Goal: Task Accomplishment & Management: Manage account settings

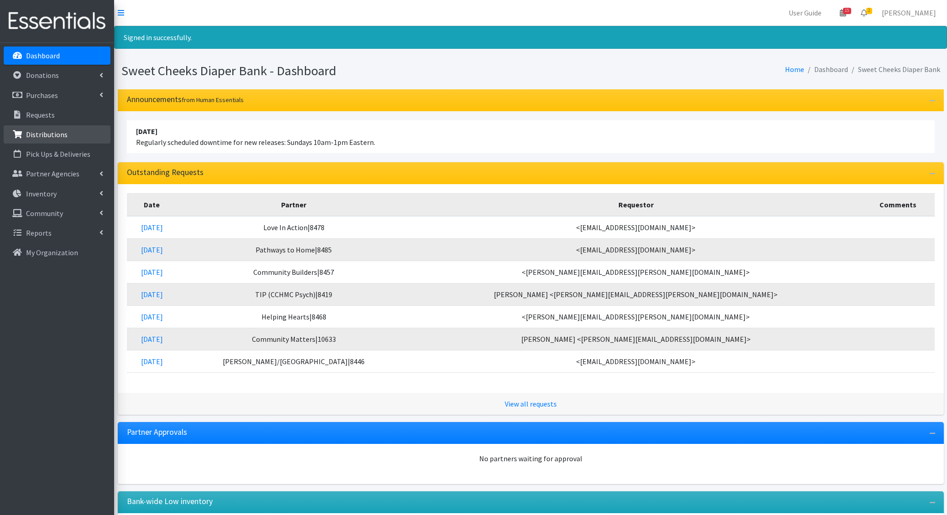
click at [48, 134] on p "Distributions" at bounding box center [47, 134] width 42 height 9
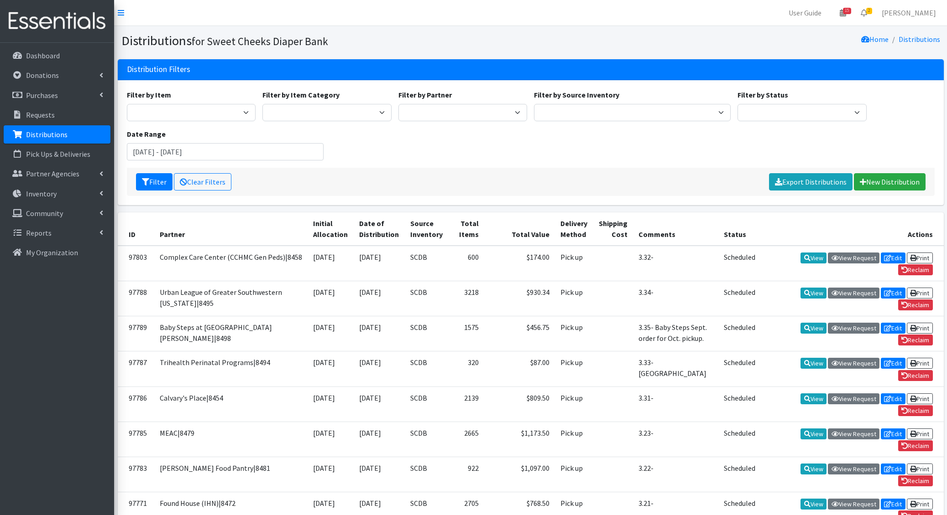
scroll to position [1021, 0]
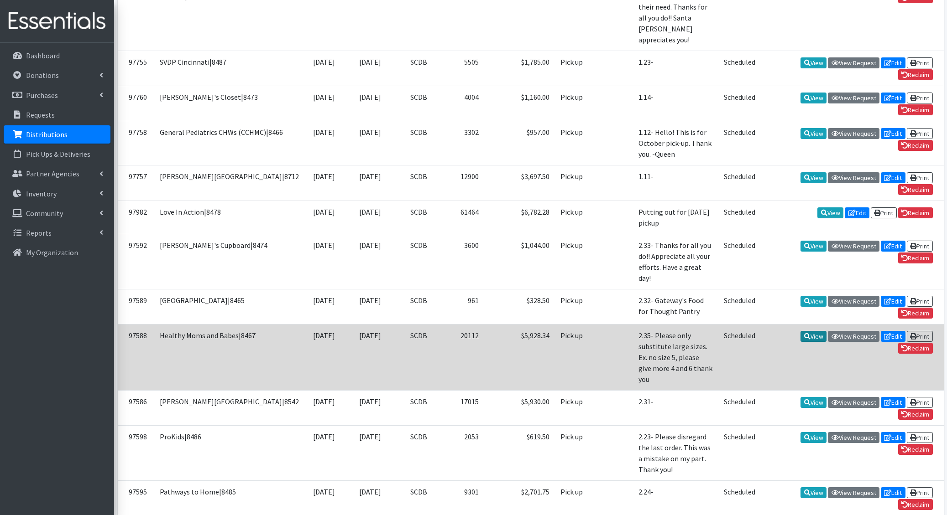
click at [808, 331] on link "View" at bounding box center [813, 336] width 26 height 11
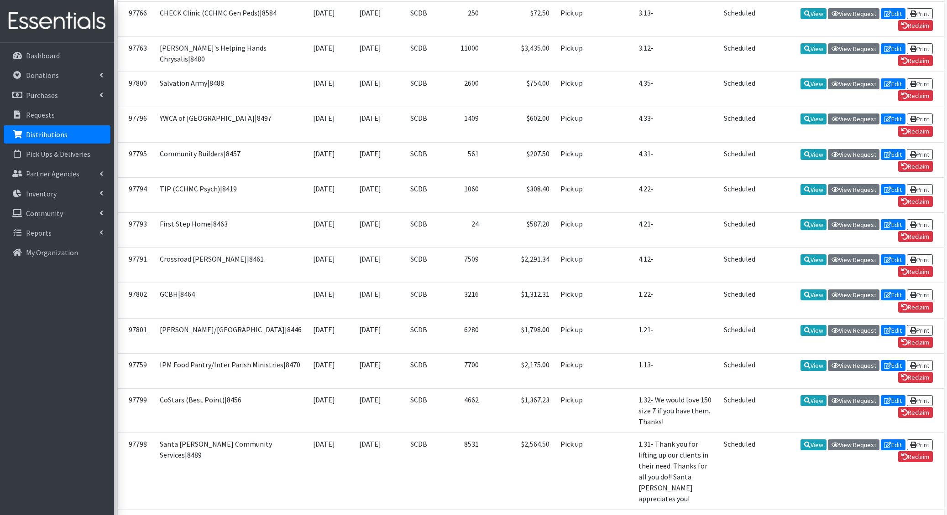
scroll to position [0, 0]
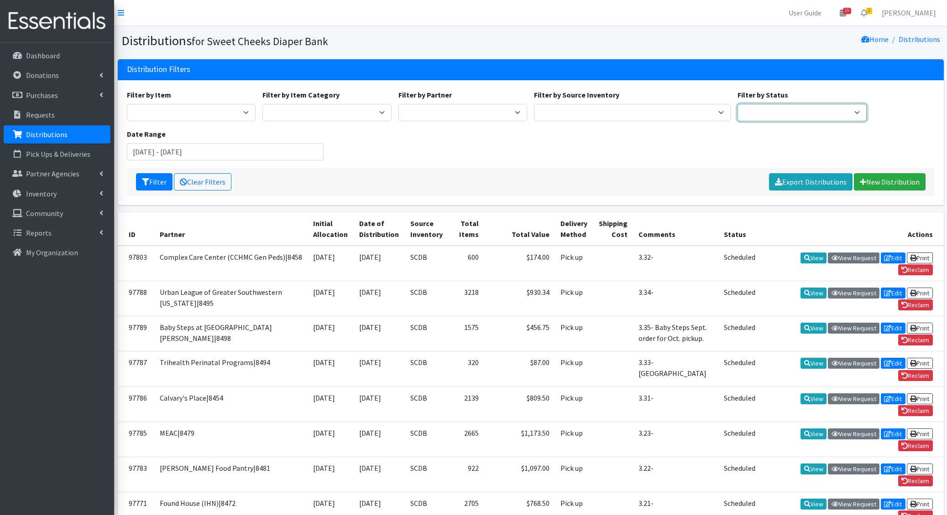
click at [756, 108] on select "Scheduled Complete" at bounding box center [801, 112] width 129 height 17
select select "5"
click at [737, 104] on select "Scheduled Complete" at bounding box center [801, 112] width 129 height 17
click at [45, 130] on p "Distributions" at bounding box center [47, 134] width 42 height 9
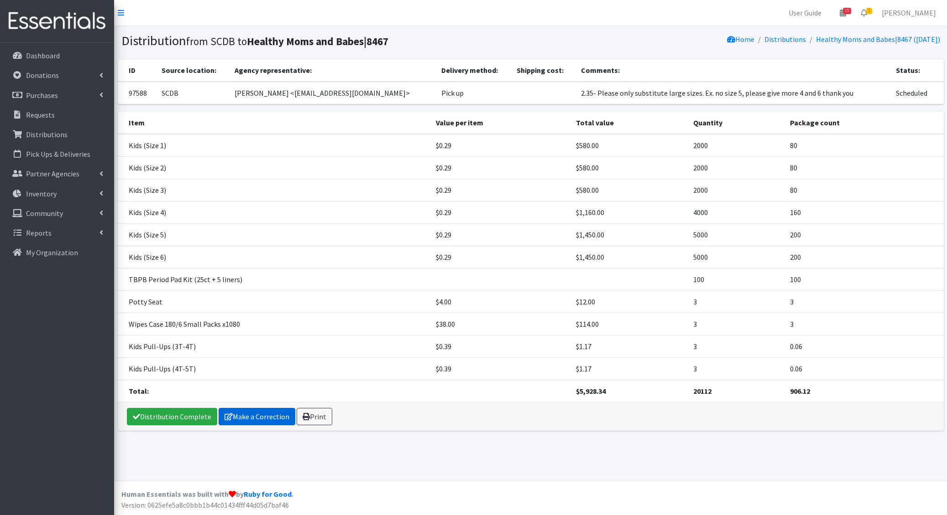
click at [260, 411] on link "Make a Correction" at bounding box center [257, 416] width 77 height 17
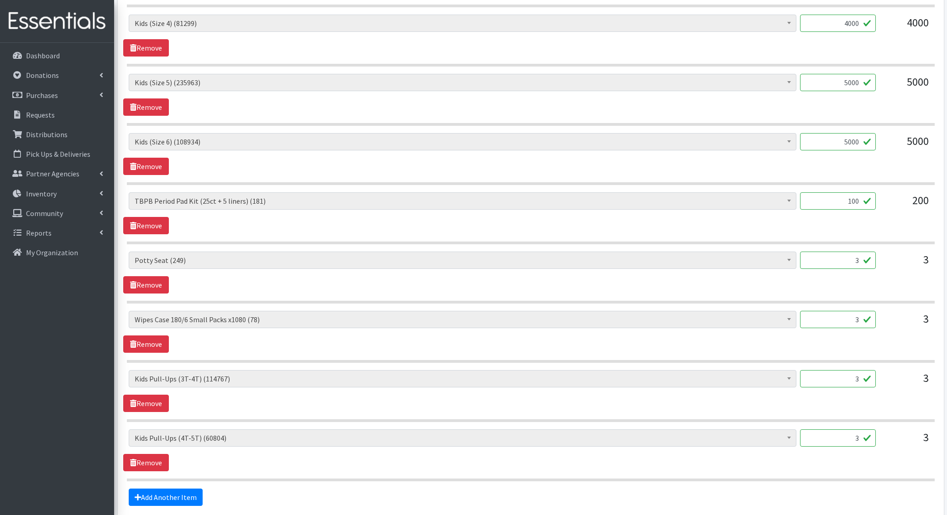
scroll to position [666, 0]
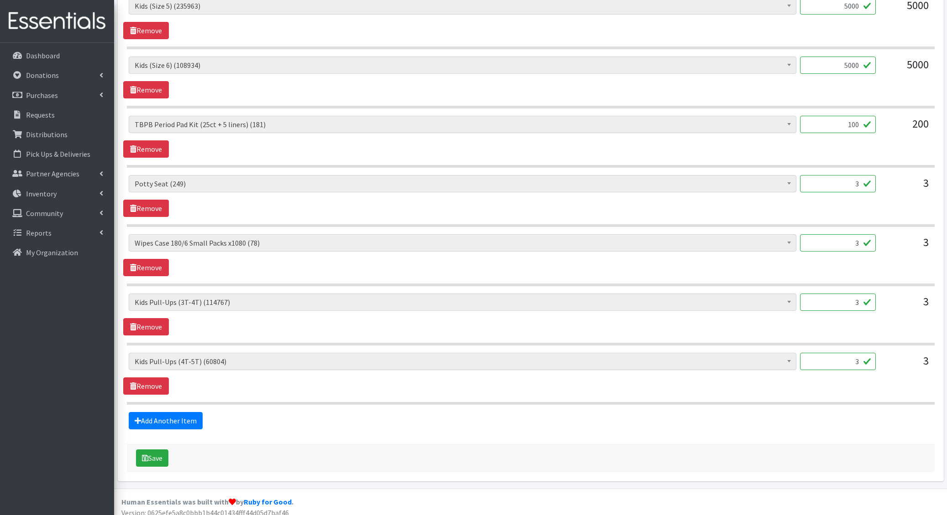
click at [855, 295] on input "3" at bounding box center [838, 302] width 76 height 17
type input "158"
click at [845, 354] on input "3" at bounding box center [838, 361] width 76 height 17
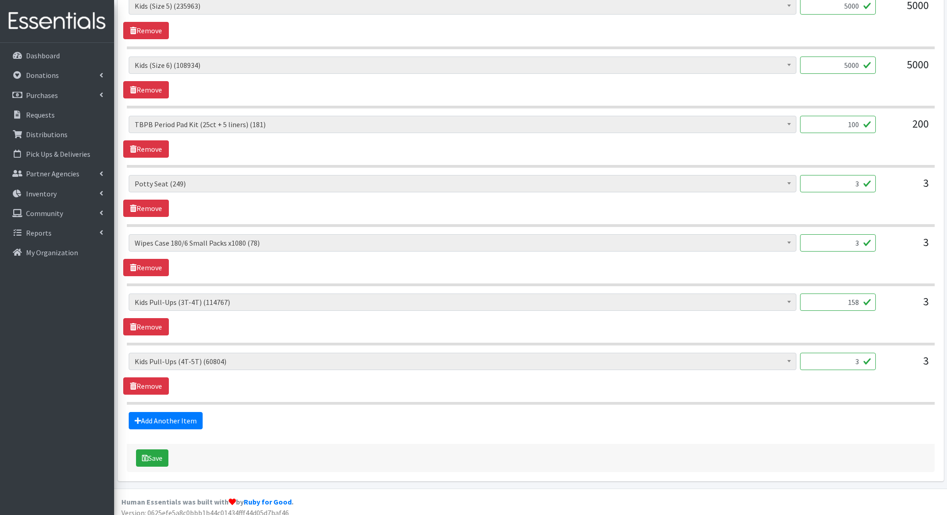
click at [845, 354] on input "3" at bounding box center [838, 361] width 76 height 17
type input "168"
click at [173, 417] on link "Add Another Item" at bounding box center [166, 420] width 74 height 17
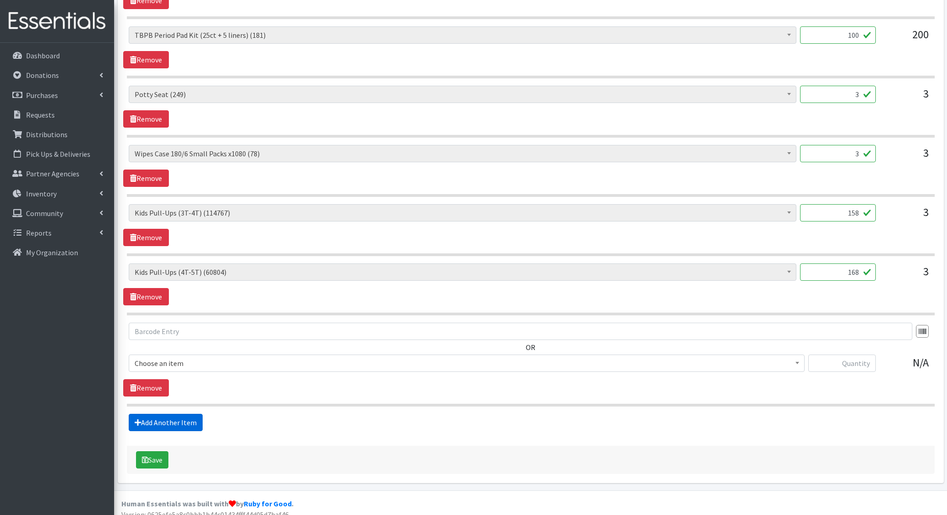
scroll to position [756, 0]
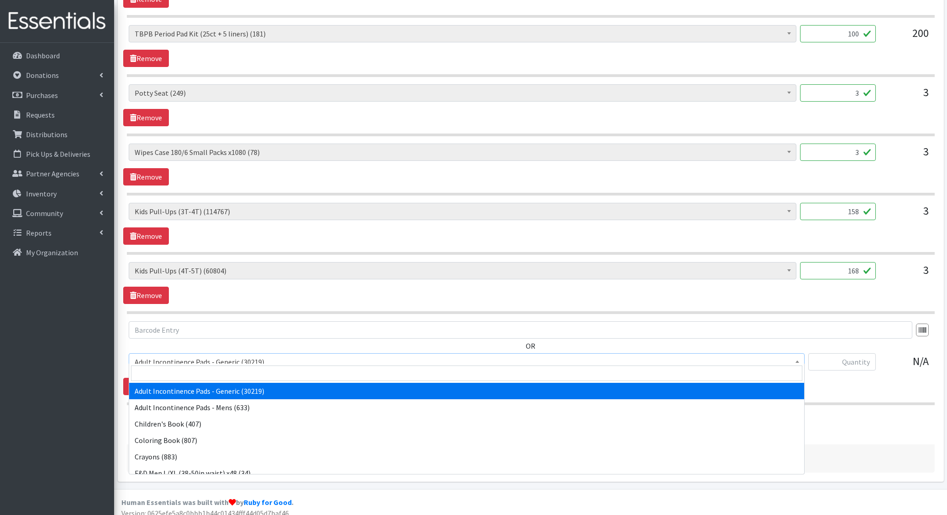
click at [187, 356] on span "Adult Incontinence Pads - Generic (30219)" at bounding box center [467, 362] width 664 height 13
click at [181, 370] on input "search" at bounding box center [466, 374] width 671 height 16
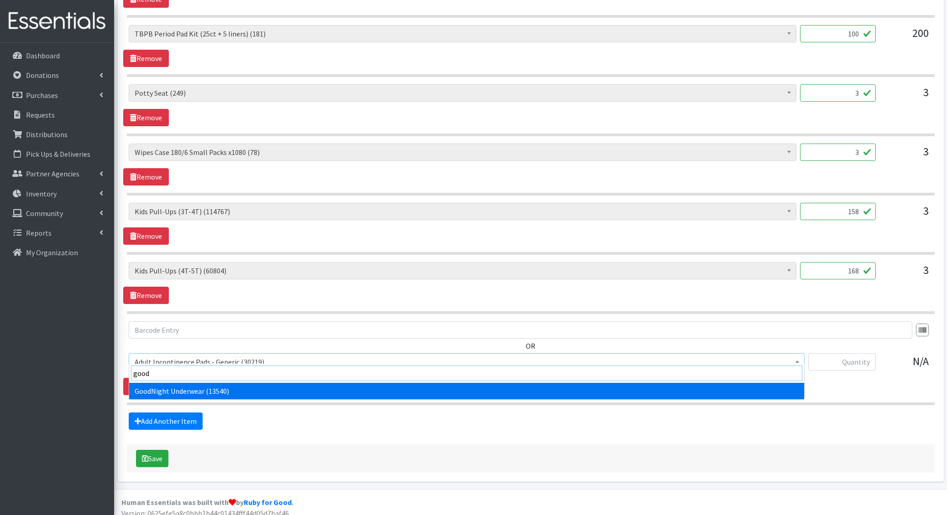
type input "goodn"
select select "5110"
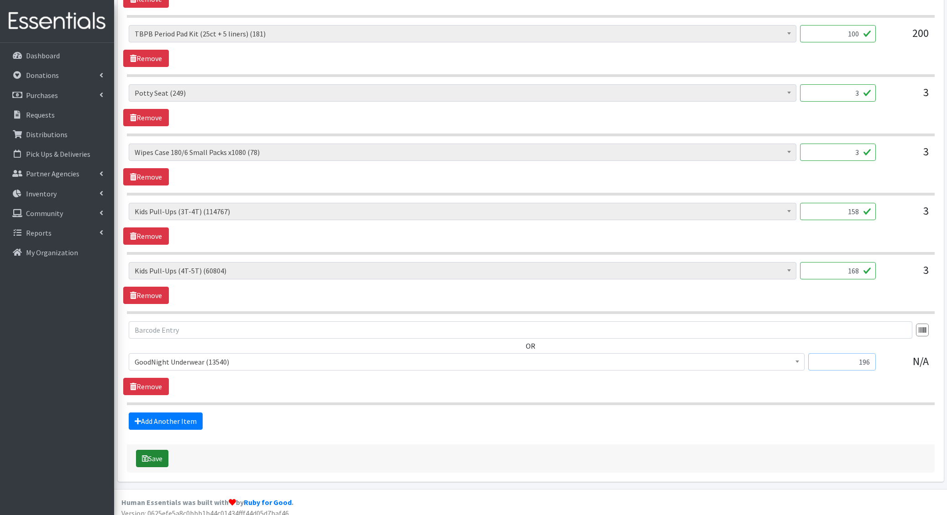
type input "196"
click at [153, 452] on button "Save" at bounding box center [152, 458] width 32 height 17
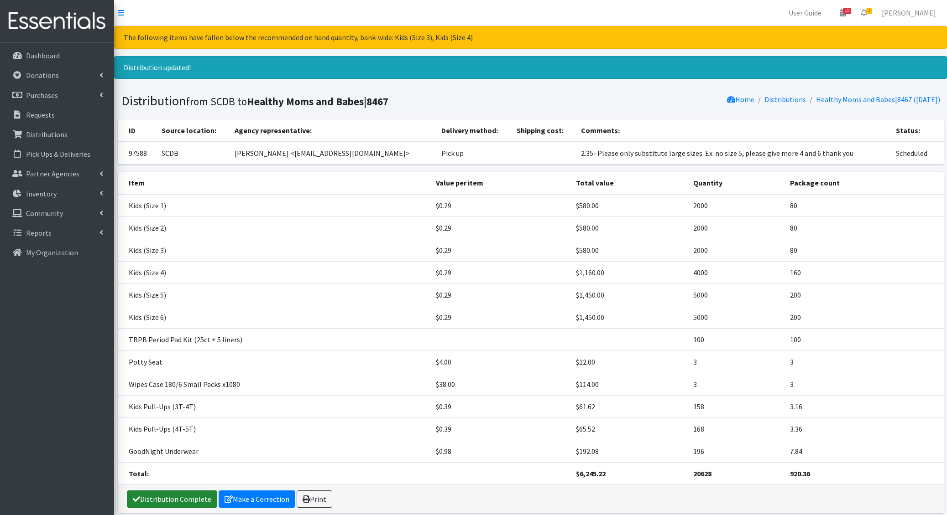
click at [176, 494] on link "Distribution Complete" at bounding box center [172, 499] width 90 height 17
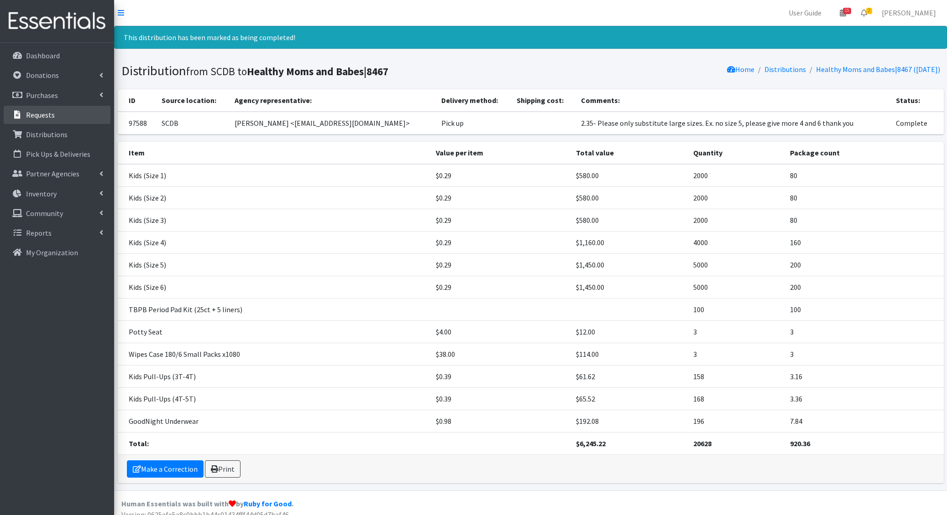
click at [68, 108] on link "Requests" at bounding box center [57, 115] width 107 height 18
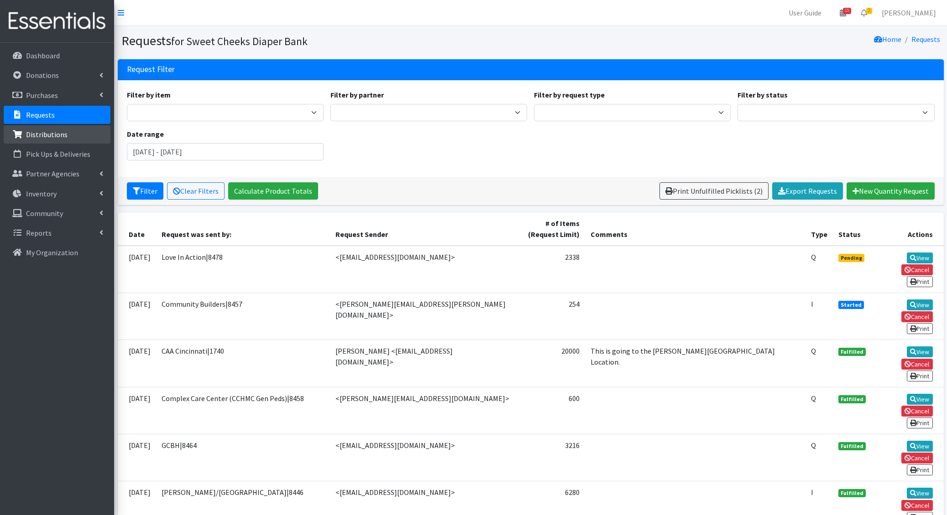
click at [55, 134] on p "Distributions" at bounding box center [47, 134] width 42 height 9
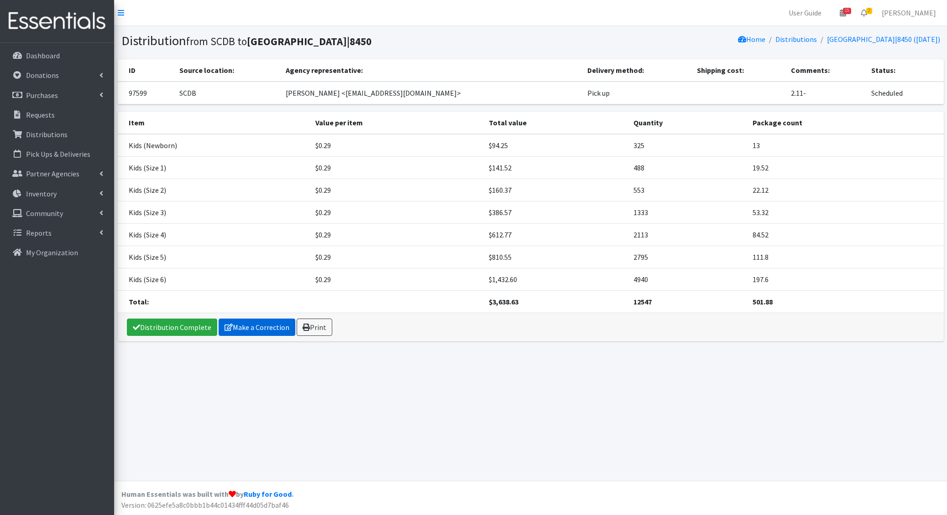
click at [244, 325] on link "Make a Correction" at bounding box center [257, 327] width 77 height 17
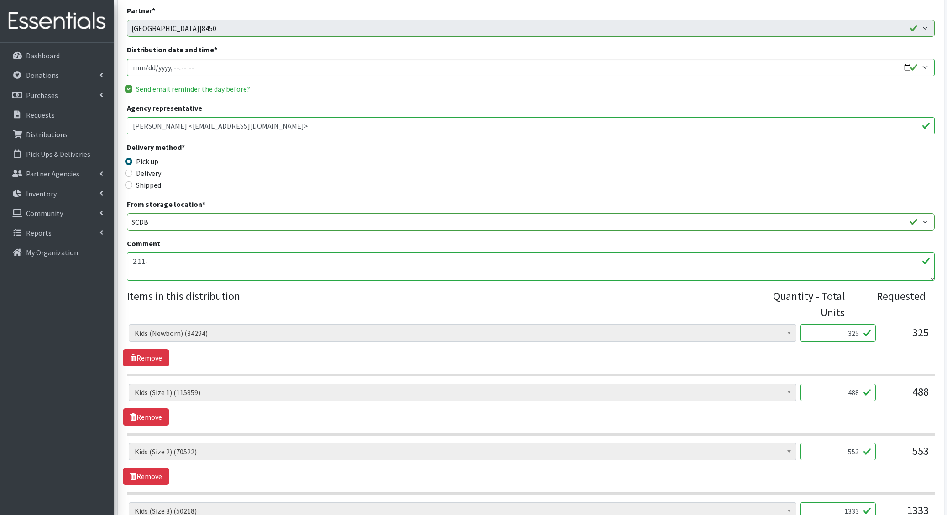
scroll to position [99, 0]
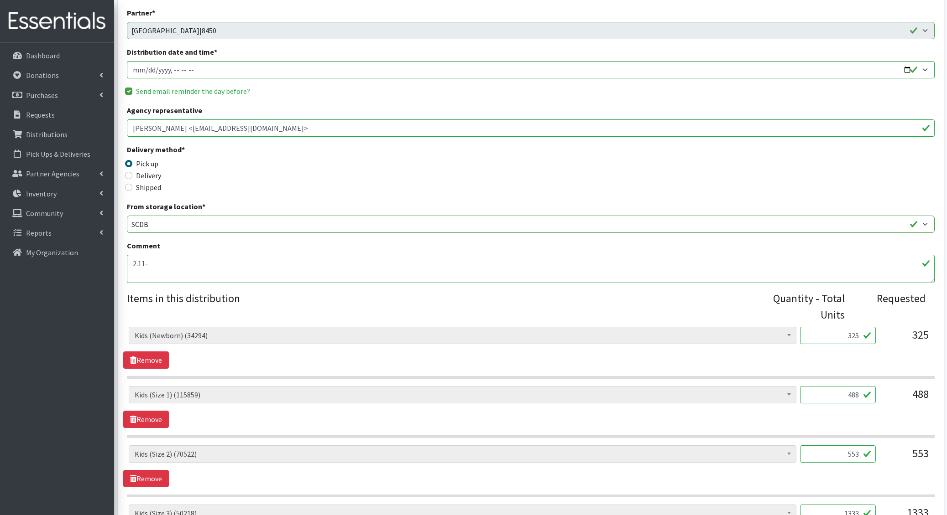
click at [855, 338] on input "325" at bounding box center [838, 335] width 76 height 17
type input "300"
click at [843, 392] on input "488" at bounding box center [838, 394] width 76 height 17
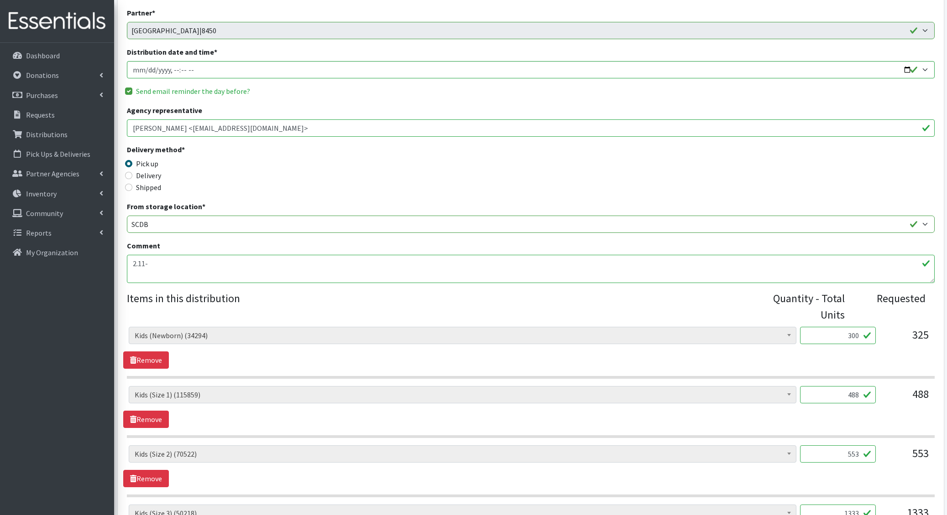
click at [843, 392] on input "488" at bounding box center [838, 394] width 76 height 17
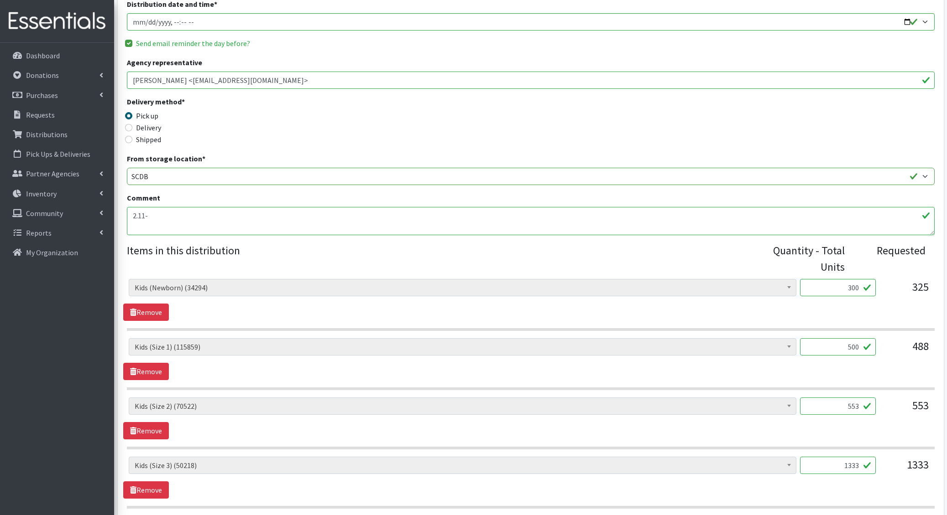
scroll to position [148, 0]
type input "500"
click at [850, 402] on input "553" at bounding box center [838, 404] width 76 height 17
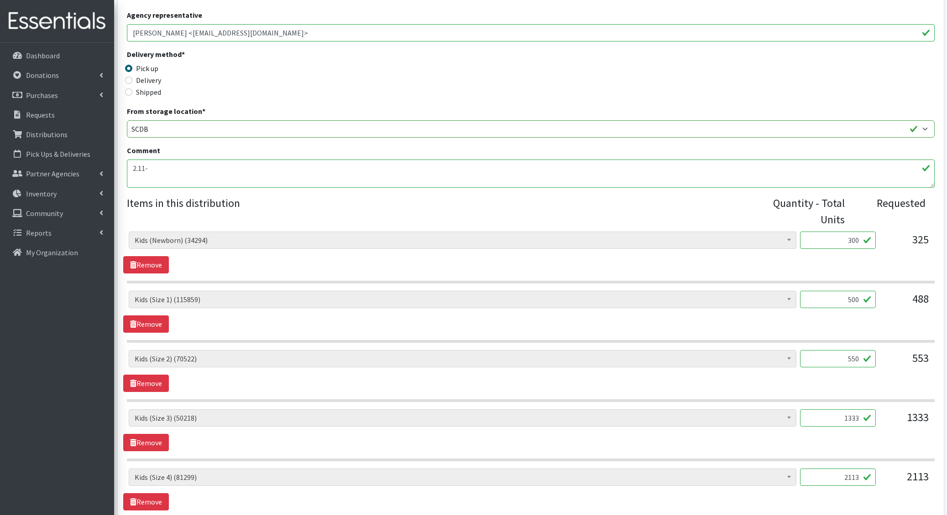
scroll to position [210, 0]
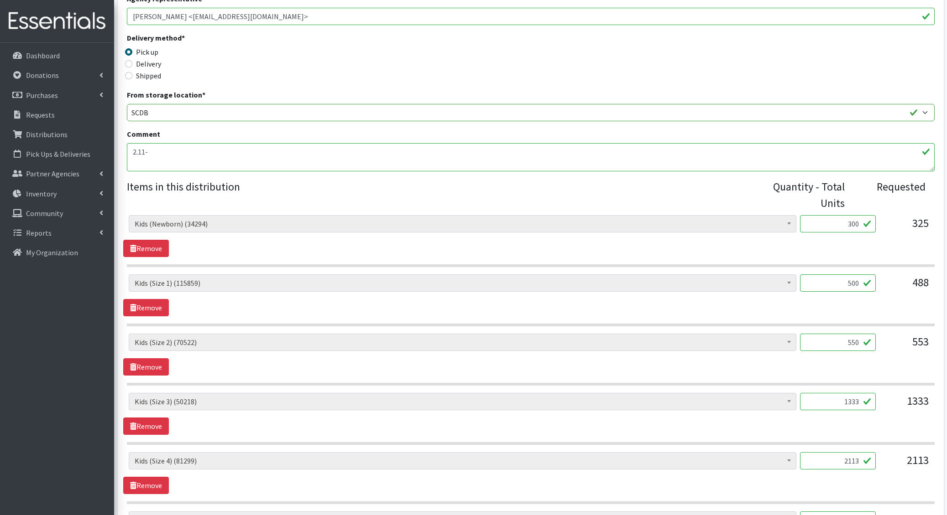
type input "550"
click at [850, 398] on input "1333" at bounding box center [838, 401] width 76 height 17
type input "1375"
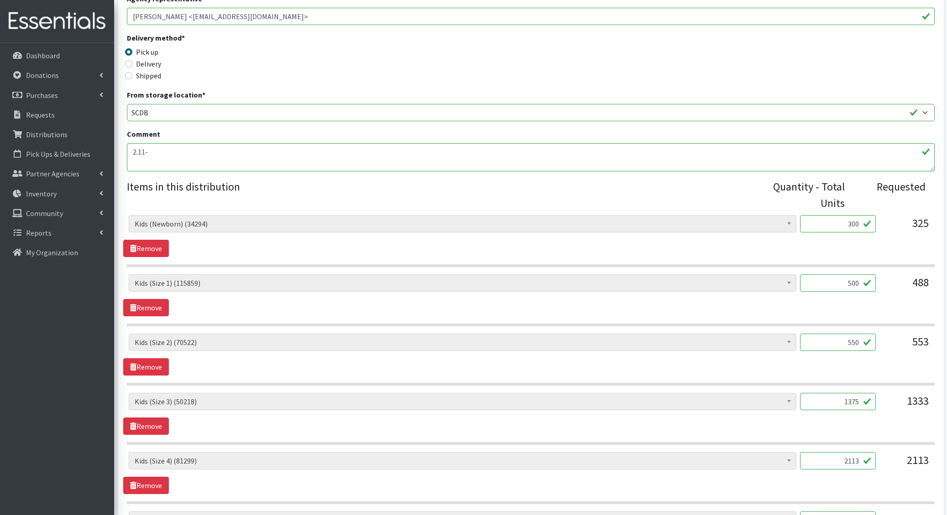
click at [849, 457] on input "2113" at bounding box center [838, 461] width 76 height 17
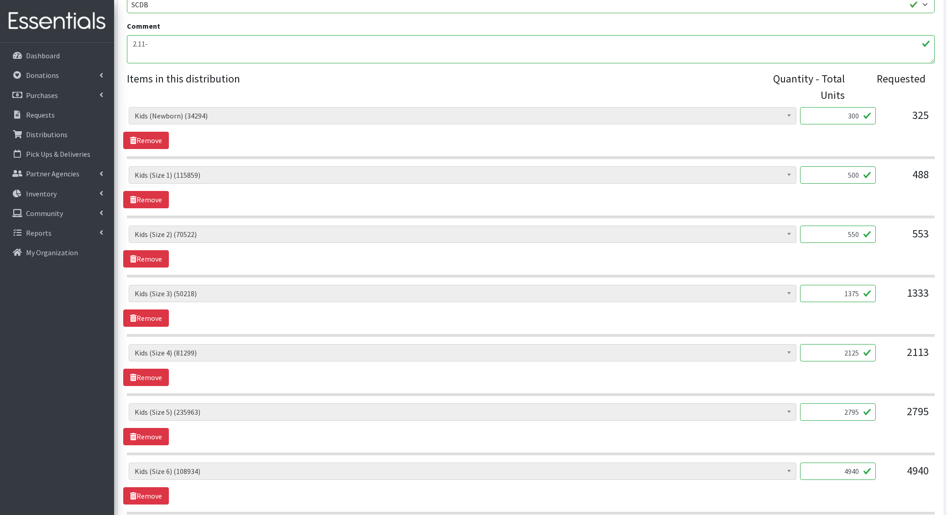
scroll to position [338, 0]
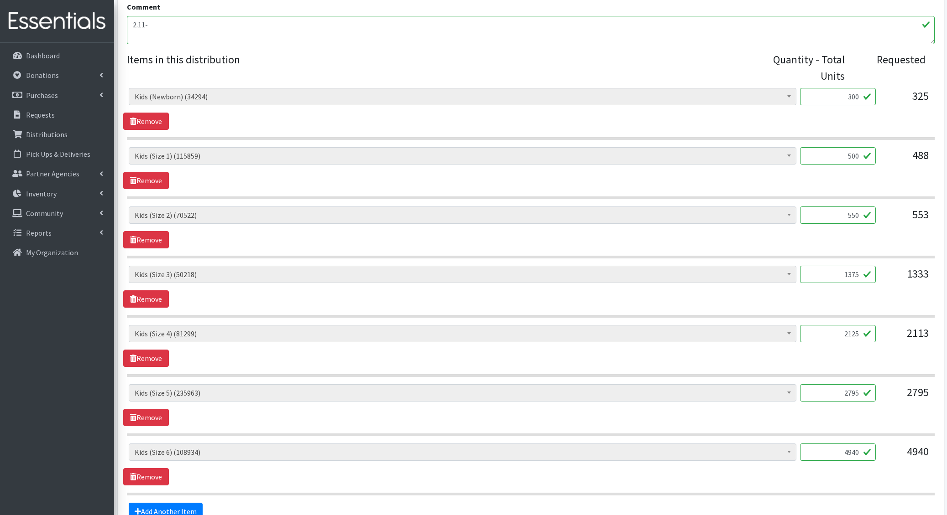
type input "2125"
click at [847, 387] on input "2795" at bounding box center [838, 393] width 76 height 17
type input "2816"
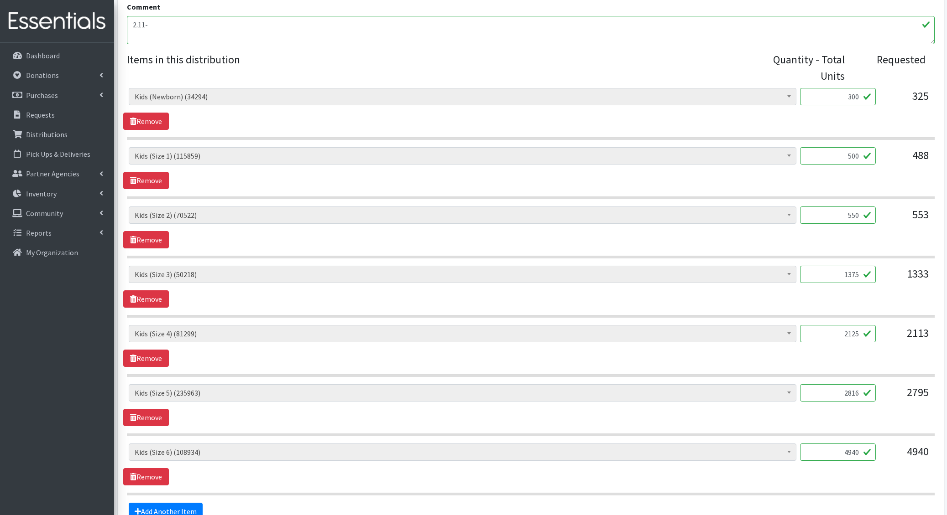
click at [855, 447] on input "4940" at bounding box center [838, 452] width 76 height 17
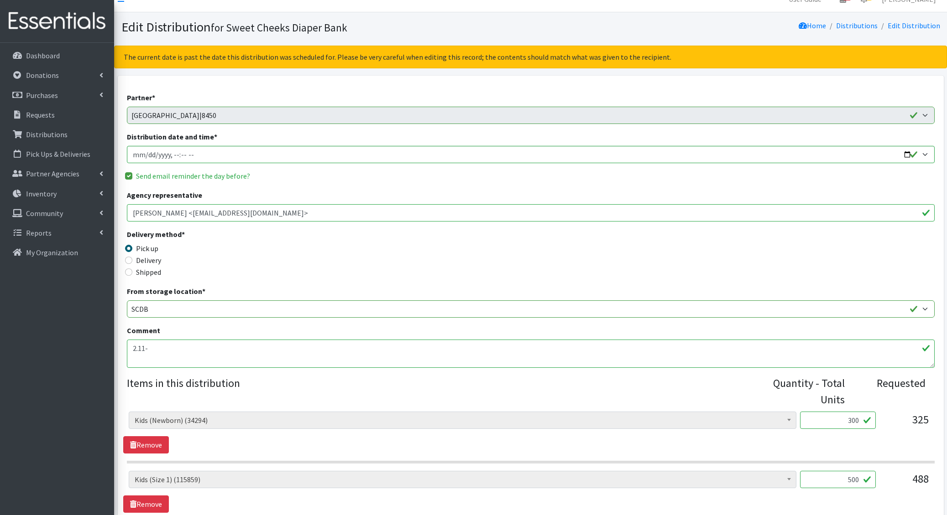
scroll to position [431, 0]
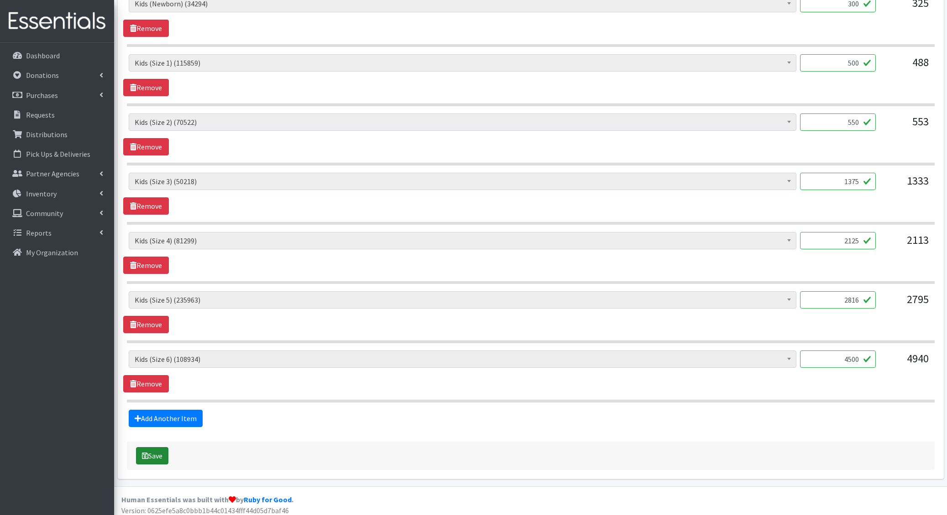
type input "4500"
click at [152, 452] on button "Save" at bounding box center [152, 456] width 32 height 17
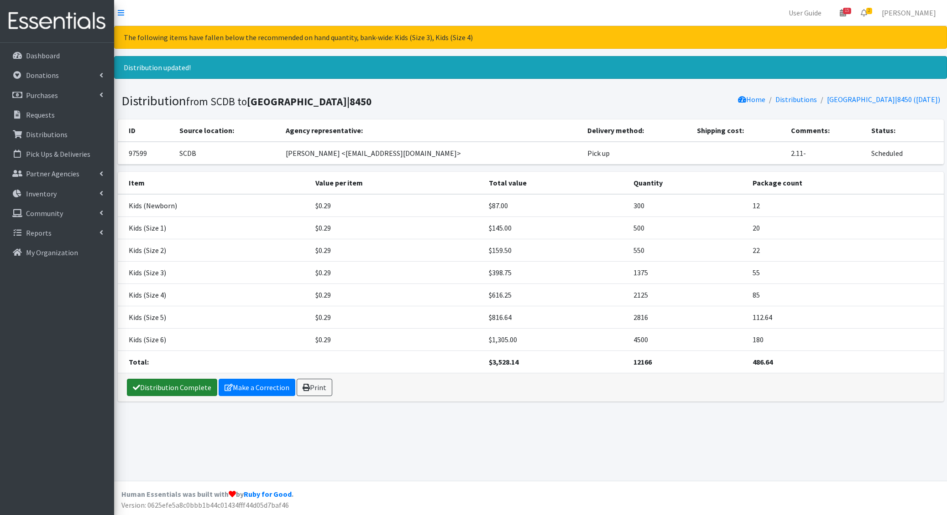
click at [194, 383] on link "Distribution Complete" at bounding box center [172, 387] width 90 height 17
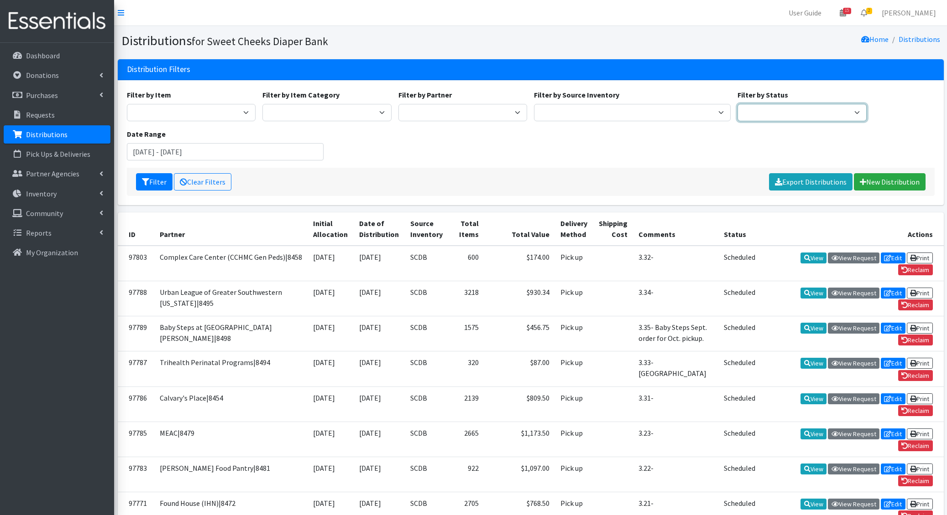
click at [771, 119] on select "Scheduled Complete" at bounding box center [801, 112] width 129 height 17
select select "5"
click at [737, 104] on select "Scheduled Complete" at bounding box center [801, 112] width 129 height 17
click at [159, 182] on button "Filter" at bounding box center [154, 181] width 36 height 17
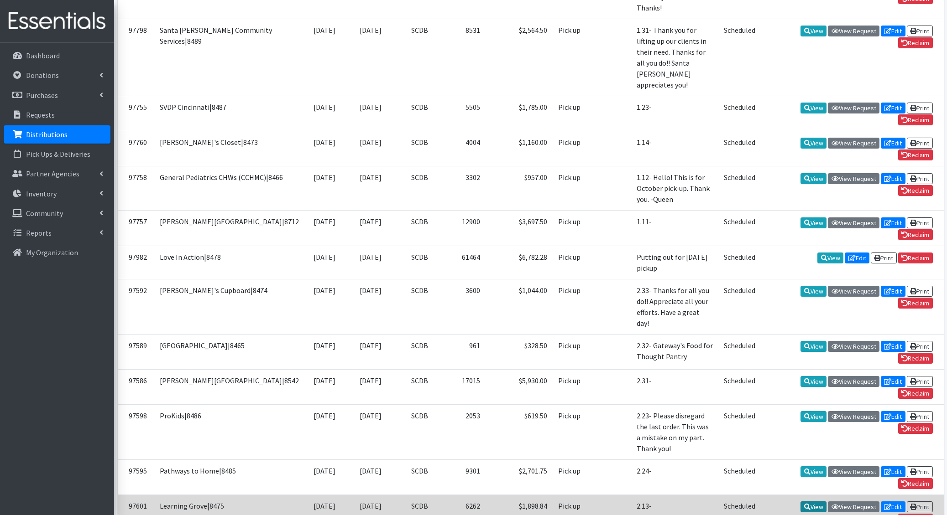
click at [807, 502] on link "View" at bounding box center [813, 507] width 26 height 11
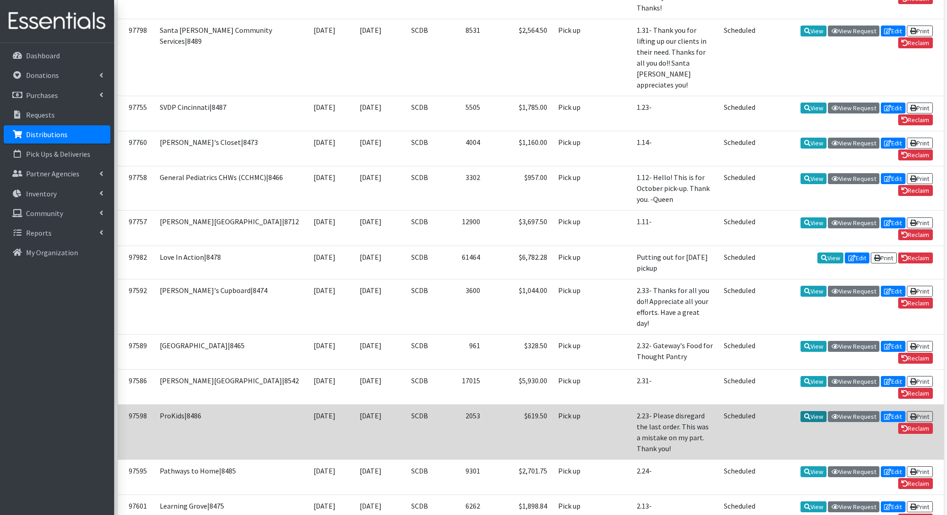
click at [812, 411] on link "View" at bounding box center [813, 416] width 26 height 11
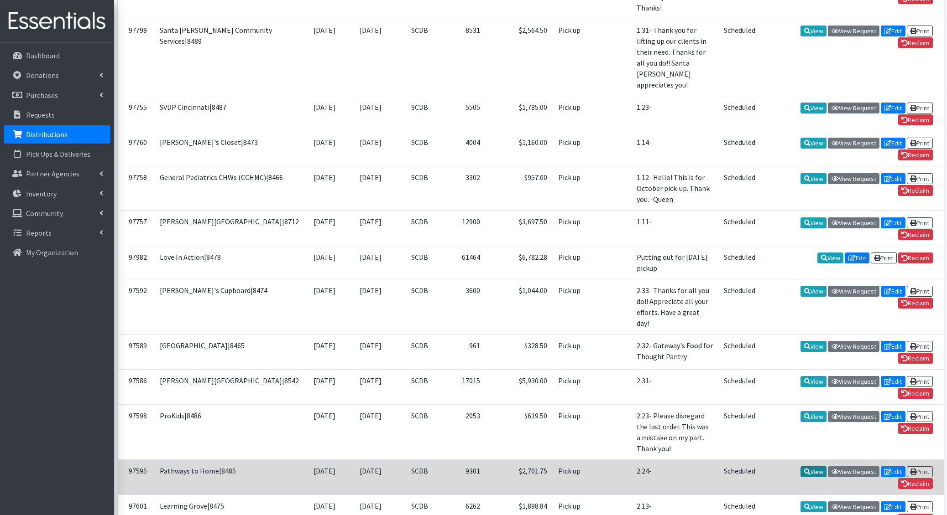
click at [814, 467] on link "View" at bounding box center [813, 472] width 26 height 11
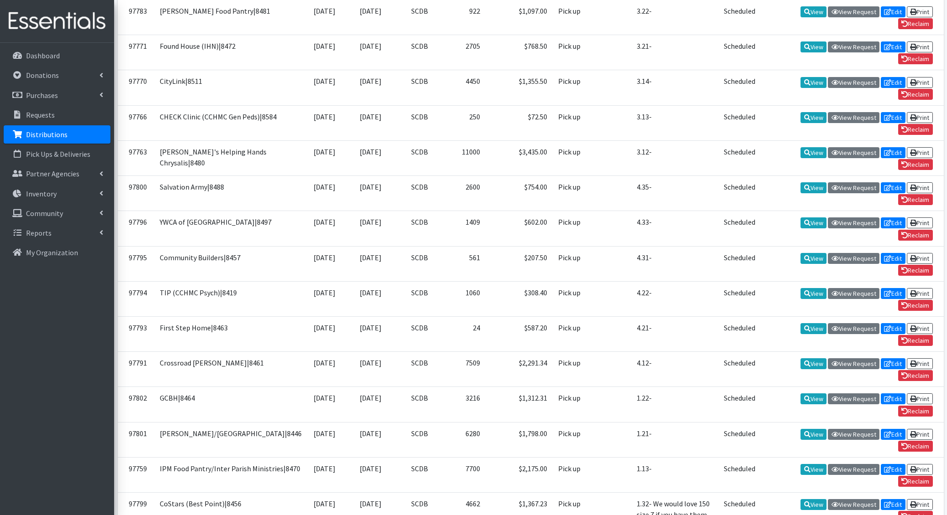
scroll to position [0, 0]
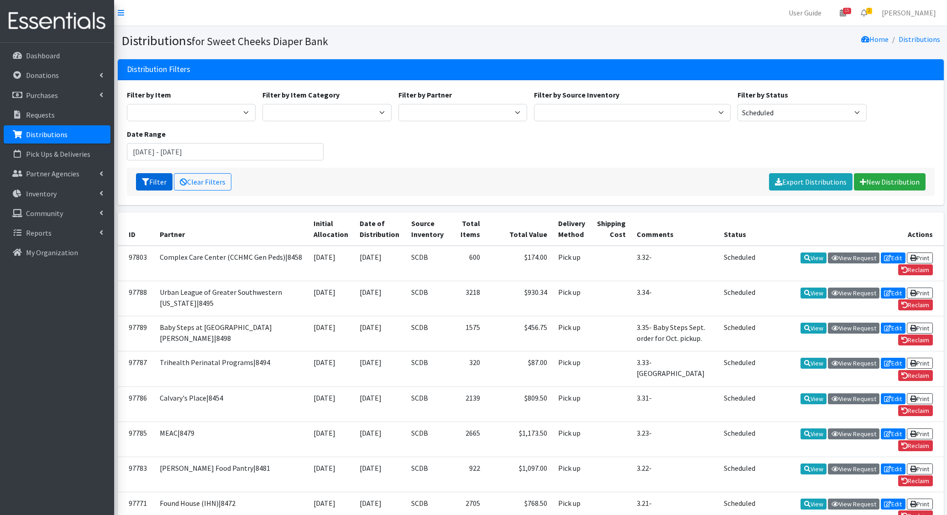
click at [154, 179] on button "Filter" at bounding box center [154, 181] width 36 height 17
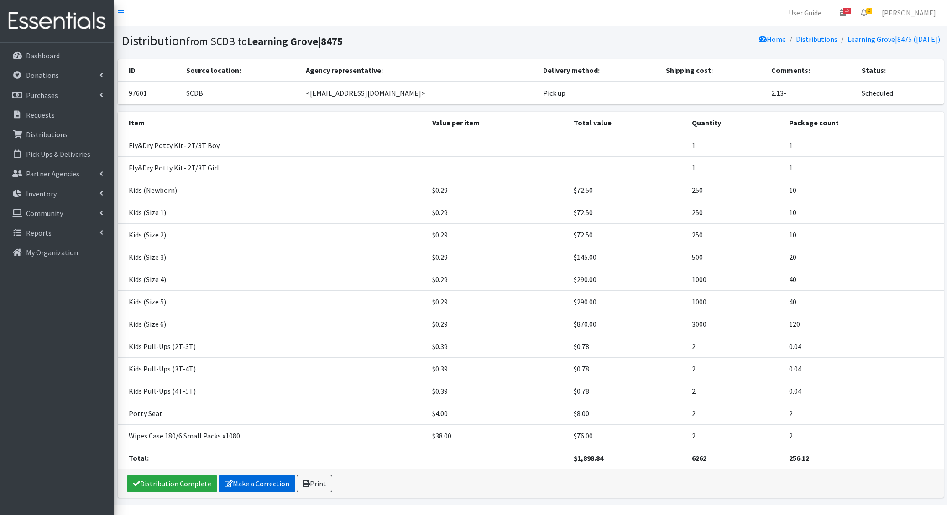
click at [268, 487] on link "Make a Correction" at bounding box center [257, 483] width 77 height 17
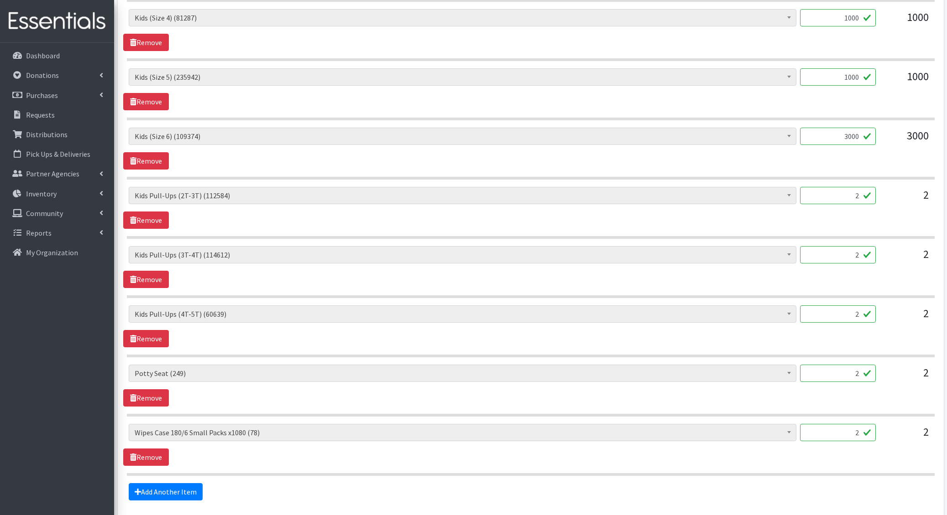
scroll to position [771, 0]
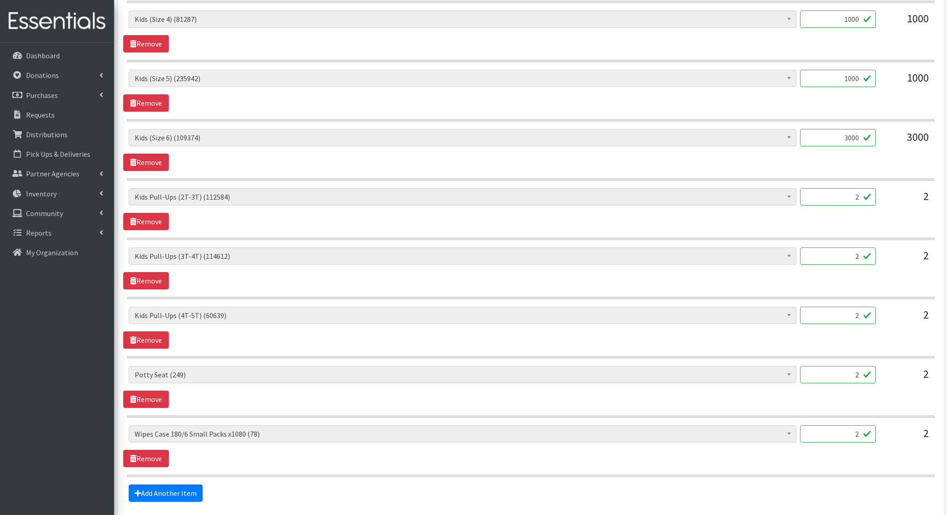
click at [853, 188] on input "2" at bounding box center [838, 196] width 76 height 17
type input "111"
click at [851, 248] on input "2" at bounding box center [838, 256] width 76 height 17
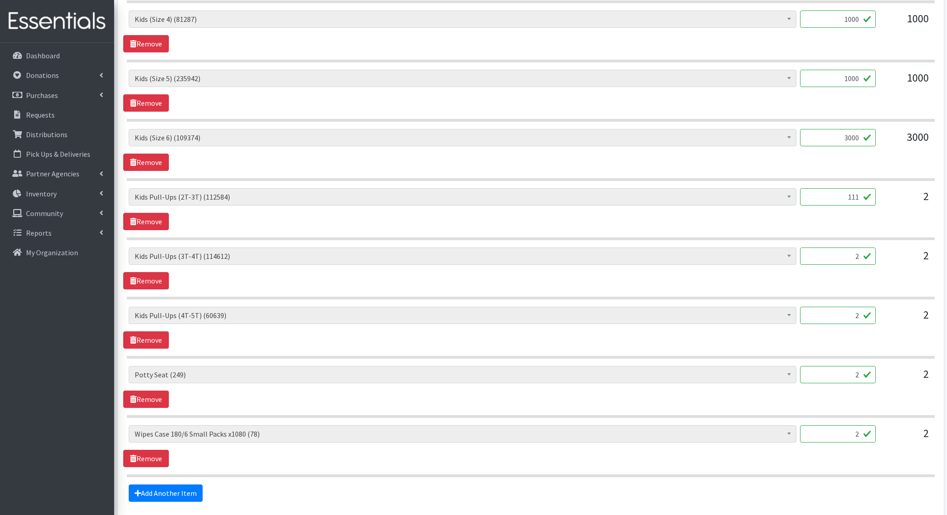
click at [851, 248] on input "2" at bounding box center [838, 256] width 76 height 17
type input "100"
click at [851, 307] on input "2" at bounding box center [838, 315] width 76 height 17
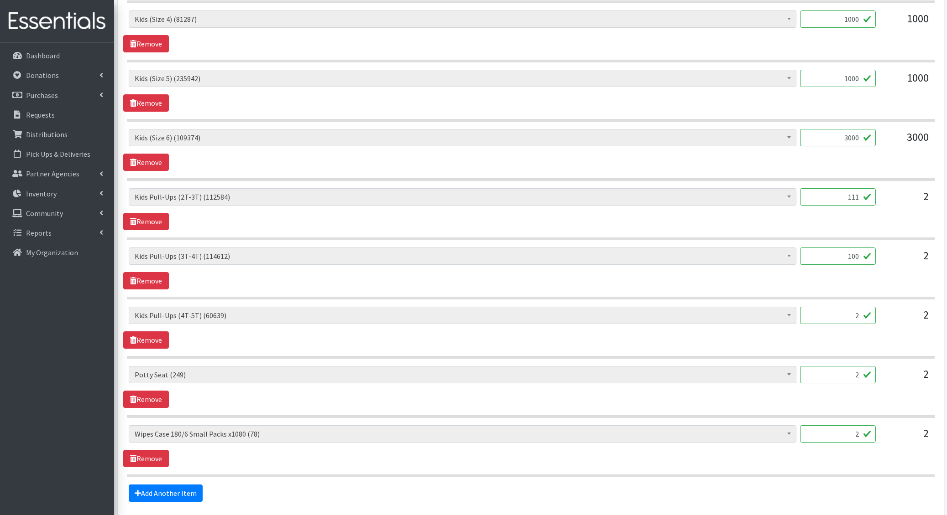
click at [851, 307] on input "2" at bounding box center [838, 315] width 76 height 17
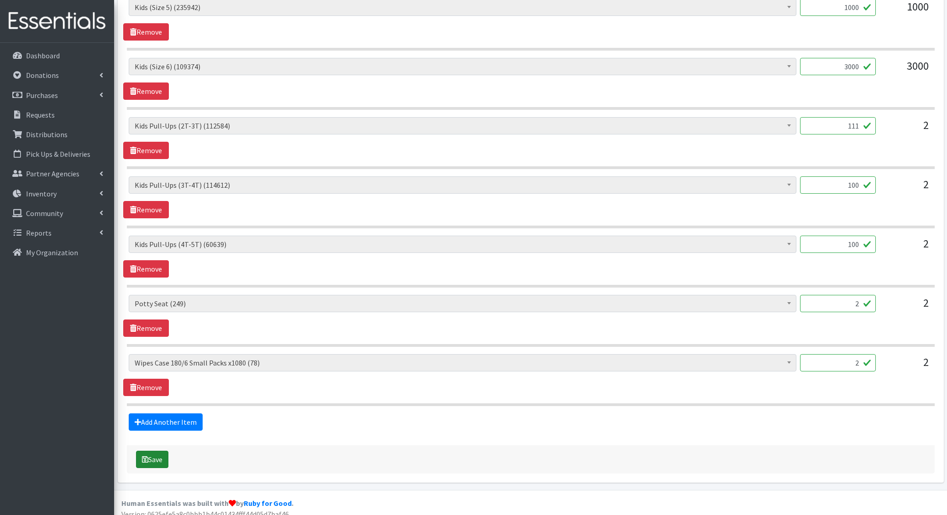
type input "100"
click at [168, 451] on button "Save" at bounding box center [152, 459] width 32 height 17
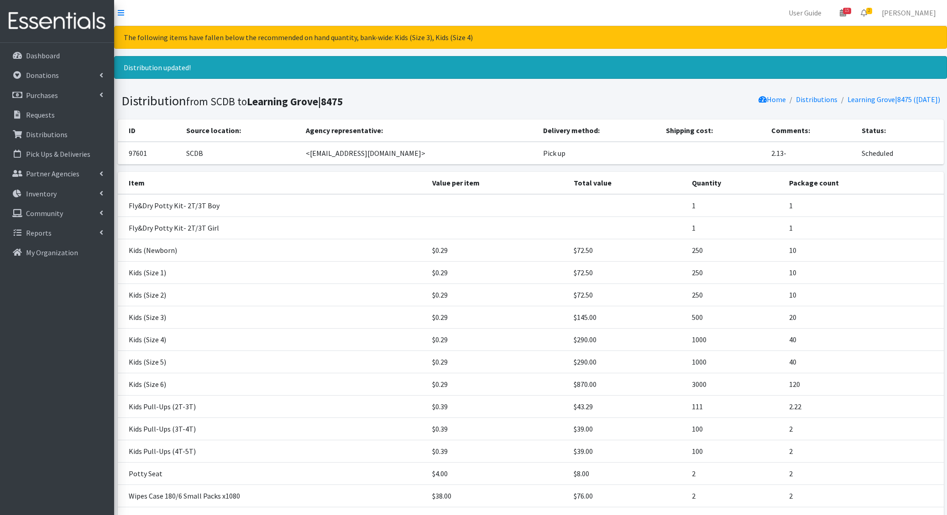
scroll to position [80, 0]
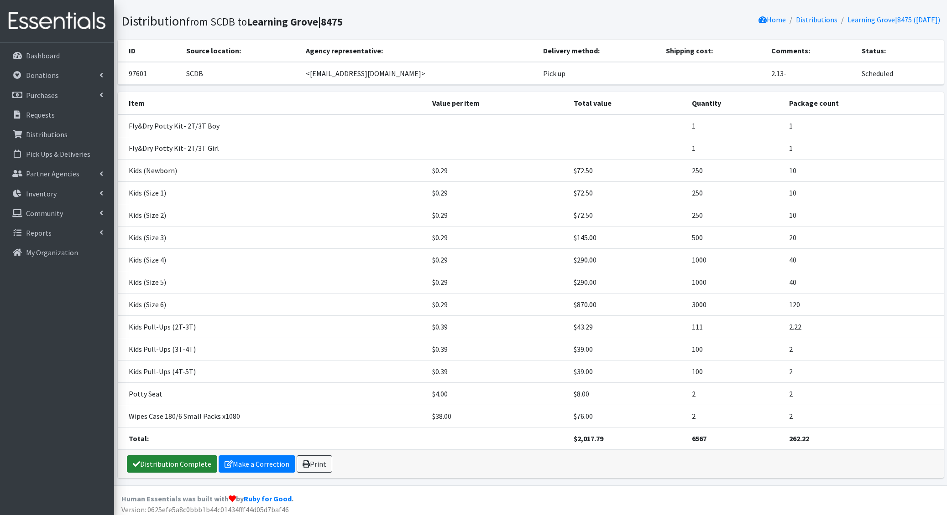
click at [159, 462] on link "Distribution Complete" at bounding box center [172, 464] width 90 height 17
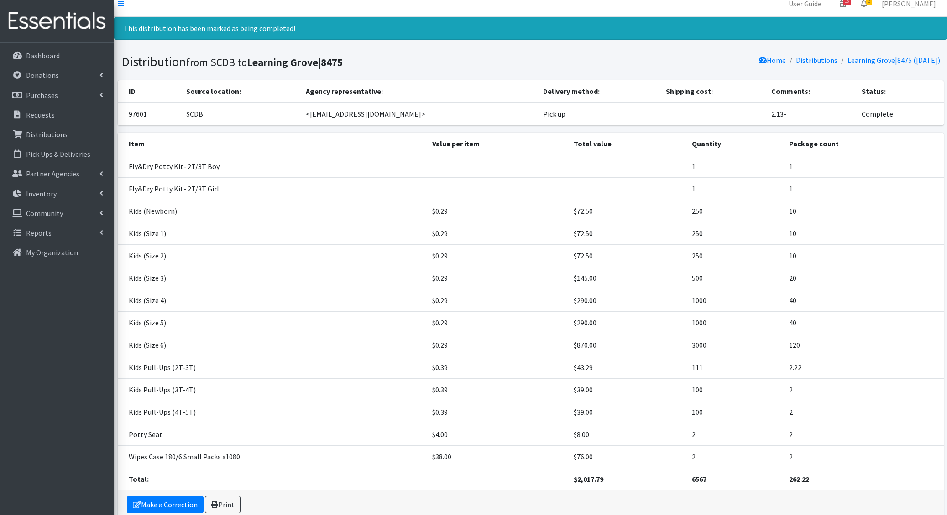
scroll to position [0, 0]
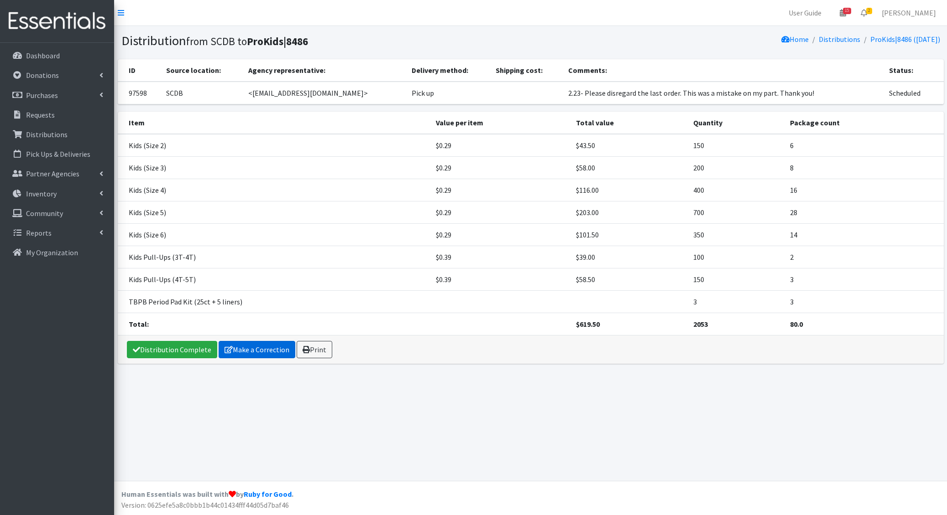
click at [231, 349] on link "Make a Correction" at bounding box center [257, 349] width 77 height 17
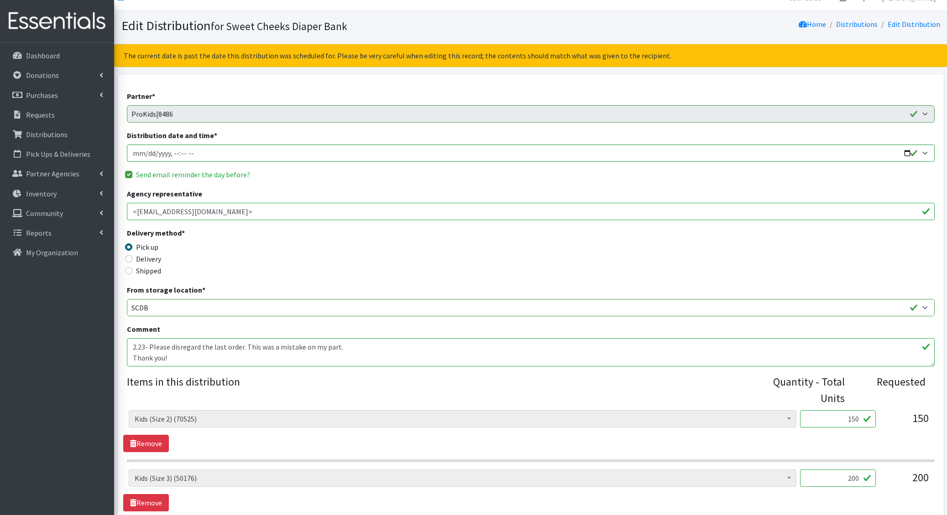
scroll to position [489, 0]
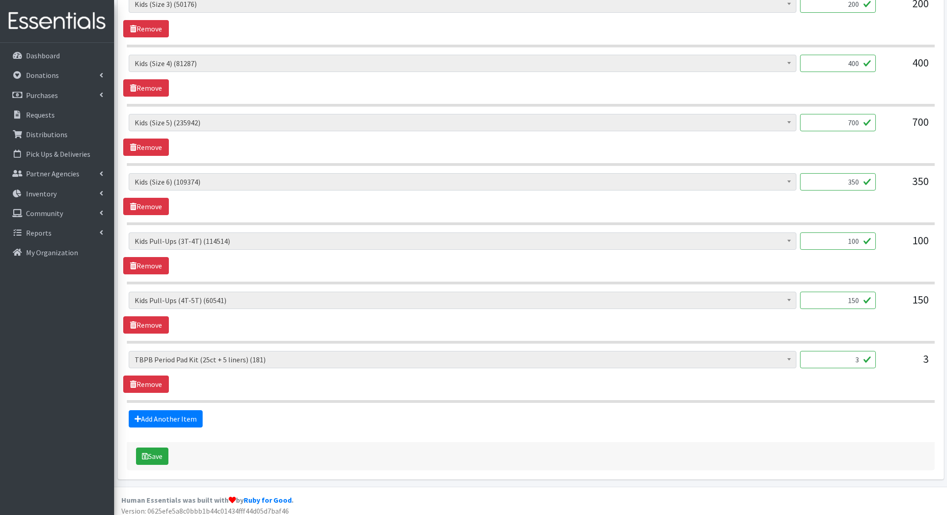
click at [858, 238] on input "100" at bounding box center [838, 241] width 76 height 17
type input "124"
click at [846, 299] on input "150" at bounding box center [838, 300] width 76 height 17
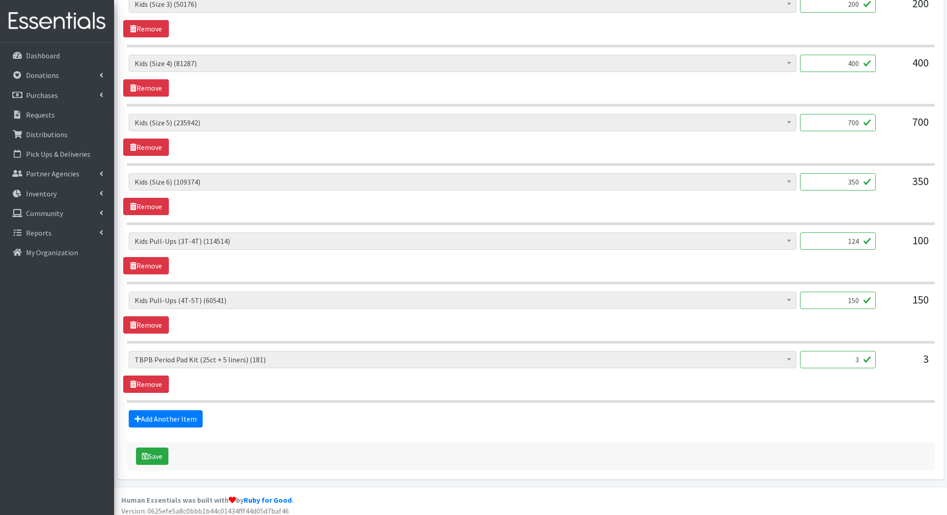
click at [846, 299] on input "150" at bounding box center [838, 300] width 76 height 17
type input "168"
click at [154, 449] on button "Save" at bounding box center [152, 456] width 32 height 17
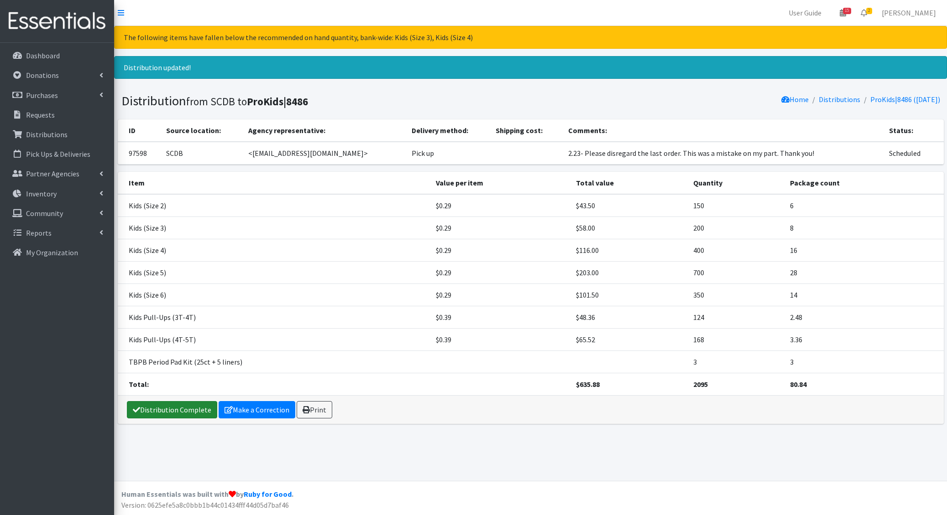
click at [161, 409] on link "Distribution Complete" at bounding box center [172, 409] width 90 height 17
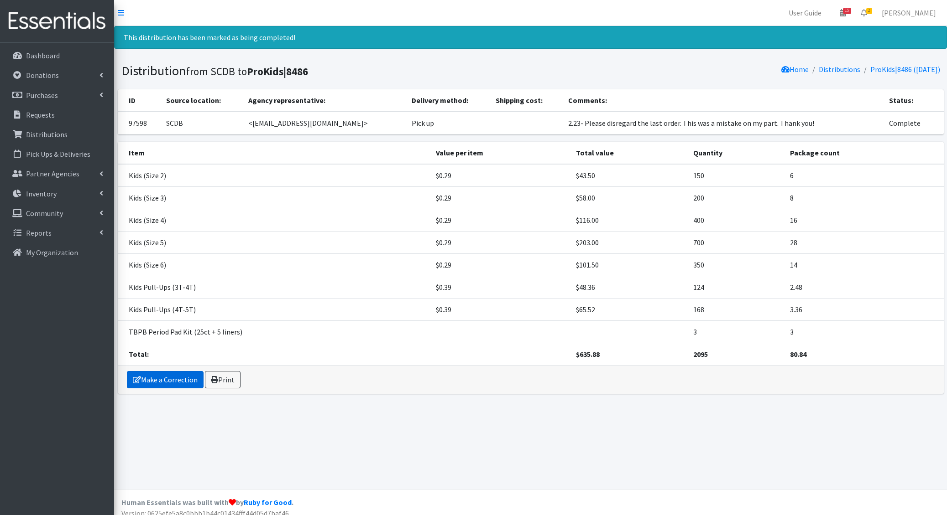
click at [157, 385] on link "Make a Correction" at bounding box center [165, 379] width 77 height 17
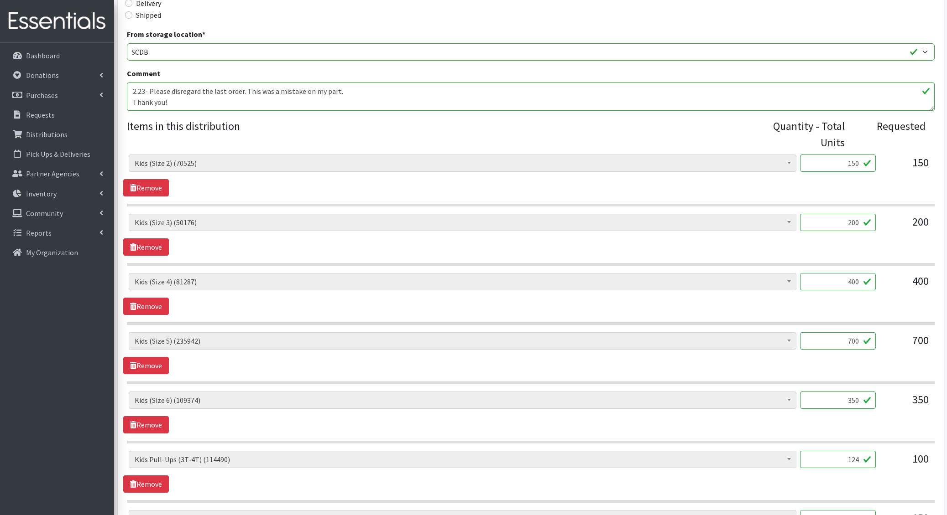
scroll to position [489, 0]
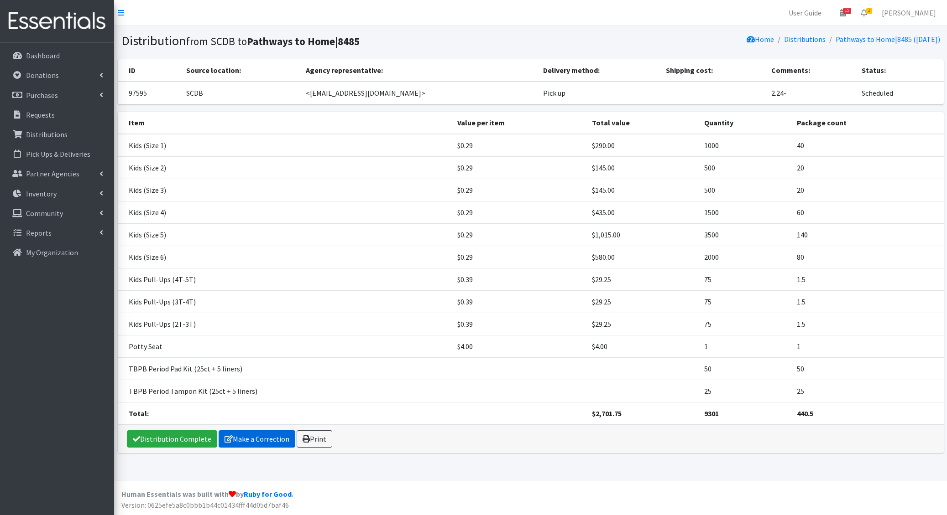
click at [231, 431] on link "Make a Correction" at bounding box center [257, 439] width 77 height 17
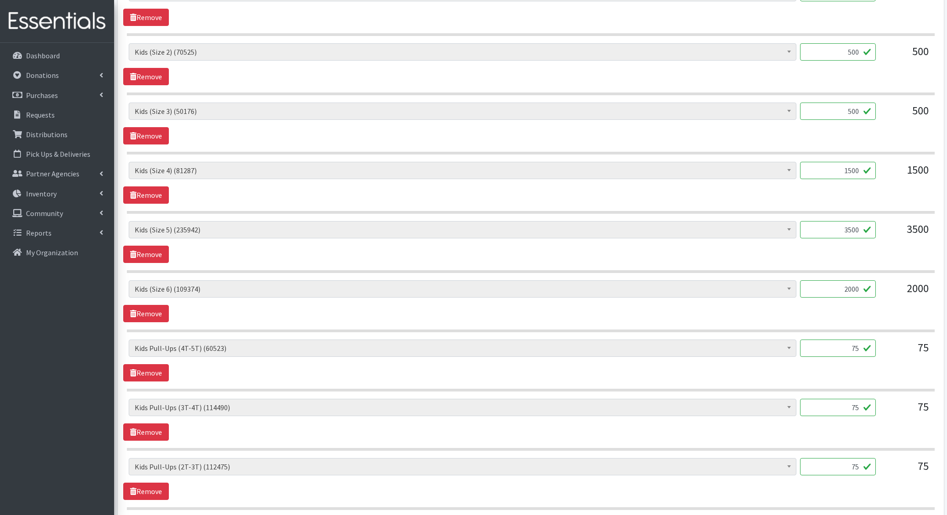
scroll to position [499, 0]
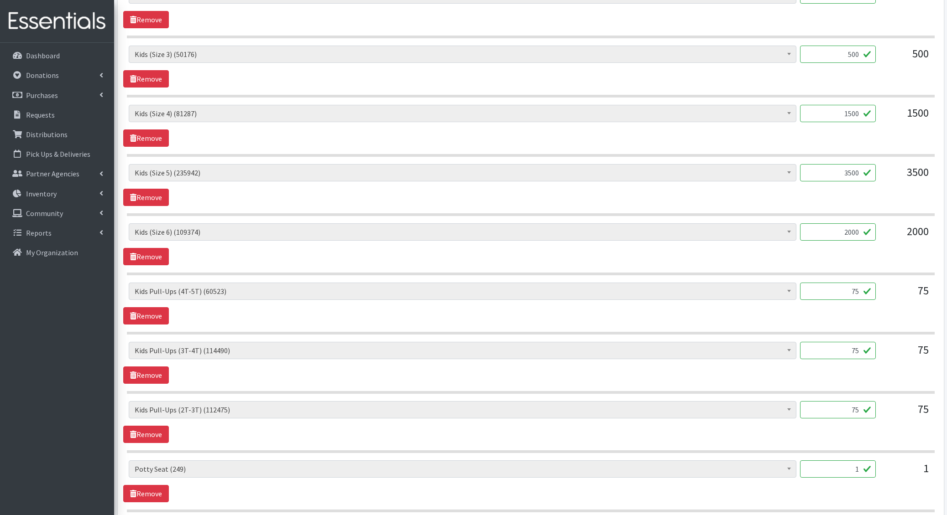
click at [851, 403] on input "75" at bounding box center [838, 409] width 76 height 17
type input "76"
click at [853, 347] on input "75" at bounding box center [838, 350] width 76 height 17
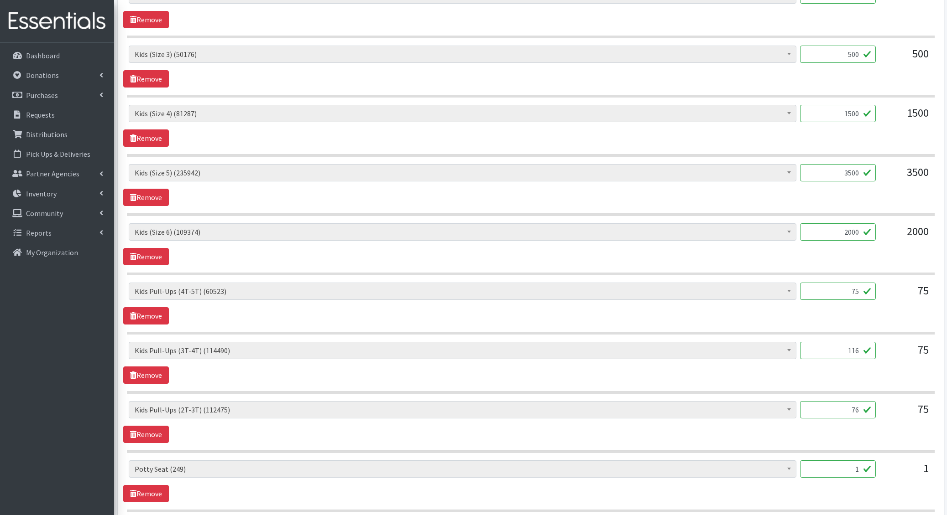
type input "116"
click at [849, 165] on input "3500" at bounding box center [838, 172] width 76 height 17
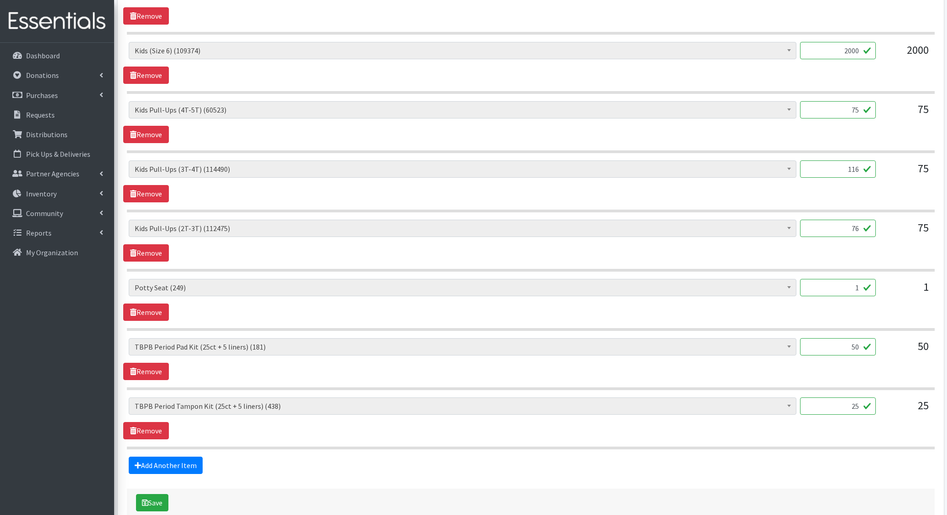
scroll to position [684, 0]
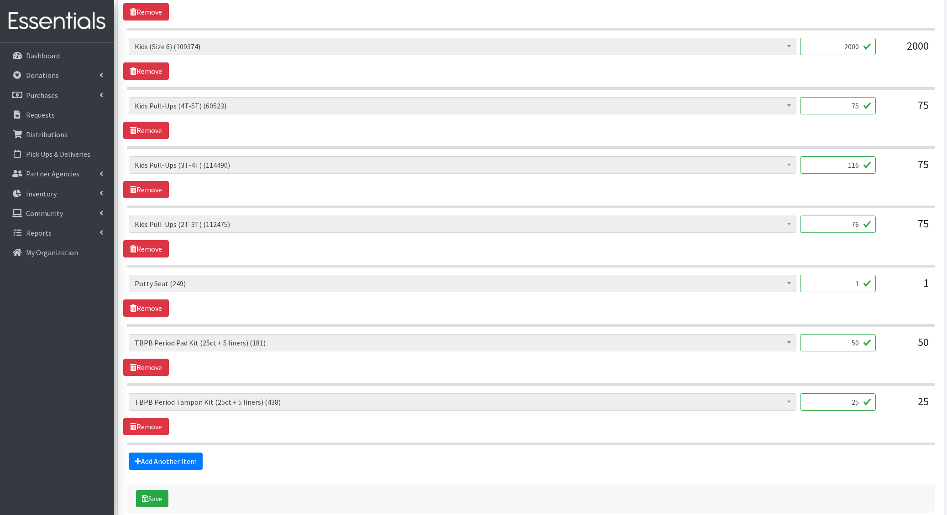
type input "3584"
click at [848, 338] on input "50" at bounding box center [838, 342] width 76 height 17
click at [155, 359] on link "Remove" at bounding box center [146, 367] width 46 height 17
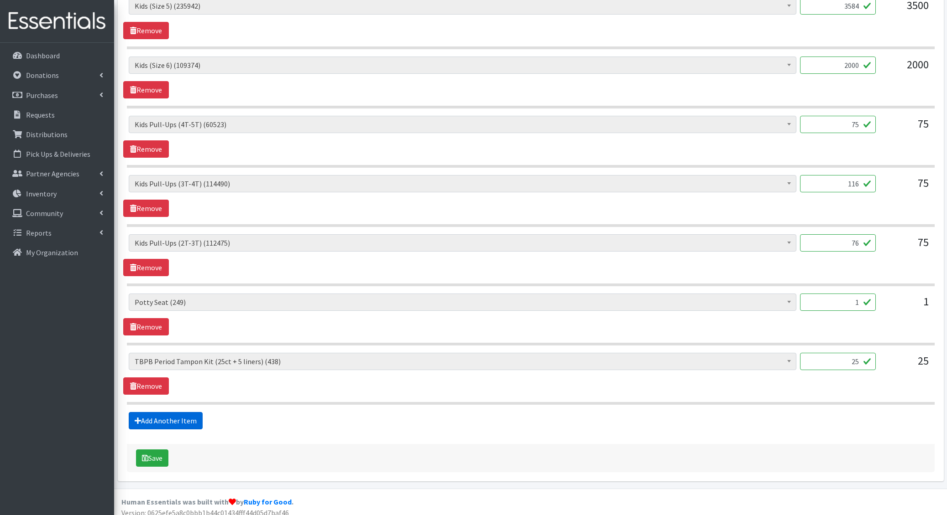
click at [152, 415] on link "Add Another Item" at bounding box center [166, 420] width 74 height 17
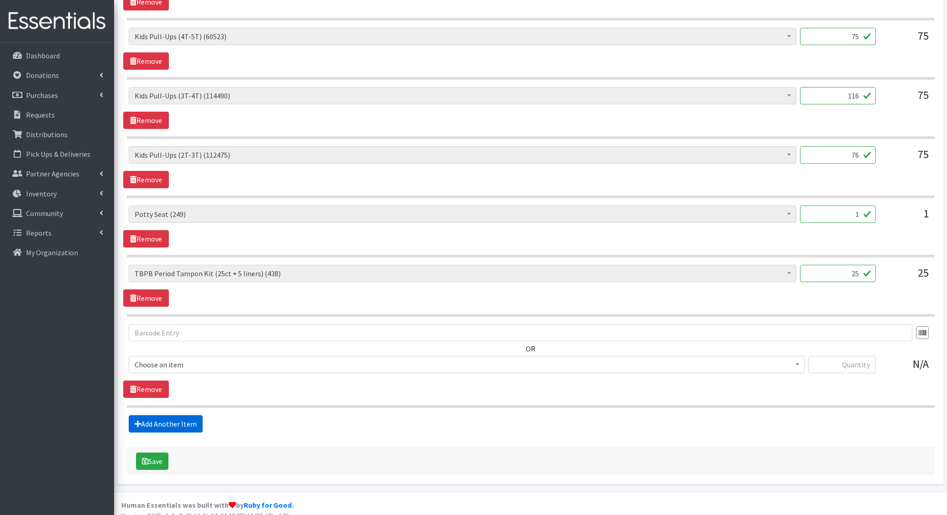
scroll to position [756, 0]
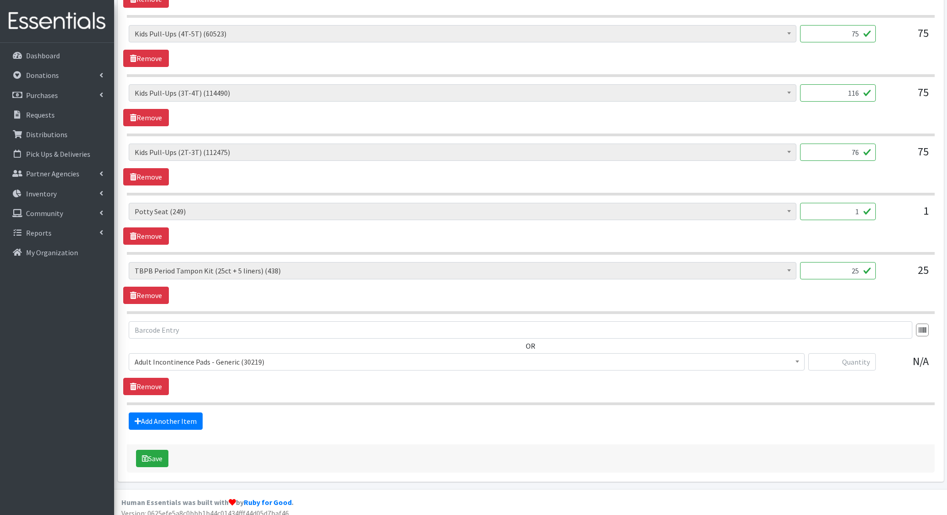
click at [175, 356] on span "Adult Incontinence Pads - Generic (30219)" at bounding box center [467, 362] width 664 height 13
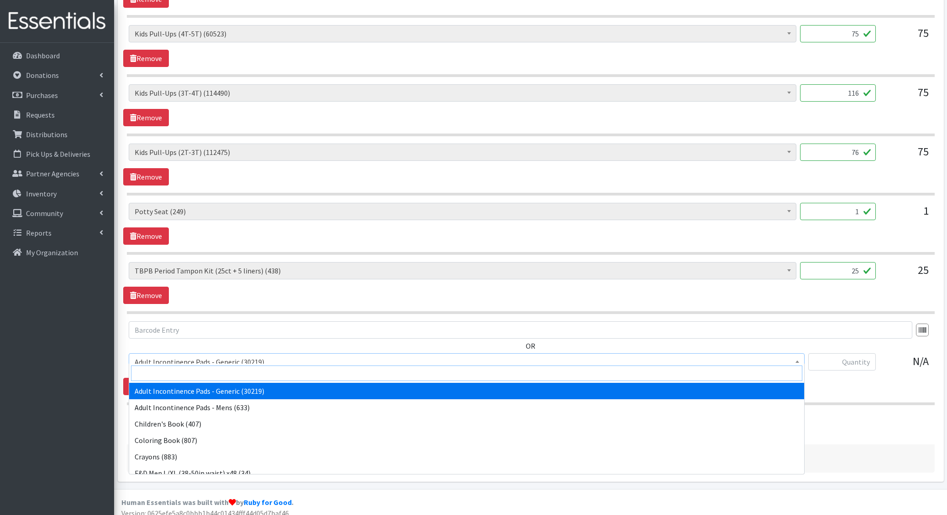
click at [167, 374] on input "search" at bounding box center [466, 374] width 671 height 16
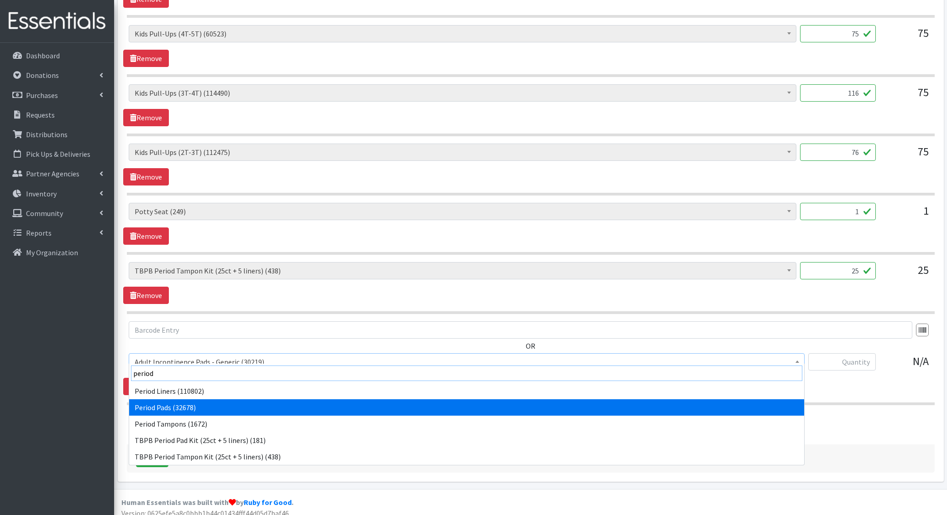
type input "period"
select select "1402"
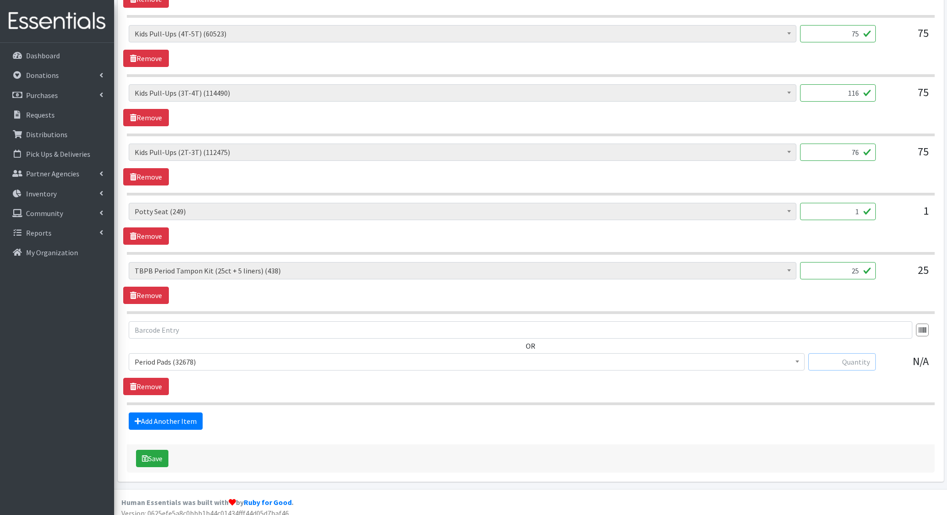
click at [858, 354] on input "text" at bounding box center [842, 362] width 68 height 17
type input "1456"
click at [180, 415] on link "Add Another Item" at bounding box center [166, 421] width 74 height 17
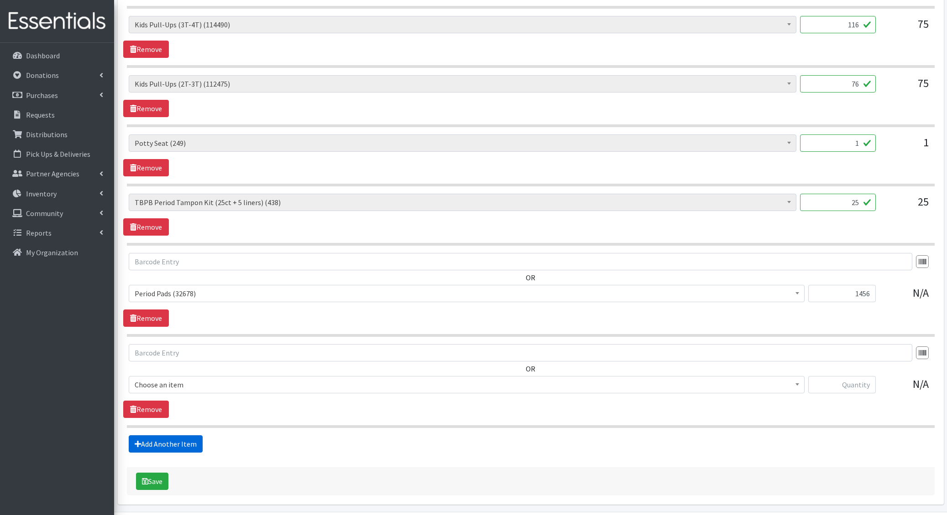
scroll to position [847, 0]
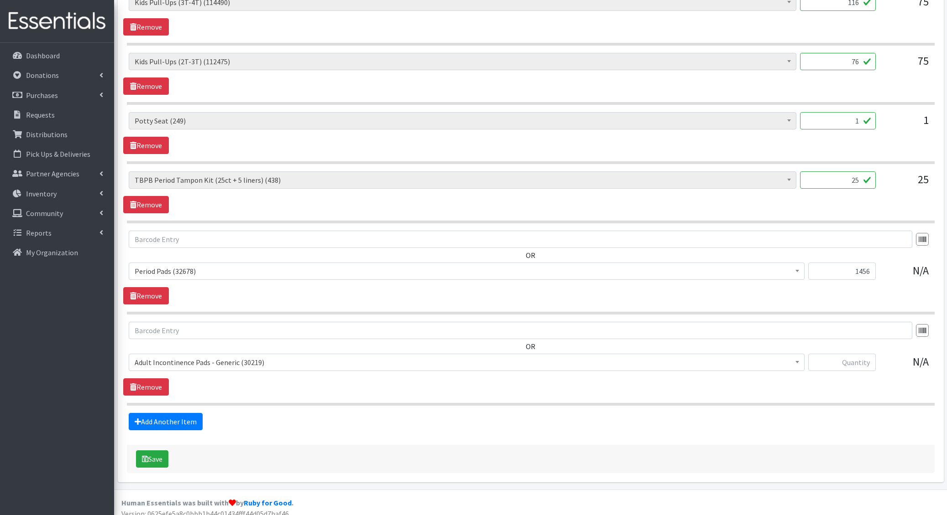
click at [171, 358] on span "Adult Incontinence Pads - Generic (30219)" at bounding box center [467, 362] width 664 height 13
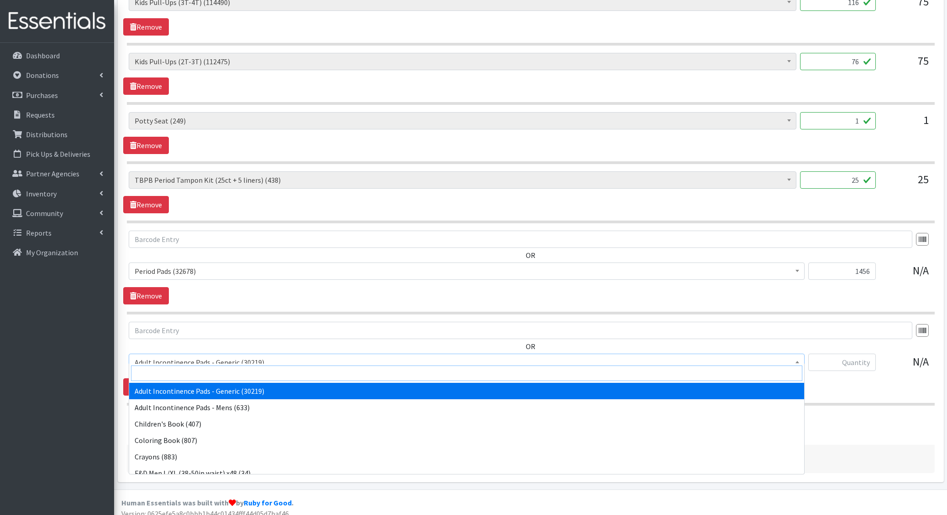
click at [166, 371] on input "search" at bounding box center [466, 374] width 671 height 16
type input "e 7"
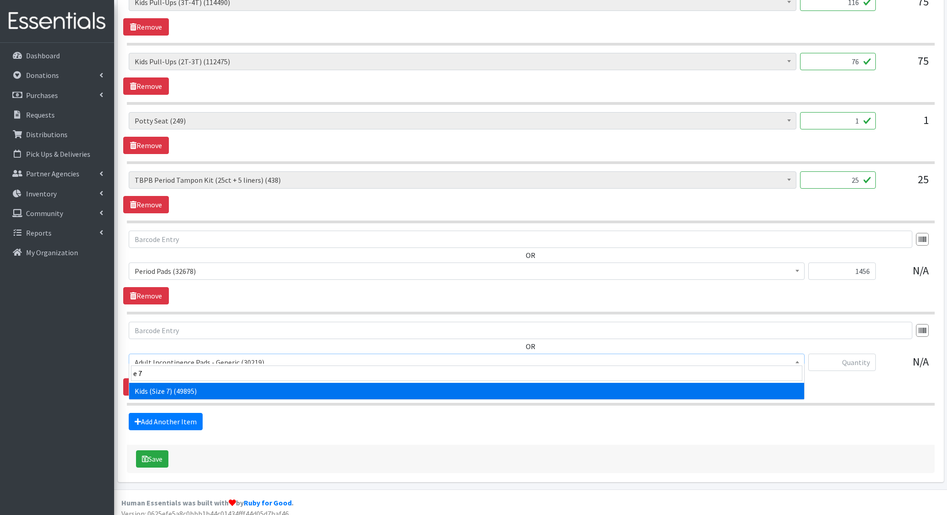
select select "6314"
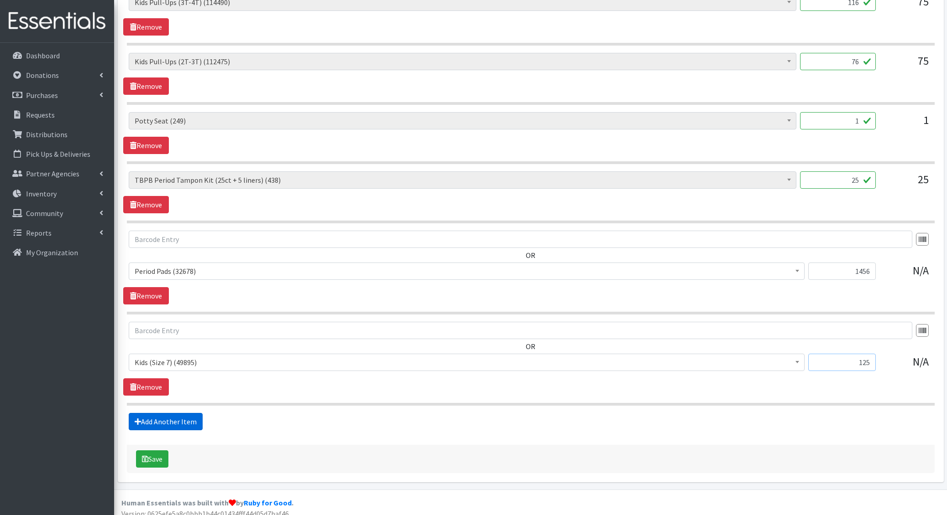
type input "125"
click at [177, 413] on link "Add Another Item" at bounding box center [166, 421] width 74 height 17
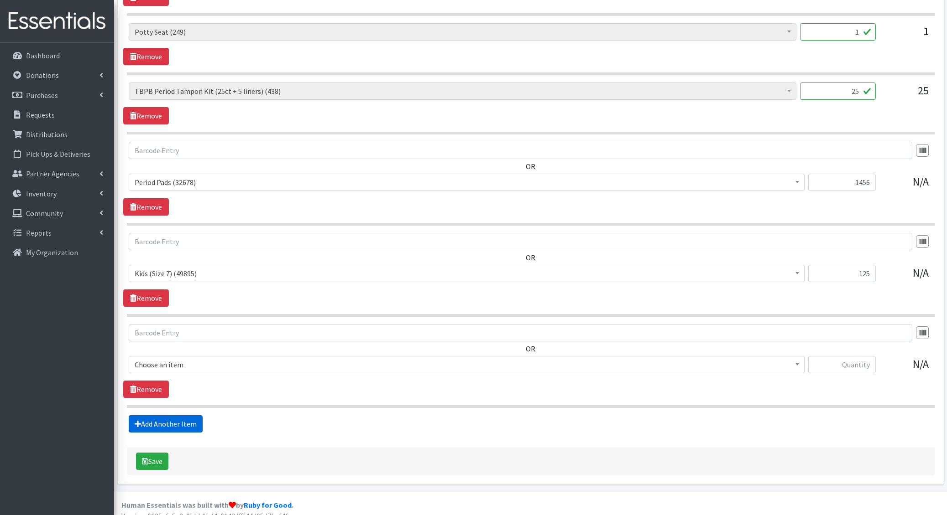
scroll to position [938, 0]
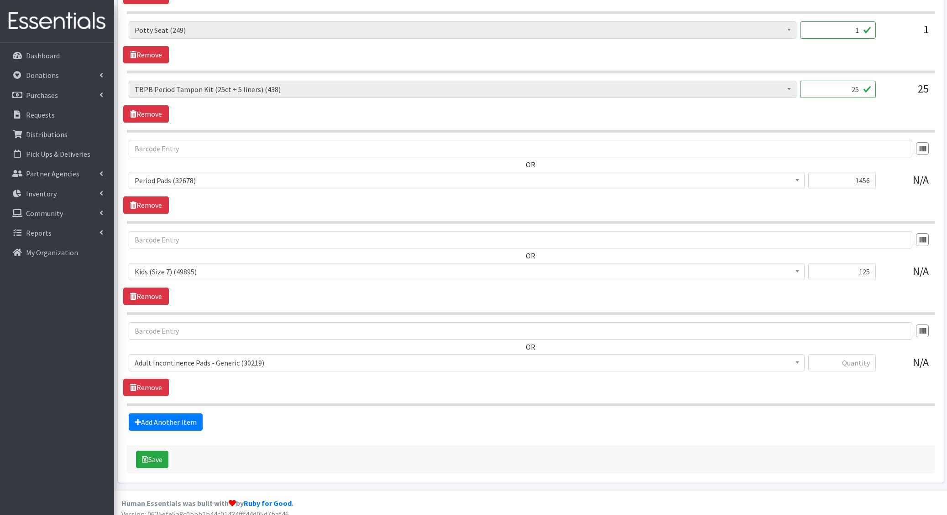
click at [175, 358] on span "Adult Incontinence Pads - Generic (30219)" at bounding box center [467, 363] width 664 height 13
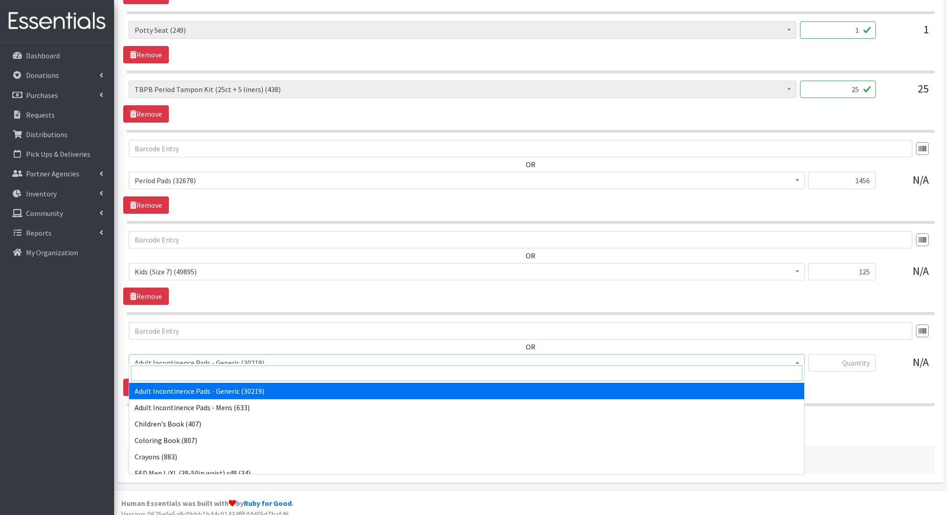
click at [165, 374] on input "search" at bounding box center [466, 374] width 671 height 16
type input "wipes"
select select "1205"
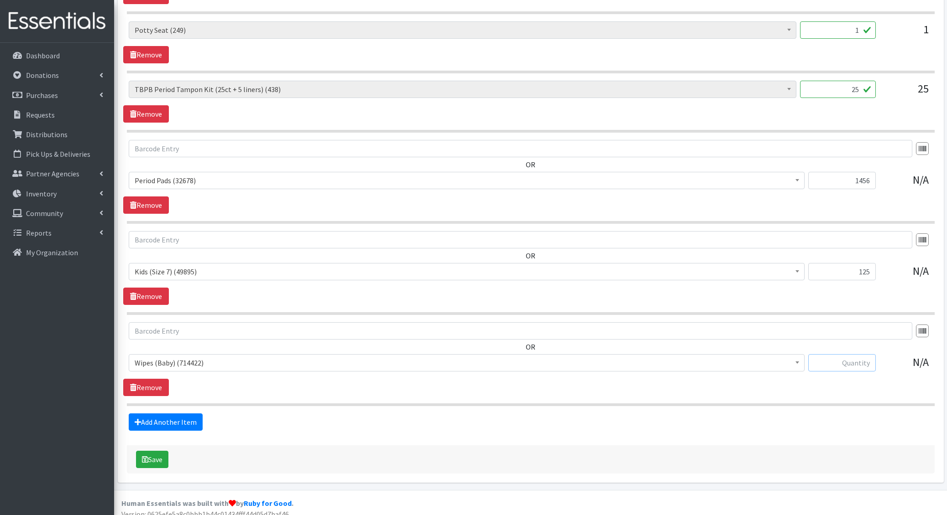
click at [859, 358] on input "text" at bounding box center [842, 362] width 68 height 17
type input "512"
click at [146, 456] on icon "submit" at bounding box center [145, 459] width 6 height 7
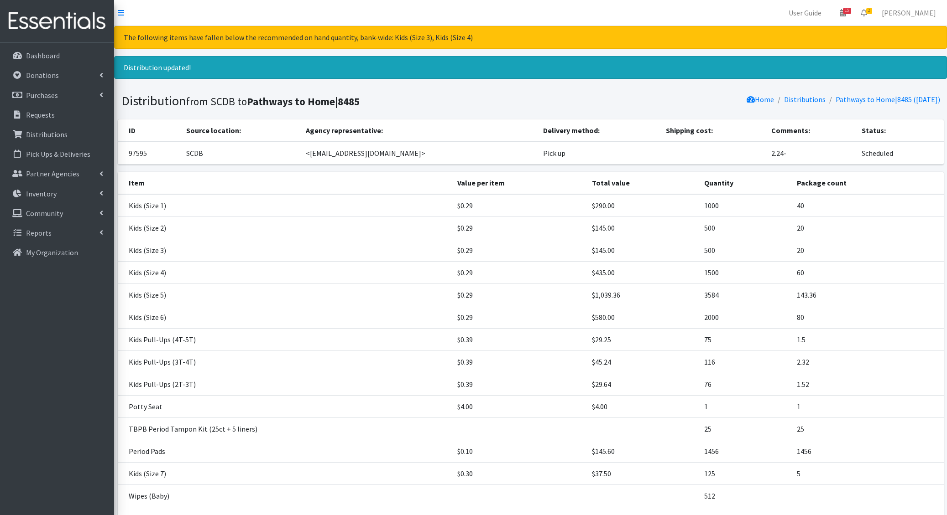
scroll to position [80, 0]
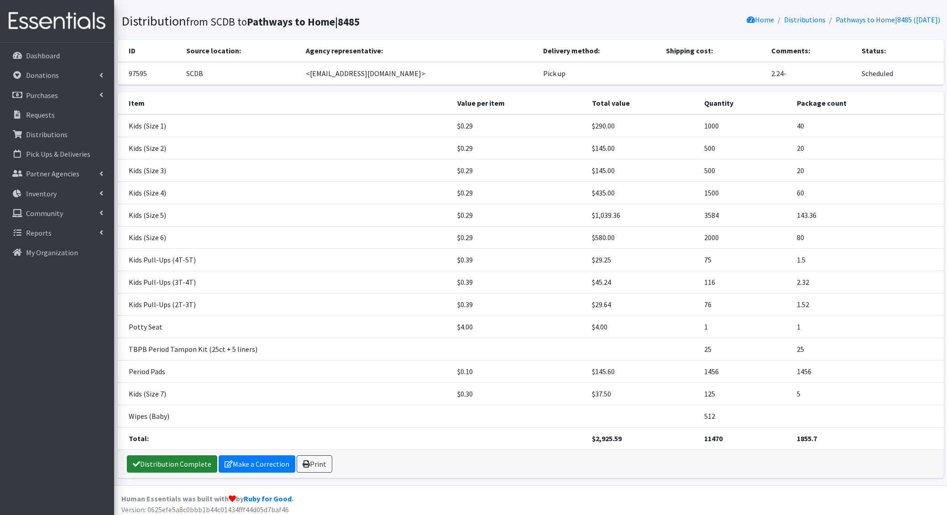
click at [175, 458] on link "Distribution Complete" at bounding box center [172, 464] width 90 height 17
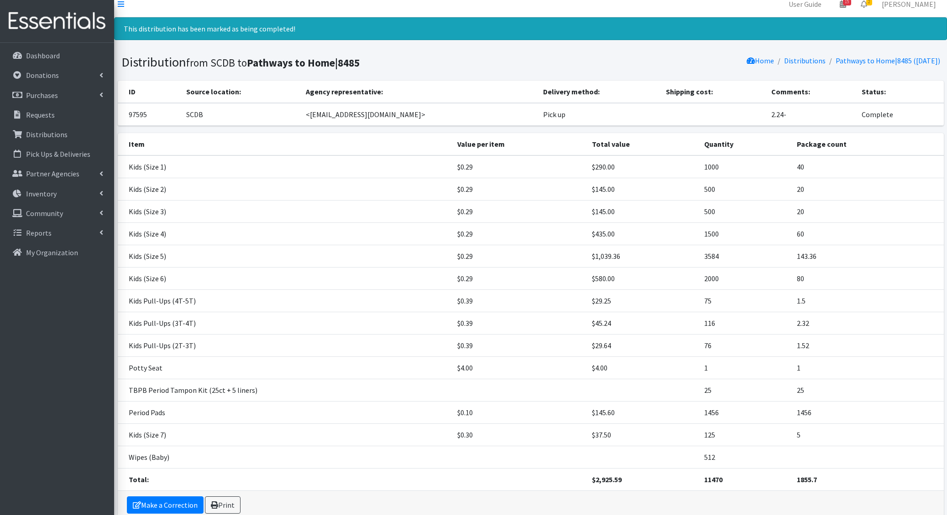
scroll to position [0, 0]
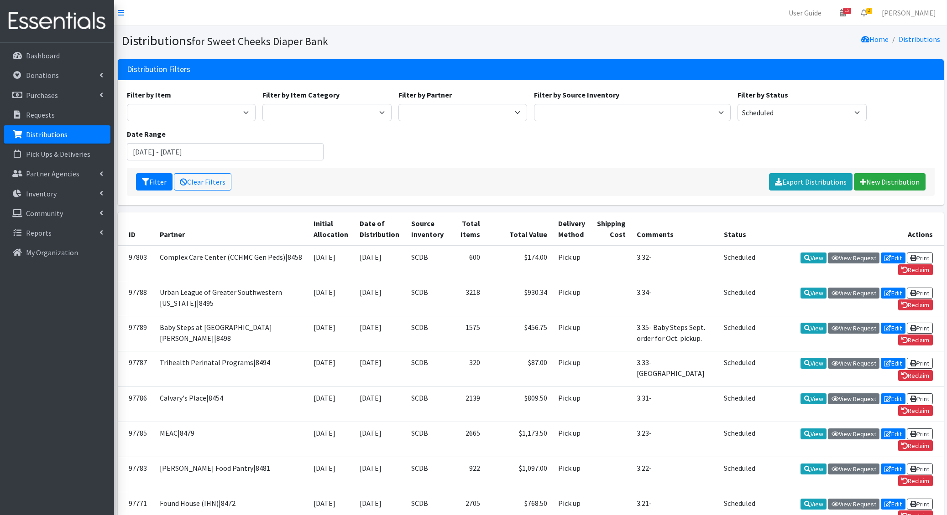
scroll to position [863, 0]
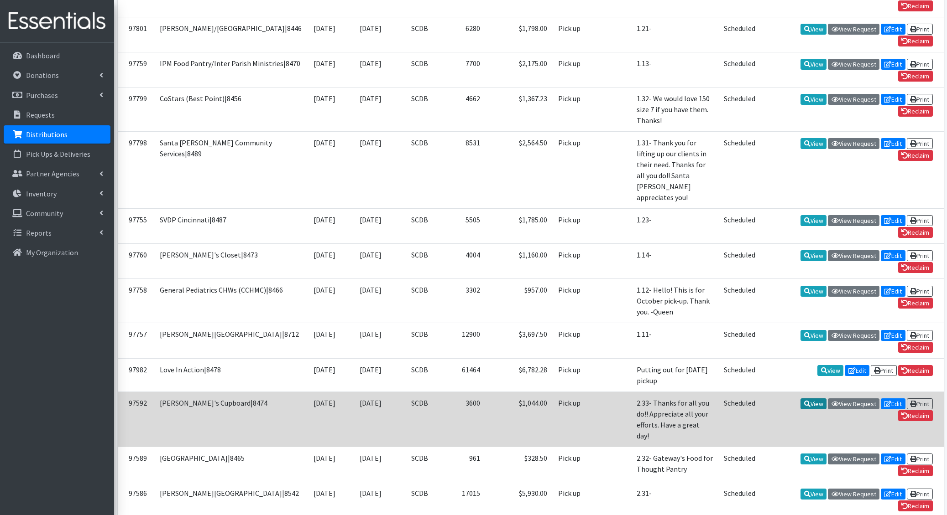
click at [808, 399] on link "View" at bounding box center [813, 404] width 26 height 11
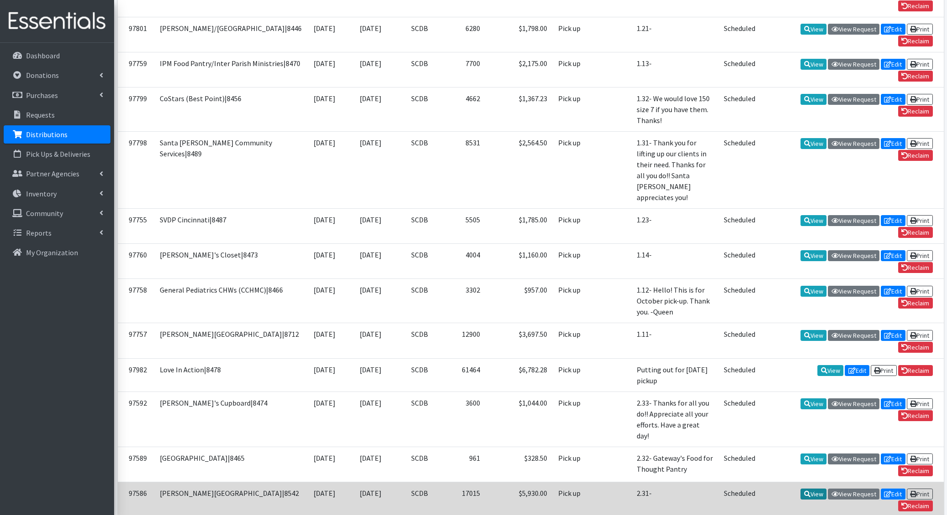
click at [804, 491] on icon at bounding box center [807, 494] width 6 height 6
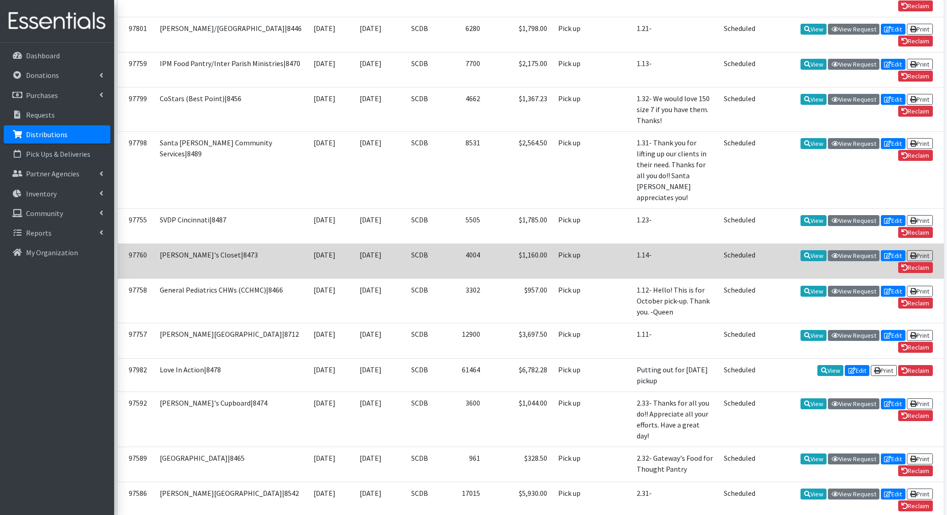
scroll to position [375, 0]
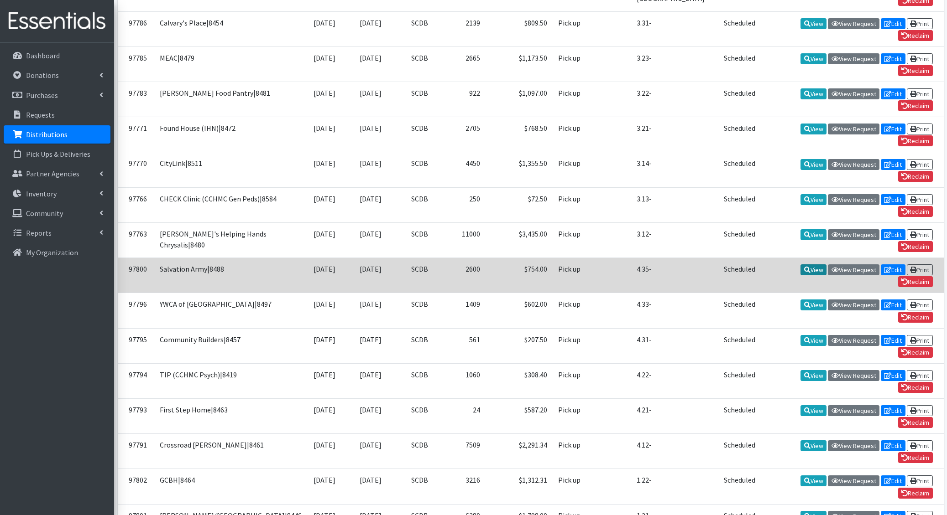
click at [806, 267] on icon at bounding box center [807, 270] width 6 height 6
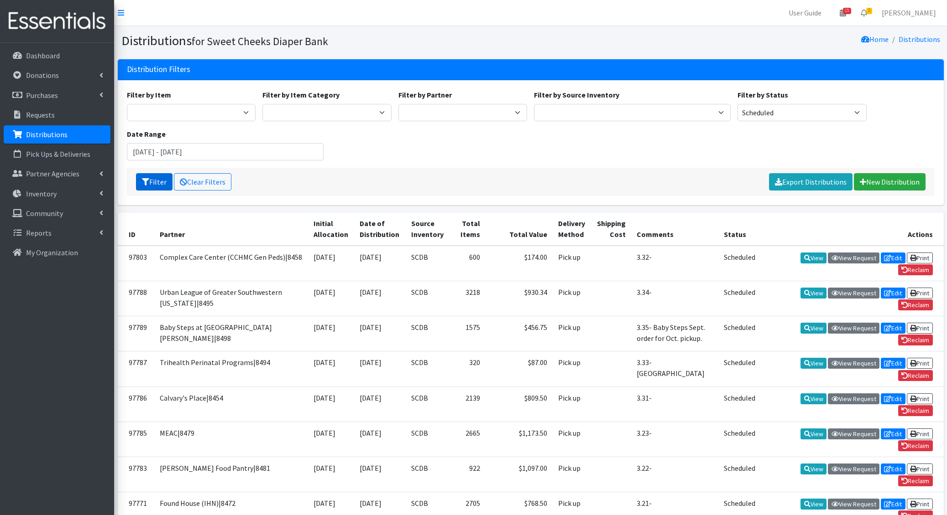
click at [156, 179] on button "Filter" at bounding box center [154, 181] width 36 height 17
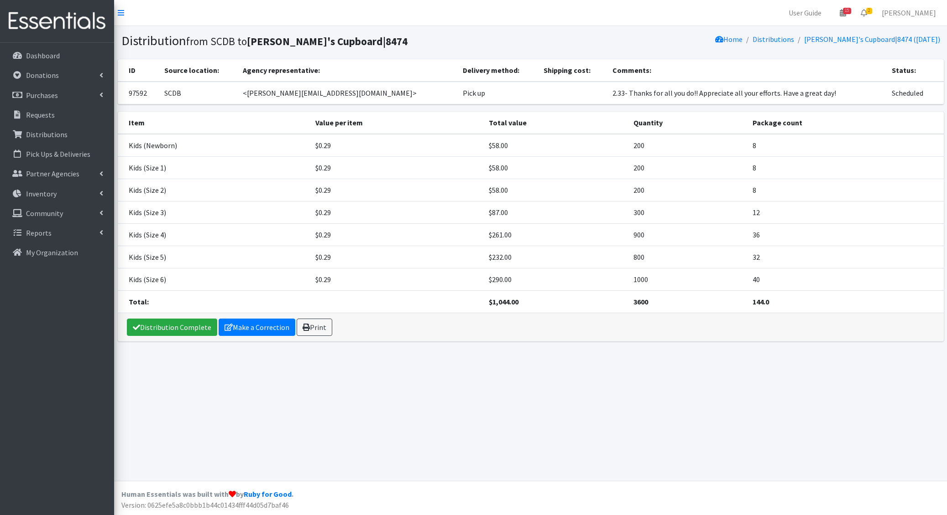
click at [257, 338] on div "Distribution Complete Make a Correction Print" at bounding box center [531, 327] width 826 height 28
click at [256, 331] on link "Make a Correction" at bounding box center [257, 327] width 77 height 17
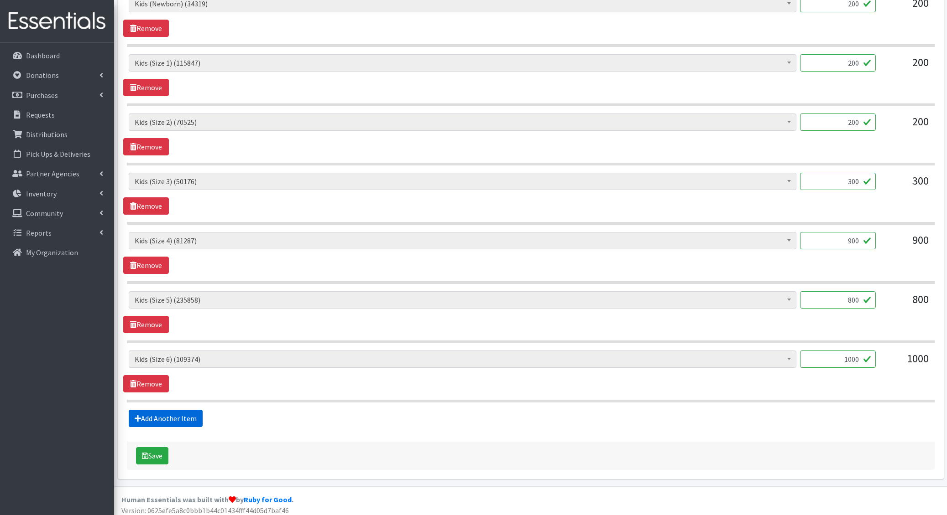
click at [163, 418] on link "Add Another Item" at bounding box center [166, 418] width 74 height 17
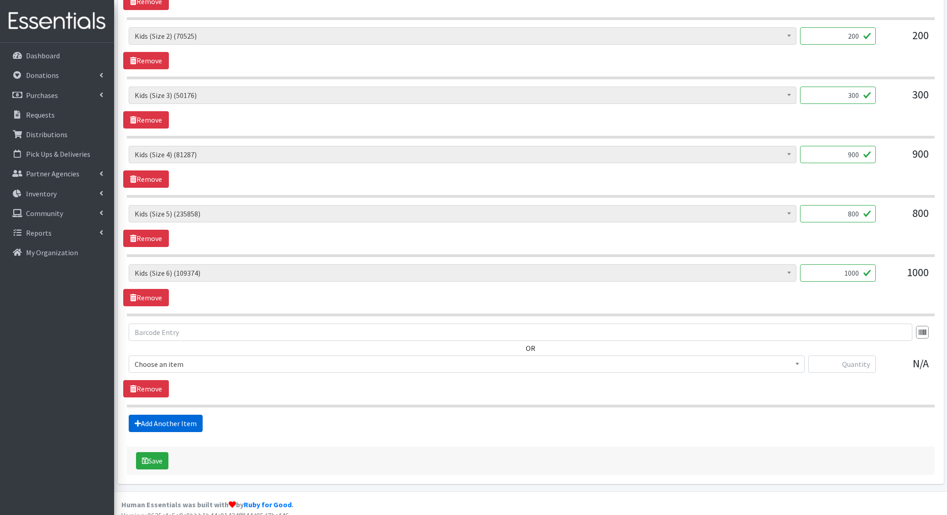
scroll to position [521, 0]
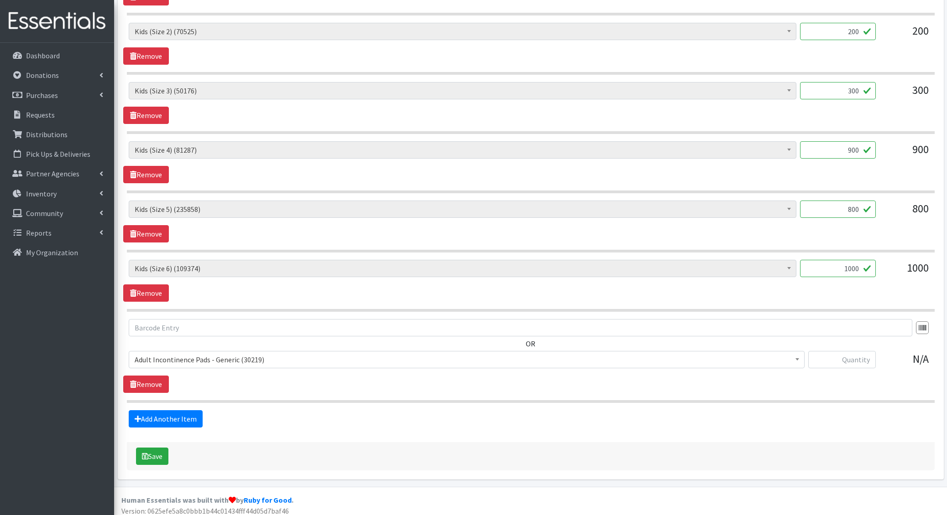
click at [164, 360] on span "Adult Incontinence Pads - Generic (30219)" at bounding box center [467, 360] width 664 height 13
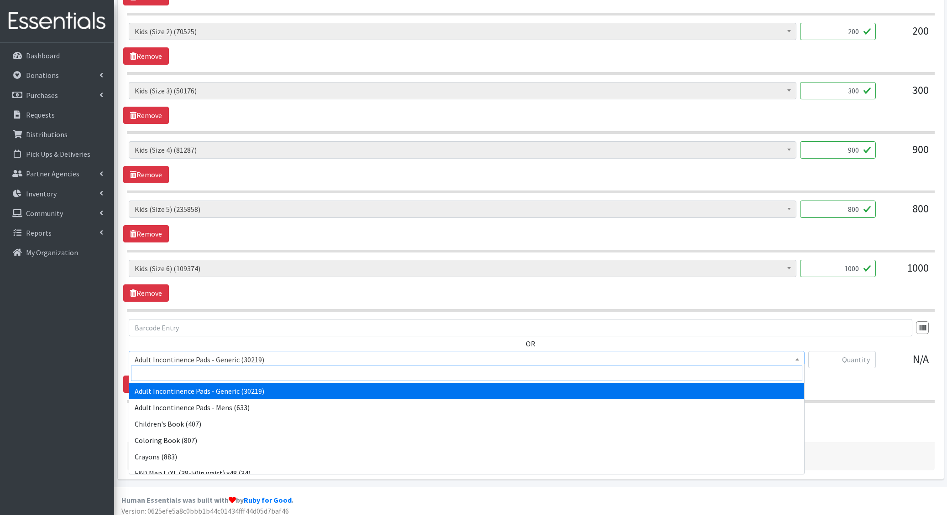
click at [159, 372] on input "search" at bounding box center [466, 374] width 671 height 16
type input "e 7"
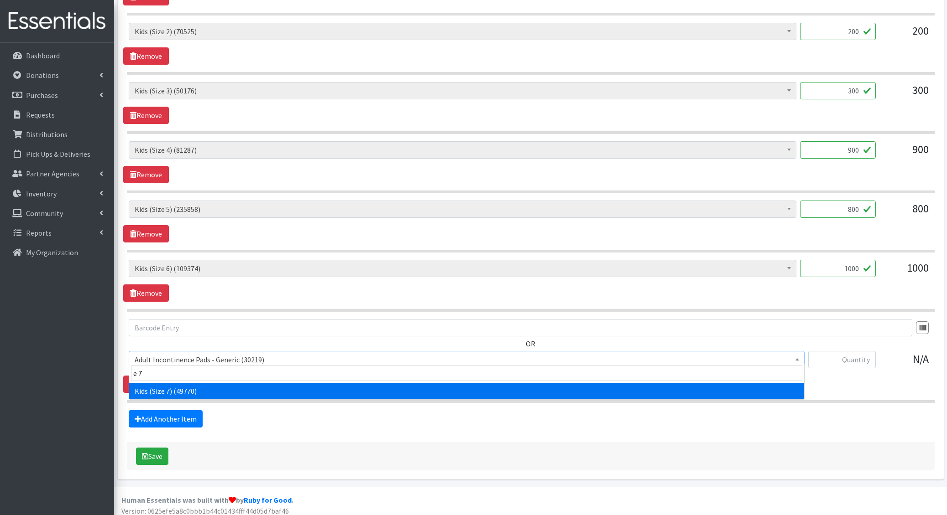
select select "6314"
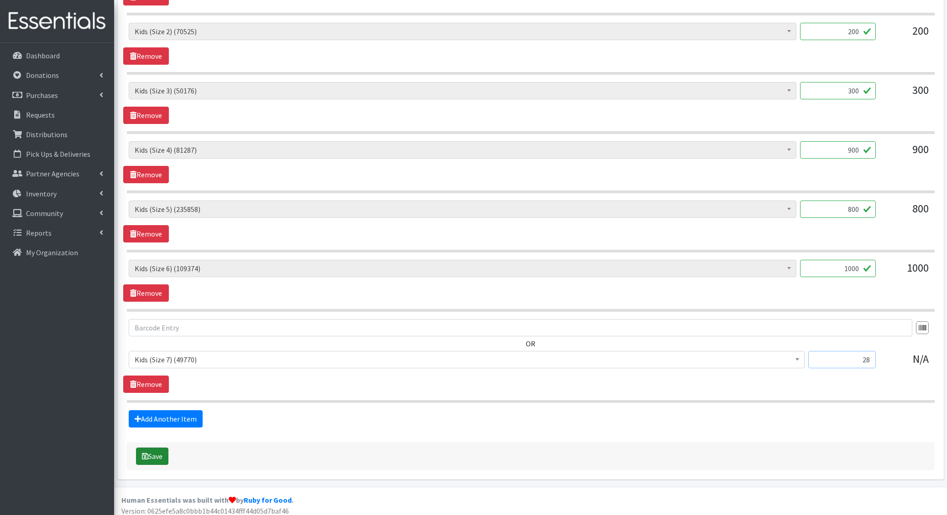
type input "28"
click at [150, 453] on button "Save" at bounding box center [152, 456] width 32 height 17
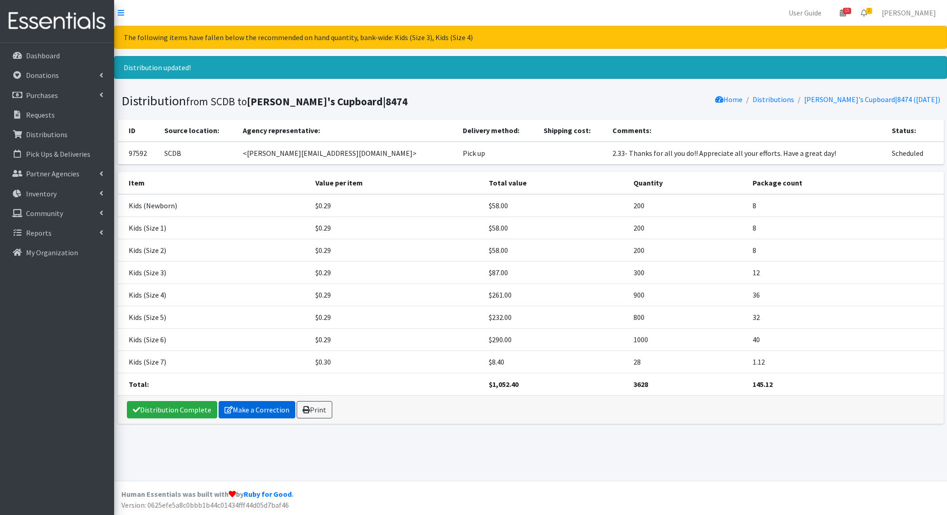
click at [256, 407] on link "Make a Correction" at bounding box center [257, 409] width 77 height 17
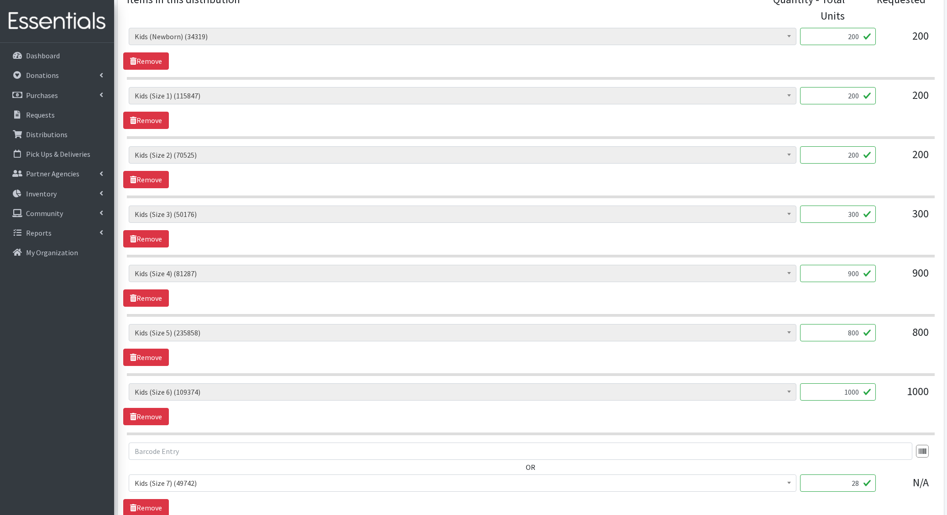
scroll to position [521, 0]
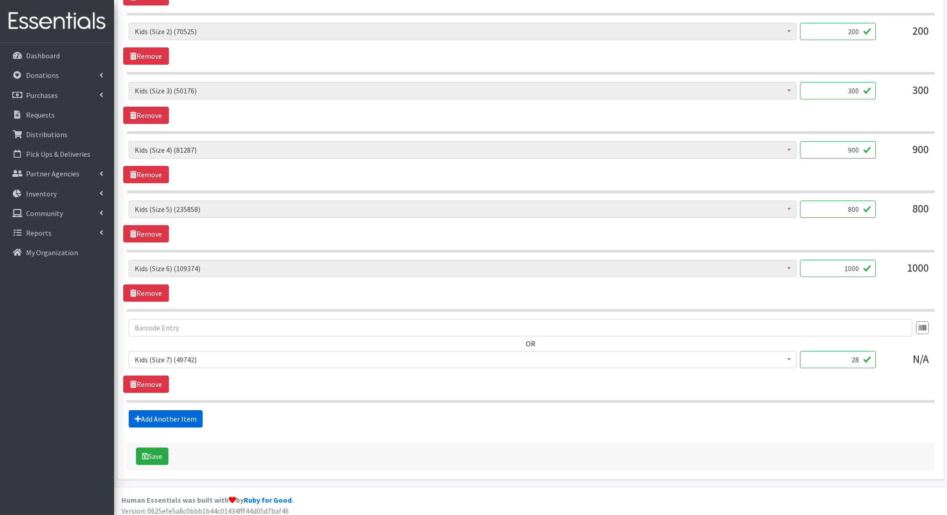
click at [153, 411] on link "Add Another Item" at bounding box center [166, 419] width 74 height 17
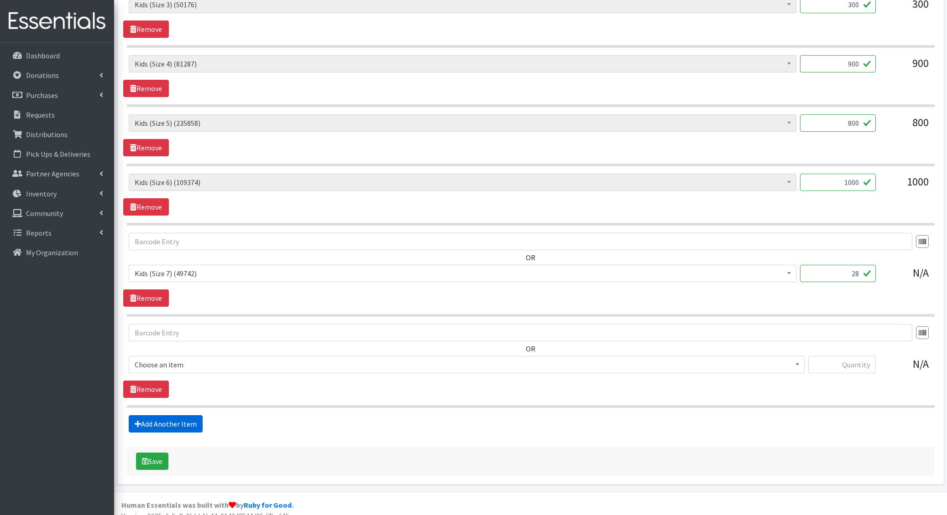
scroll to position [612, 0]
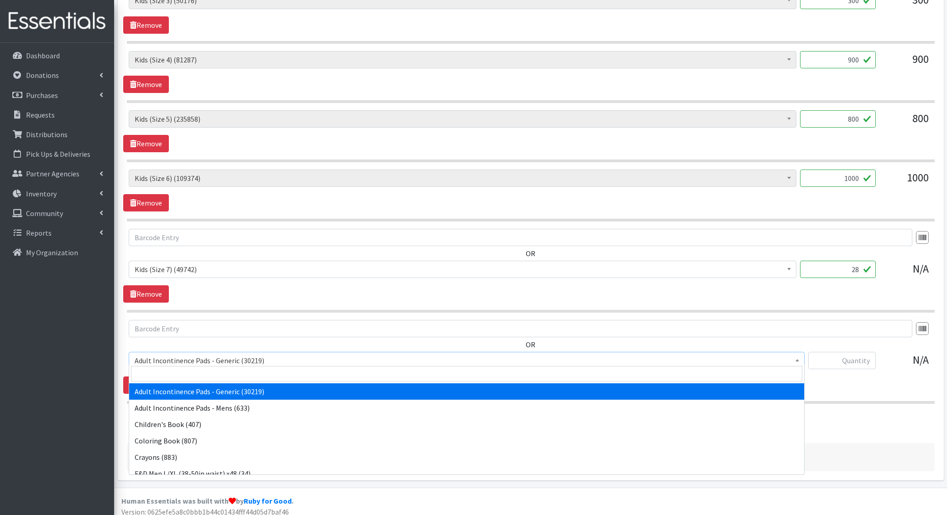
click at [181, 360] on span "Adult Incontinence Pads - Generic (30219)" at bounding box center [467, 360] width 664 height 13
click at [175, 372] on input "search" at bounding box center [466, 374] width 671 height 16
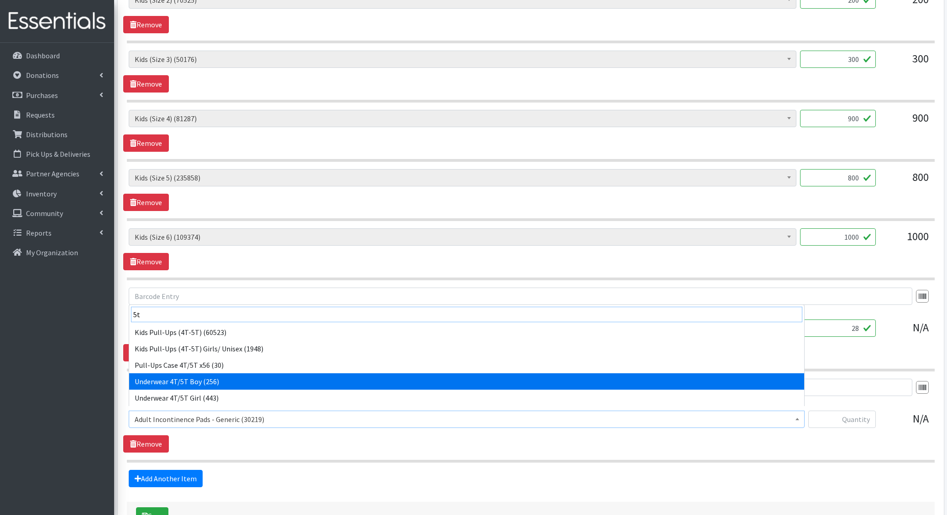
scroll to position [559, 0]
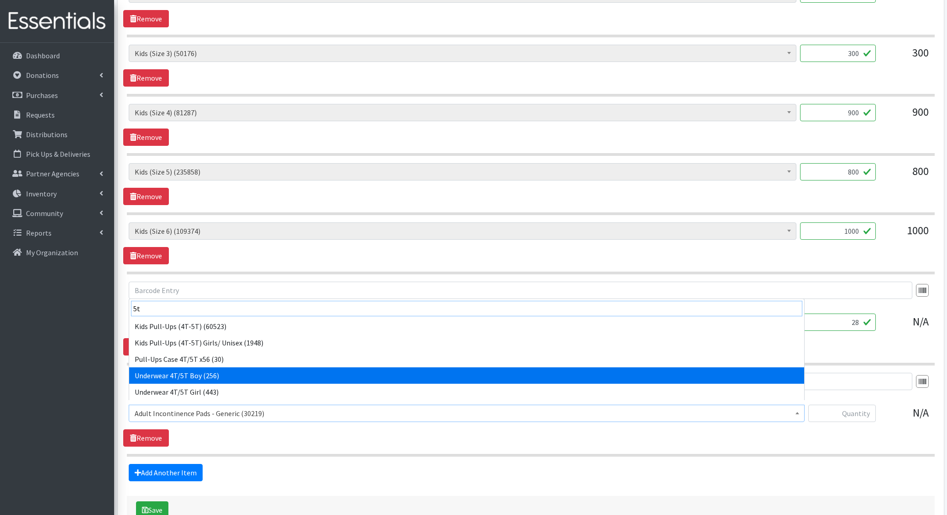
type input "5t"
click at [239, 464] on div "Add Another Item" at bounding box center [530, 472] width 814 height 17
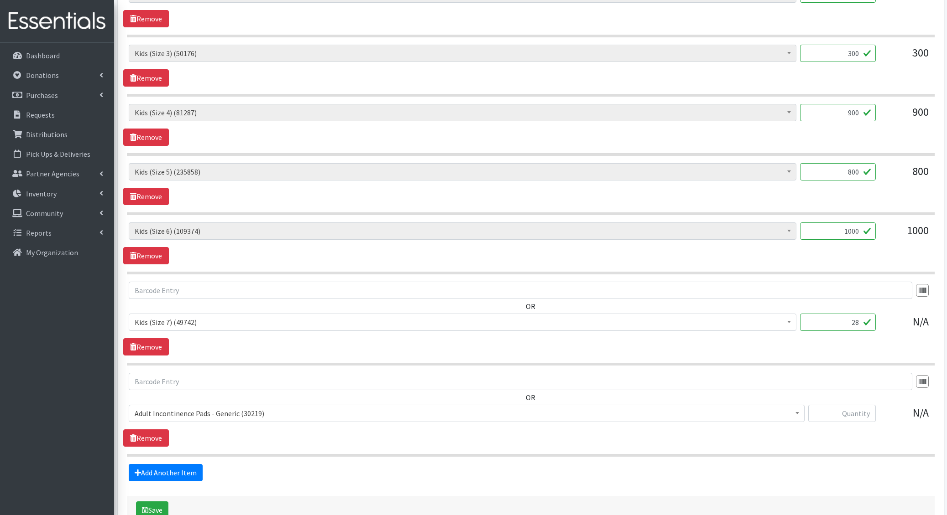
click at [197, 407] on span "Adult Incontinence Pads - Generic (30219)" at bounding box center [467, 413] width 664 height 13
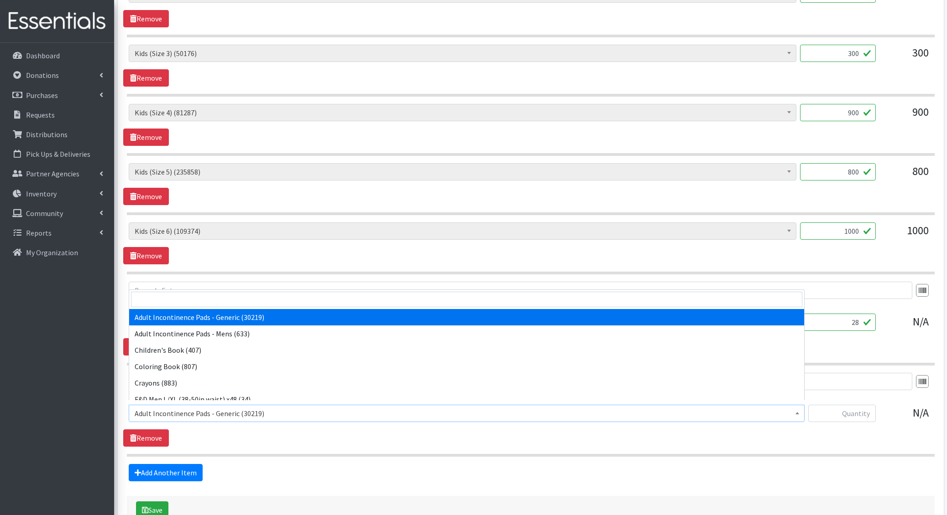
click at [197, 407] on span "Adult Incontinence Pads - Generic (30219)" at bounding box center [467, 413] width 664 height 13
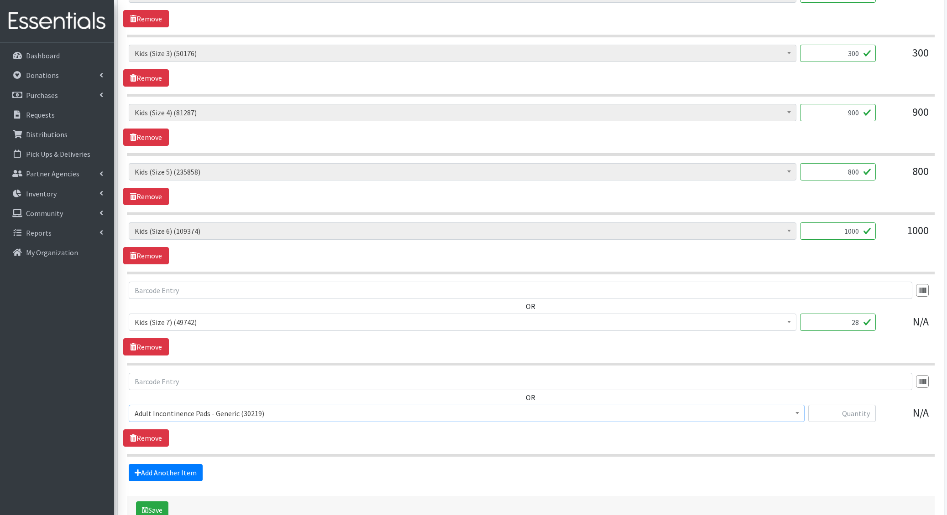
click at [197, 407] on span "Adult Incontinence Pads - Generic (30219)" at bounding box center [467, 413] width 664 height 13
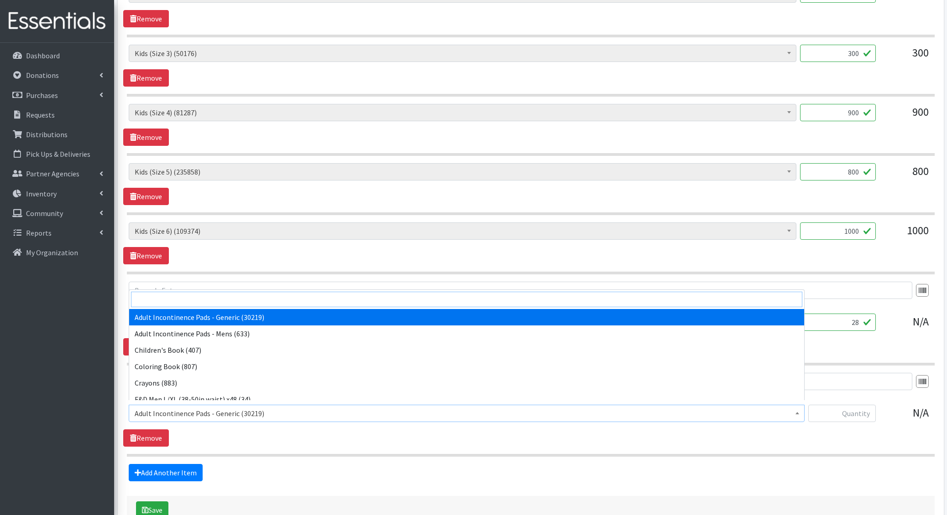
click at [191, 296] on input "search" at bounding box center [466, 300] width 671 height 16
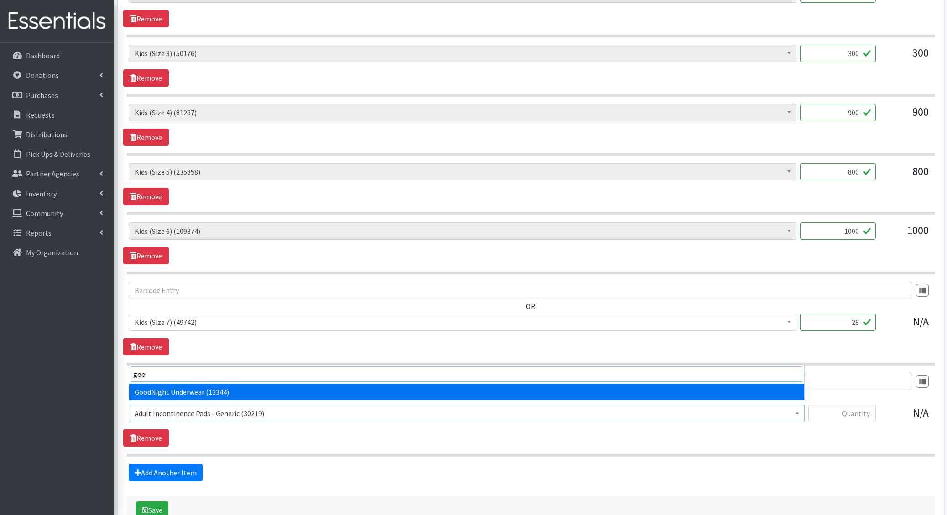
type input "good"
select select "5110"
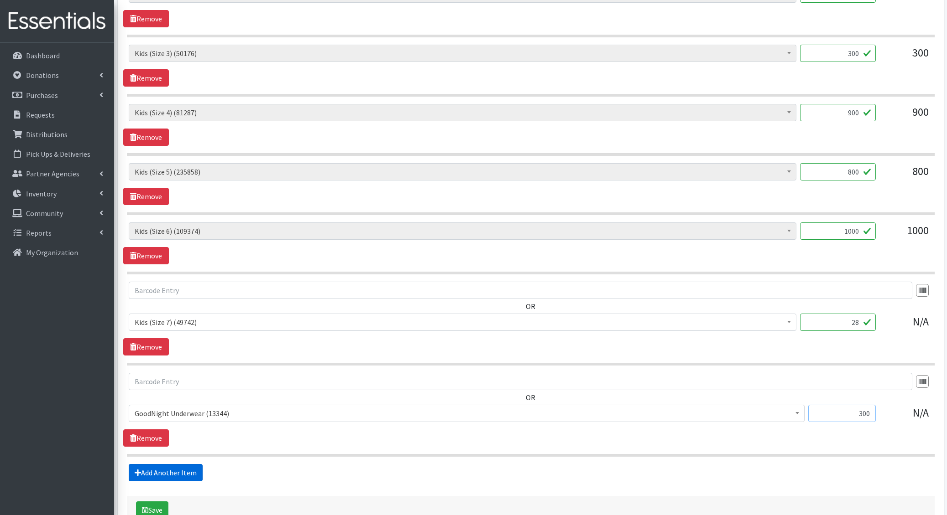
type input "300"
click at [154, 464] on link "Add Another Item" at bounding box center [166, 472] width 74 height 17
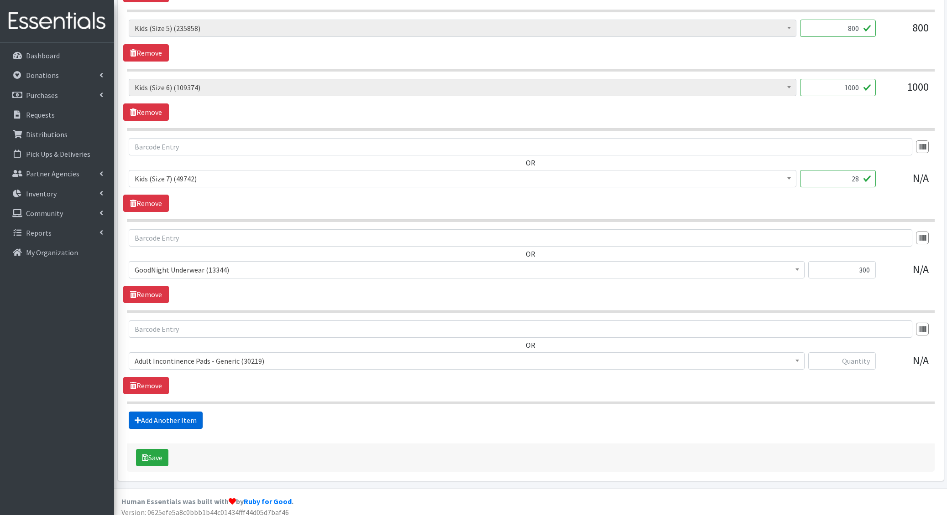
scroll to position [703, 0]
click at [172, 355] on span "Adult Incontinence Pads - Generic (30219)" at bounding box center [467, 361] width 664 height 13
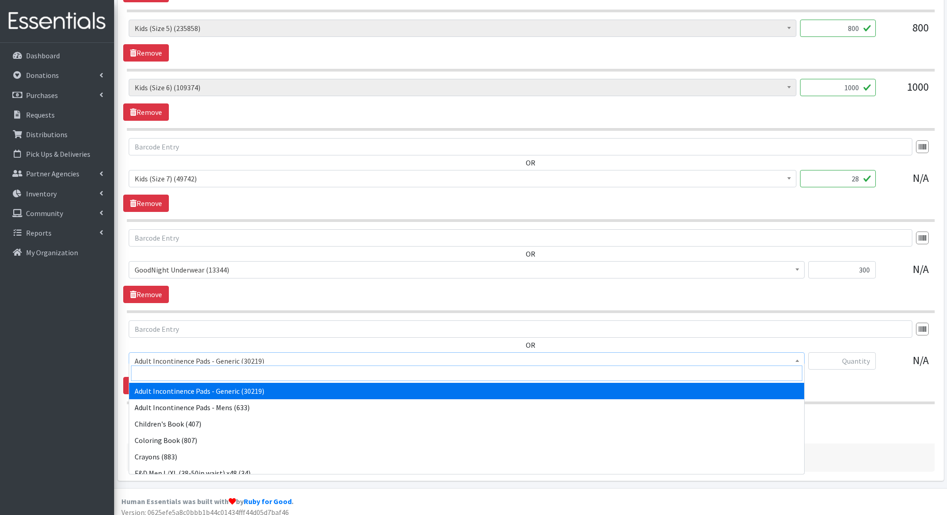
click at [174, 366] on input "search" at bounding box center [466, 374] width 671 height 16
type input "liner"
select select "1405"
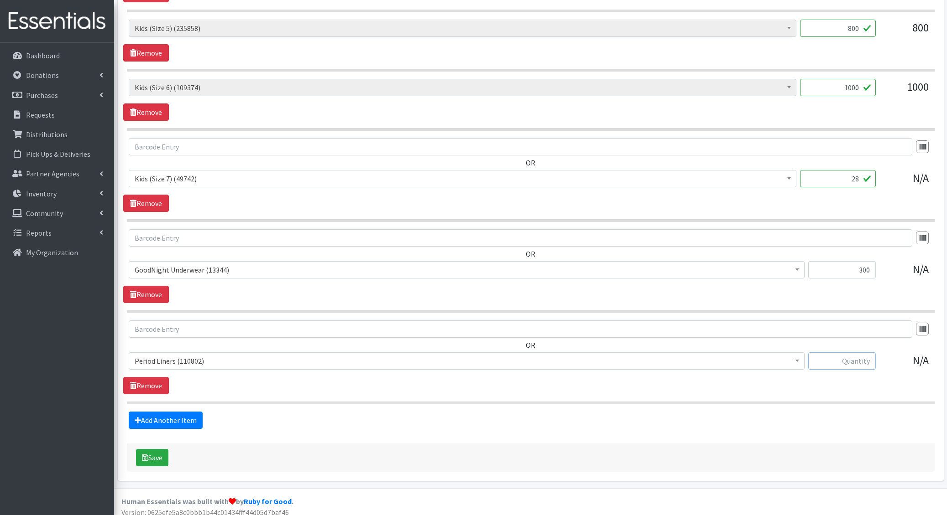
click at [857, 354] on input "text" at bounding box center [842, 361] width 68 height 17
type input "108"
click at [161, 416] on link "Add Another Item" at bounding box center [166, 420] width 74 height 17
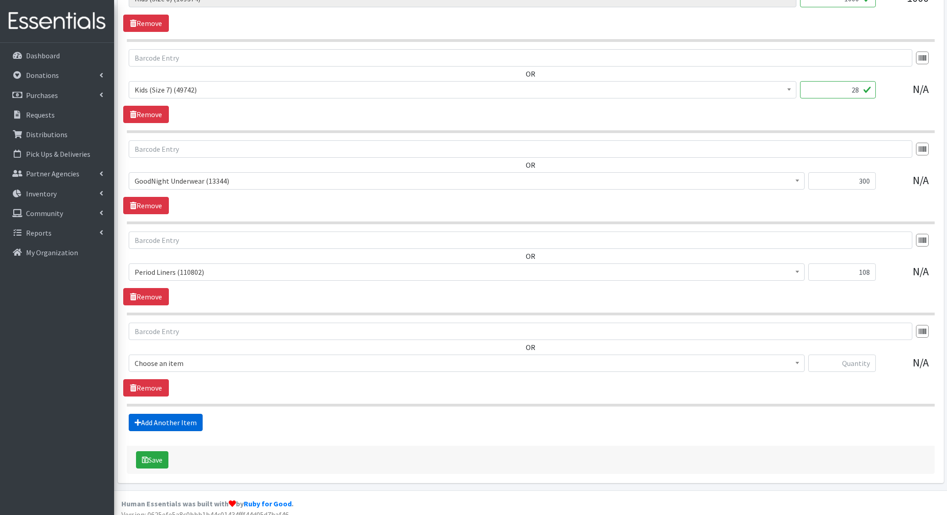
scroll to position [793, 0]
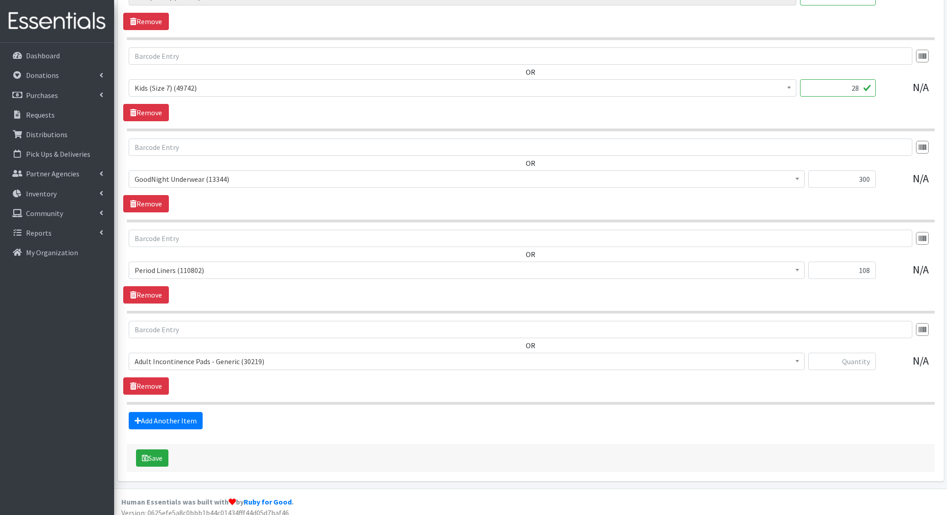
click at [175, 360] on span "Adult Incontinence Pads - Generic (30219)" at bounding box center [467, 361] width 664 height 13
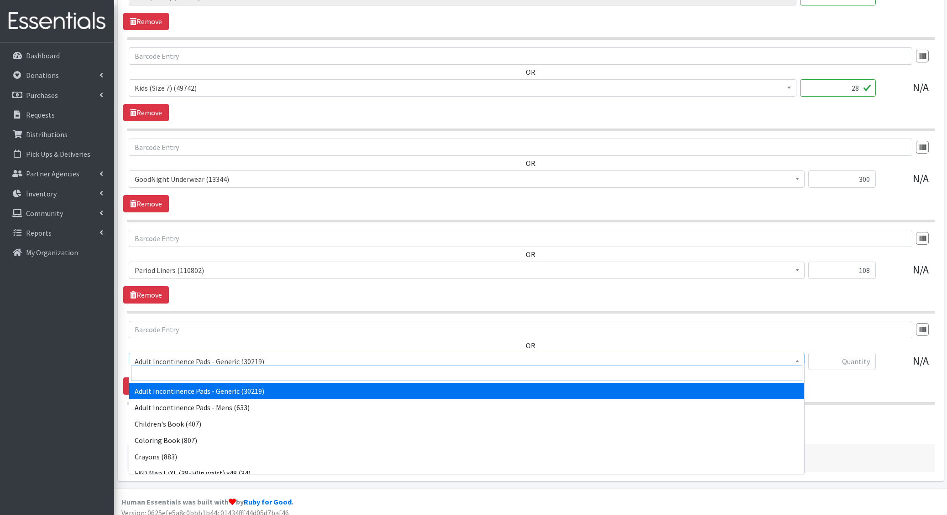
click at [171, 375] on input "search" at bounding box center [466, 374] width 671 height 16
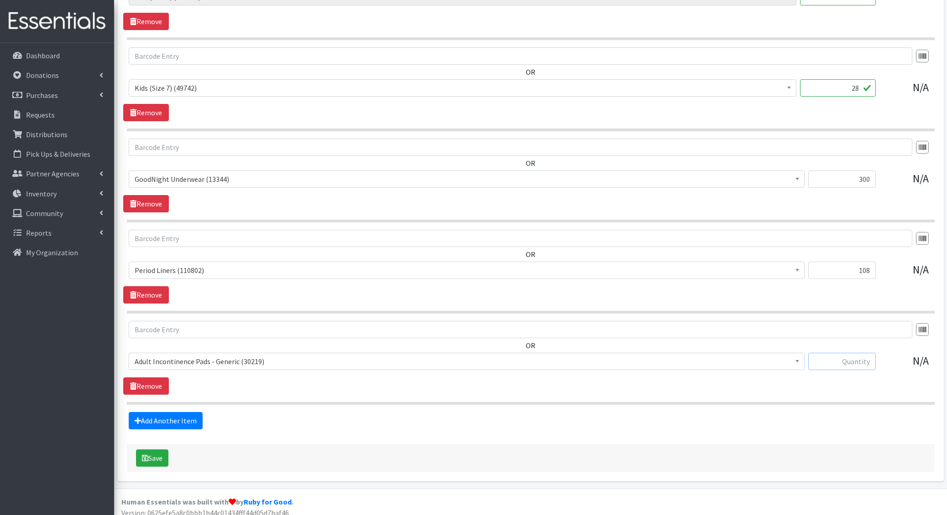
click at [830, 356] on input "text" at bounding box center [842, 361] width 68 height 17
type input "1608"
click at [239, 358] on span "Adult Incontinence Pads - Generic (30219)" at bounding box center [467, 361] width 664 height 13
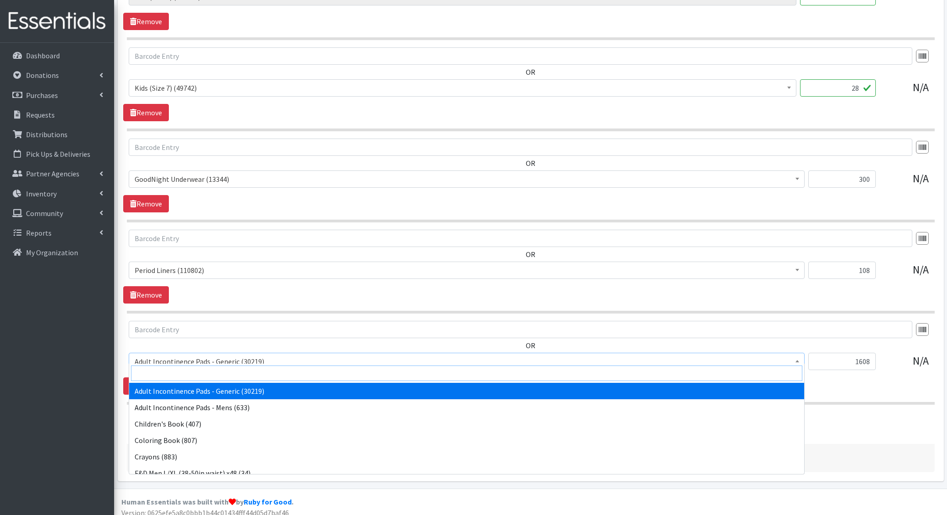
click at [226, 371] on input "search" at bounding box center [466, 374] width 671 height 16
type input "liner"
select select "1405"
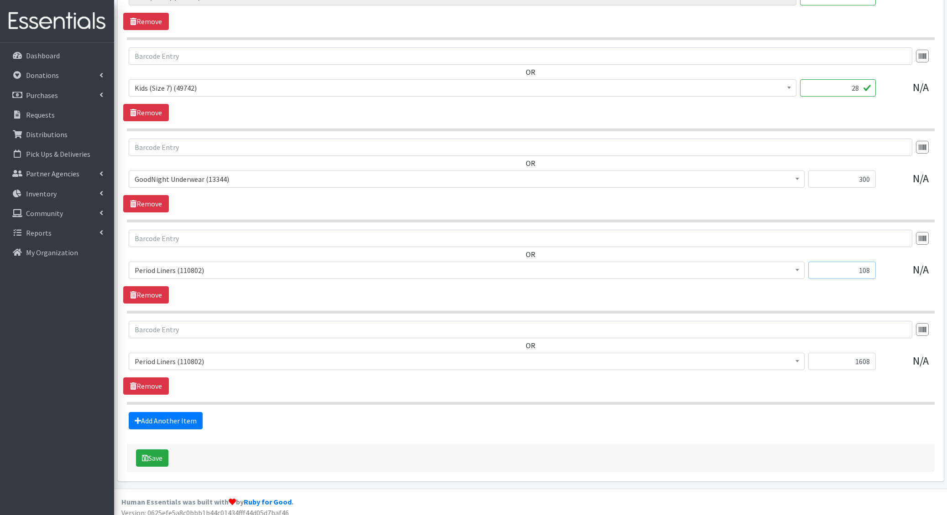
click at [861, 262] on input "108" at bounding box center [842, 270] width 68 height 17
type input "6"
type input "1608"
click at [149, 384] on link "Remove" at bounding box center [146, 386] width 46 height 17
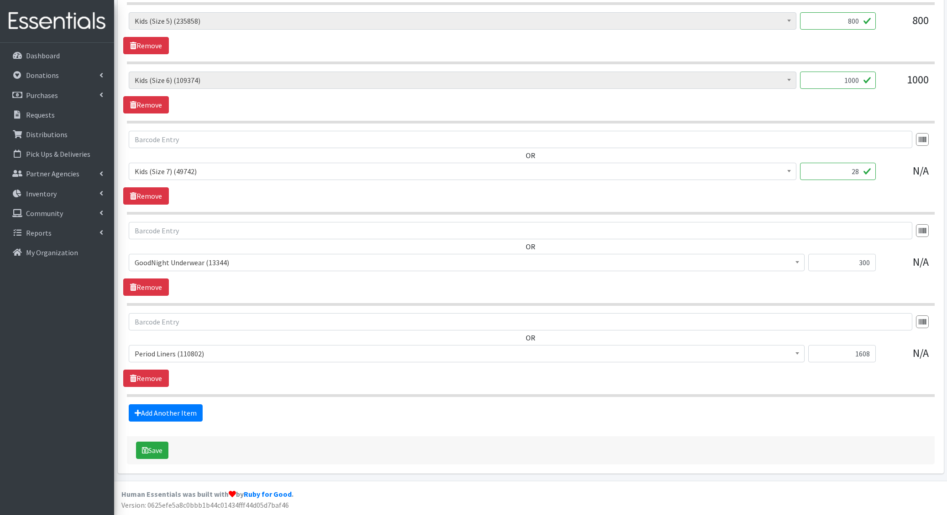
scroll to position [703, 0]
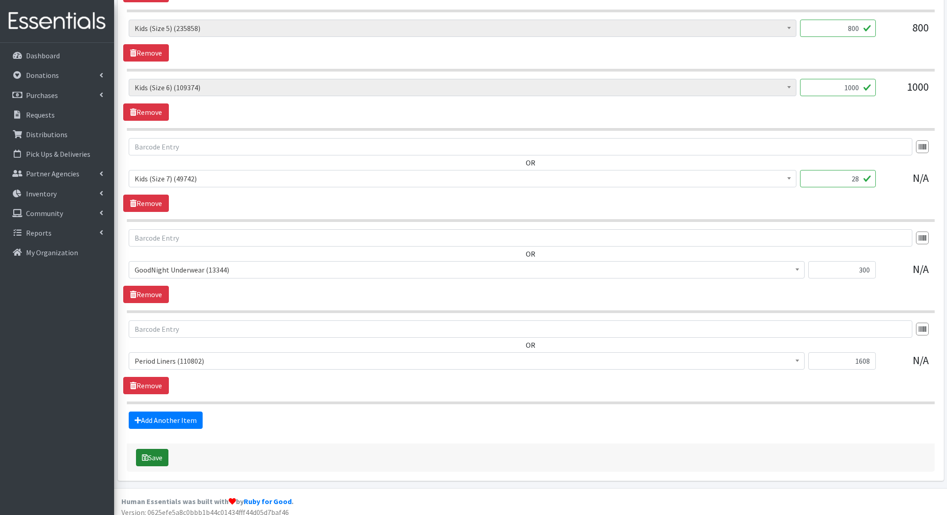
click at [158, 452] on button "Save" at bounding box center [152, 457] width 32 height 17
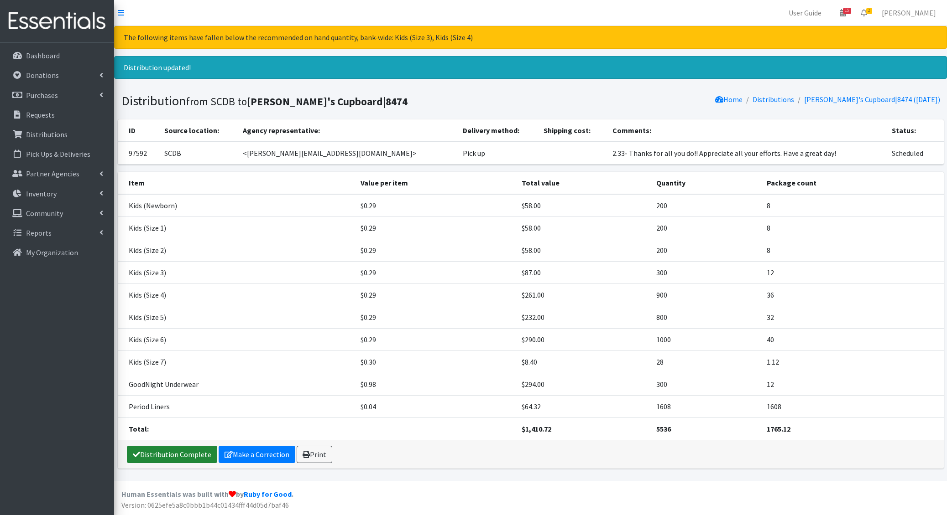
click at [158, 452] on link "Distribution Complete" at bounding box center [172, 454] width 90 height 17
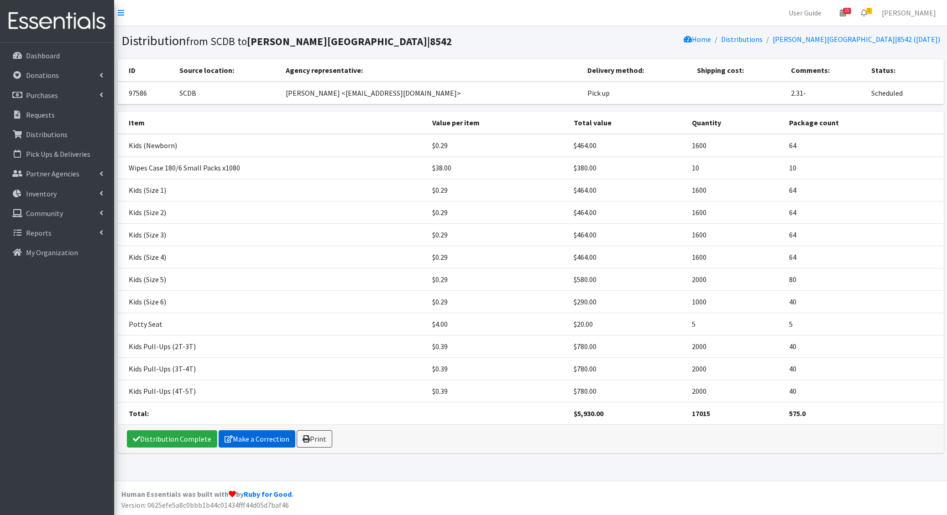
click at [254, 438] on link "Make a Correction" at bounding box center [257, 439] width 77 height 17
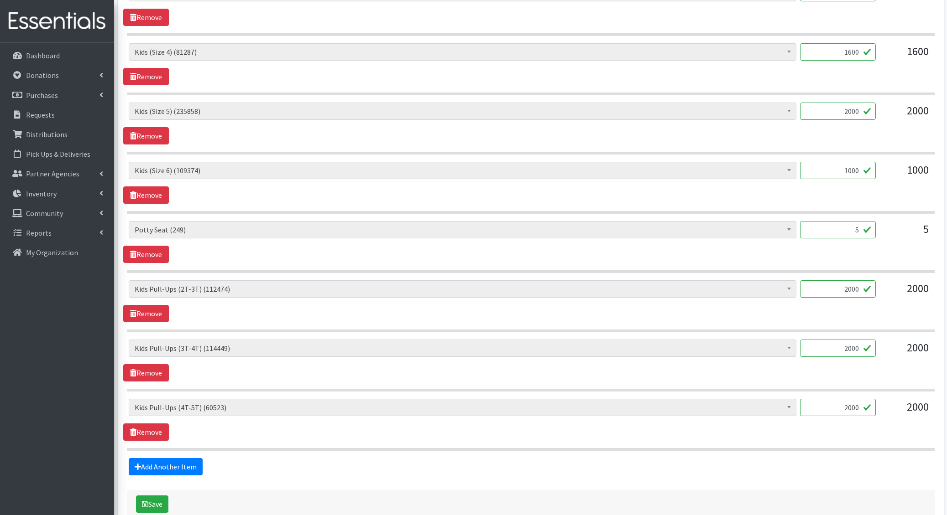
scroll to position [724, 0]
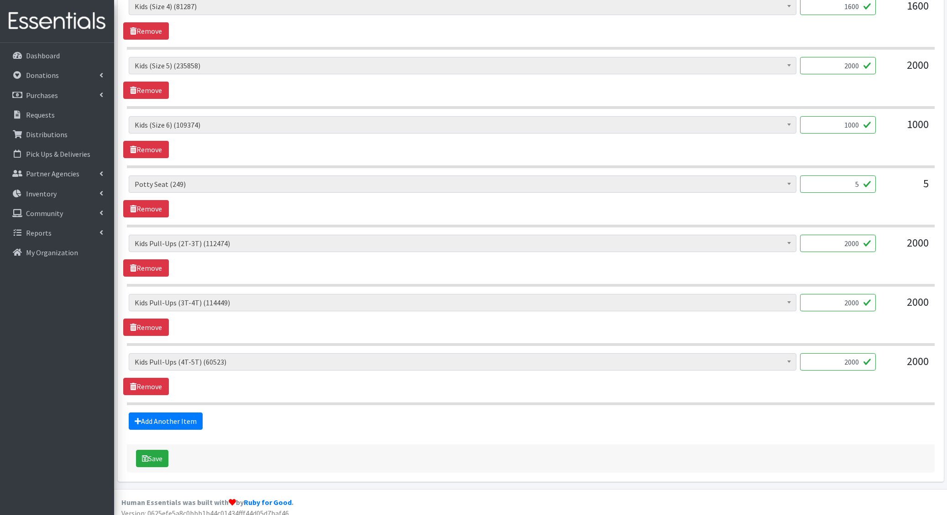
click at [850, 242] on input "2000" at bounding box center [838, 243] width 76 height 17
type input "1975"
click at [852, 295] on input "2000" at bounding box center [838, 302] width 76 height 17
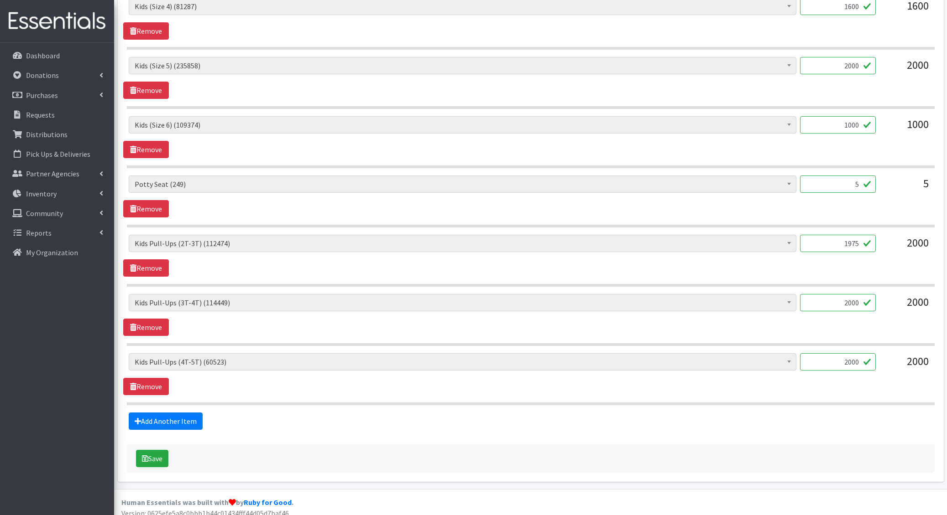
click at [852, 295] on input "2000" at bounding box center [838, 302] width 76 height 17
type input "2200"
click at [849, 354] on input "2000" at bounding box center [838, 362] width 76 height 17
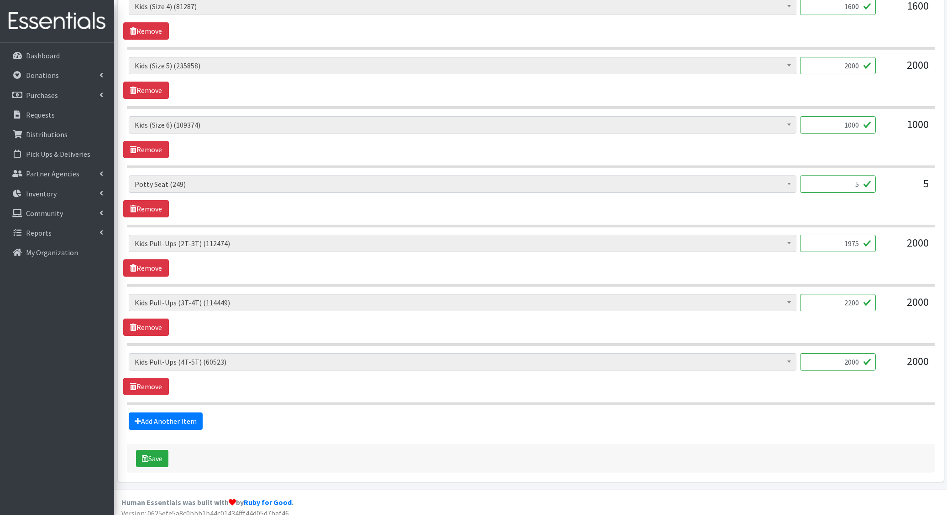
click at [849, 354] on input "2000" at bounding box center [838, 362] width 76 height 17
type input "2"
type input "1250"
click at [156, 450] on button "Save" at bounding box center [152, 458] width 32 height 17
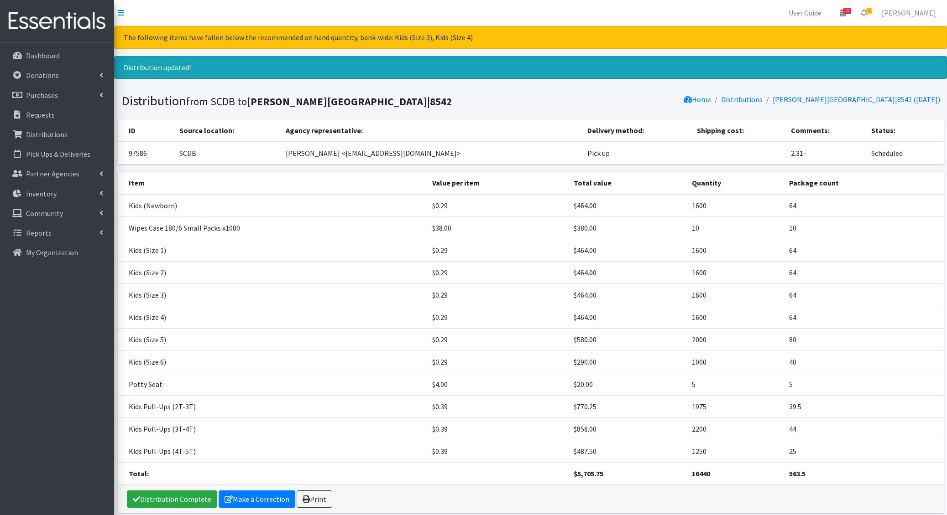
click at [247, 505] on div "Distribution Complete Make a Correction Print" at bounding box center [531, 499] width 826 height 28
click at [249, 496] on link "Make a Correction" at bounding box center [257, 499] width 77 height 17
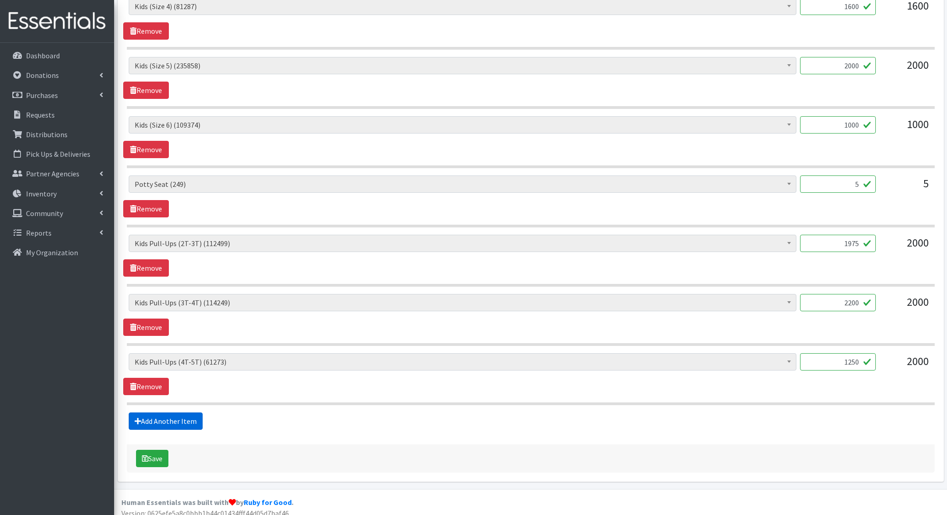
click at [159, 413] on link "Add Another Item" at bounding box center [166, 421] width 74 height 17
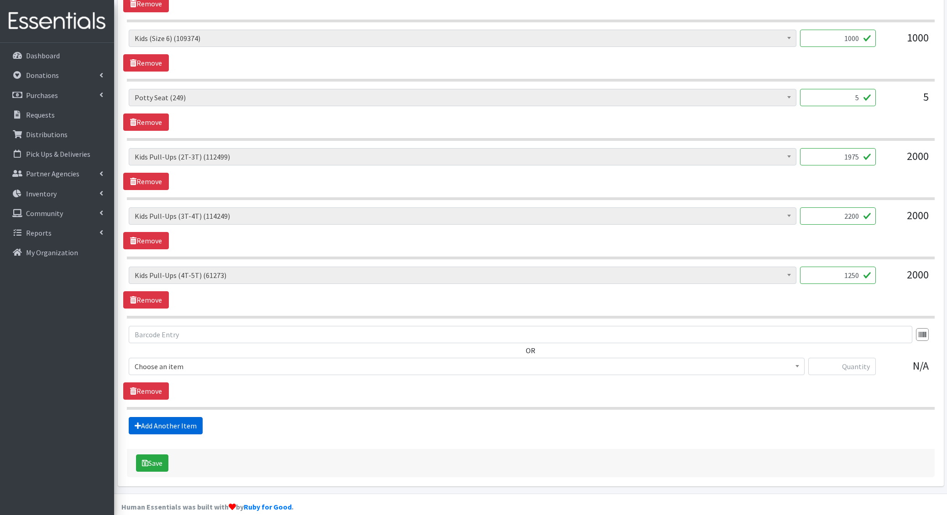
scroll to position [815, 0]
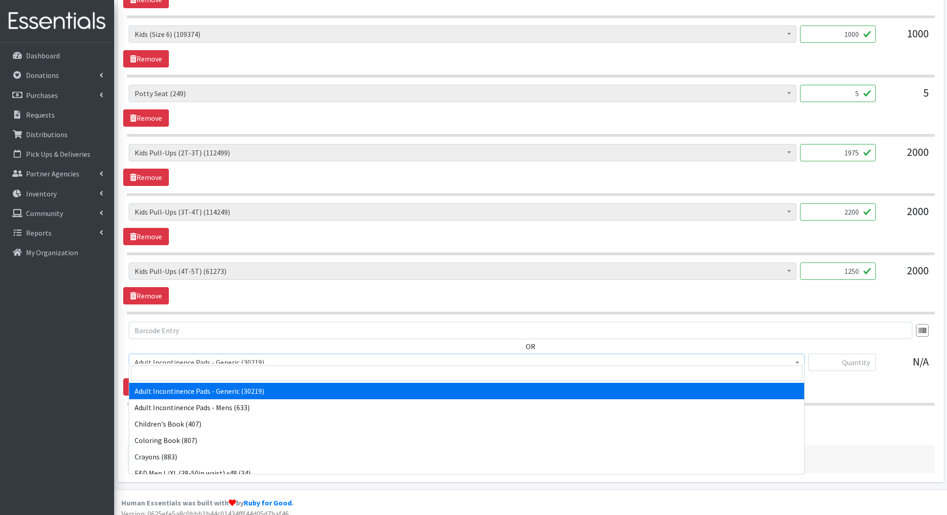
click at [183, 356] on span "Adult Incontinence Pads - Generic (30219)" at bounding box center [467, 362] width 664 height 13
click at [183, 372] on input "search" at bounding box center [466, 374] width 671 height 16
type input "e 7"
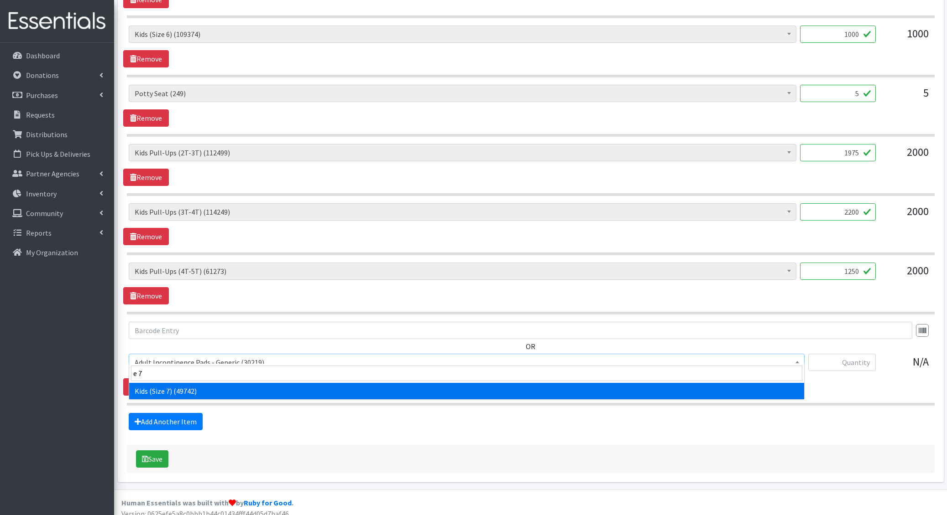
select select "6314"
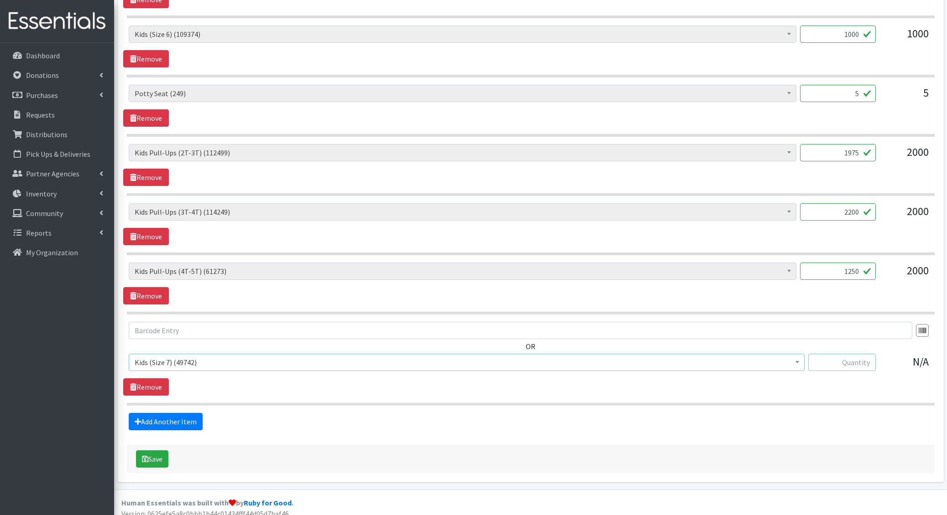
click at [853, 360] on input "text" at bounding box center [842, 362] width 68 height 17
type input "180"
click at [181, 413] on link "Add Another Item" at bounding box center [166, 421] width 74 height 17
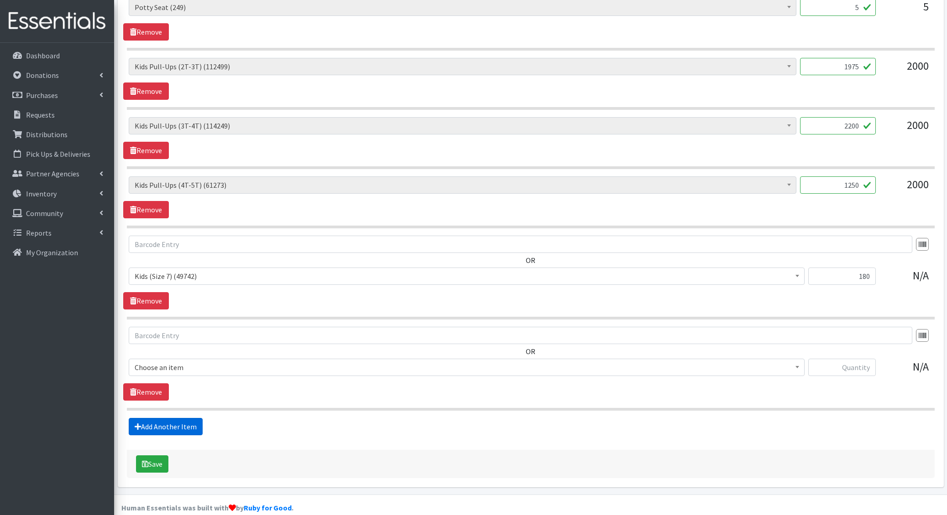
scroll to position [906, 0]
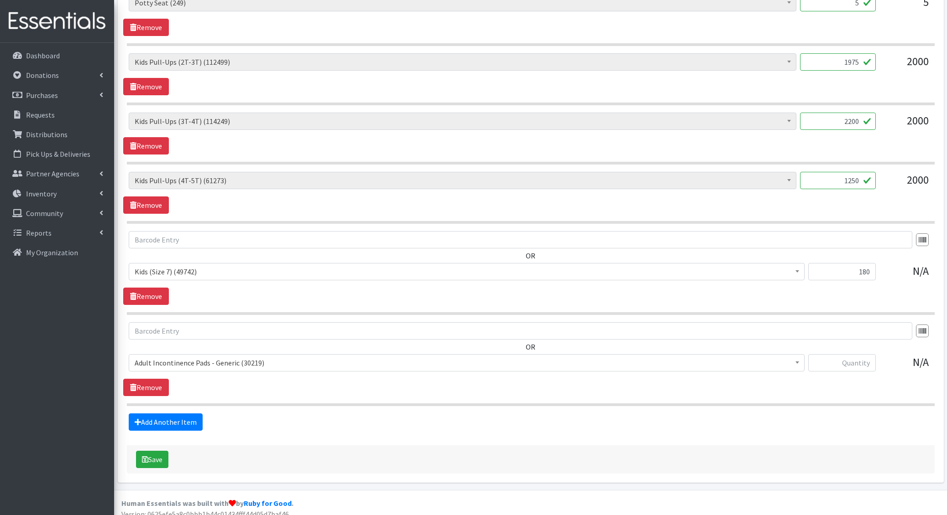
click at [175, 360] on span "Adult Incontinence Pads - Generic (30219)" at bounding box center [467, 363] width 664 height 13
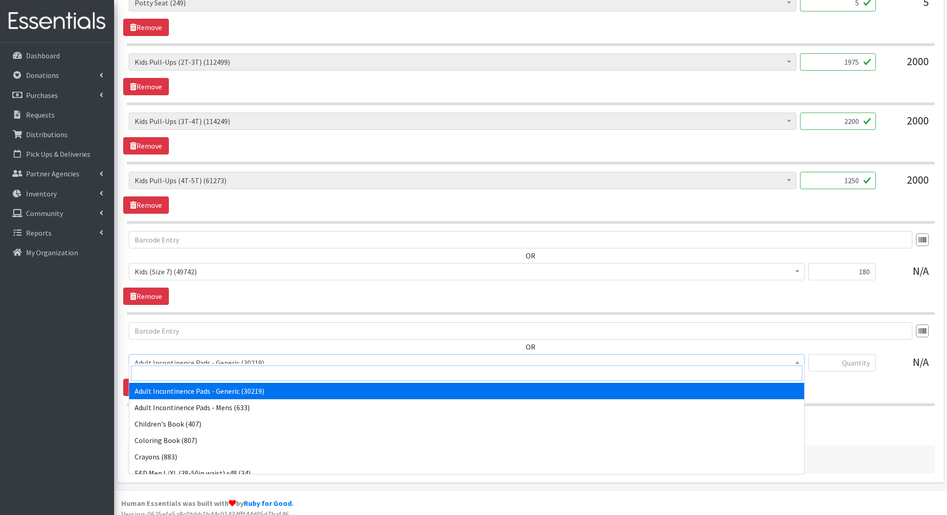
click at [172, 376] on input "search" at bounding box center [466, 374] width 671 height 16
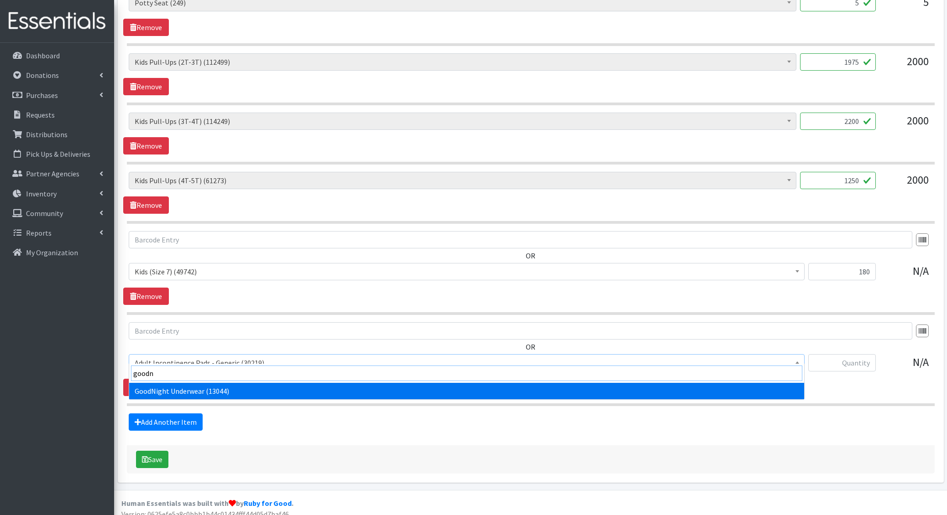
type input "goodni"
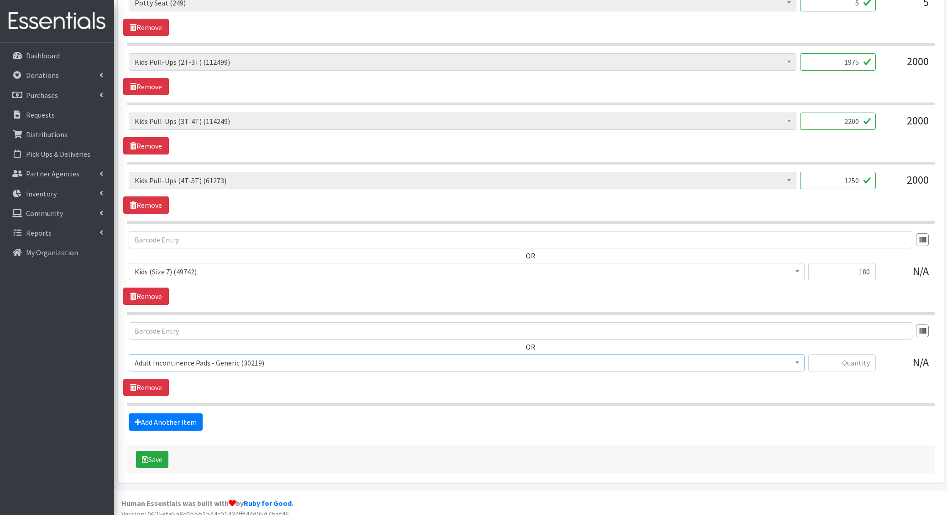
click at [150, 357] on span "Adult Incontinence Pads - Generic (30219)" at bounding box center [467, 363] width 664 height 13
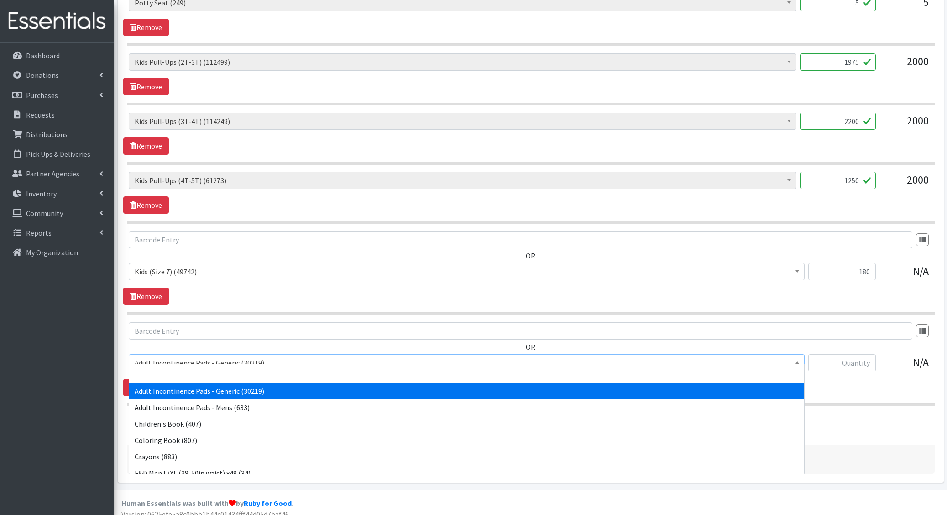
click at [153, 368] on input "search" at bounding box center [466, 374] width 671 height 16
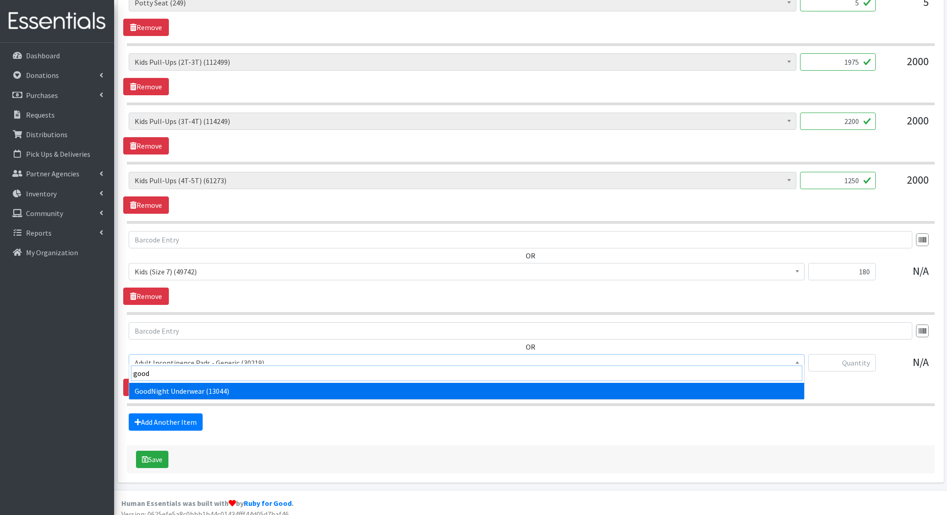
type input "goodn"
select select "5110"
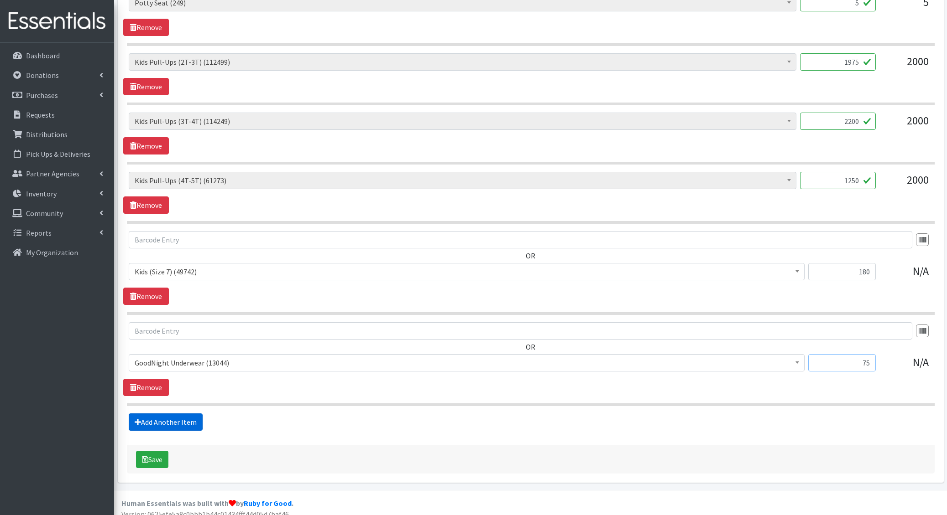
type input "75"
click at [180, 414] on link "Add Another Item" at bounding box center [166, 422] width 74 height 17
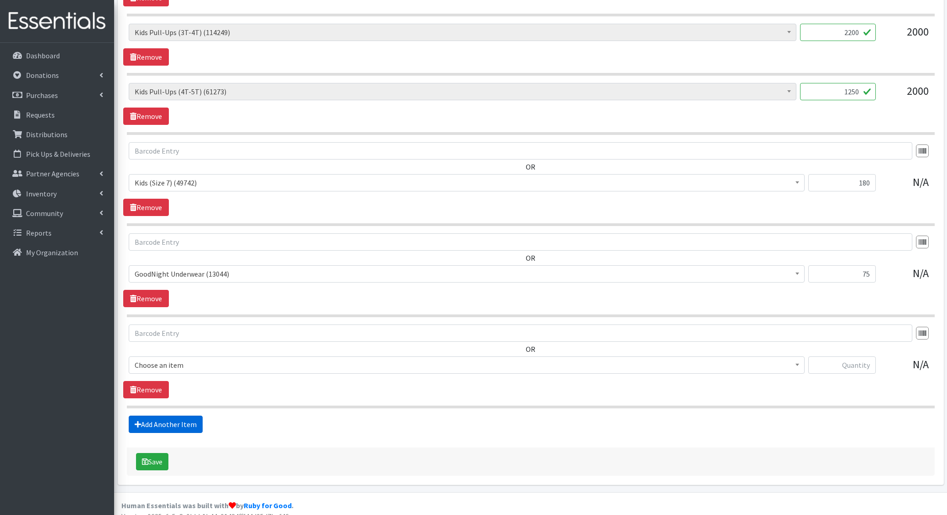
scroll to position [997, 0]
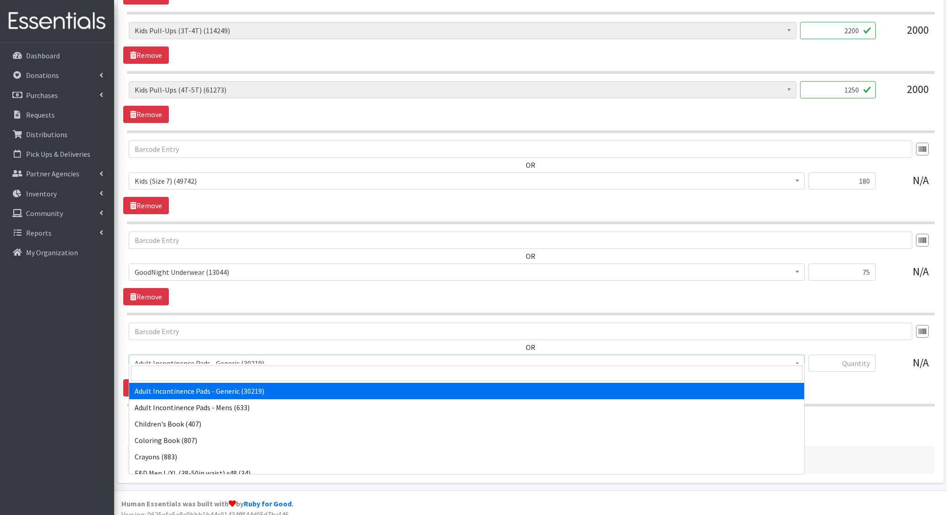
click at [183, 362] on span "Adult Incontinence Pads - Generic (30219)" at bounding box center [467, 363] width 676 height 17
click at [182, 371] on input "search" at bounding box center [466, 374] width 671 height 16
type input "liners"
select select "1405"
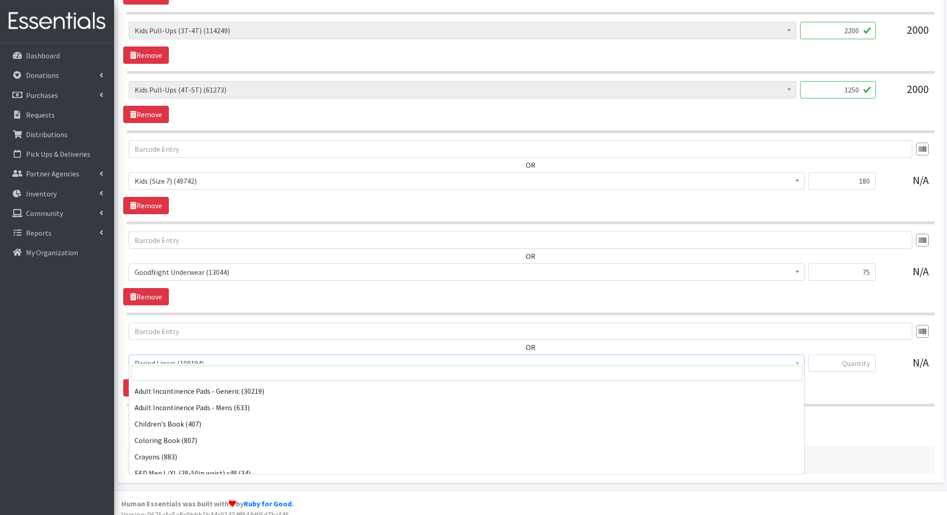
scroll to position [673, 0]
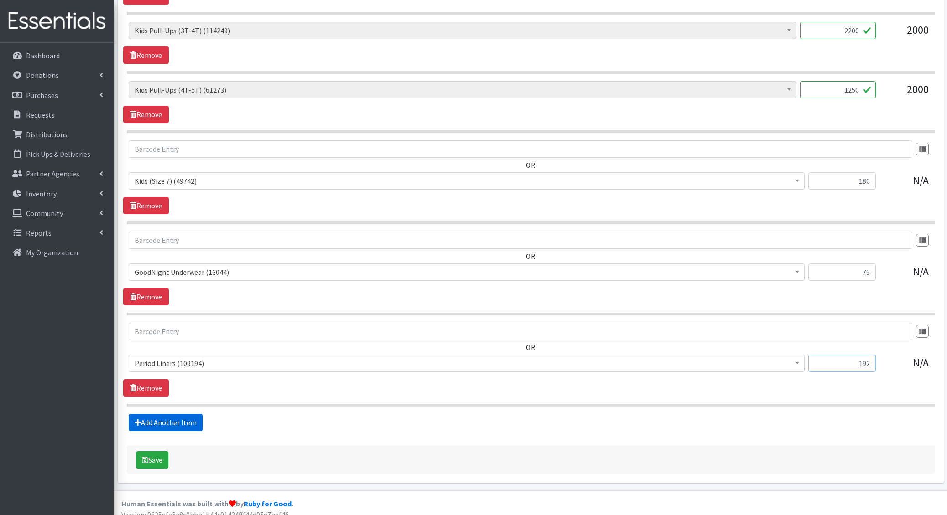
type input "192"
click at [160, 414] on link "Add Another Item" at bounding box center [166, 422] width 74 height 17
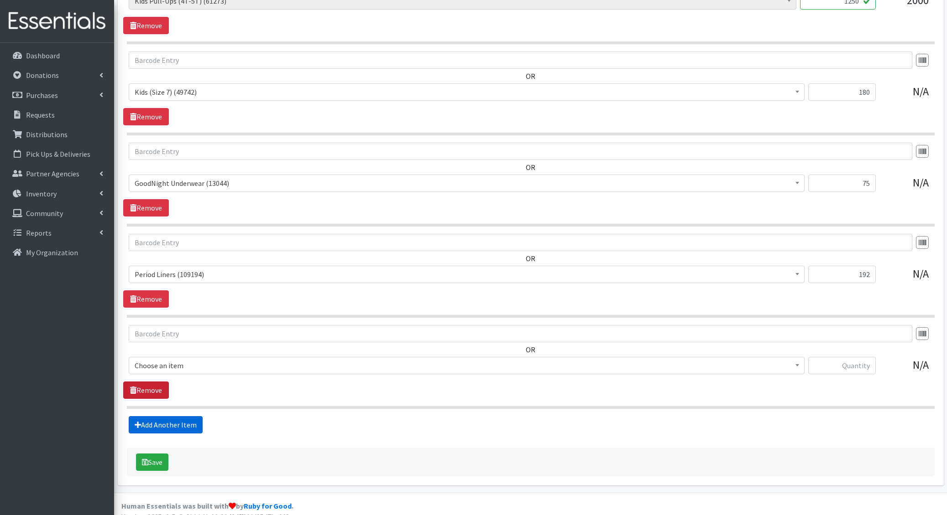
scroll to position [1087, 0]
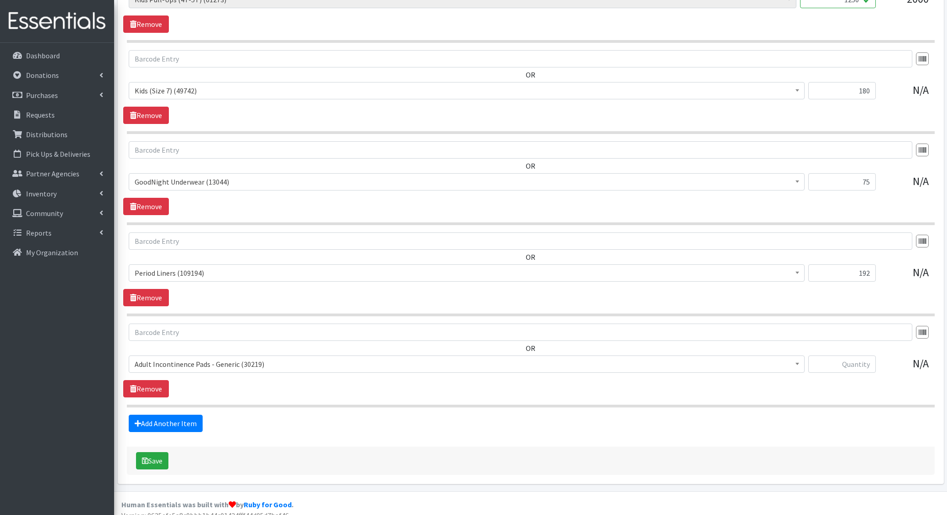
click at [159, 360] on span "Adult Incontinence Pads - Generic (30219)" at bounding box center [467, 364] width 664 height 13
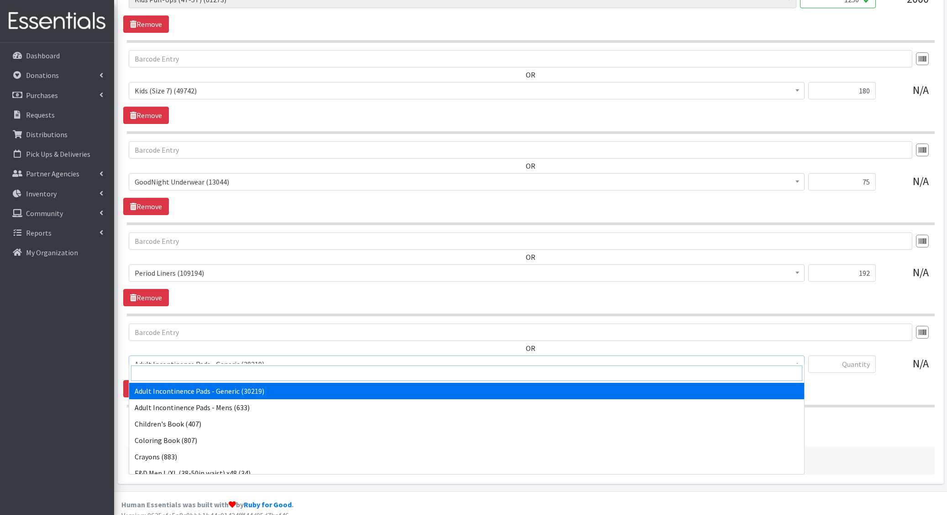
click at [164, 373] on input "search" at bounding box center [466, 374] width 671 height 16
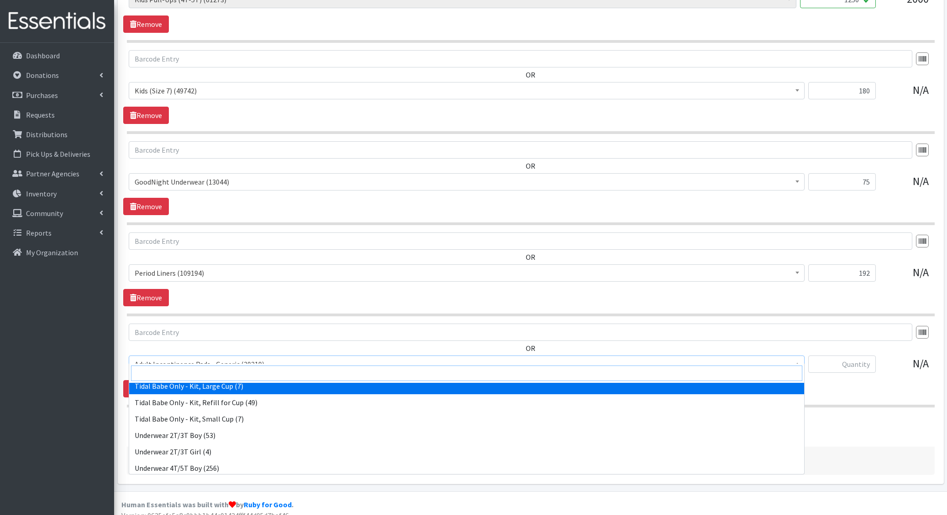
scroll to position [942, 0]
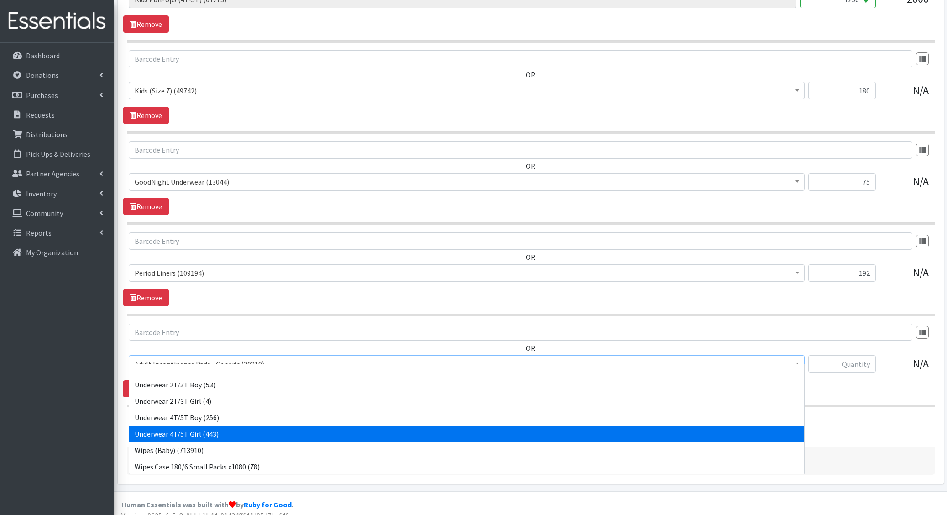
click at [904, 451] on div "Save" at bounding box center [530, 461] width 807 height 28
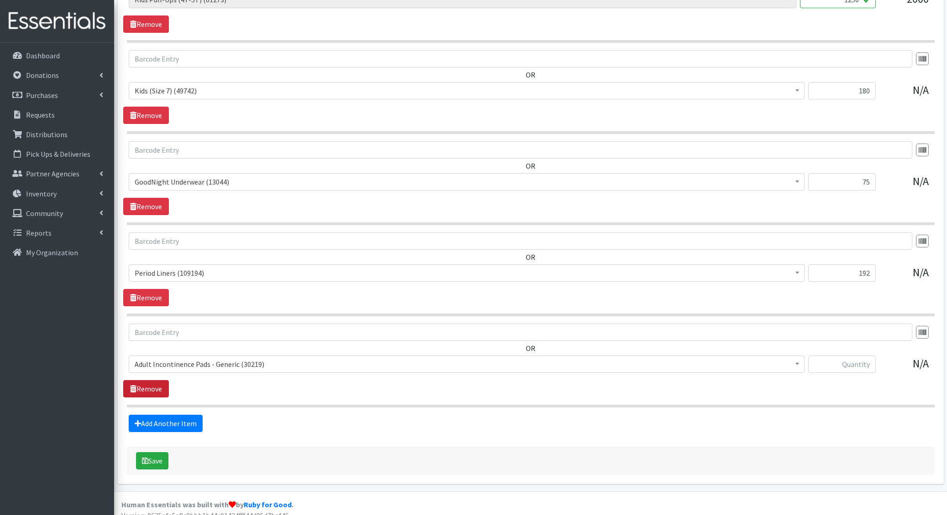
click at [139, 385] on link "Remove" at bounding box center [146, 388] width 46 height 17
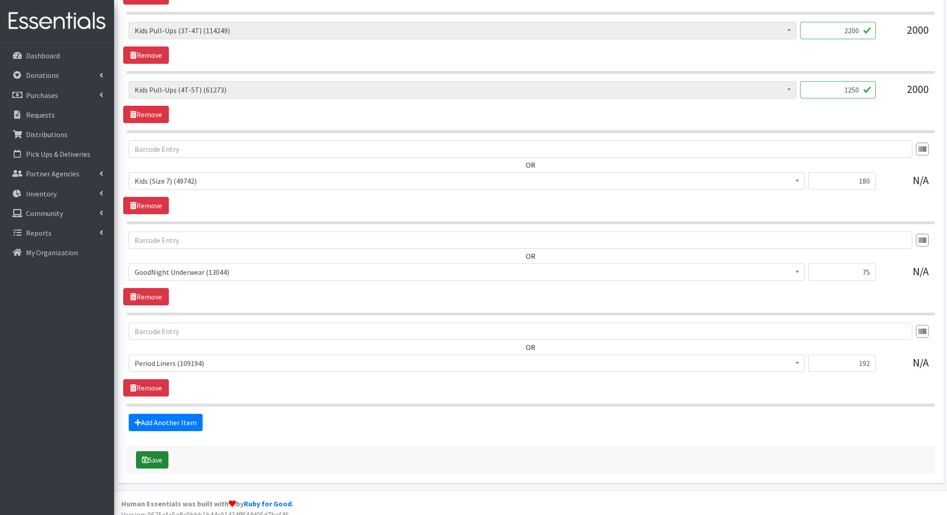
click at [156, 452] on button "Save" at bounding box center [152, 460] width 32 height 17
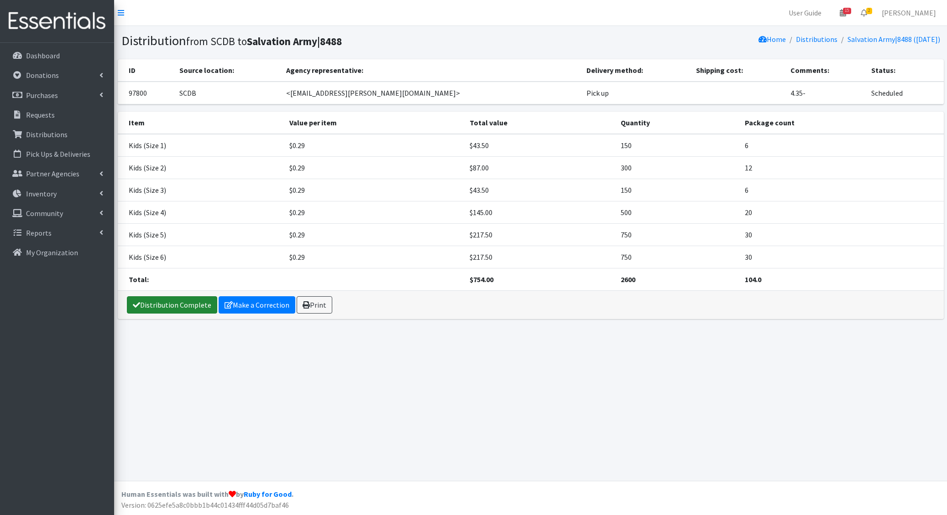
click at [173, 299] on link "Distribution Complete" at bounding box center [172, 305] width 90 height 17
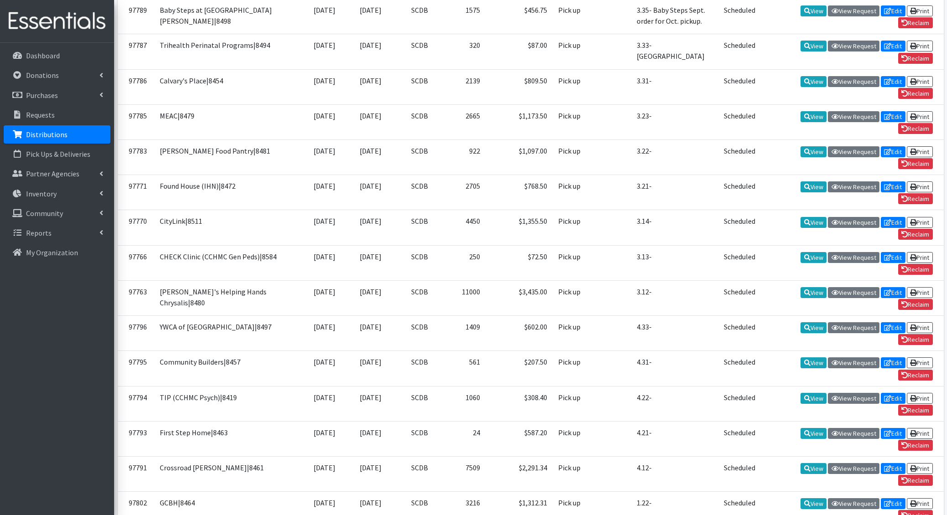
scroll to position [795, 0]
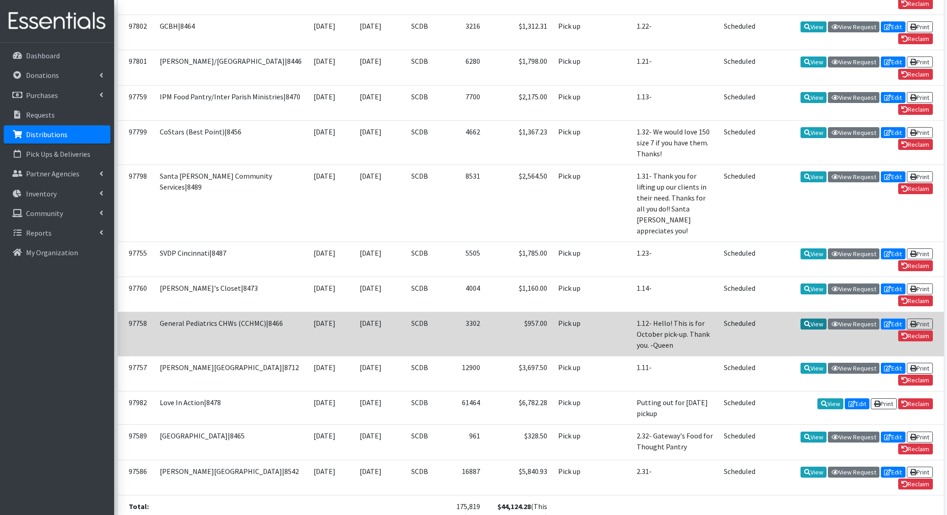
click at [804, 321] on icon at bounding box center [807, 324] width 6 height 6
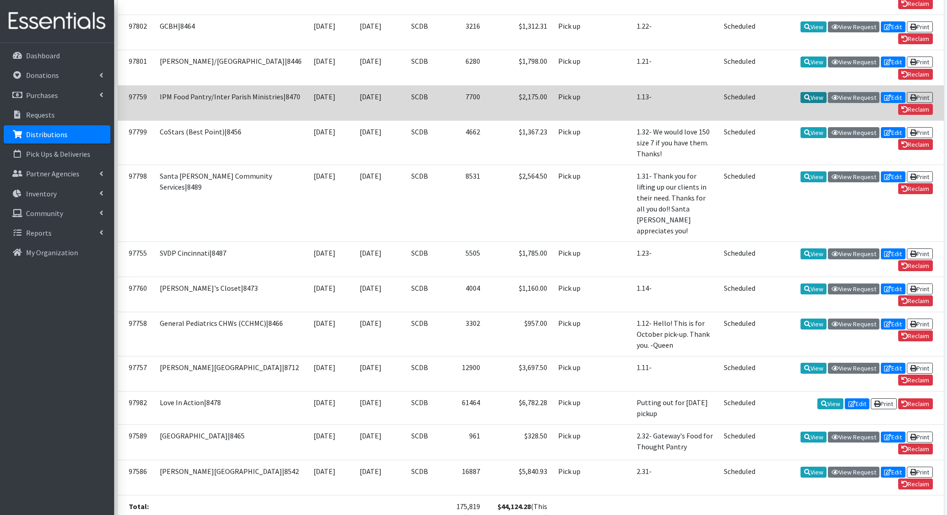
click at [817, 92] on link "View" at bounding box center [813, 97] width 26 height 11
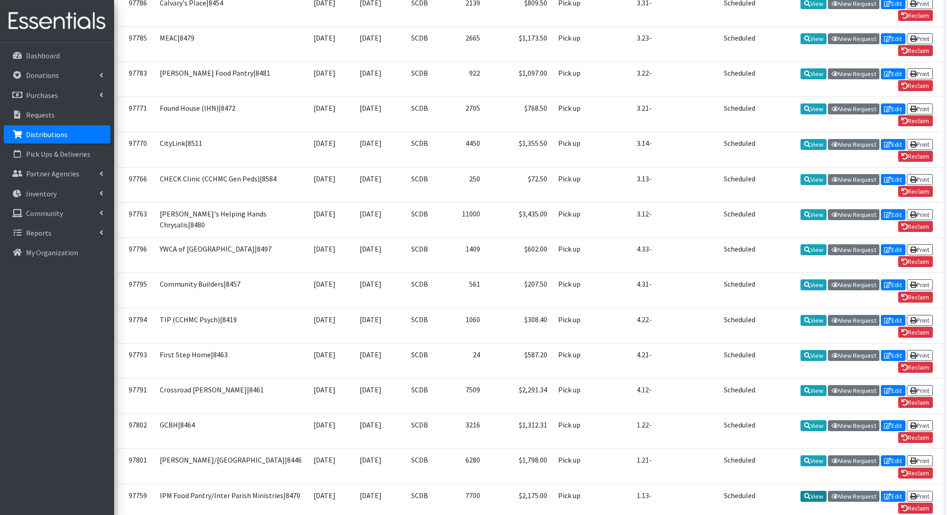
scroll to position [0, 0]
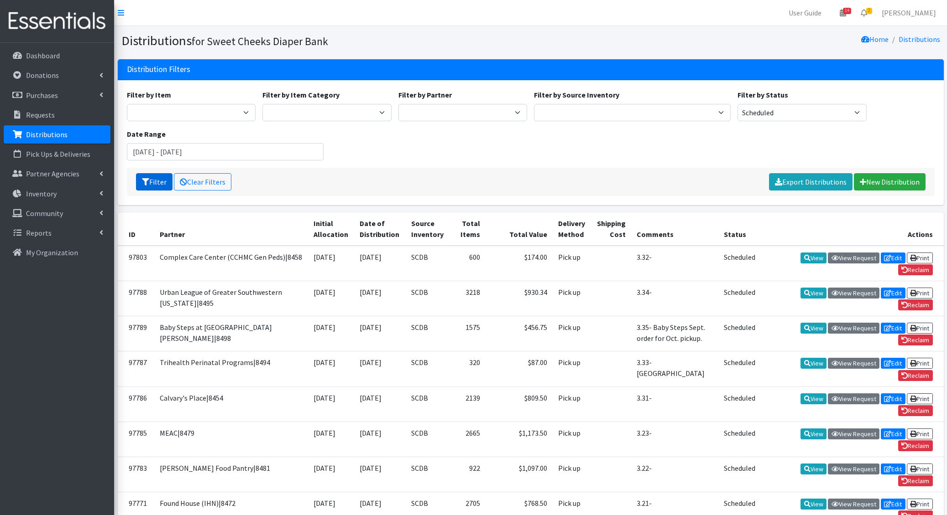
click at [143, 183] on icon "submit" at bounding box center [145, 181] width 7 height 7
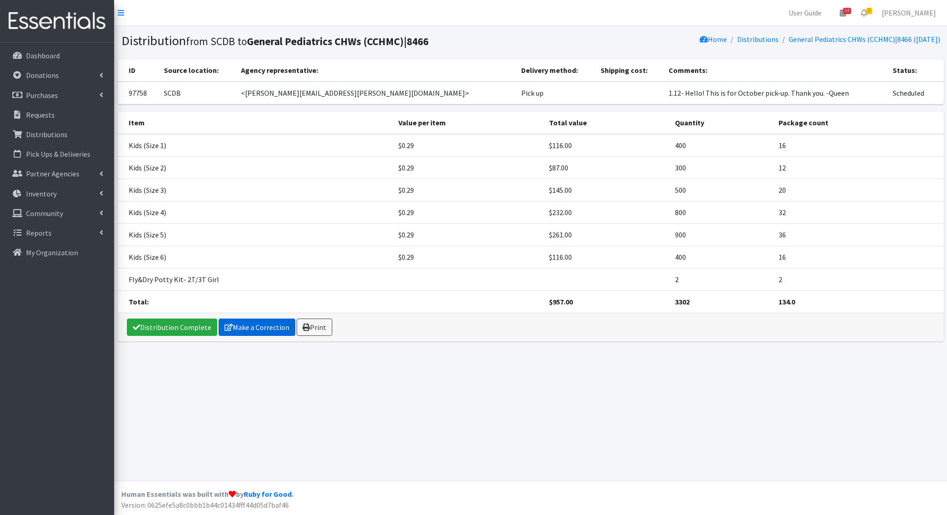
click at [234, 327] on link "Make a Correction" at bounding box center [257, 327] width 77 height 17
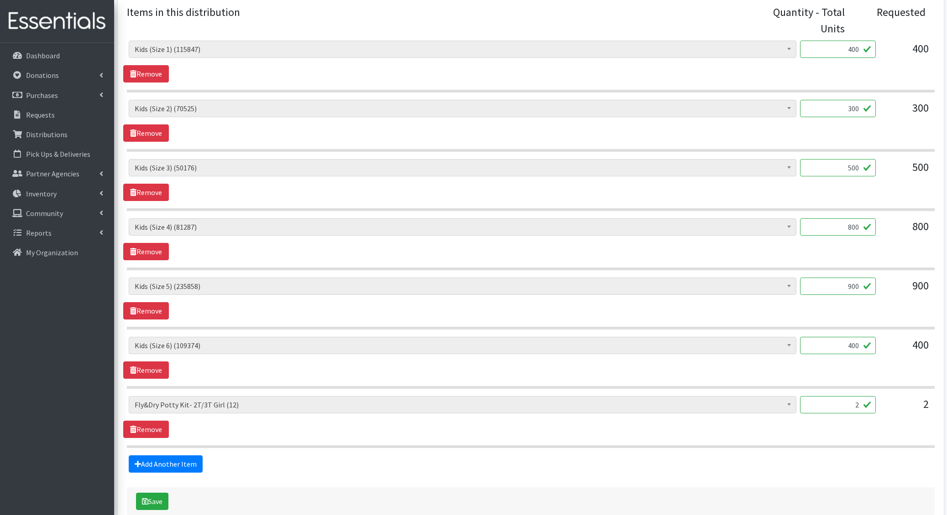
scroll to position [350, 0]
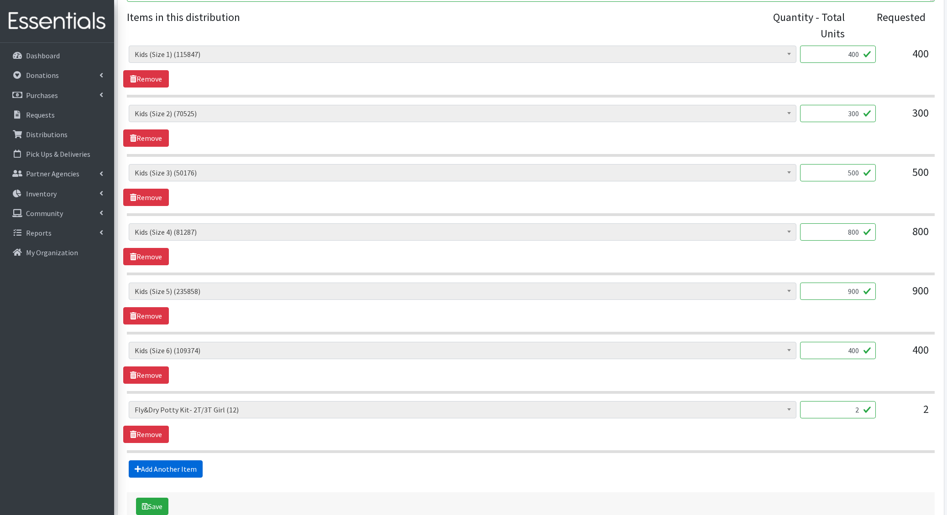
click at [158, 468] on link "Add Another Item" at bounding box center [166, 469] width 74 height 17
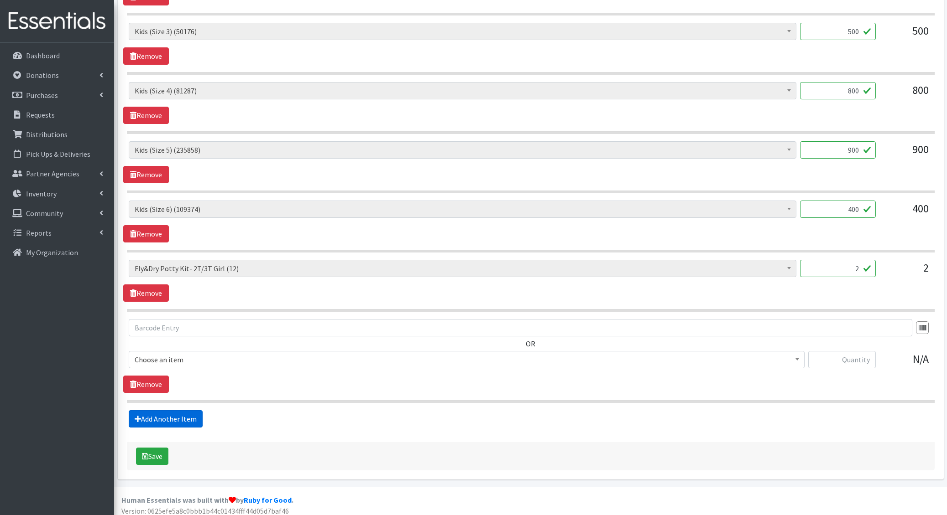
scroll to position [492, 0]
click at [152, 354] on span "Adult Incontinence Pads - Generic (30219)" at bounding box center [467, 359] width 664 height 13
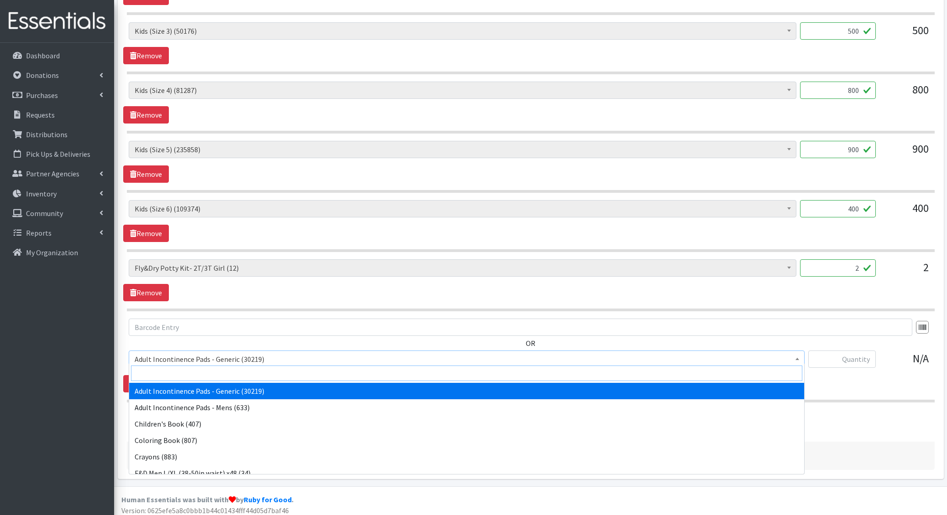
click at [153, 366] on input "search" at bounding box center [466, 374] width 671 height 16
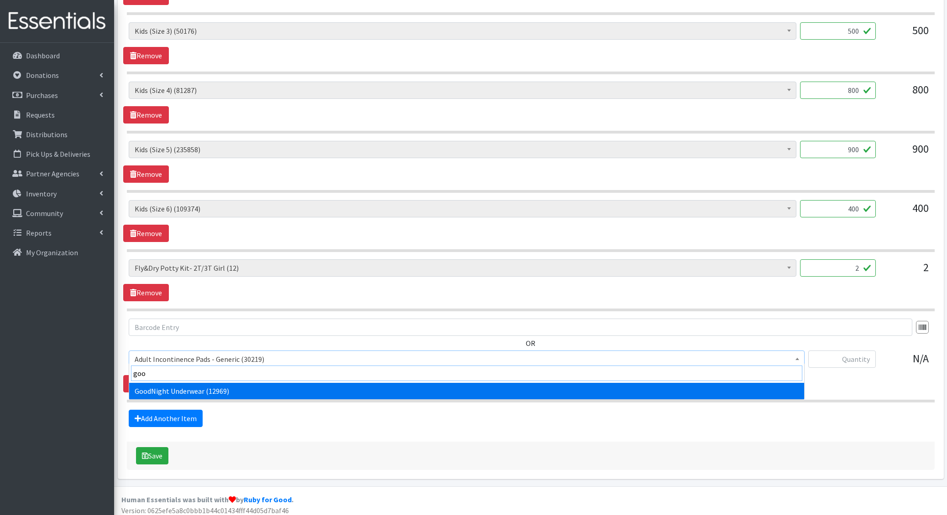
type input "good"
select select "5110"
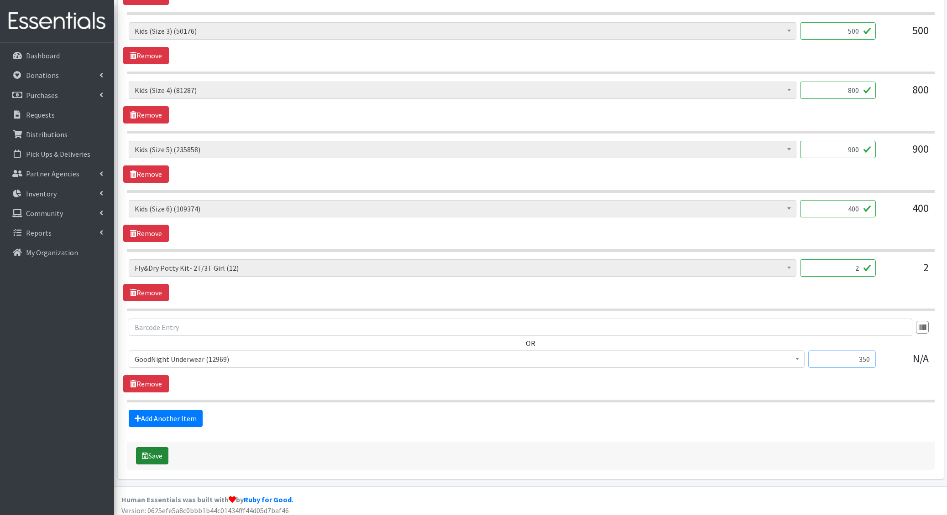
type input "350"
click at [149, 451] on button "Save" at bounding box center [152, 456] width 32 height 17
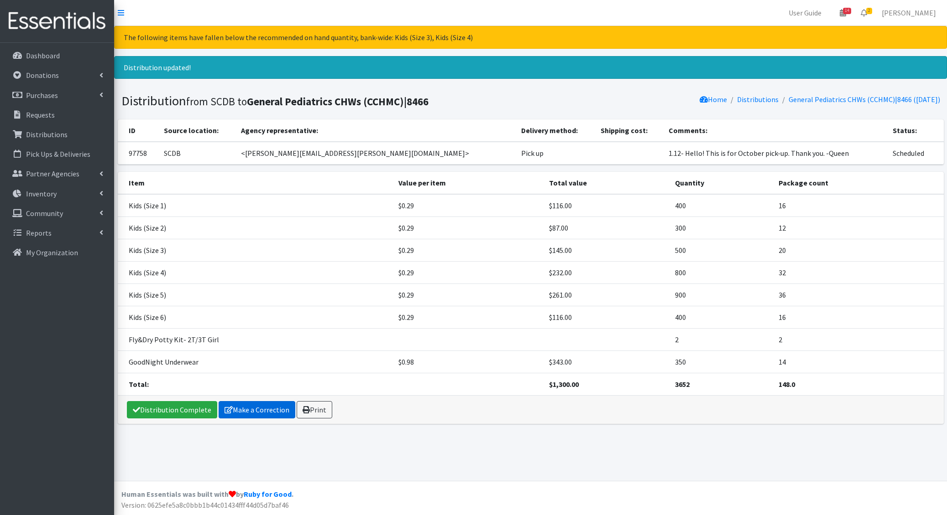
click at [234, 404] on link "Make a Correction" at bounding box center [257, 409] width 77 height 17
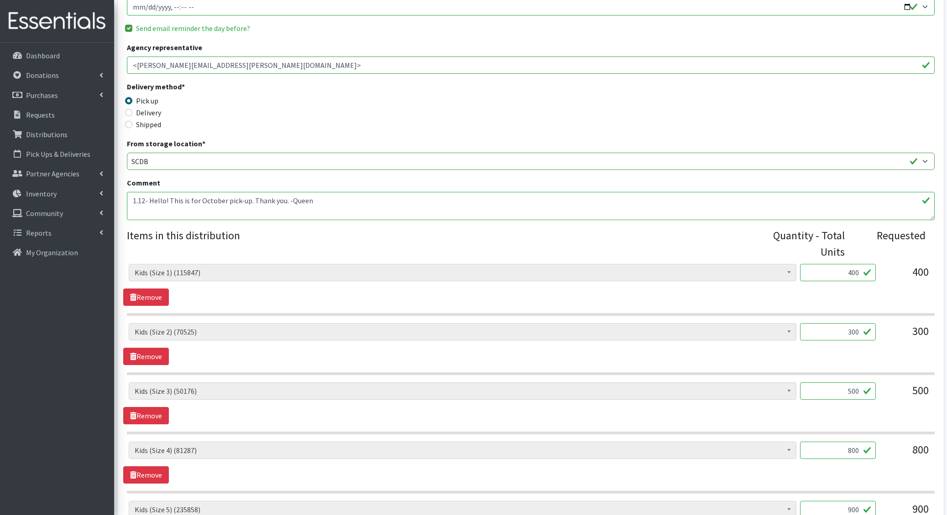
scroll to position [130, 0]
click at [149, 203] on textarea "1.12- Hello! This is for October pick-up. Thank you. -Queen" at bounding box center [530, 207] width 807 height 28
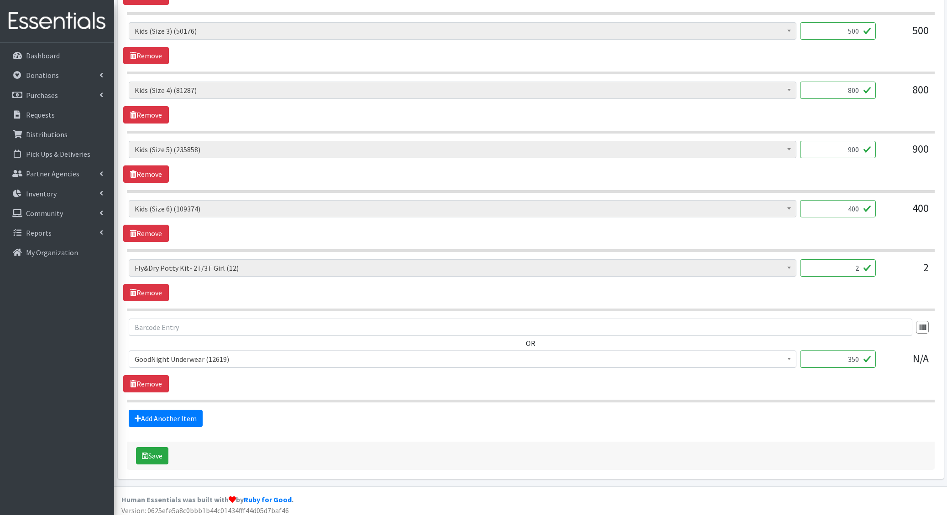
scroll to position [0, 0]
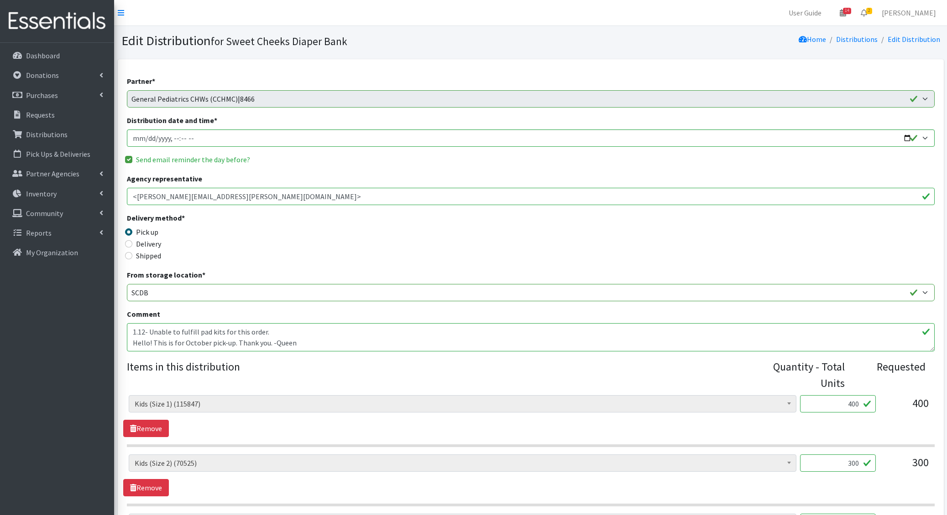
type textarea "1.12- Hello! This is for October pick-up. Thank you. -Queen"
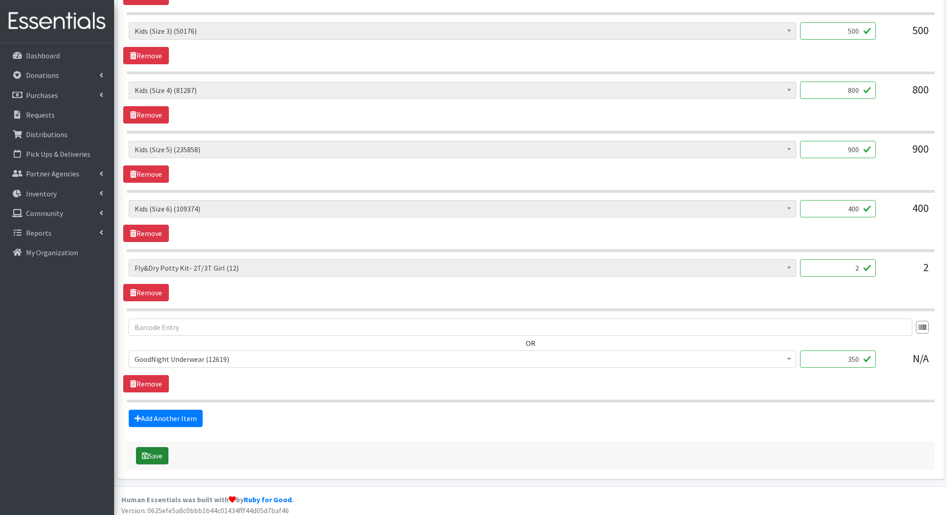
click at [158, 451] on button "Save" at bounding box center [152, 456] width 32 height 17
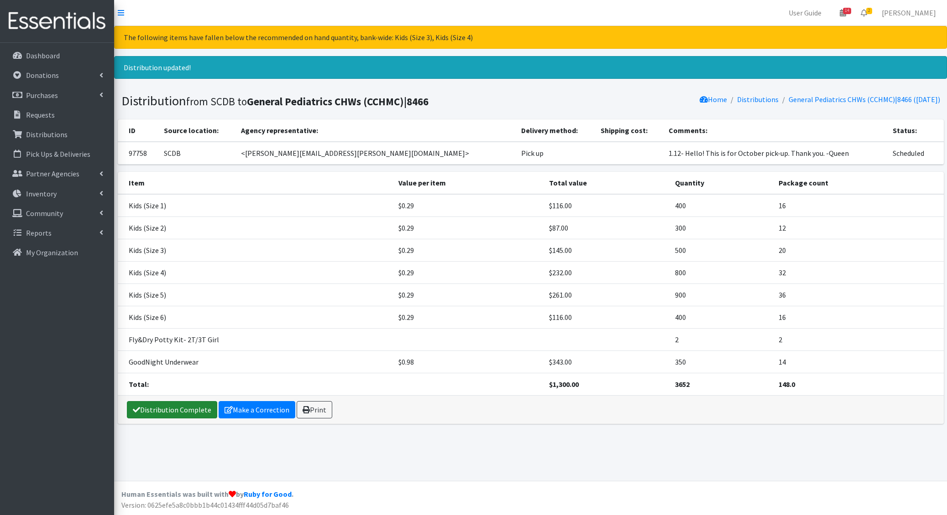
click at [174, 411] on link "Distribution Complete" at bounding box center [172, 409] width 90 height 17
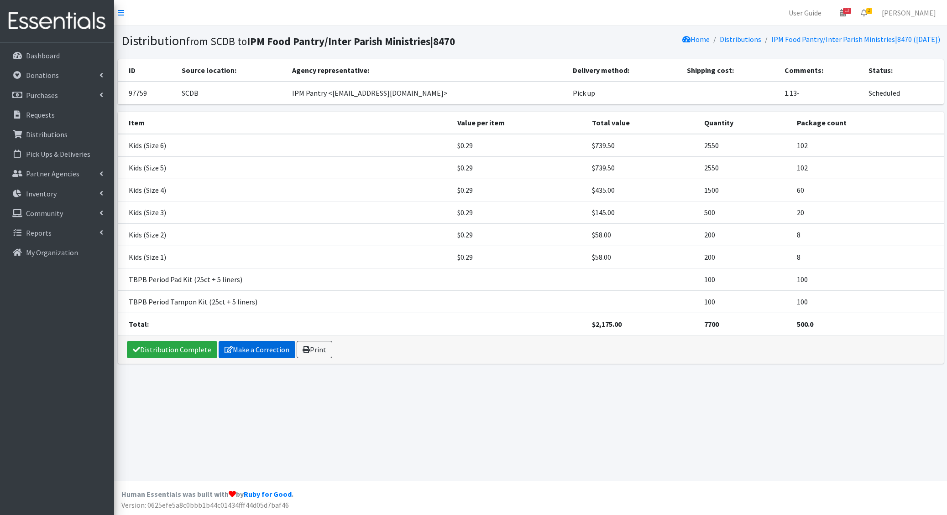
click at [232, 349] on link "Make a Correction" at bounding box center [257, 349] width 77 height 17
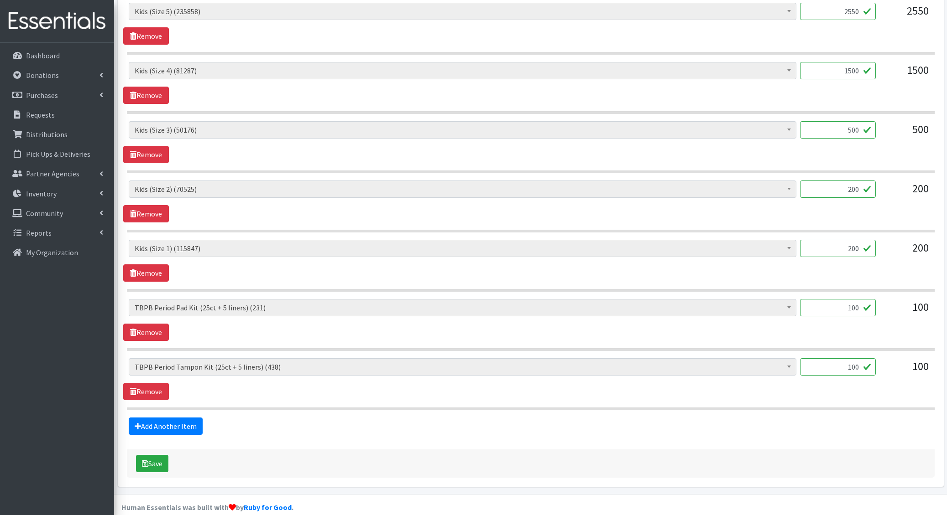
scroll to position [460, 0]
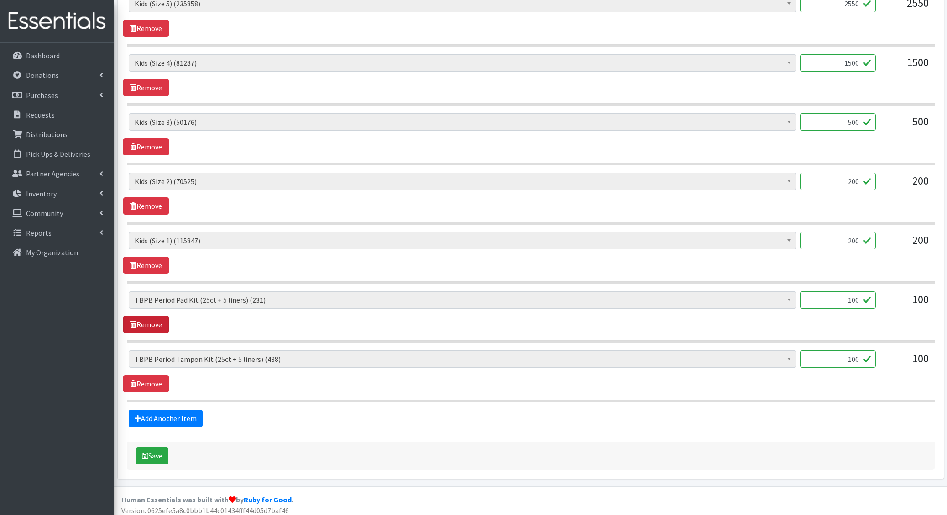
click at [156, 317] on link "Remove" at bounding box center [146, 324] width 46 height 17
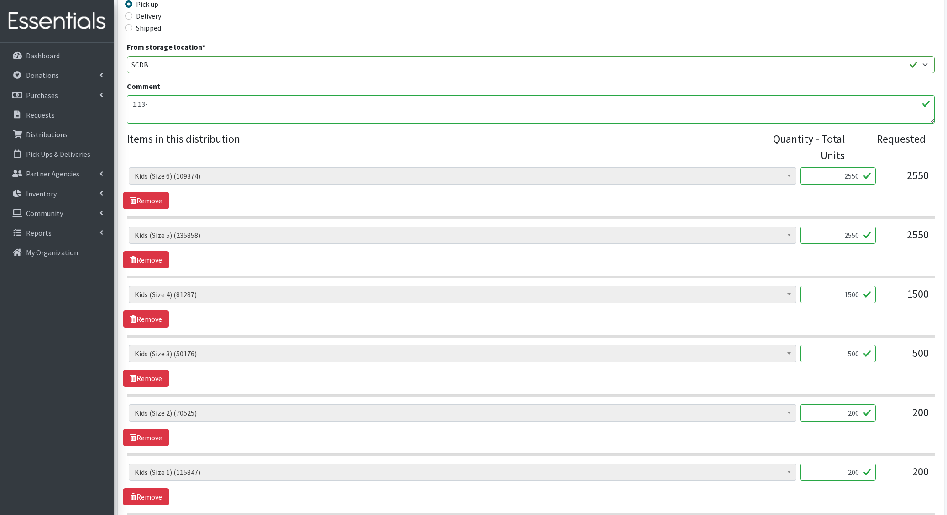
scroll to position [0, 0]
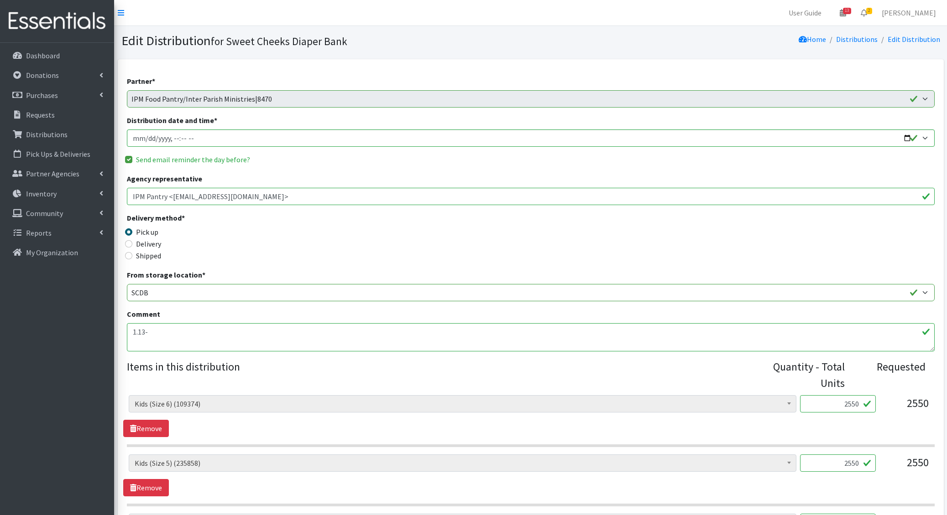
click at [190, 331] on textarea "1.13-" at bounding box center [530, 337] width 807 height 28
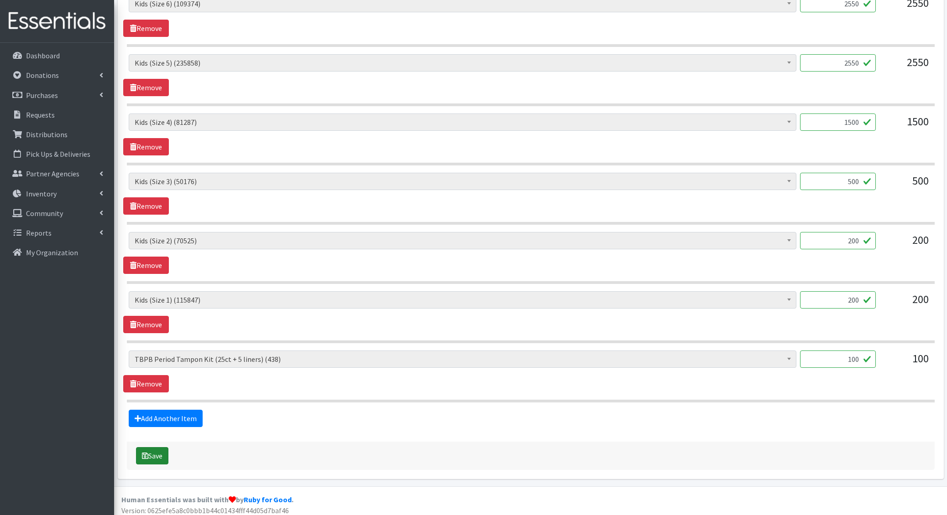
type textarea "1.13- Unable to fulfill pad kits this order"
click at [154, 453] on button "Save" at bounding box center [152, 456] width 32 height 17
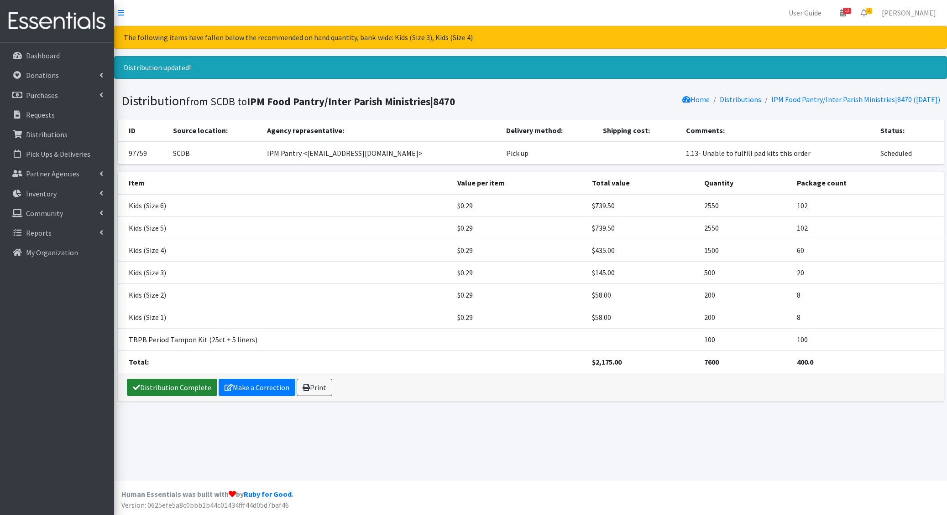
click at [175, 387] on link "Distribution Complete" at bounding box center [172, 387] width 90 height 17
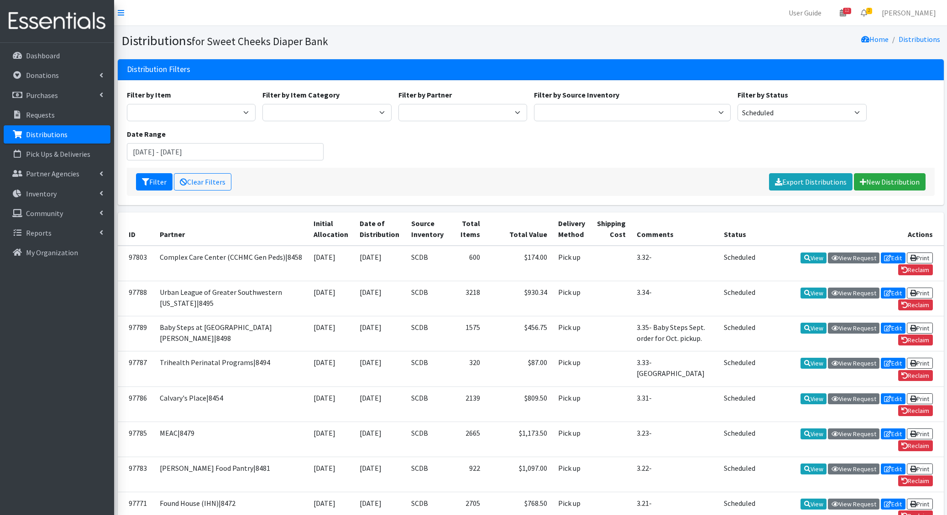
scroll to position [726, 0]
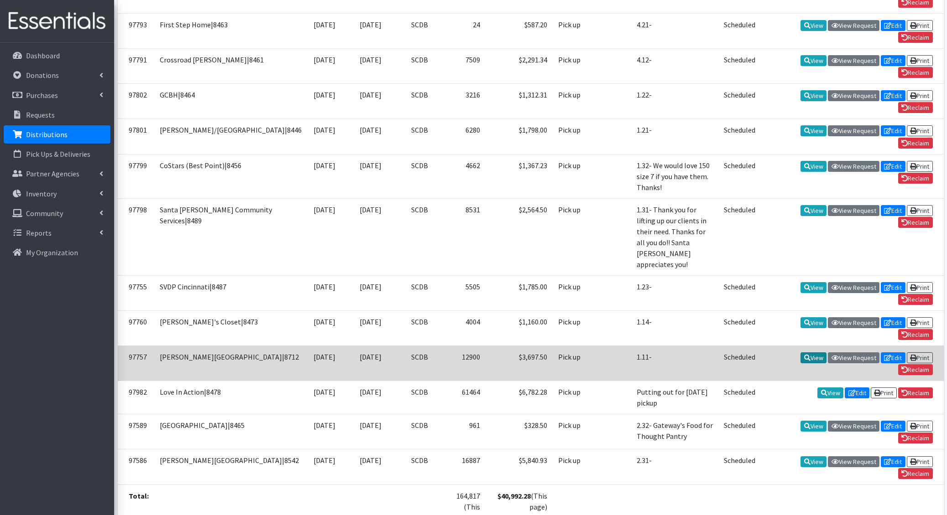
click at [818, 353] on link "View" at bounding box center [813, 358] width 26 height 11
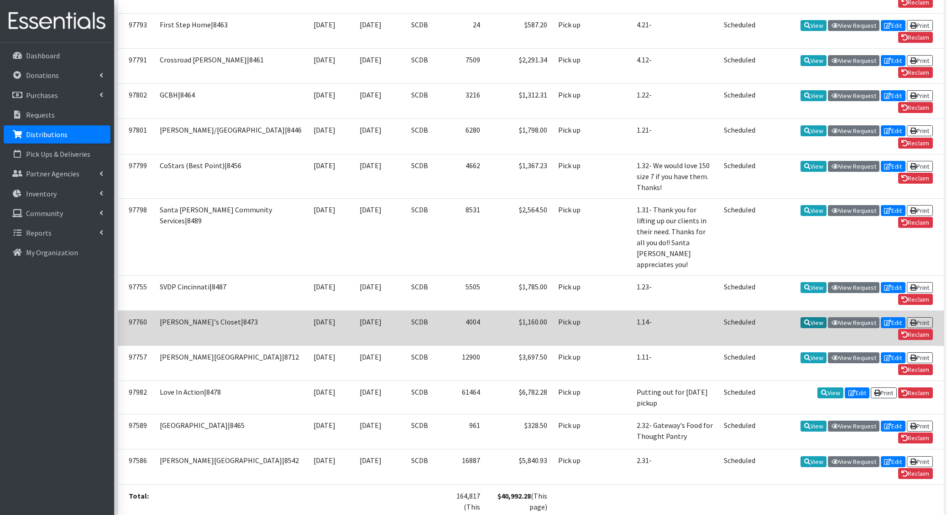
click at [805, 320] on icon at bounding box center [807, 323] width 6 height 6
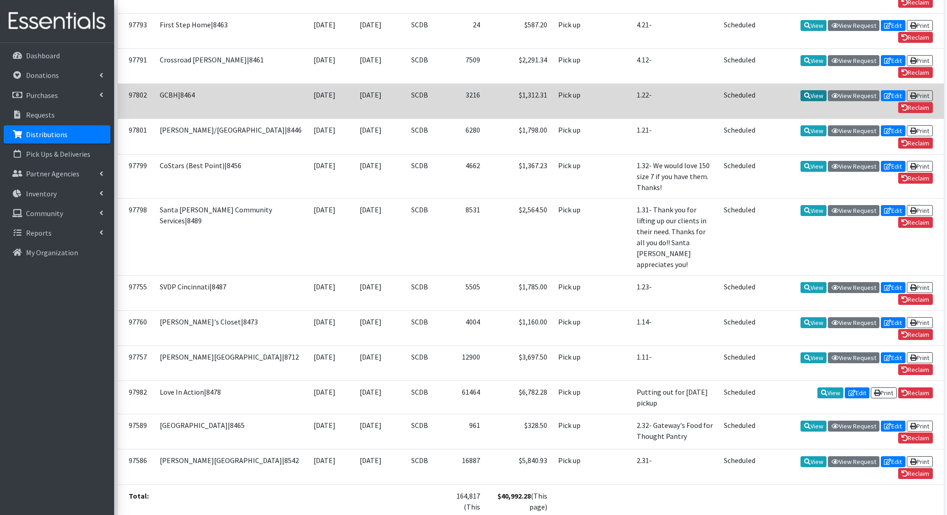
click at [807, 93] on icon at bounding box center [807, 96] width 6 height 6
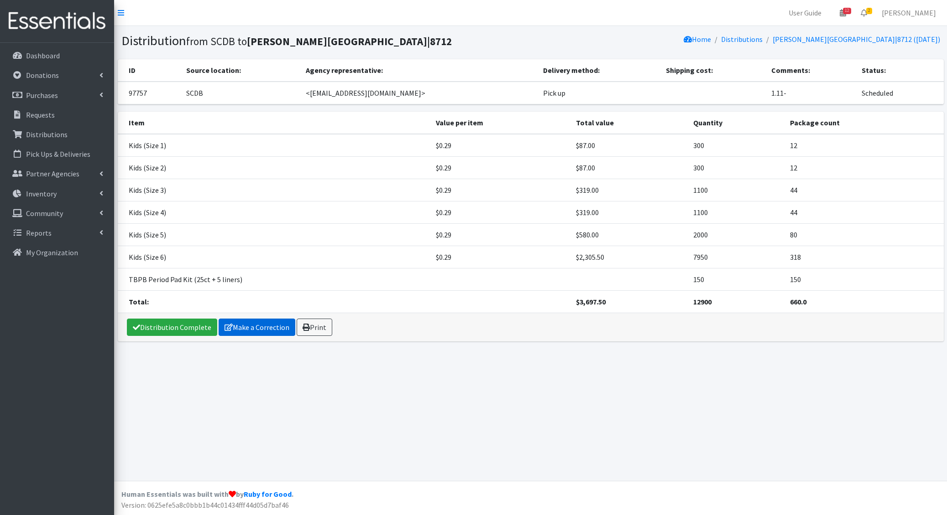
click at [258, 322] on link "Make a Correction" at bounding box center [257, 327] width 77 height 17
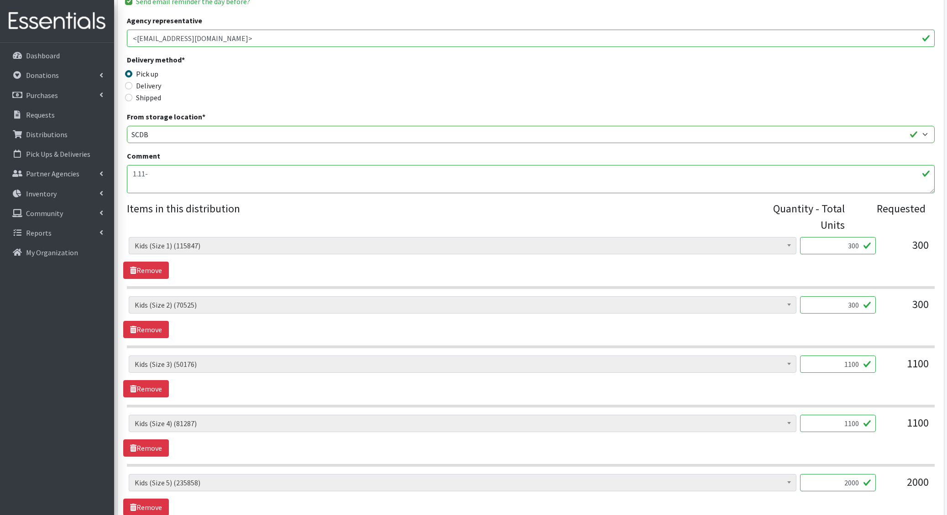
scroll to position [401, 0]
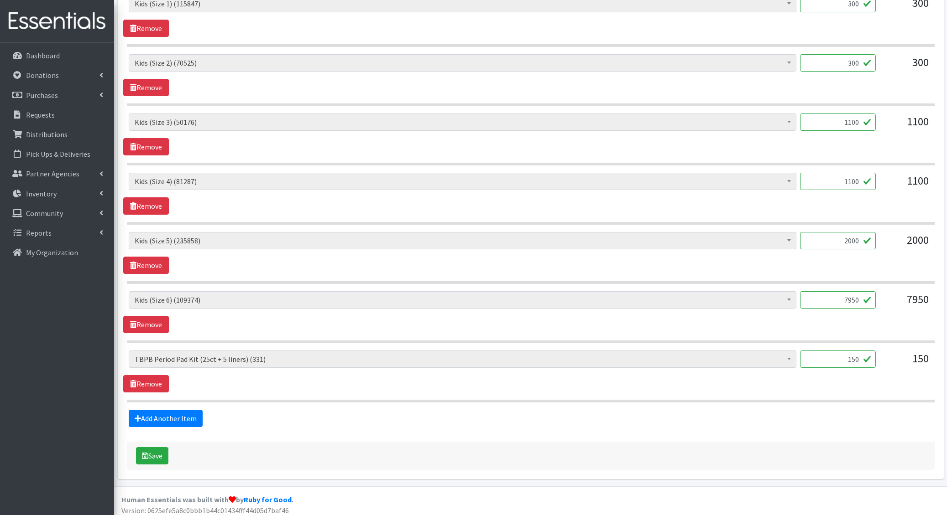
click at [858, 238] on input "2000" at bounding box center [838, 240] width 76 height 17
type input "2048"
click at [145, 378] on link "Remove" at bounding box center [146, 383] width 46 height 17
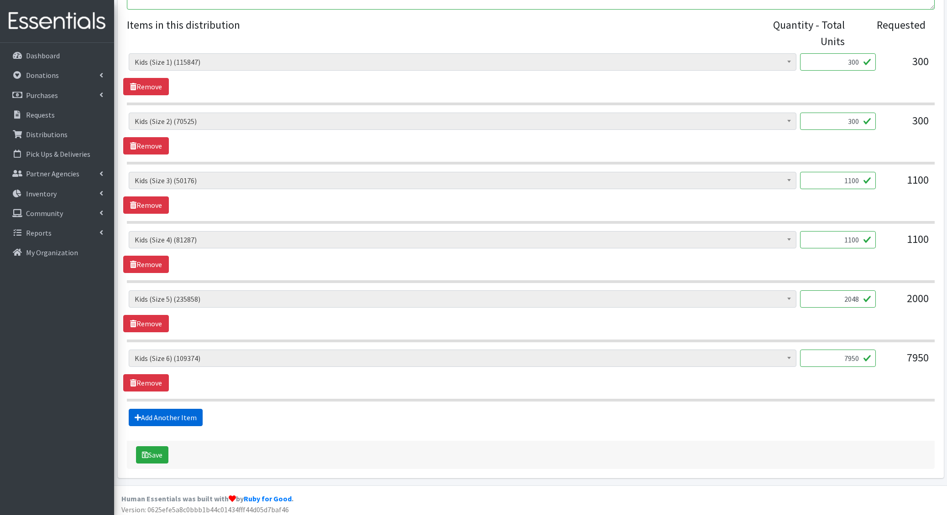
click at [168, 415] on link "Add Another Item" at bounding box center [166, 417] width 74 height 17
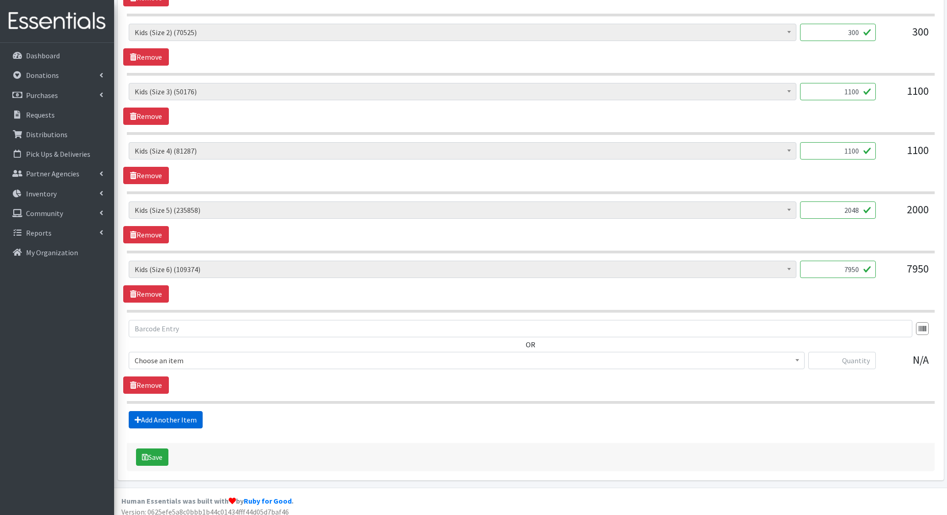
scroll to position [432, 0]
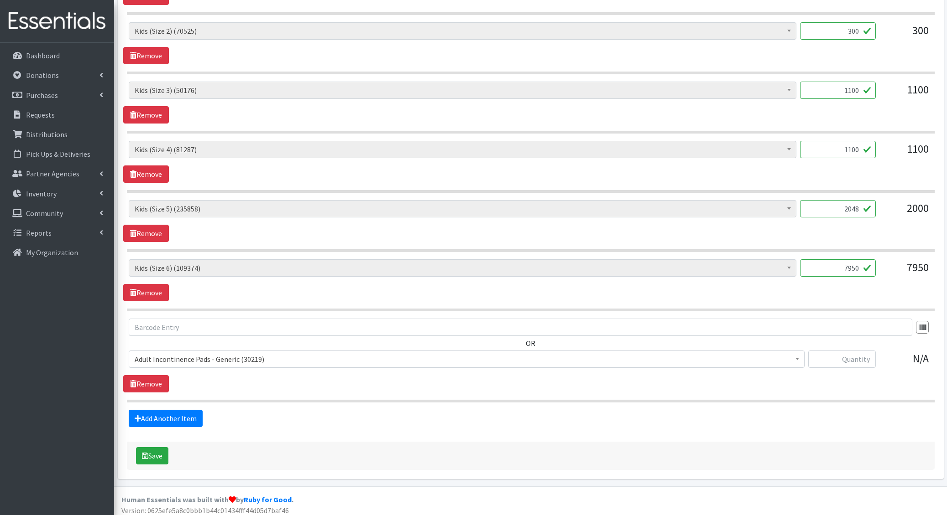
click at [156, 356] on span "Adult Incontinence Pads - Generic (30219)" at bounding box center [467, 359] width 664 height 13
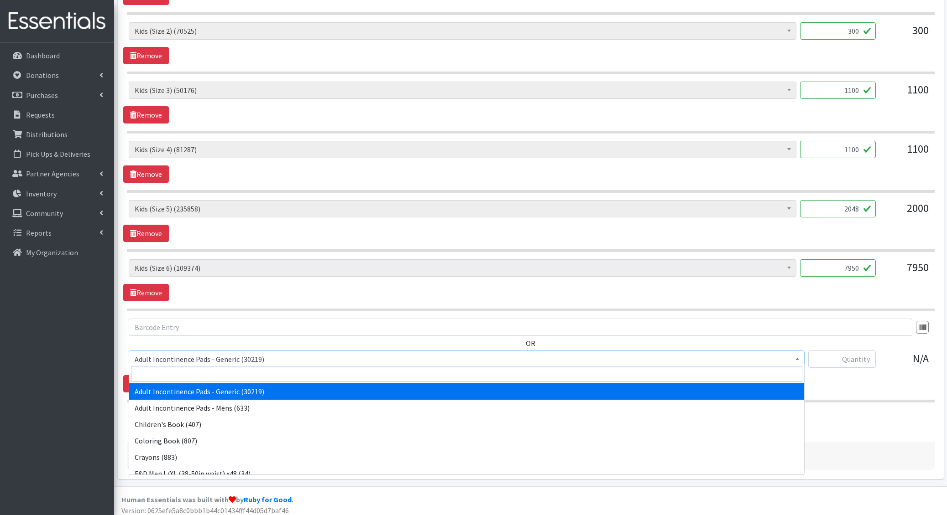
click at [158, 369] on input "search" at bounding box center [466, 374] width 671 height 16
type input "perio"
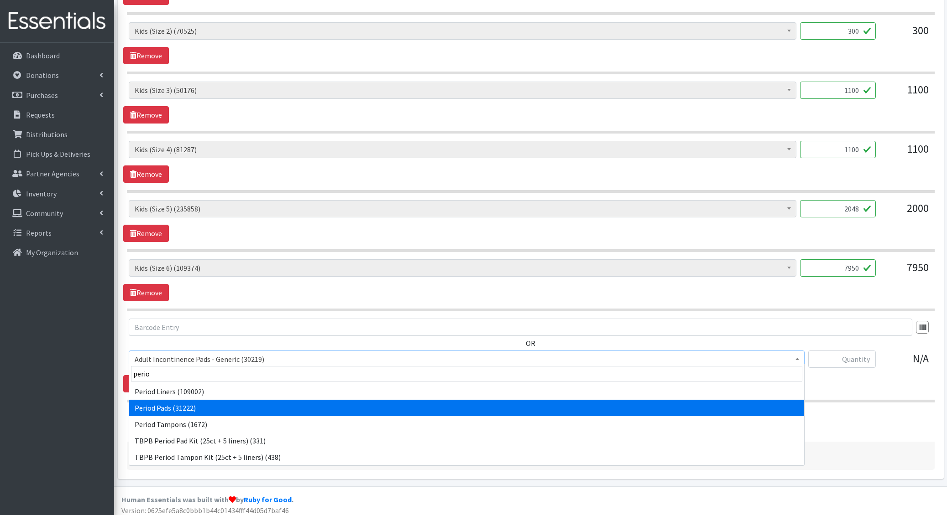
select select "1402"
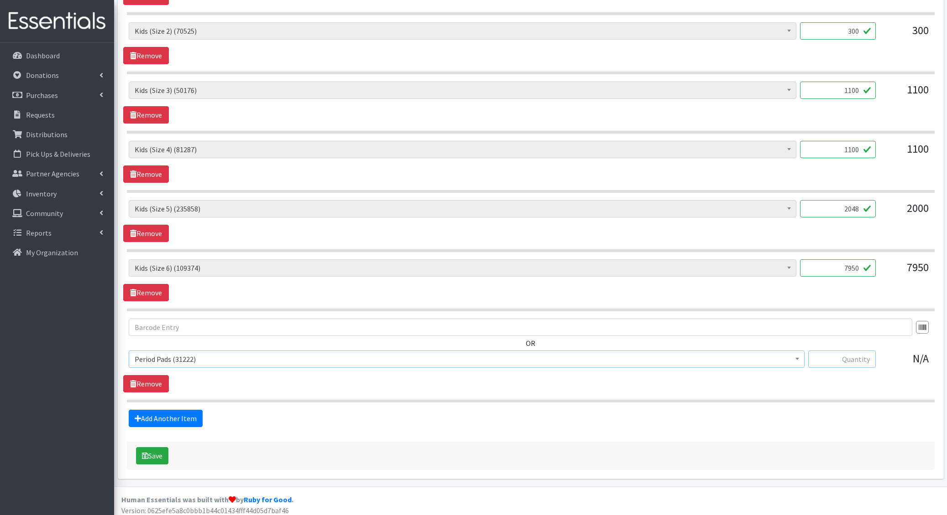
click at [858, 355] on input "text" at bounding box center [842, 359] width 68 height 17
type input "1050"
click at [158, 453] on button "Save" at bounding box center [152, 456] width 32 height 17
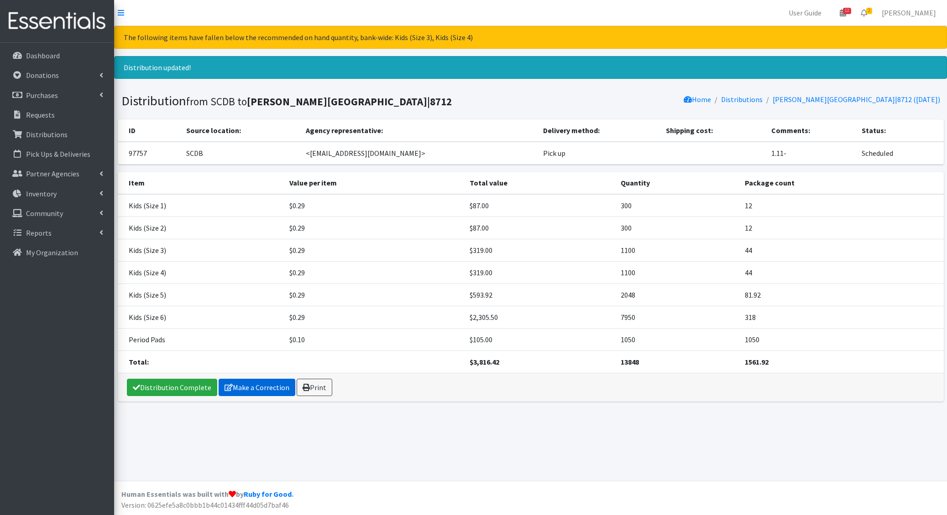
click at [281, 387] on link "Make a Correction" at bounding box center [257, 387] width 77 height 17
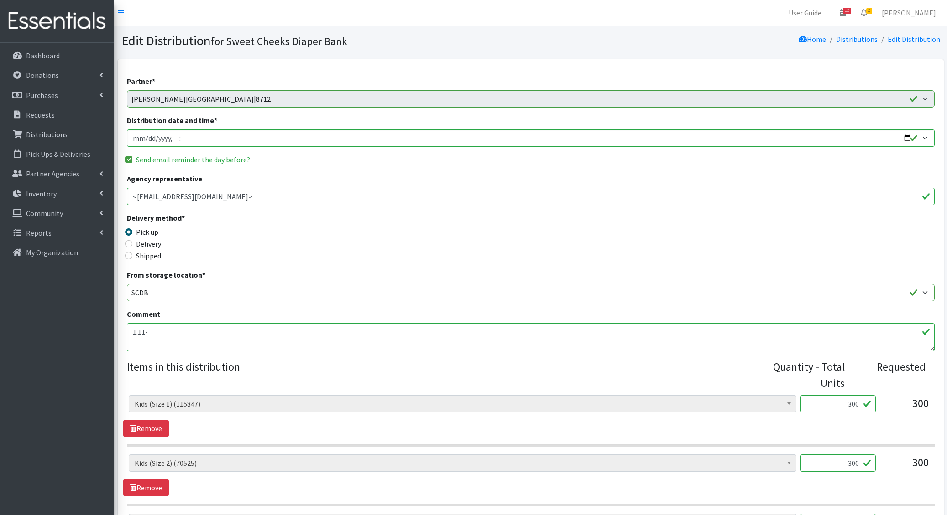
click at [176, 332] on textarea "1.11-" at bounding box center [530, 337] width 807 height 28
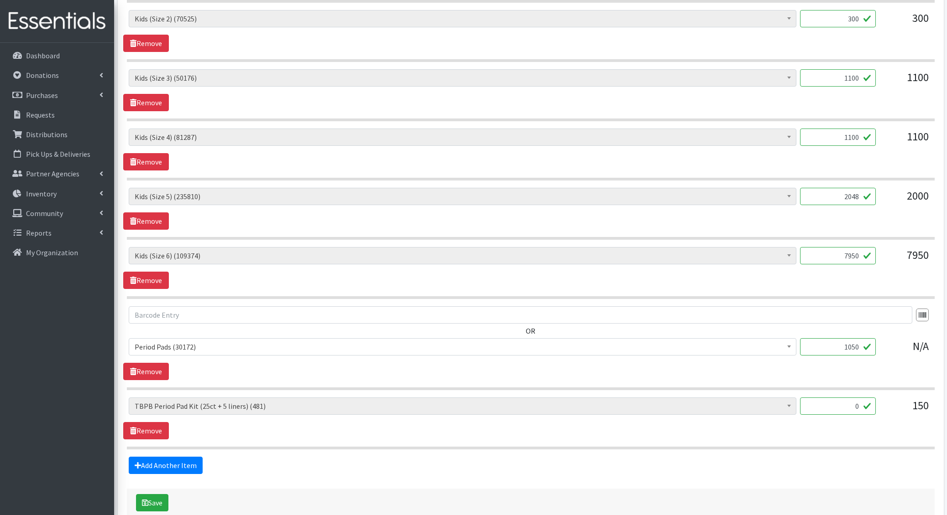
scroll to position [492, 0]
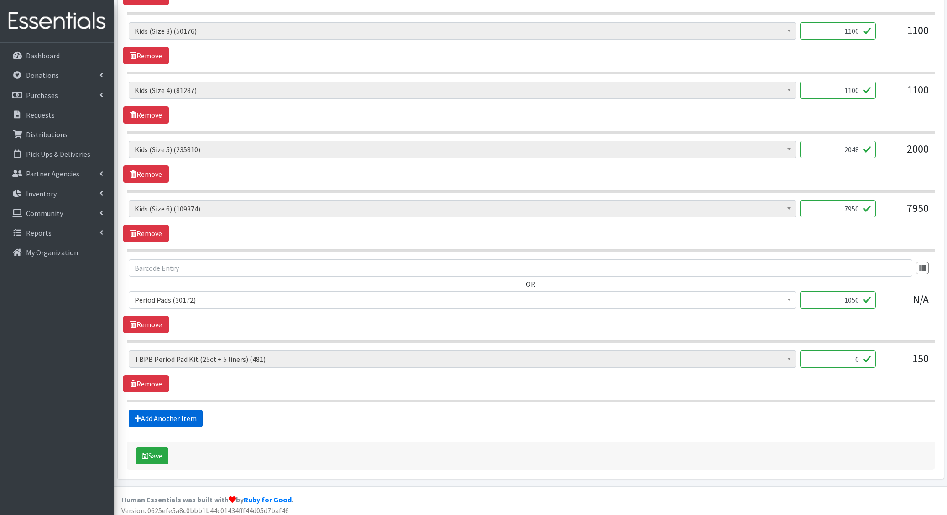
click at [168, 416] on link "Add Another Item" at bounding box center [166, 418] width 74 height 17
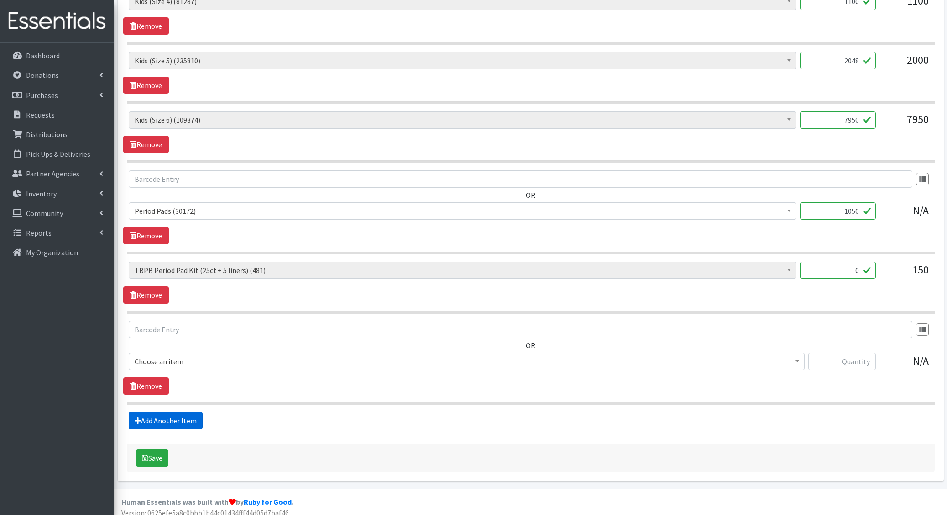
scroll to position [582, 0]
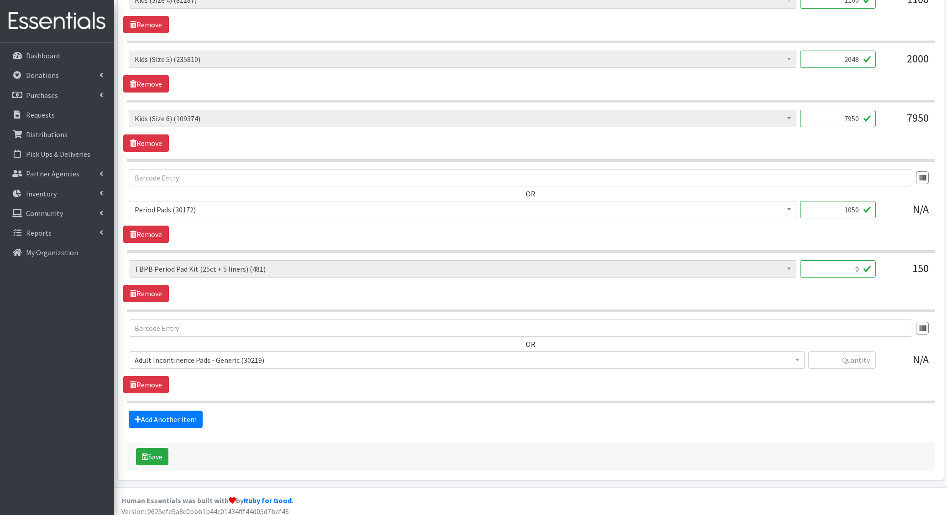
click at [195, 361] on span "Adult Incontinence Pads - Generic (30219)" at bounding box center [467, 360] width 664 height 13
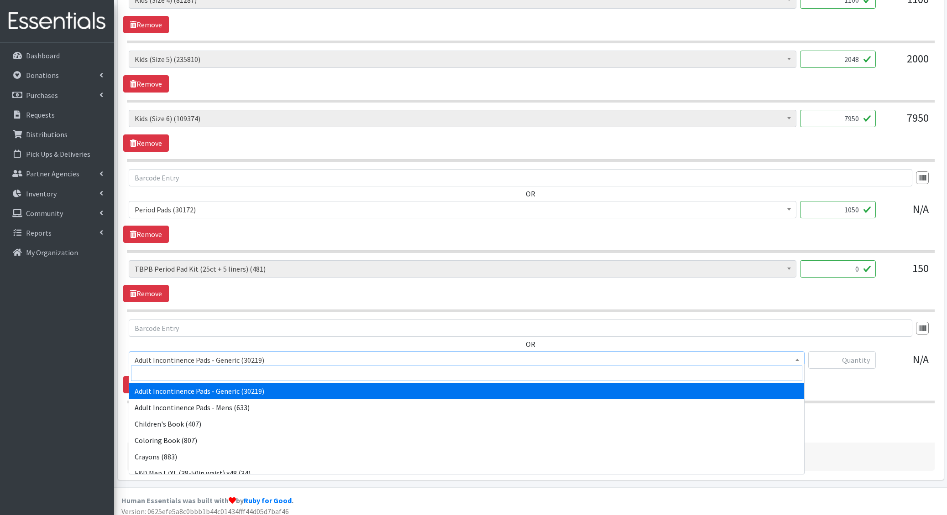
click at [193, 371] on input "search" at bounding box center [466, 374] width 671 height 16
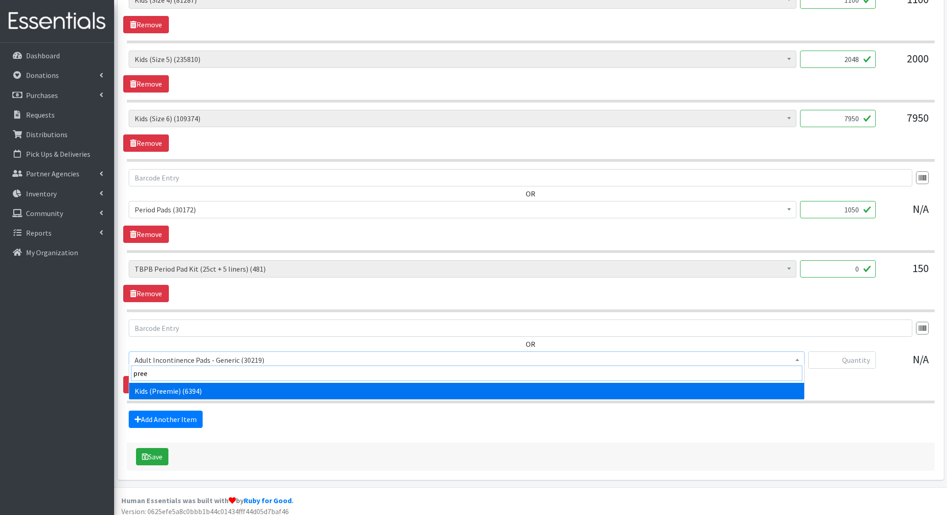
type input "preem"
select select "4729"
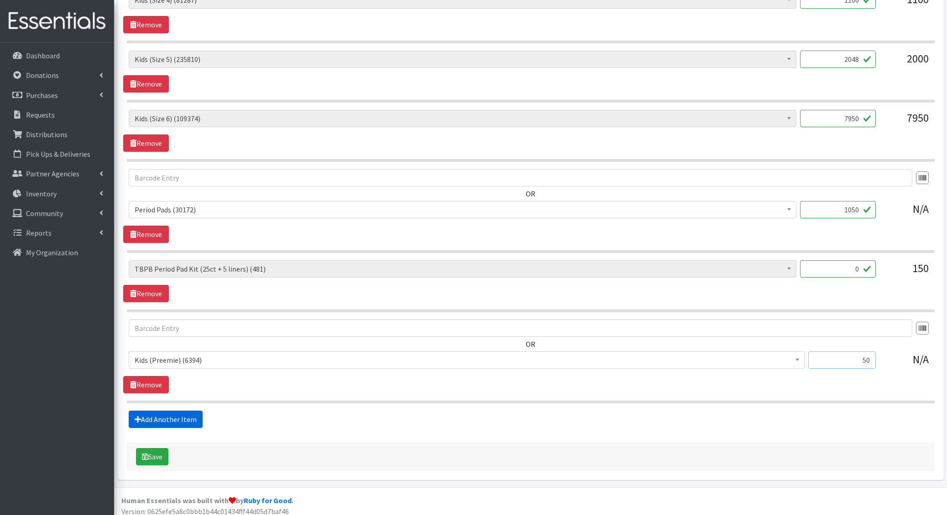
type input "50"
click at [182, 413] on link "Add Another Item" at bounding box center [166, 419] width 74 height 17
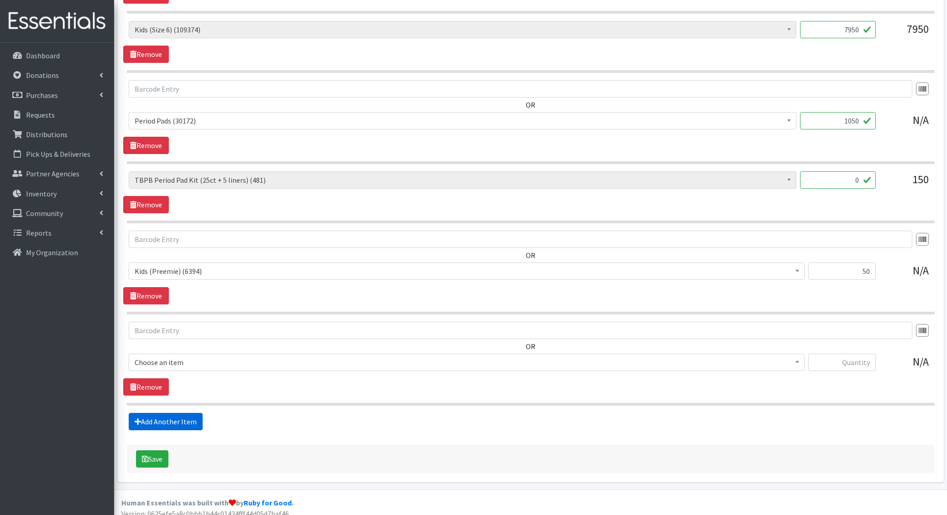
scroll to position [673, 0]
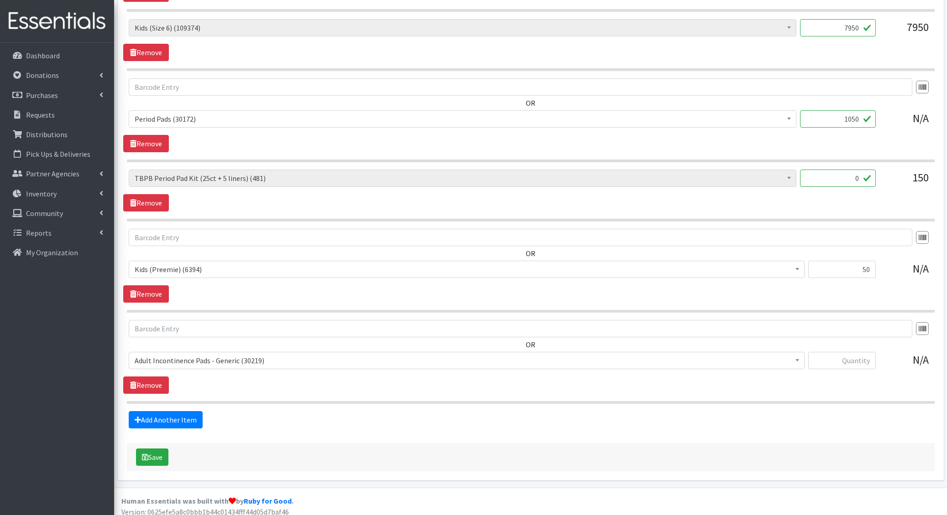
click at [185, 357] on span "Adult Incontinence Pads - Generic (30219)" at bounding box center [467, 360] width 664 height 13
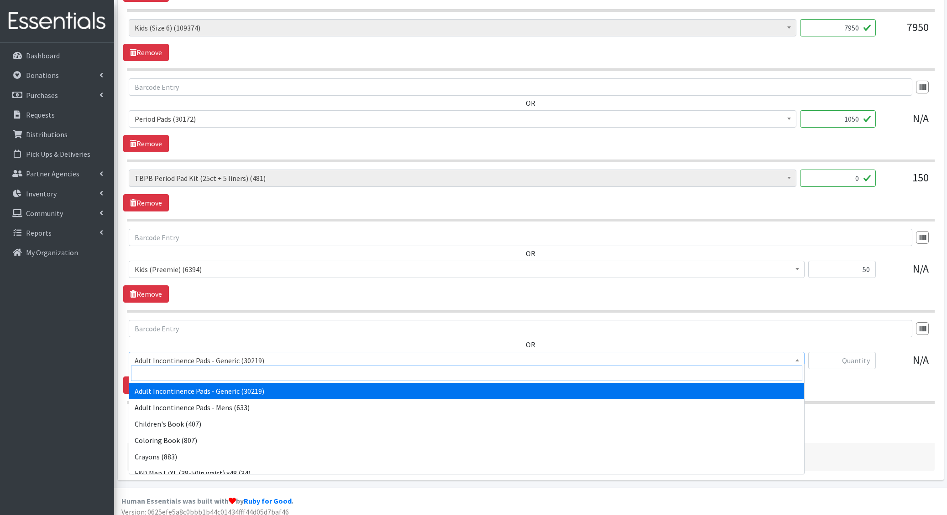
click at [185, 369] on input "search" at bounding box center [466, 374] width 671 height 16
type input "e 7"
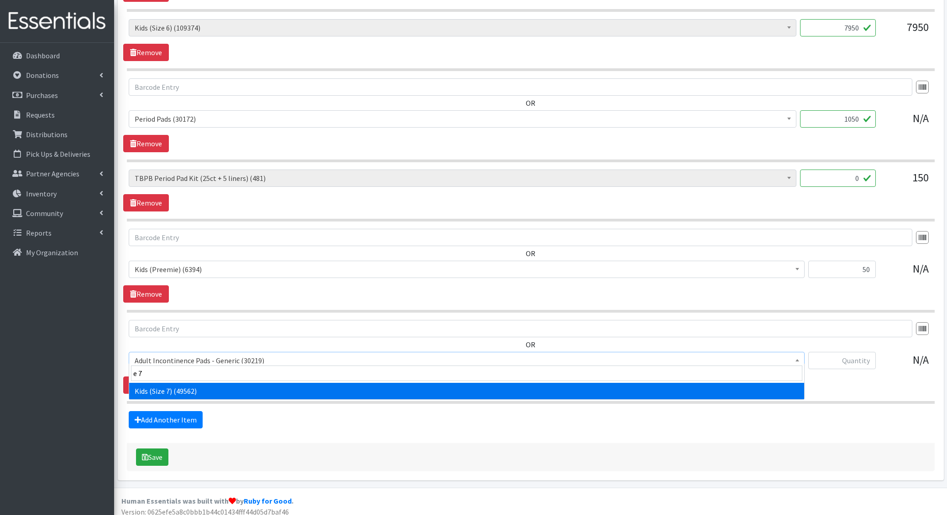
select select "6314"
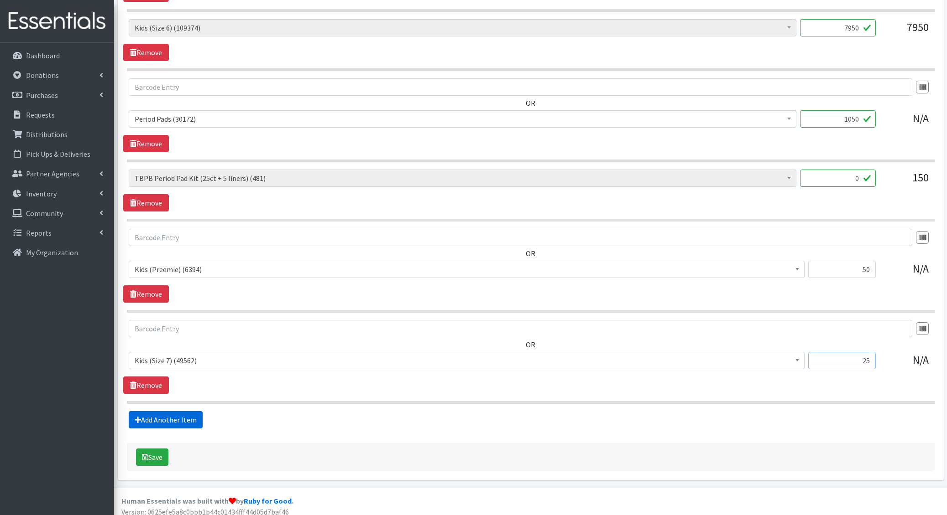
type input "25"
click at [181, 414] on link "Add Another Item" at bounding box center [166, 419] width 74 height 17
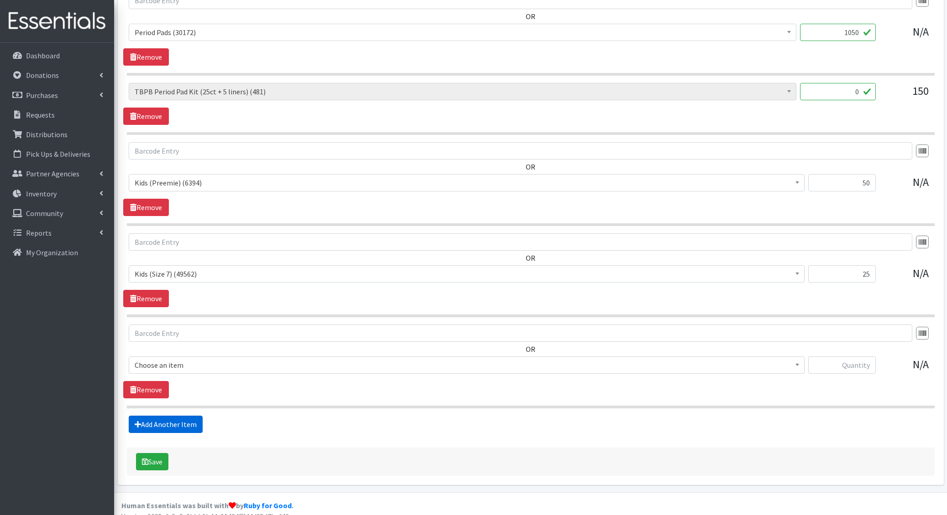
scroll to position [764, 0]
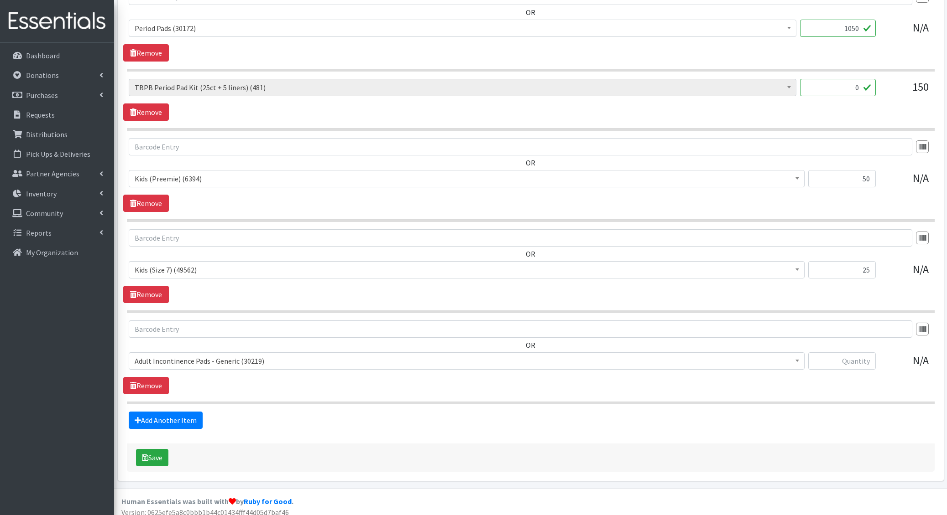
click at [181, 357] on span "Adult Incontinence Pads - Generic (30219)" at bounding box center [467, 361] width 664 height 13
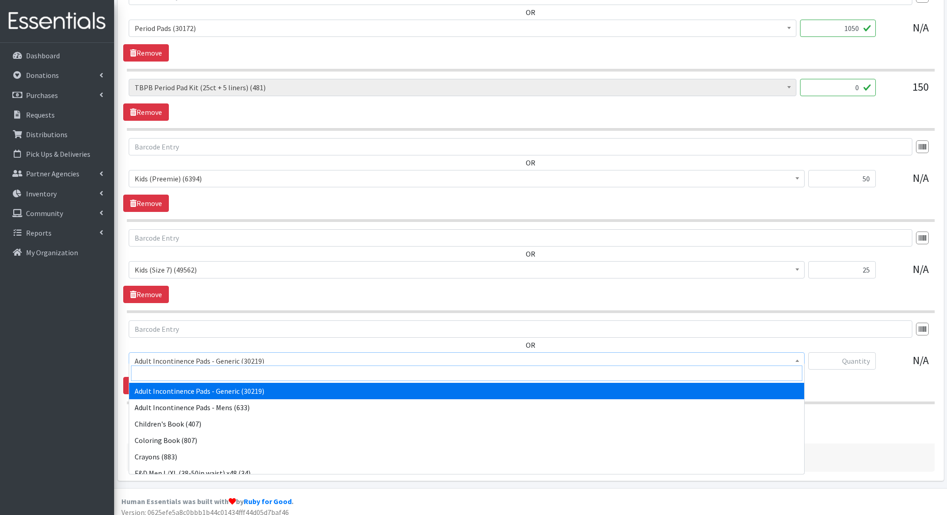
click at [186, 376] on input "search" at bounding box center [466, 374] width 671 height 16
type input "liners"
select select "1405"
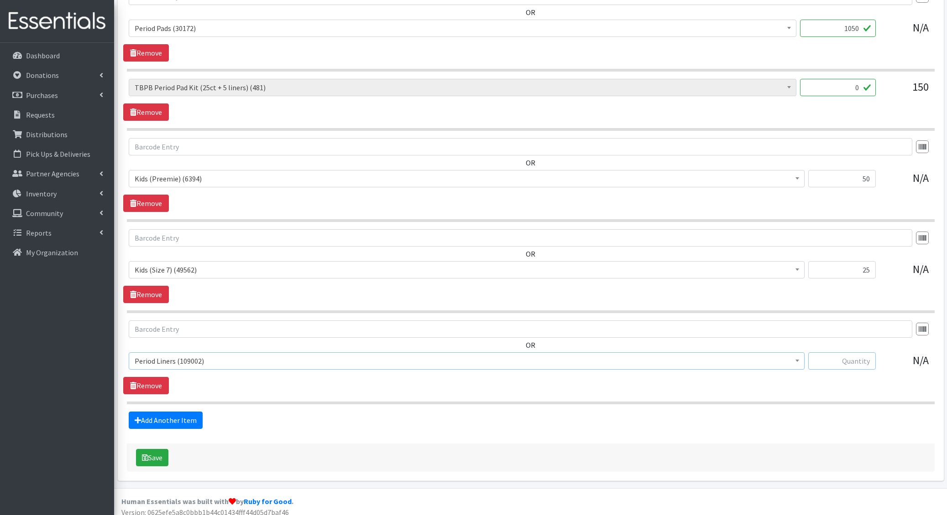
click at [859, 360] on input "text" at bounding box center [842, 361] width 68 height 17
type input "648"
click at [147, 412] on link "Add Another Item" at bounding box center [166, 420] width 74 height 17
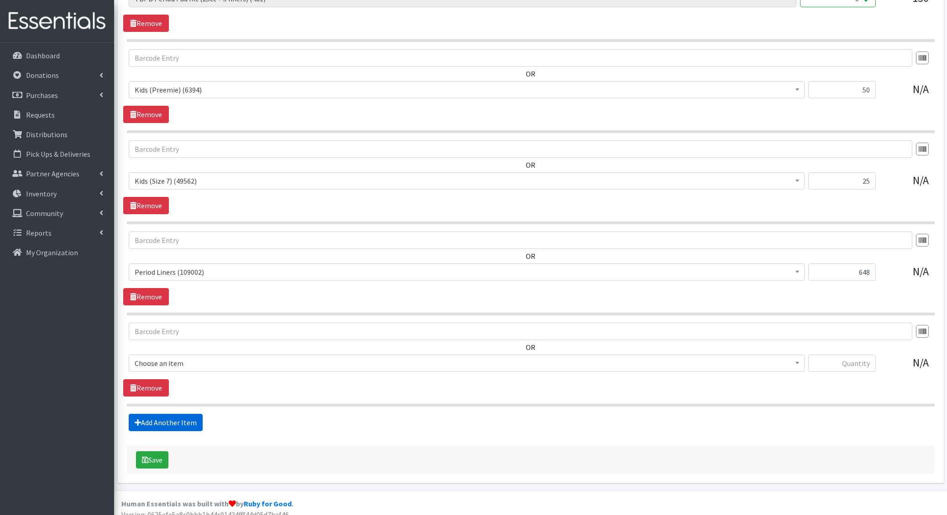
scroll to position [854, 0]
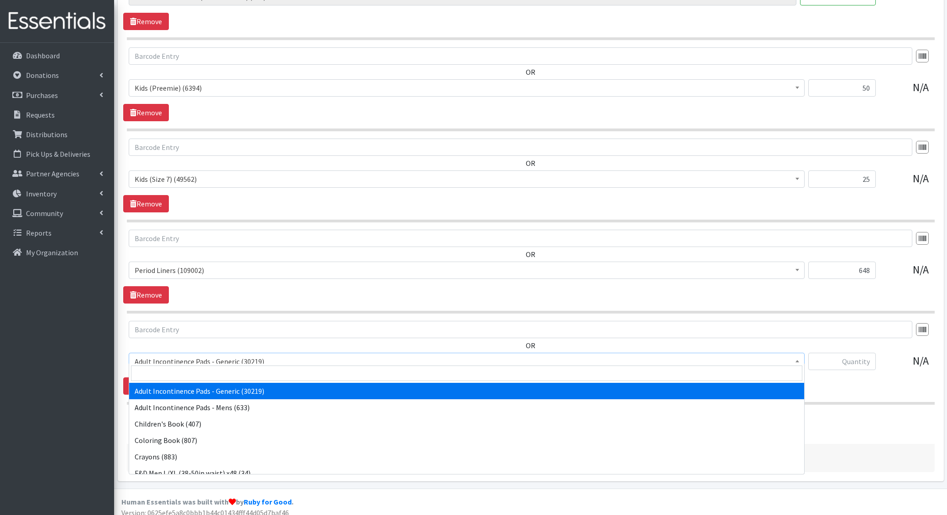
click at [160, 360] on span "Adult Incontinence Pads - Generic (30219)" at bounding box center [467, 361] width 664 height 13
click at [160, 377] on input "search" at bounding box center [466, 374] width 671 height 16
type input "wipes"
select select "1205"
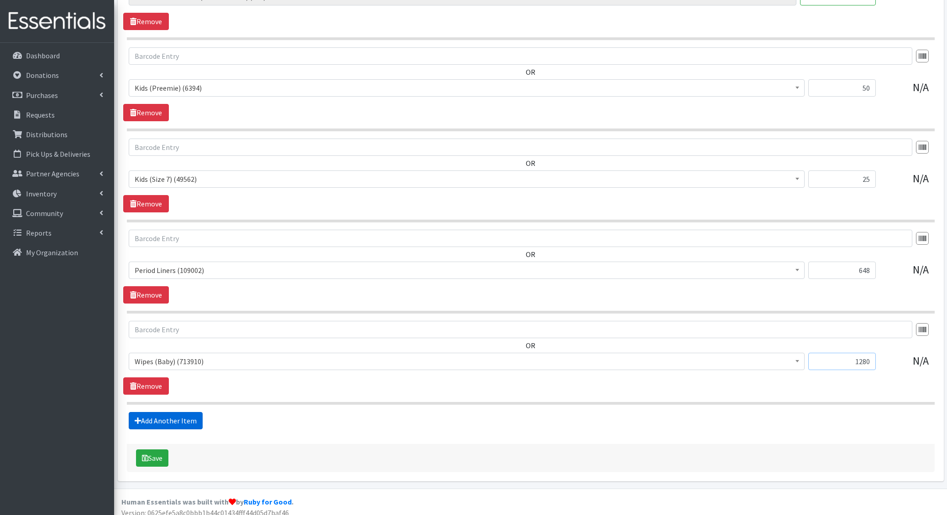
type input "1280"
click at [175, 416] on link "Add Another Item" at bounding box center [166, 420] width 74 height 17
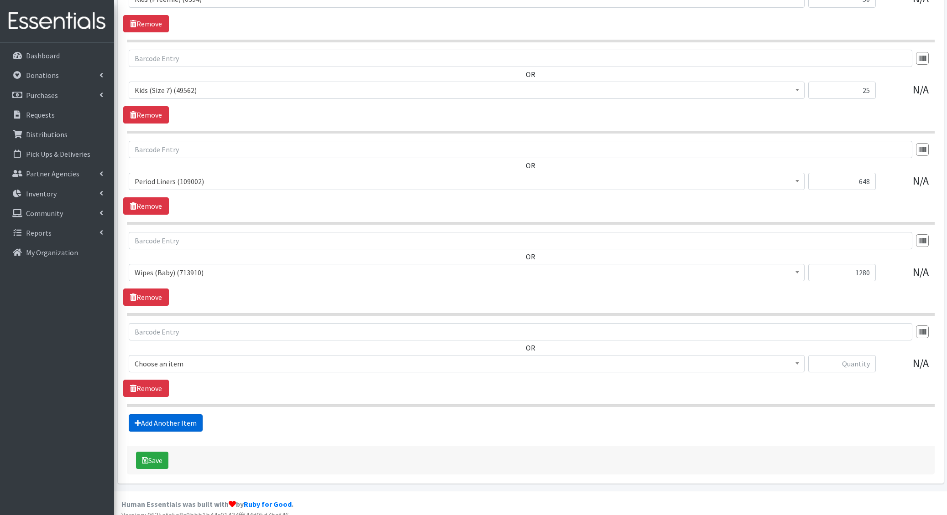
scroll to position [945, 0]
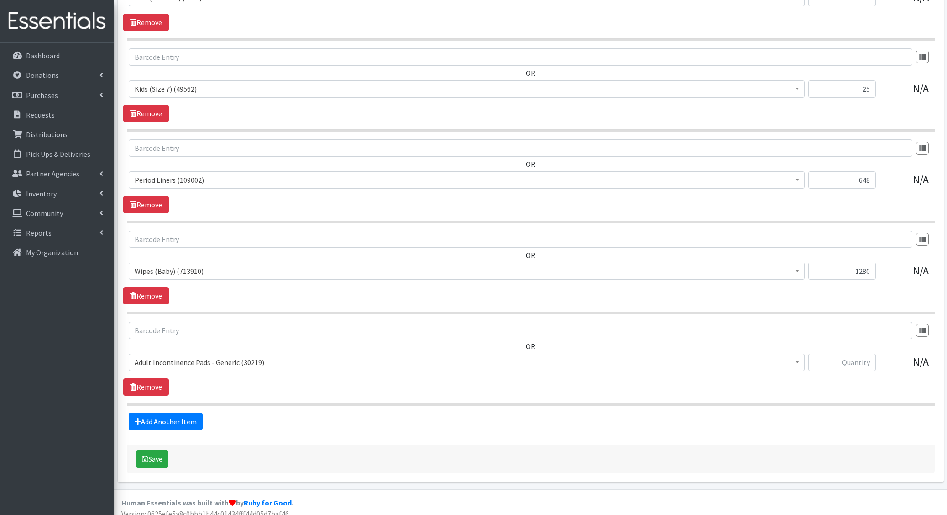
click at [175, 356] on span "Adult Incontinence Pads - Generic (30219)" at bounding box center [467, 362] width 664 height 13
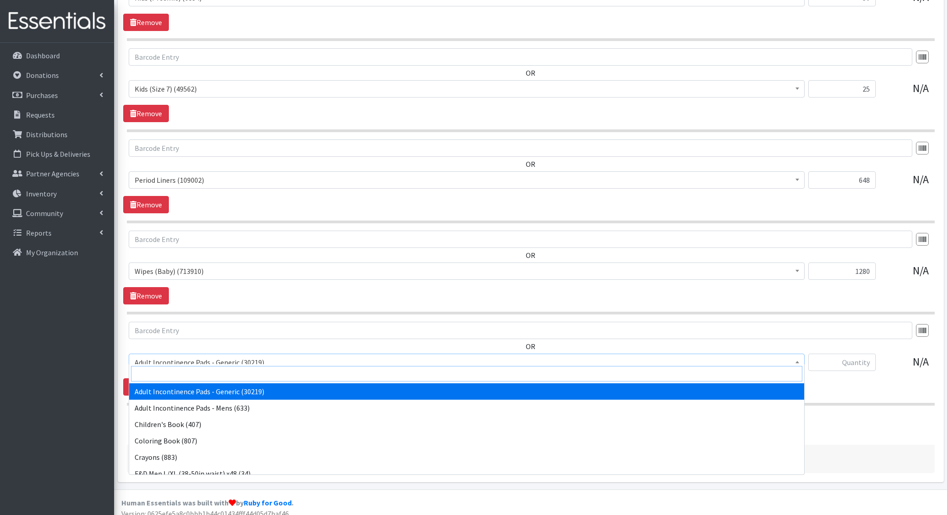
click at [168, 368] on input "search" at bounding box center [466, 374] width 671 height 16
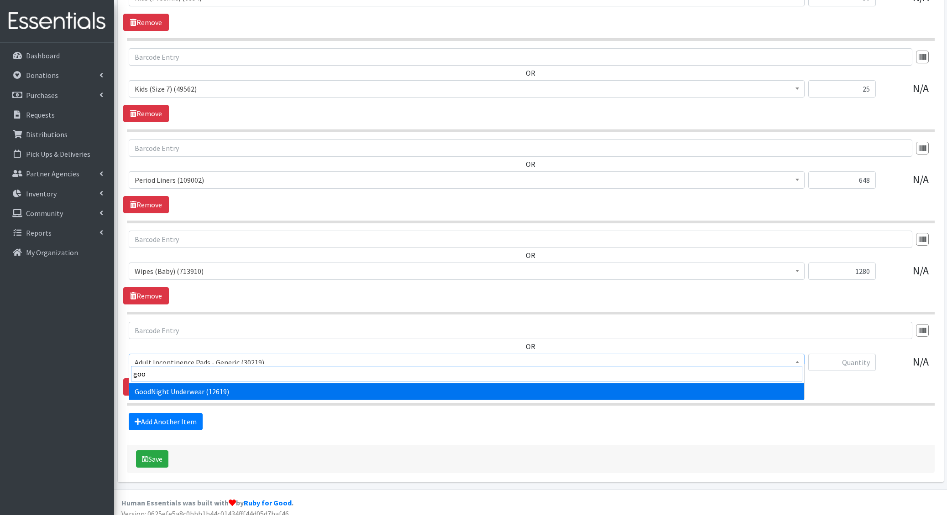
type input "good"
select select "5110"
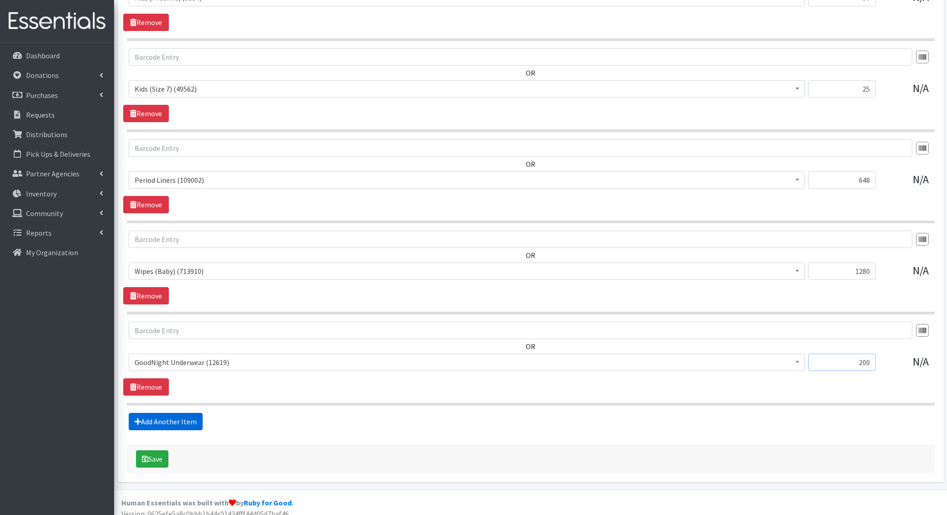
type input "200"
click at [152, 419] on link "Add Another Item" at bounding box center [166, 421] width 74 height 17
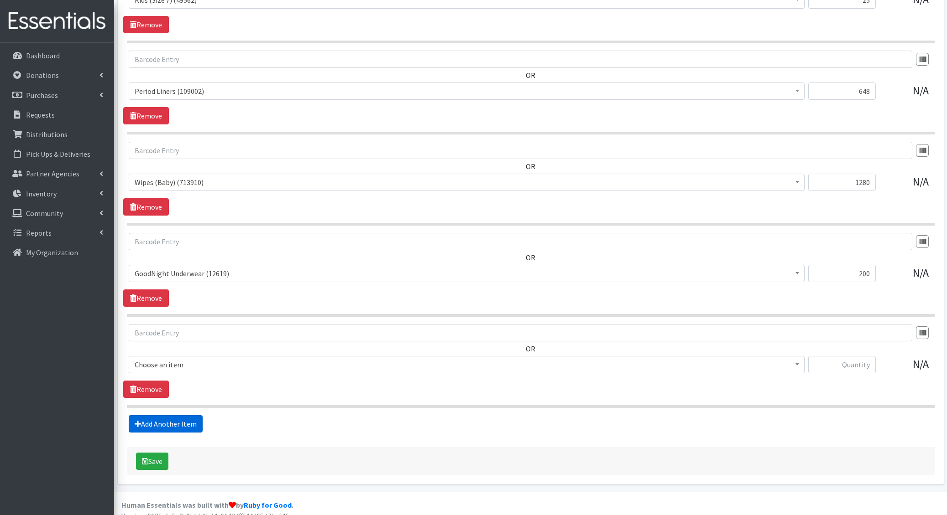
scroll to position [1036, 0]
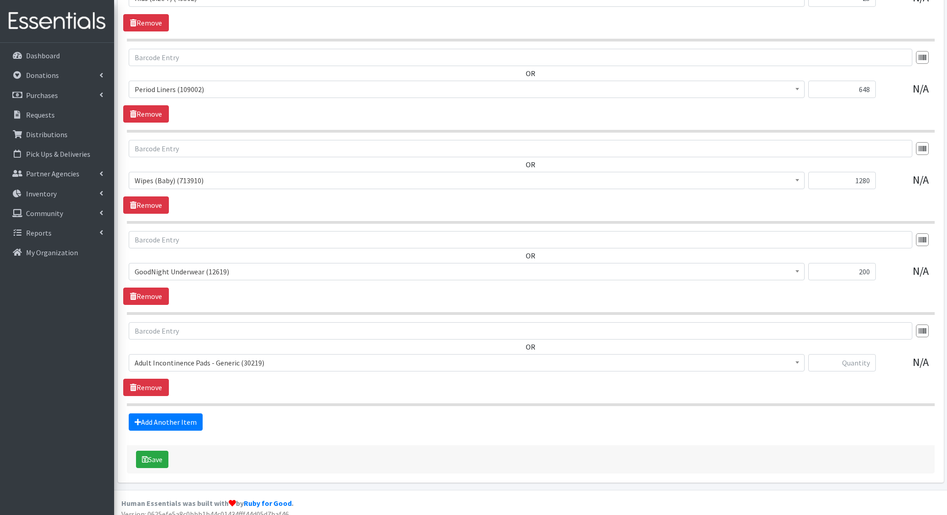
click at [186, 357] on span "Adult Incontinence Pads - Generic (30219)" at bounding box center [467, 363] width 664 height 13
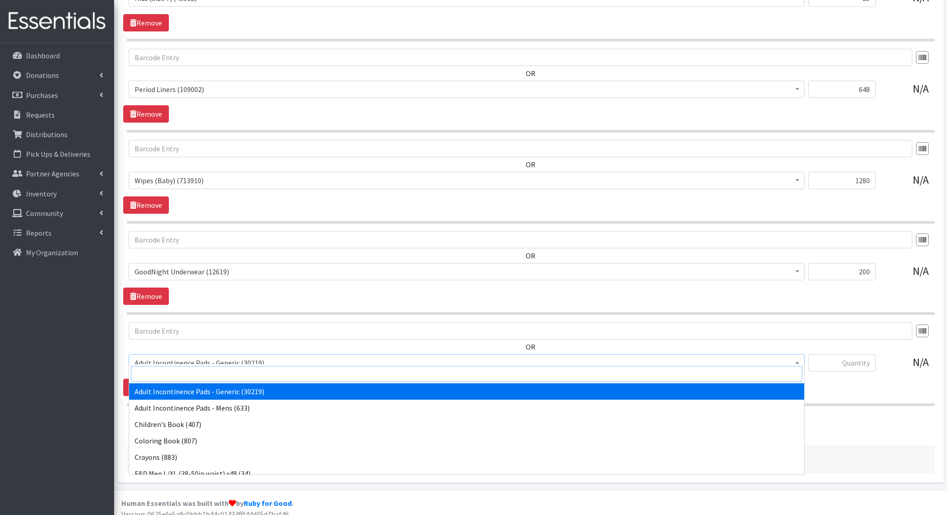
click at [181, 370] on input "search" at bounding box center [466, 374] width 671 height 16
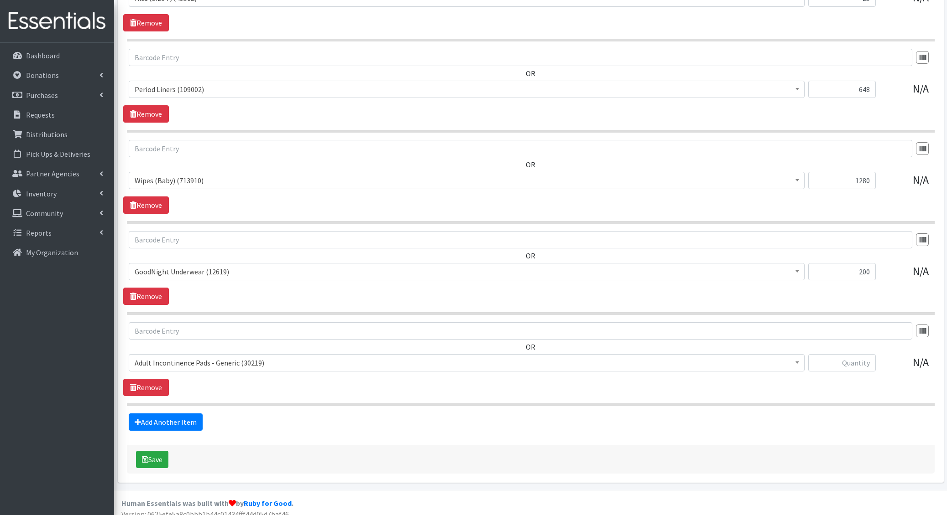
click at [193, 337] on div "OR Adult Incontinence Pads - Generic (30219) Adult Incontinence Pads - Mens (63…" at bounding box center [530, 351] width 814 height 57
click at [154, 379] on link "Remove" at bounding box center [146, 387] width 46 height 17
click at [147, 456] on icon "submit" at bounding box center [145, 459] width 6 height 7
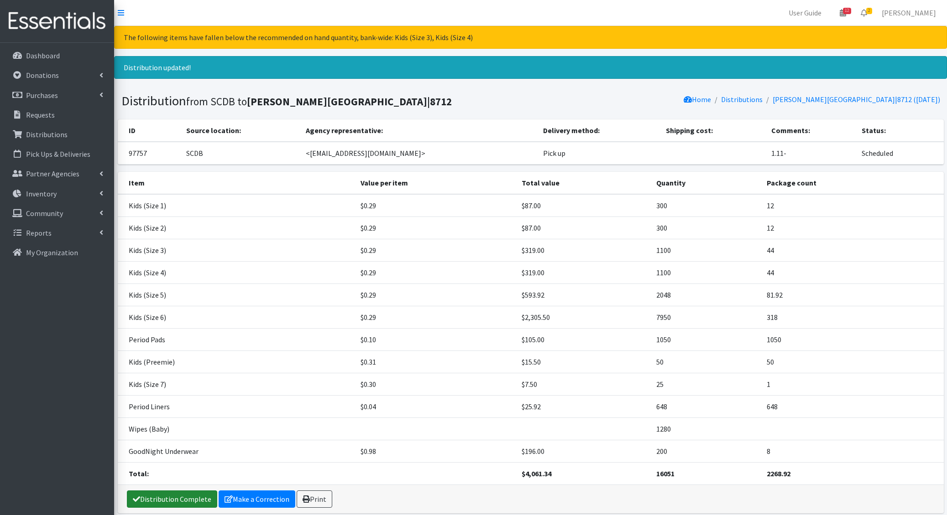
click at [167, 494] on link "Distribution Complete" at bounding box center [172, 499] width 90 height 17
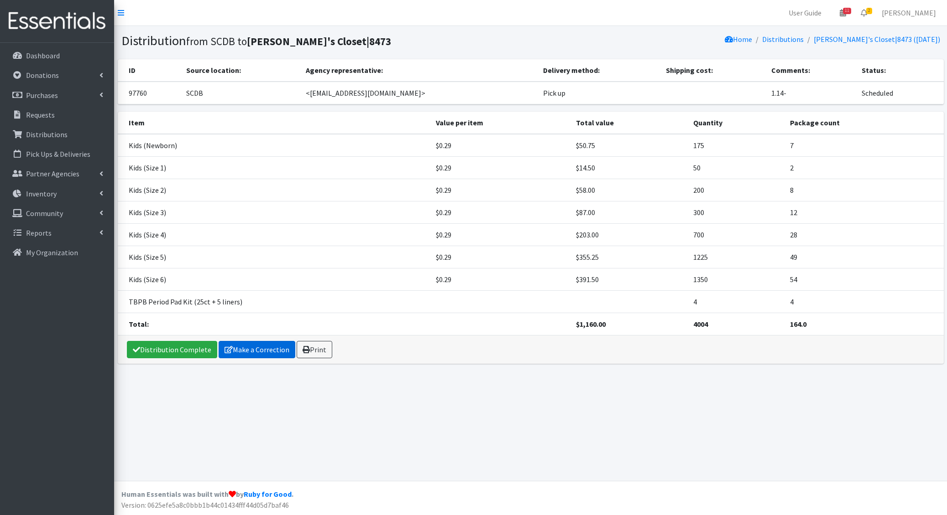
click at [238, 341] on link "Make a Correction" at bounding box center [257, 349] width 77 height 17
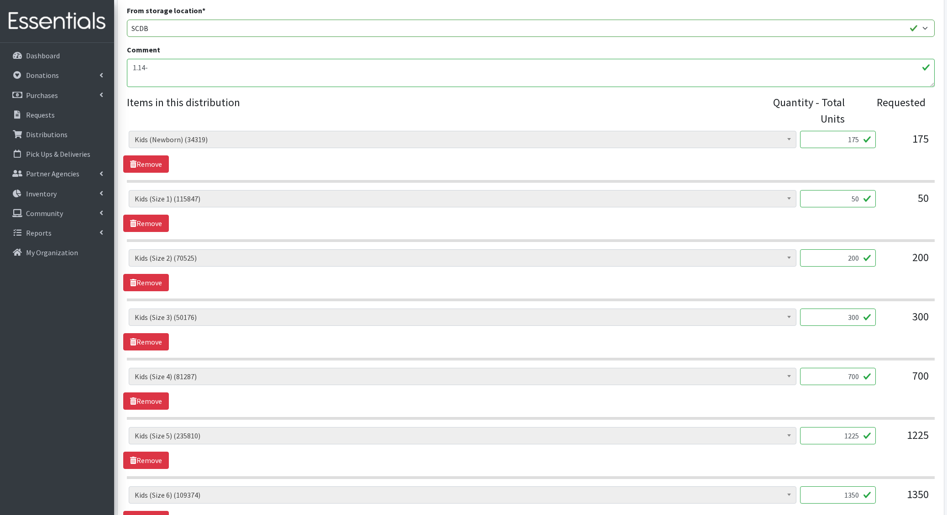
scroll to position [281, 0]
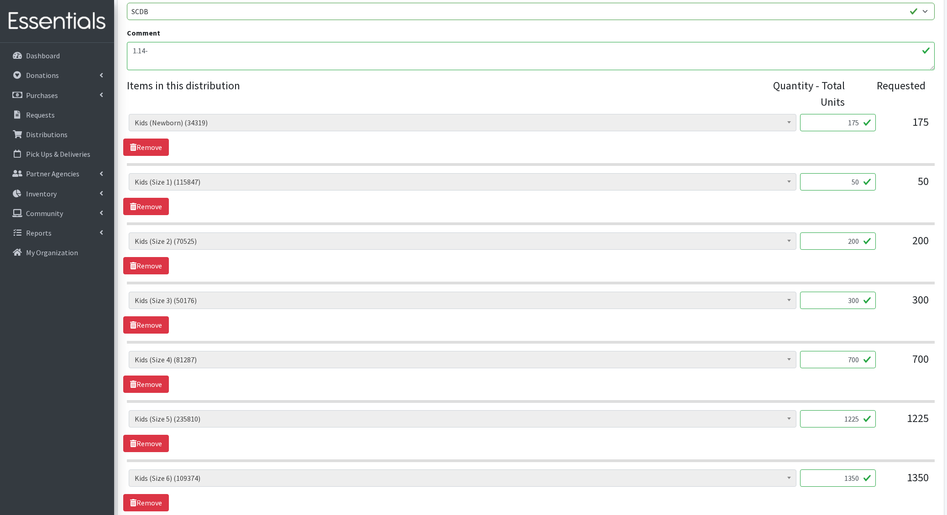
click at [832, 414] on input "1225" at bounding box center [838, 419] width 76 height 17
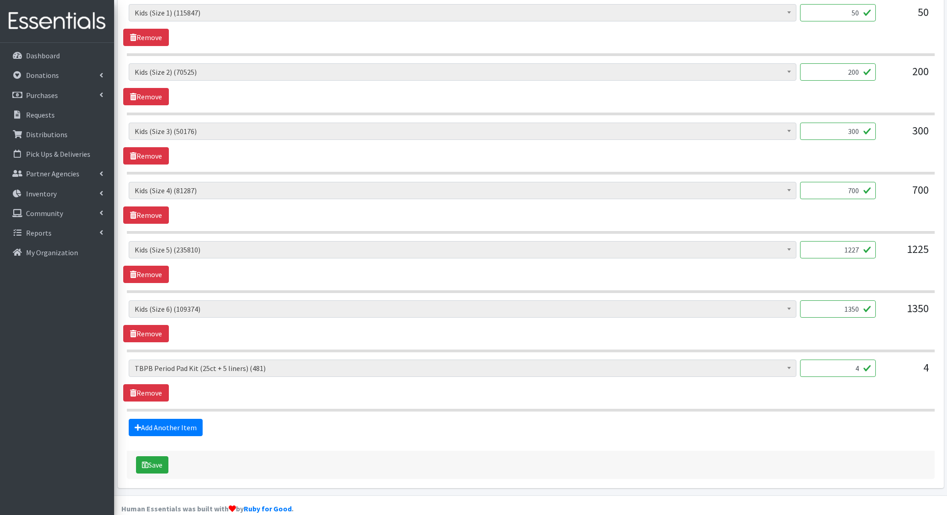
scroll to position [459, 0]
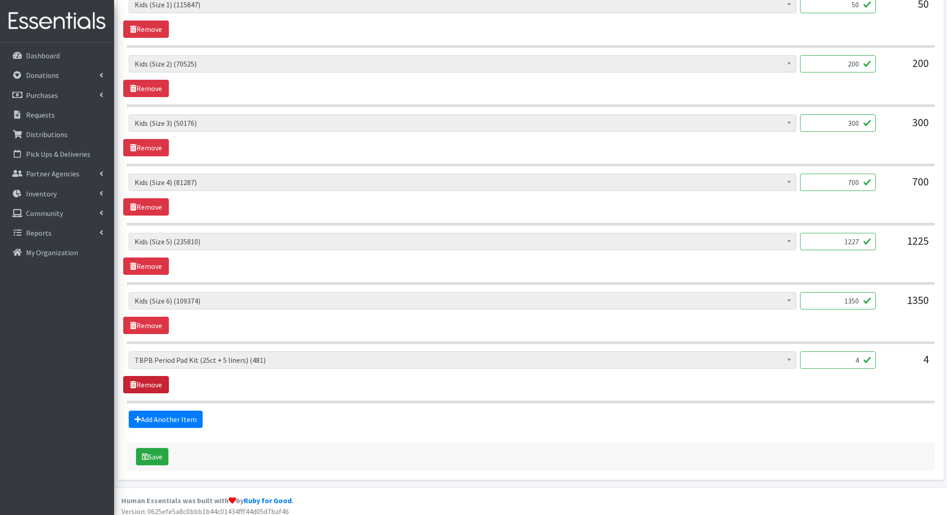
type input "1227"
click at [161, 379] on link "Remove" at bounding box center [146, 384] width 46 height 17
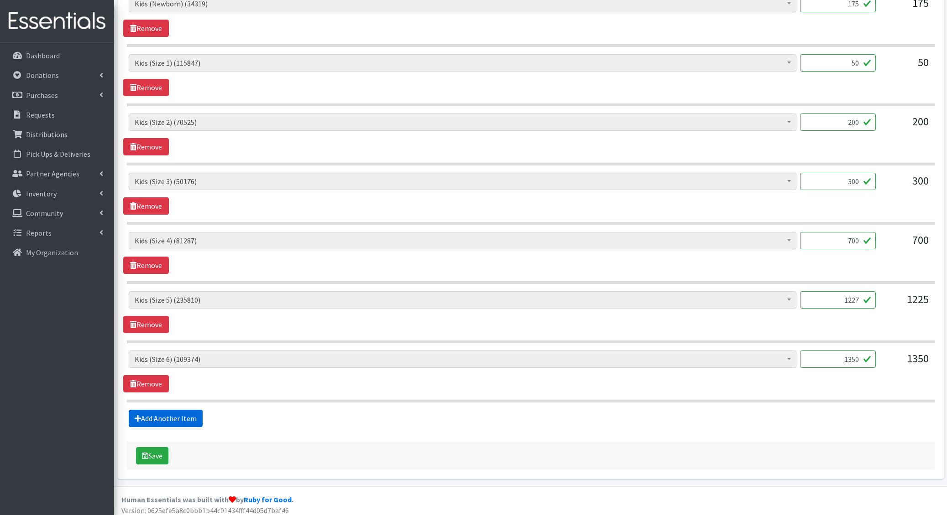
click at [161, 419] on link "Add Another Item" at bounding box center [166, 418] width 74 height 17
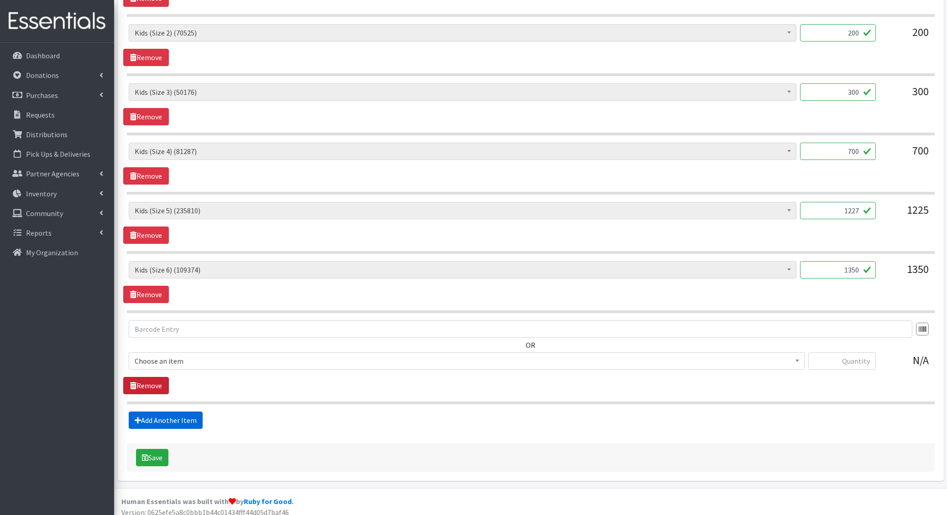
scroll to position [492, 0]
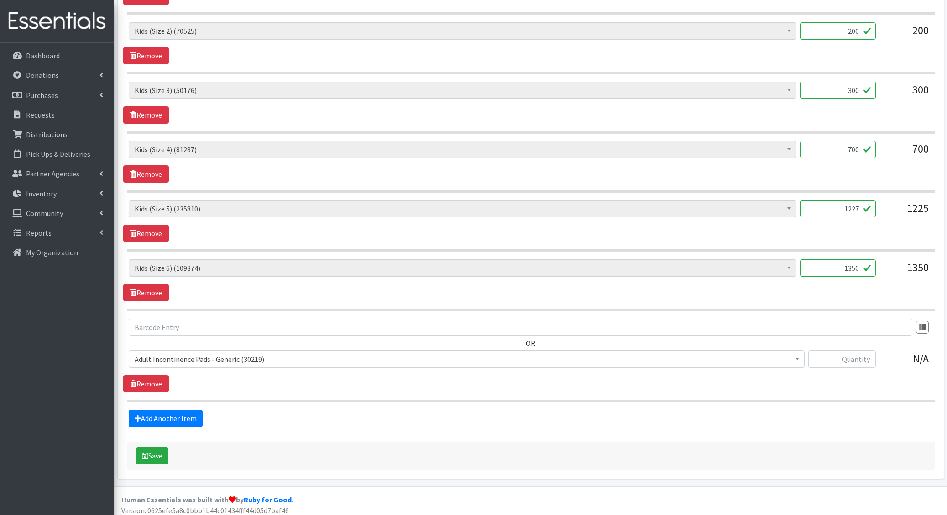
click at [161, 360] on span "Adult Incontinence Pads - Generic (30219)" at bounding box center [467, 359] width 664 height 13
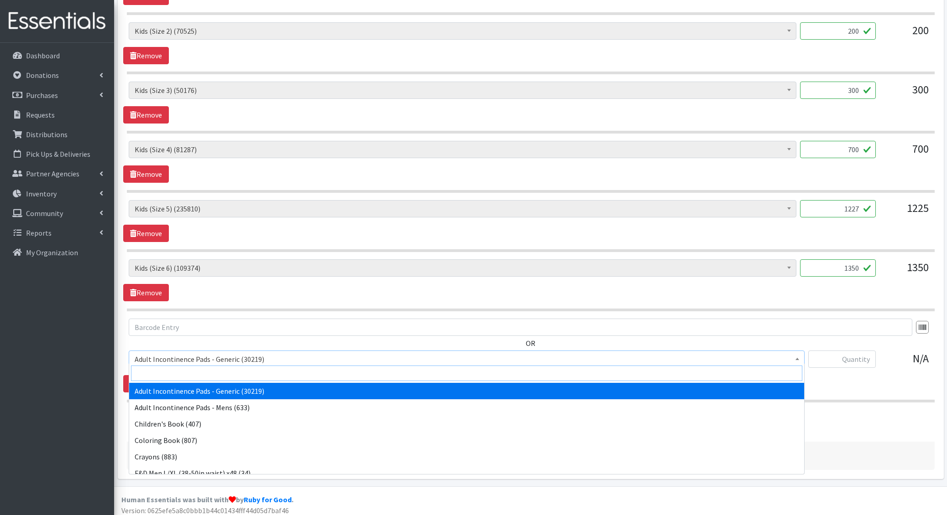
click at [160, 371] on input "search" at bounding box center [466, 374] width 671 height 16
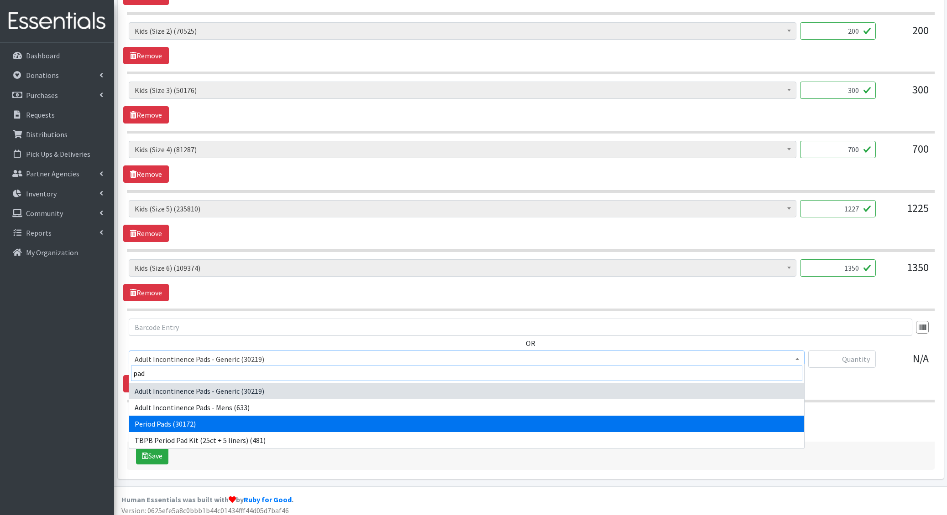
type input "pad"
select select "1402"
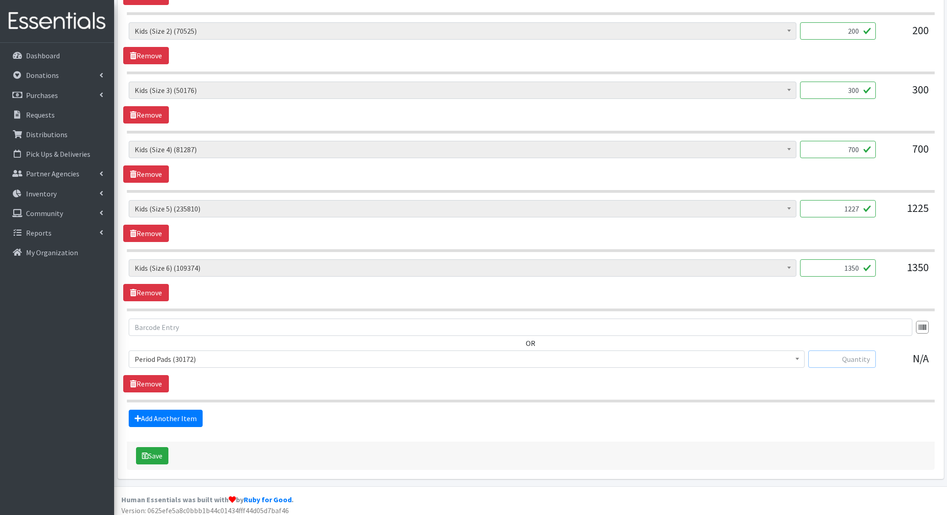
click at [833, 360] on input "text" at bounding box center [842, 359] width 68 height 17
type input "112"
click at [153, 450] on button "Save" at bounding box center [152, 456] width 32 height 17
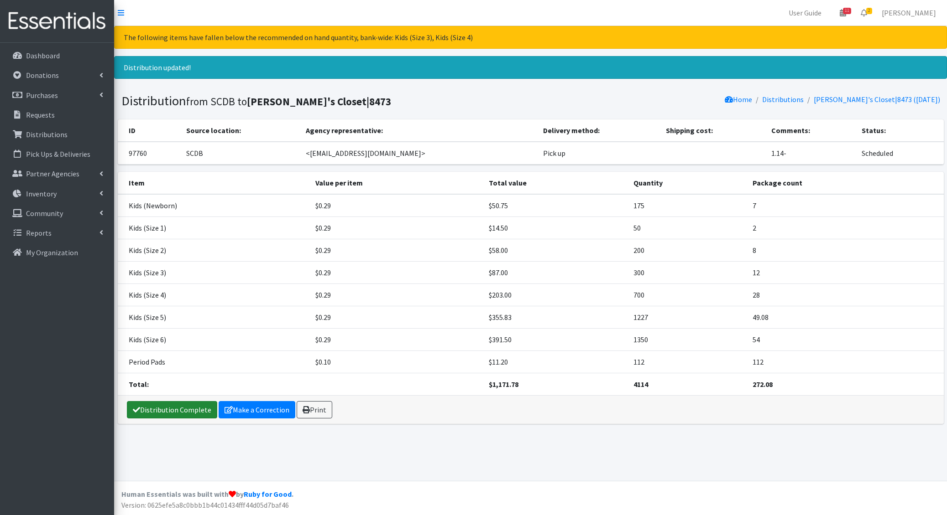
click at [168, 412] on link "Distribution Complete" at bounding box center [172, 409] width 90 height 17
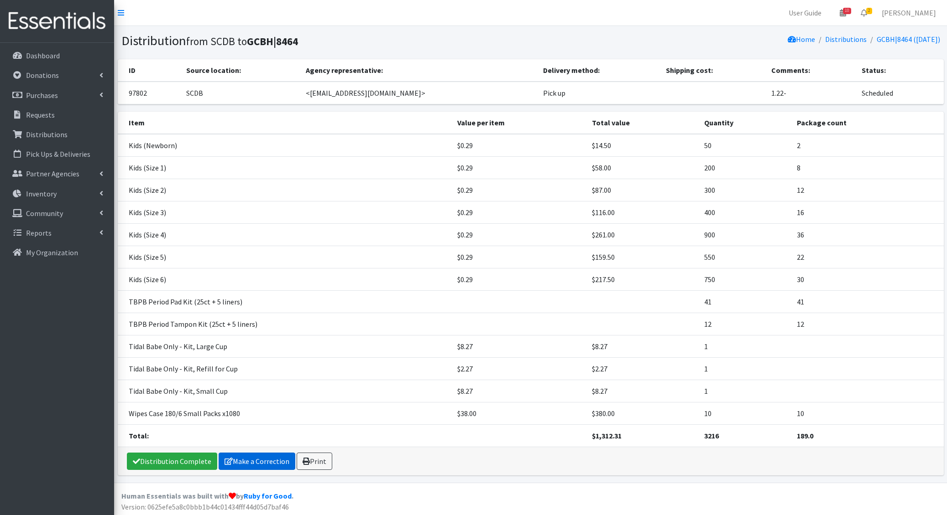
click at [244, 453] on link "Make a Correction" at bounding box center [257, 461] width 77 height 17
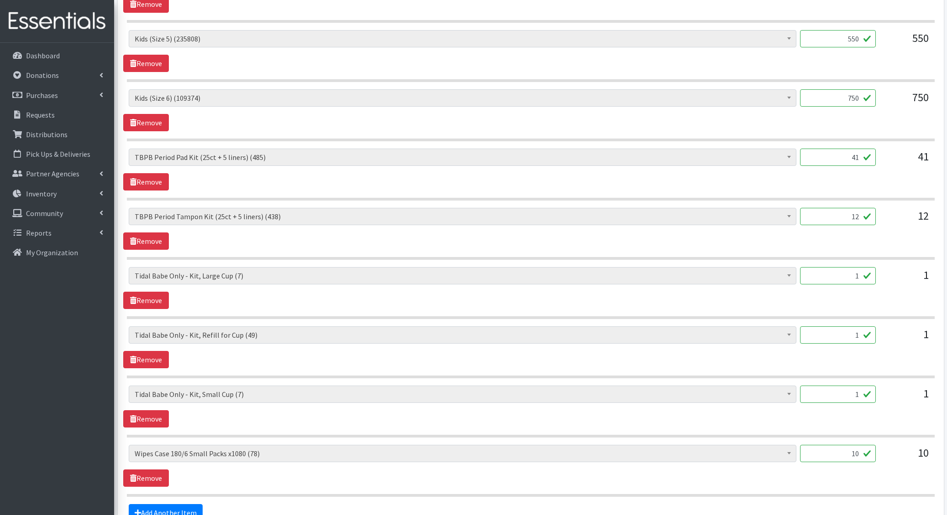
scroll to position [655, 0]
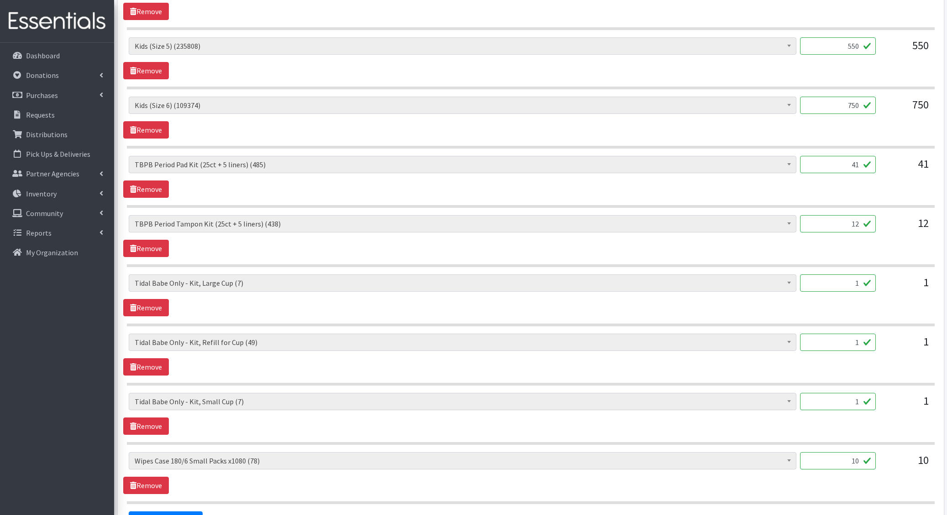
click at [847, 156] on input "41" at bounding box center [838, 164] width 76 height 17
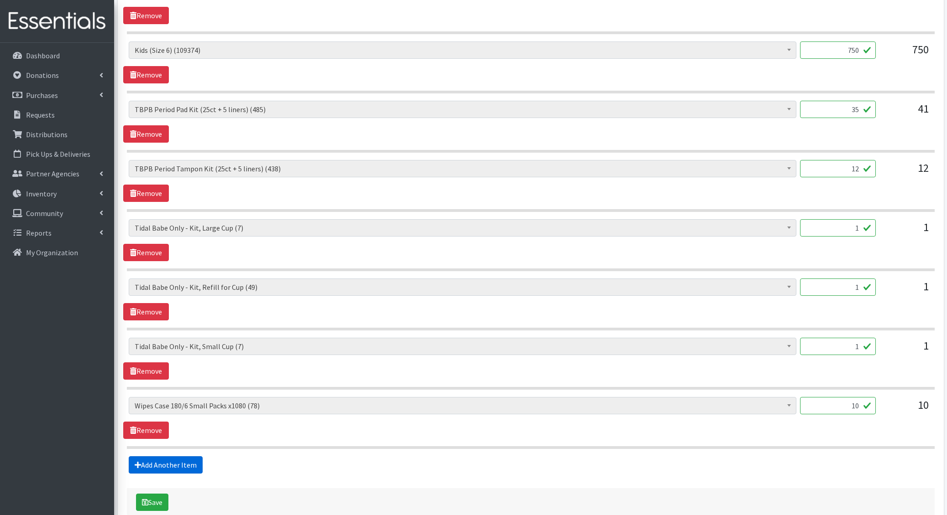
type input "35"
click at [181, 457] on link "Add Another Item" at bounding box center [166, 465] width 74 height 17
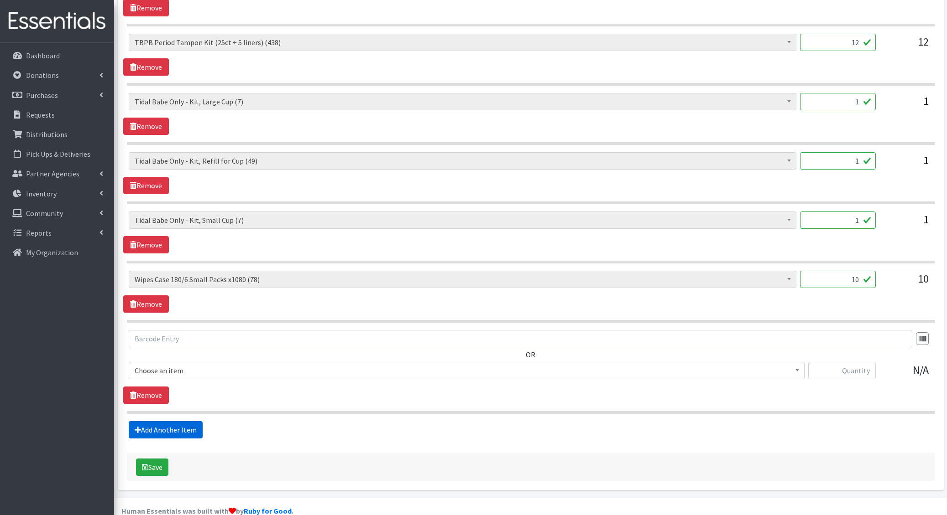
scroll to position [844, 0]
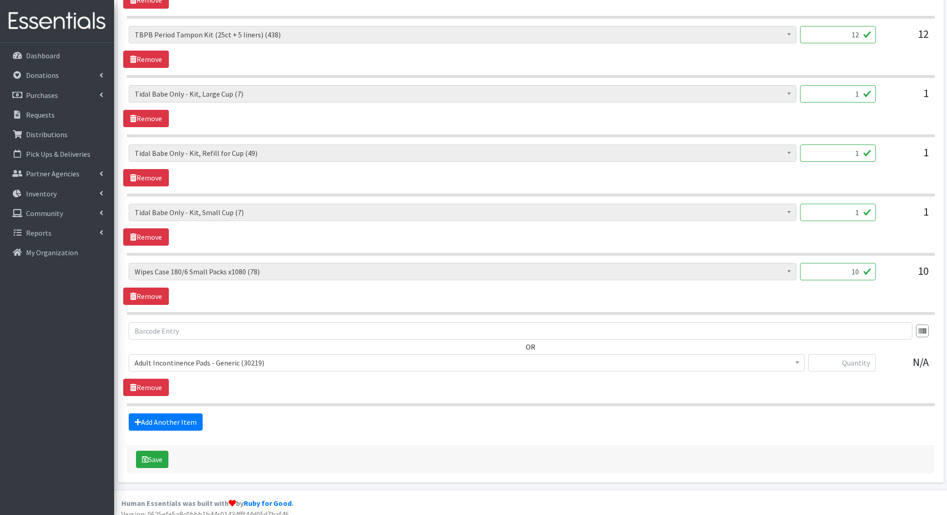
click at [185, 358] on span "Adult Incontinence Pads - Generic (30219)" at bounding box center [467, 363] width 664 height 13
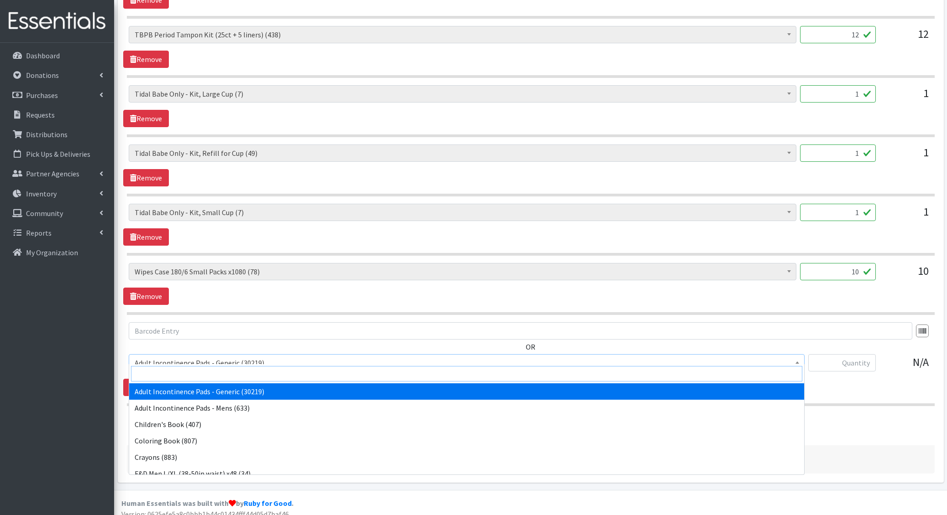
click at [175, 369] on input "search" at bounding box center [466, 374] width 671 height 16
type input "perio"
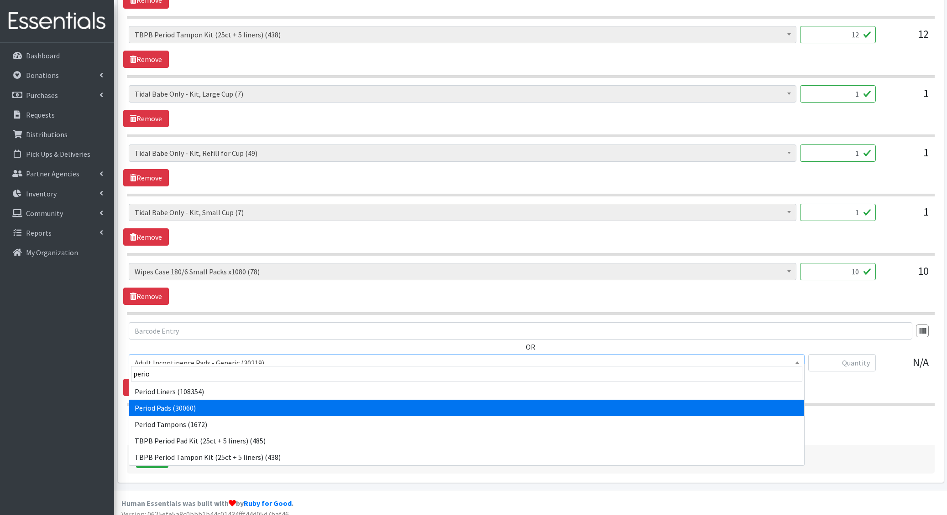
select select "1402"
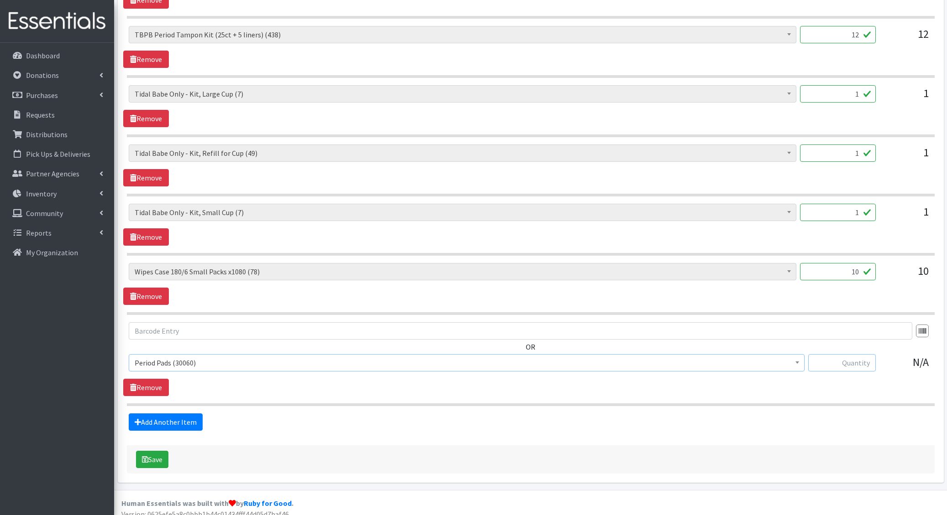
click at [854, 359] on input "text" at bounding box center [842, 362] width 68 height 17
type input "168"
click at [163, 455] on button "Save" at bounding box center [152, 459] width 32 height 17
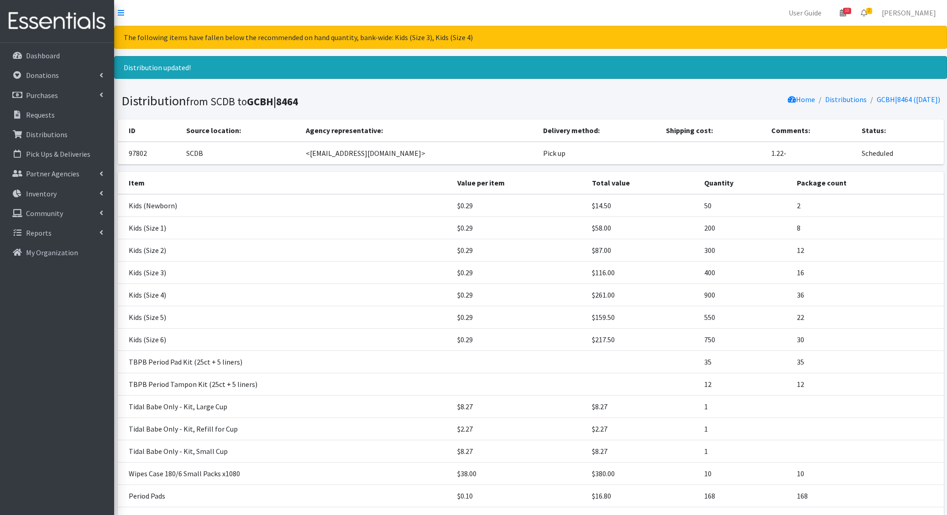
scroll to position [80, 0]
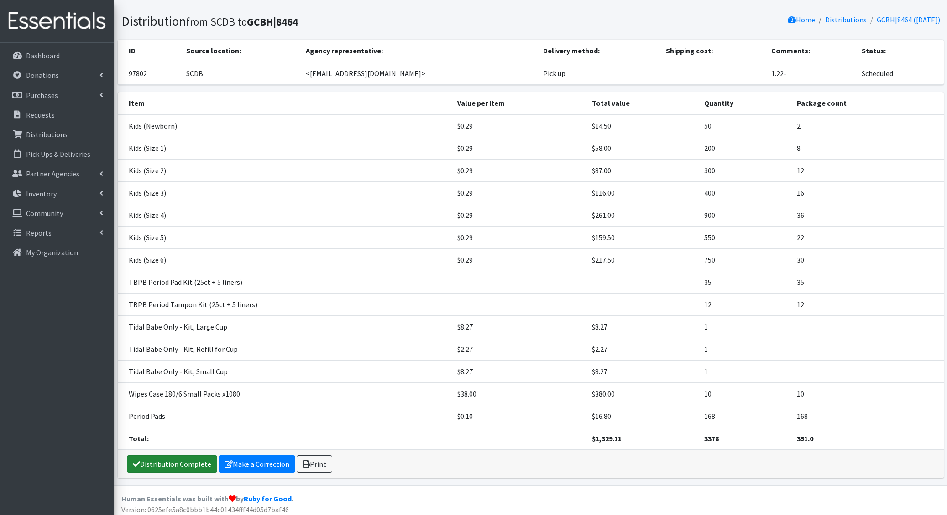
click at [164, 458] on link "Distribution Complete" at bounding box center [172, 464] width 90 height 17
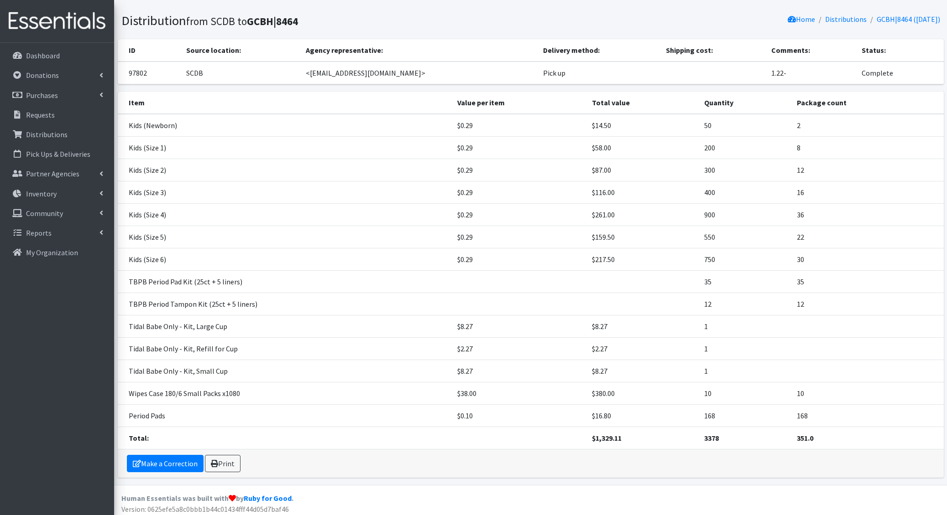
scroll to position [0, 0]
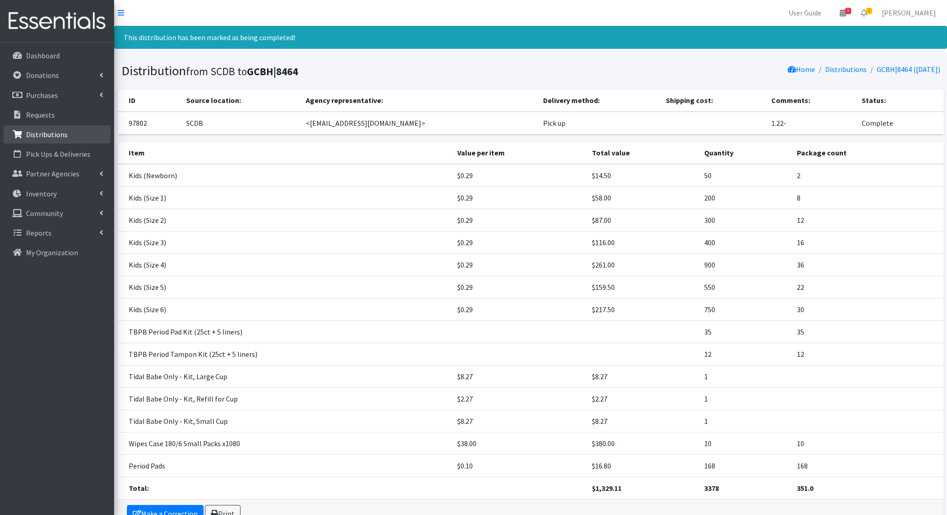
click at [65, 137] on p "Distributions" at bounding box center [47, 134] width 42 height 9
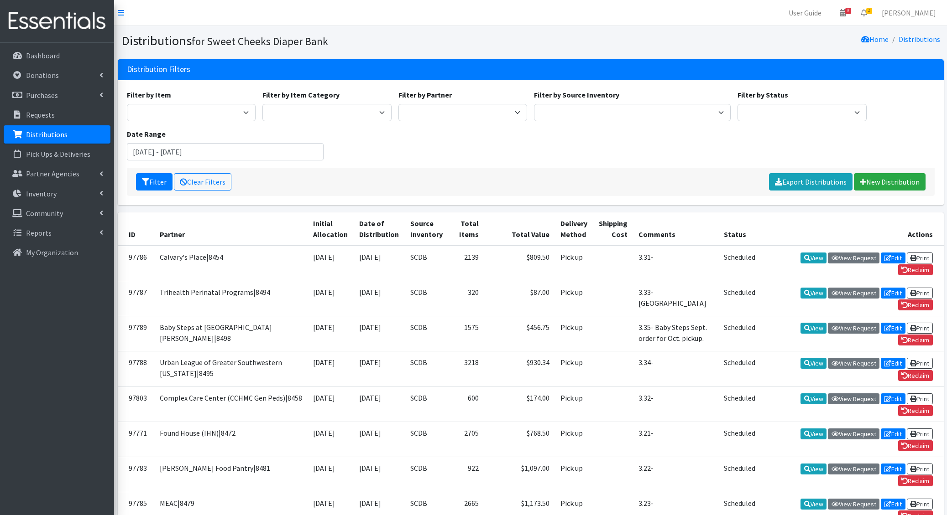
scroll to position [488, 0]
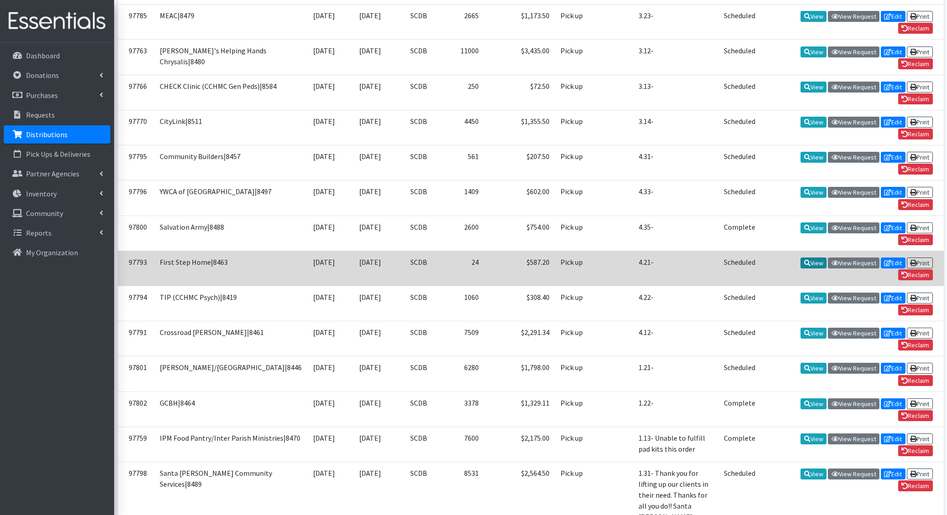
click at [812, 258] on link "View" at bounding box center [813, 263] width 26 height 11
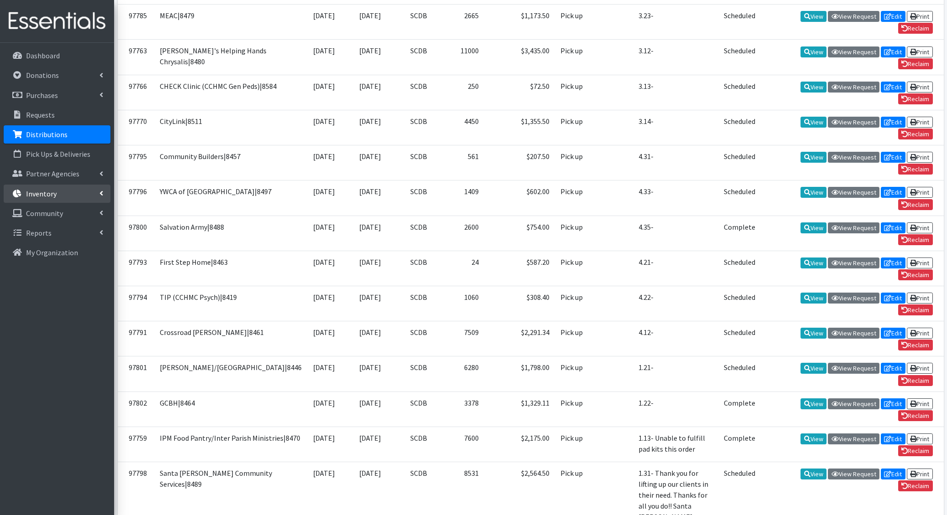
click at [75, 202] on link "Inventory" at bounding box center [57, 194] width 107 height 18
click at [66, 228] on link "Kits" at bounding box center [57, 233] width 107 height 18
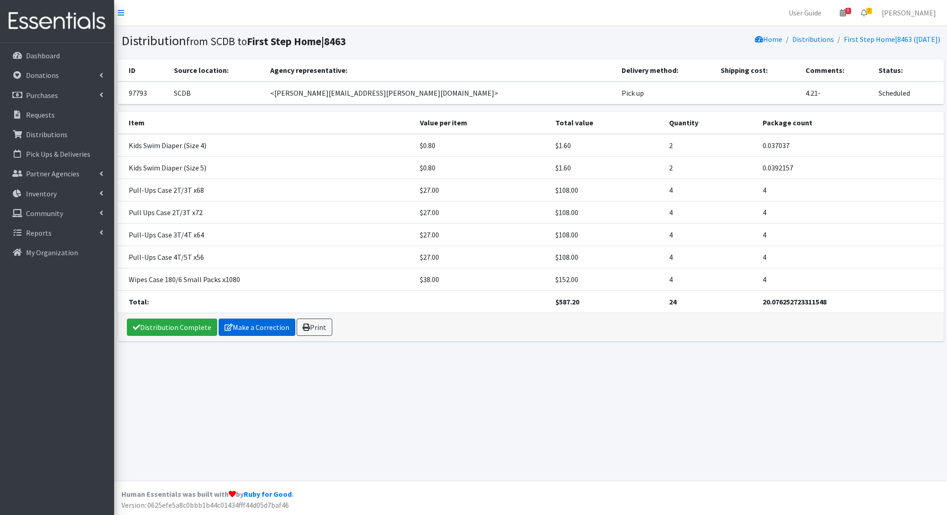
click at [240, 328] on link "Make a Correction" at bounding box center [257, 327] width 77 height 17
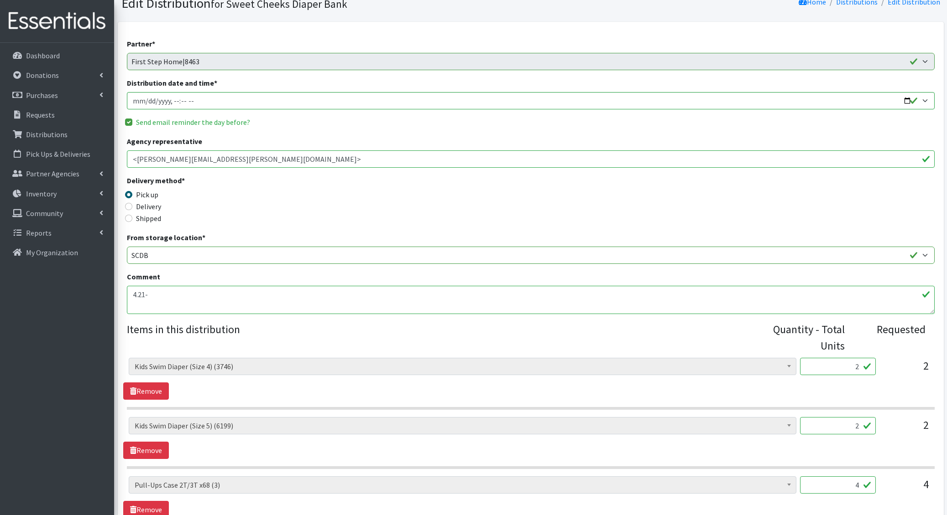
scroll to position [57, 0]
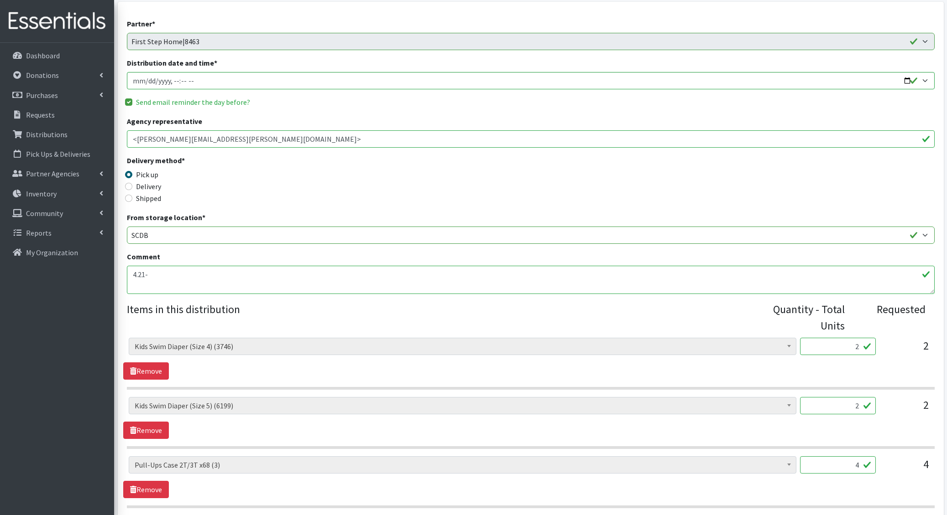
click at [856, 349] on input "2" at bounding box center [838, 346] width 76 height 17
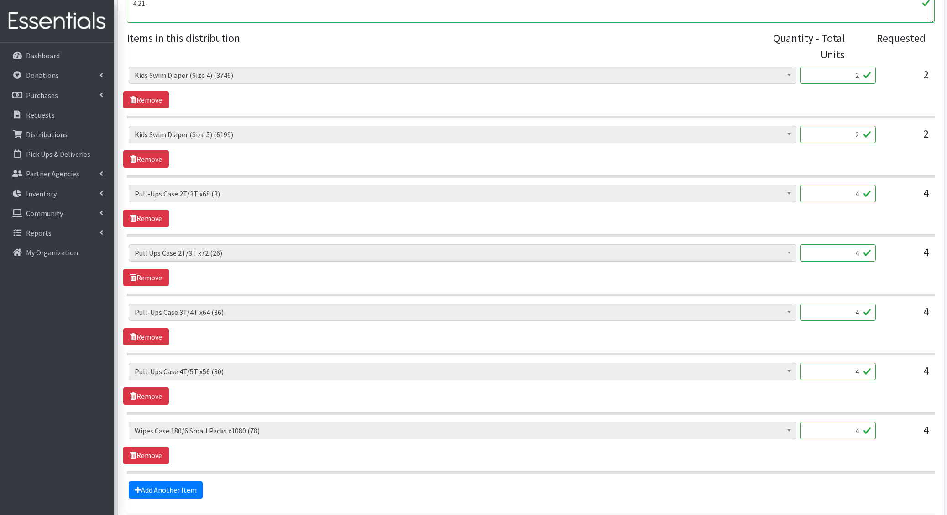
scroll to position [347, 0]
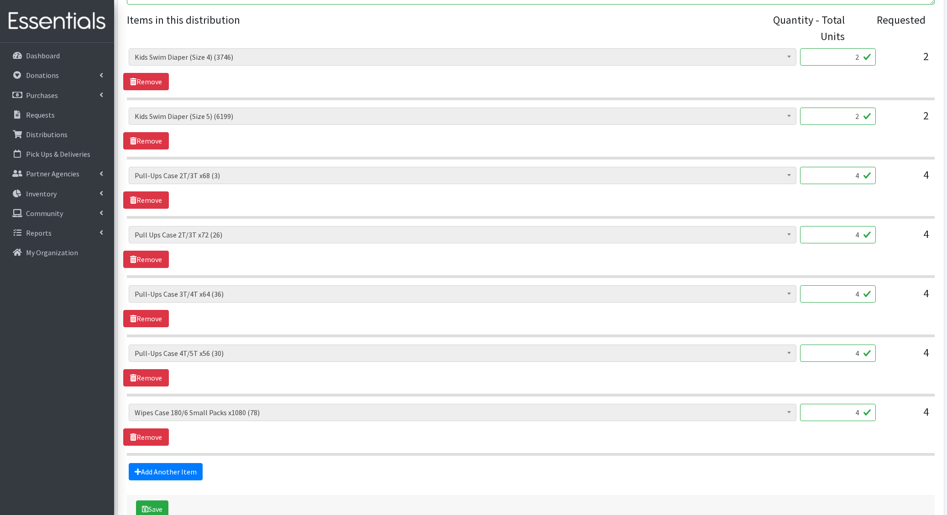
click at [856, 229] on input "4" at bounding box center [838, 234] width 76 height 17
type input "8"
click at [854, 172] on input "4" at bounding box center [838, 175] width 76 height 17
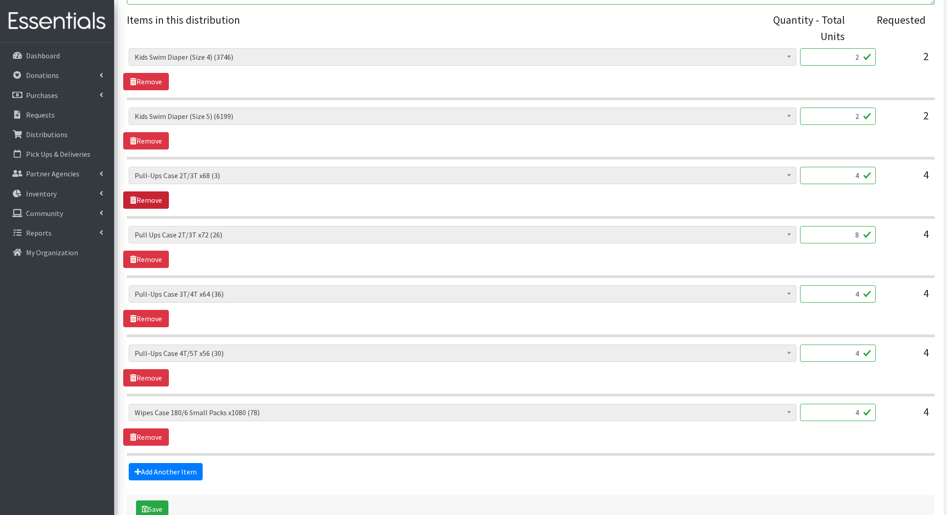
click at [163, 200] on link "Remove" at bounding box center [146, 200] width 46 height 17
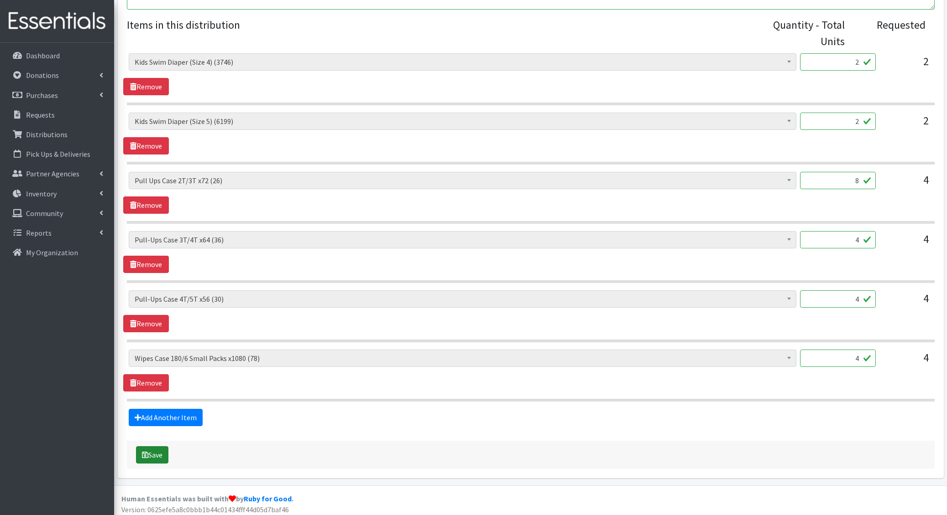
click at [153, 452] on button "Save" at bounding box center [152, 455] width 32 height 17
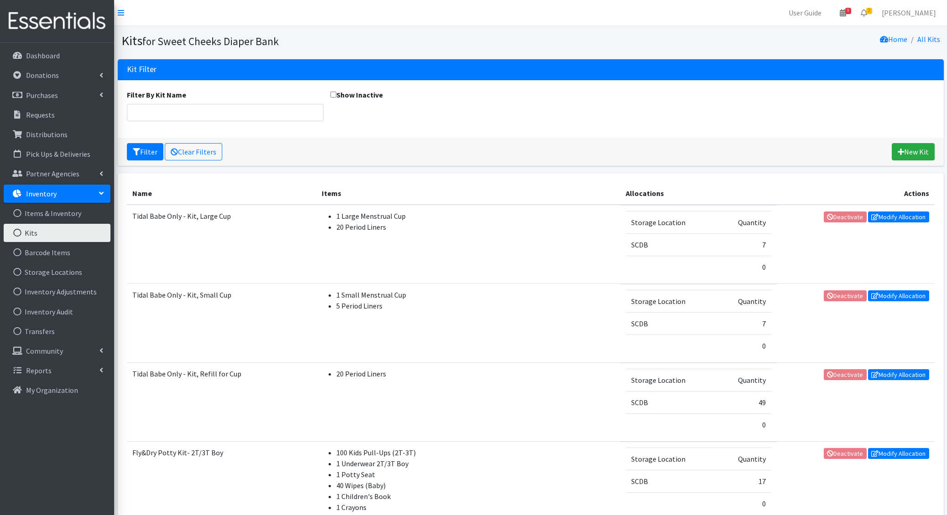
scroll to position [382, 0]
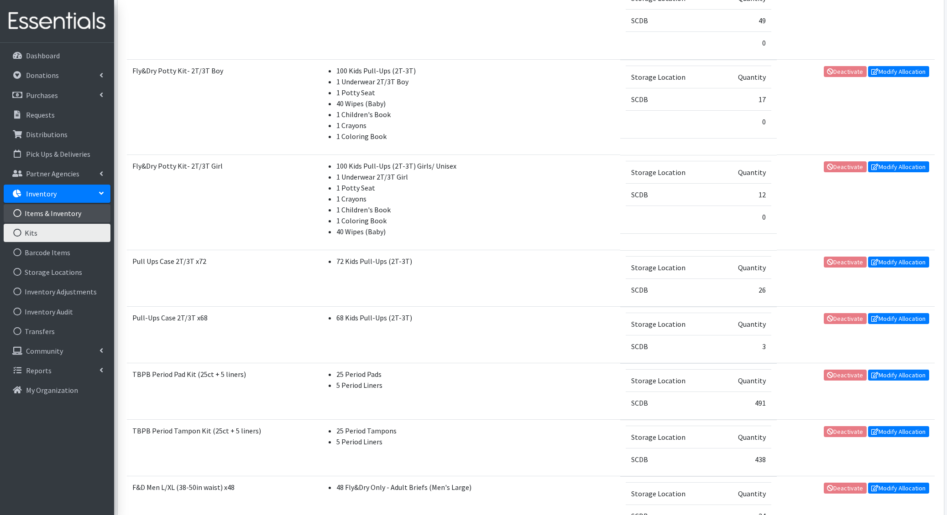
click at [59, 211] on link "Items & Inventory" at bounding box center [57, 213] width 107 height 18
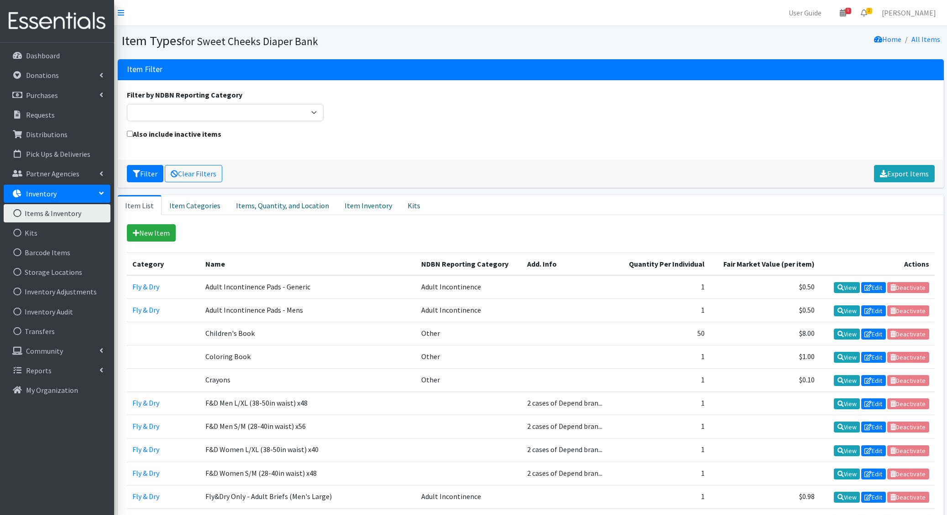
scroll to position [1096, 0]
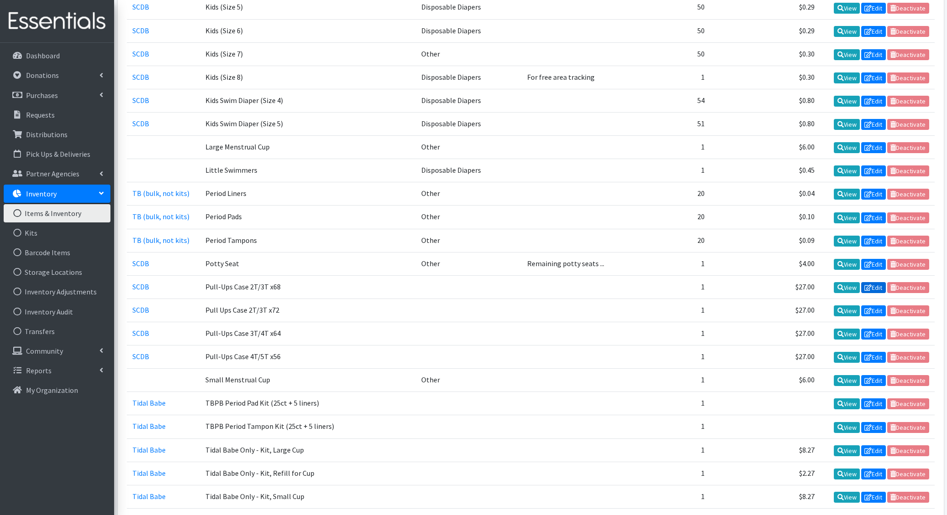
click at [875, 282] on link "Edit" at bounding box center [873, 287] width 25 height 11
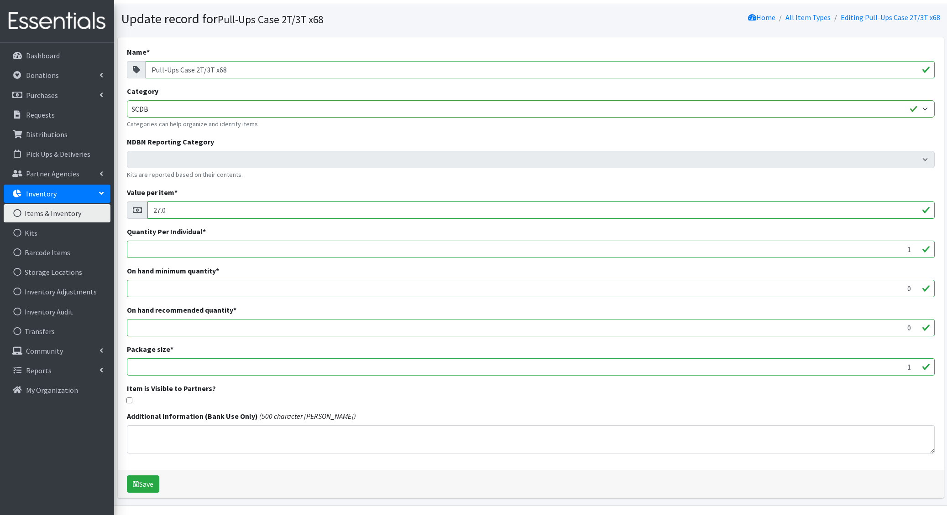
scroll to position [9, 0]
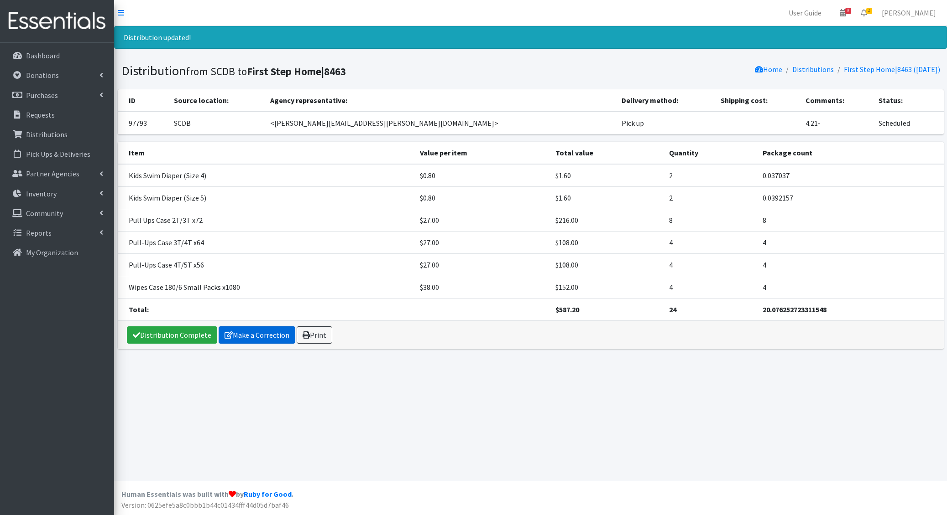
click at [232, 331] on link "Make a Correction" at bounding box center [257, 335] width 77 height 17
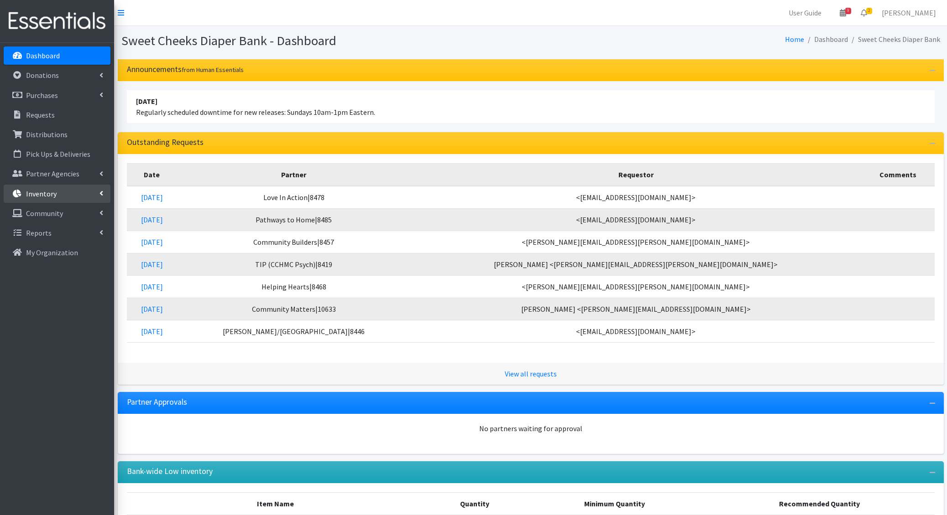
click at [53, 191] on p "Inventory" at bounding box center [41, 193] width 31 height 9
click at [55, 214] on link "Items & Inventory" at bounding box center [57, 213] width 107 height 18
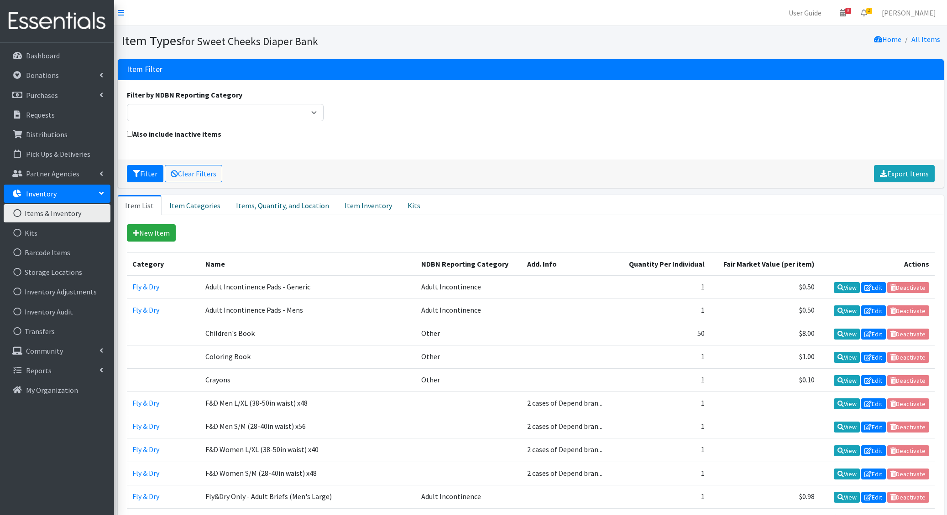
scroll to position [1096, 0]
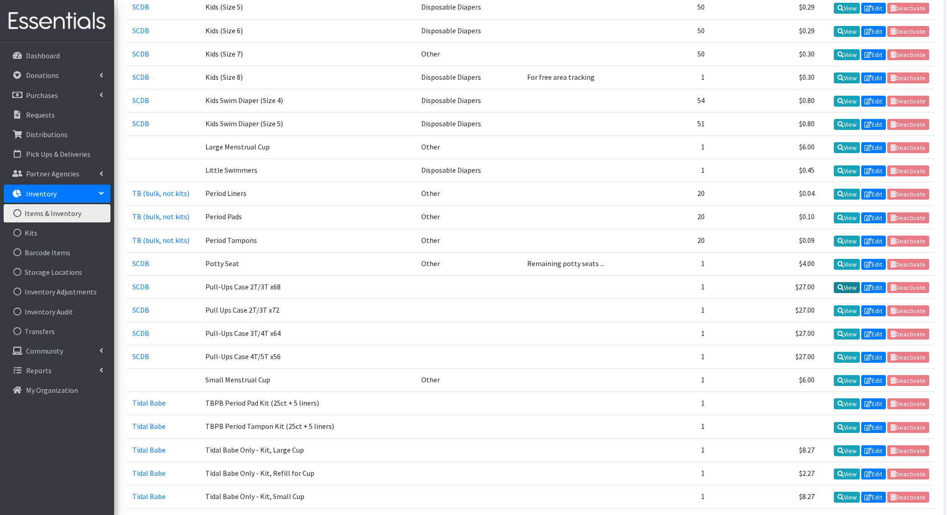
click at [845, 282] on link "View" at bounding box center [846, 287] width 26 height 11
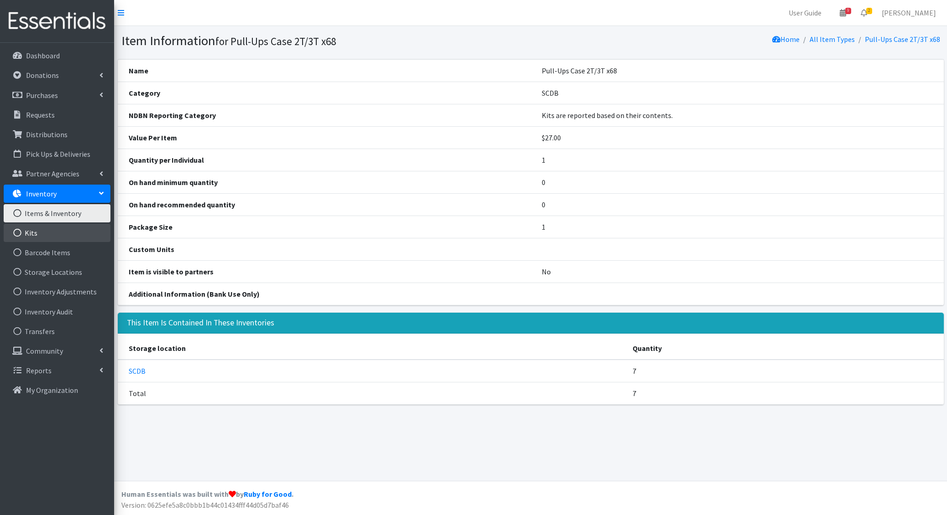
click at [61, 230] on link "Kits" at bounding box center [57, 233] width 107 height 18
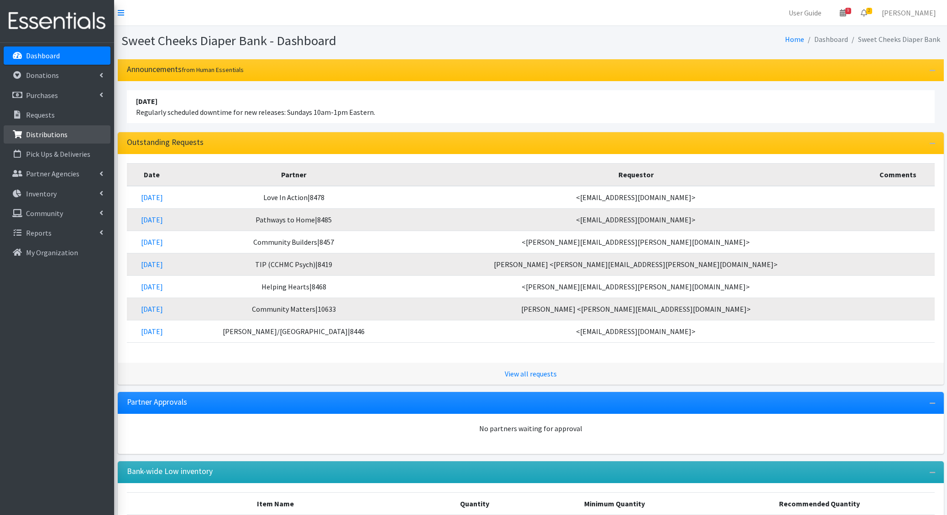
click at [48, 131] on p "Distributions" at bounding box center [47, 134] width 42 height 9
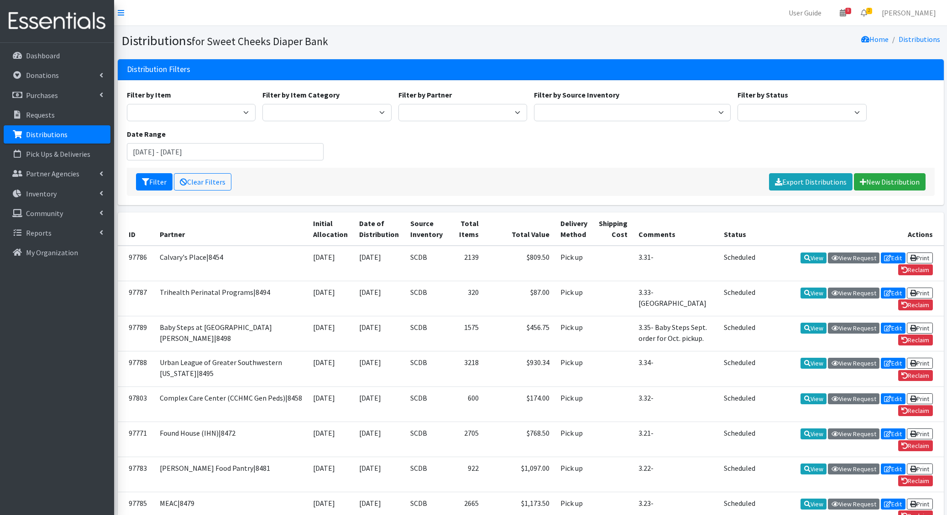
click at [599, 148] on div "Filter by Item Adult Briefs - Generic Large Adult Briefs - Generic Medium Adult…" at bounding box center [530, 128] width 814 height 78
click at [219, 112] on select "Adult Briefs - Generic Large Adult Briefs - Generic Medium Adult Briefs - Men S…" at bounding box center [191, 112] width 129 height 17
select select "15512"
click at [127, 104] on select "Adult Briefs - Generic Large Adult Briefs - Generic Medium Adult Briefs - Men S…" at bounding box center [191, 112] width 129 height 17
click at [150, 186] on button "Filter" at bounding box center [154, 181] width 36 height 17
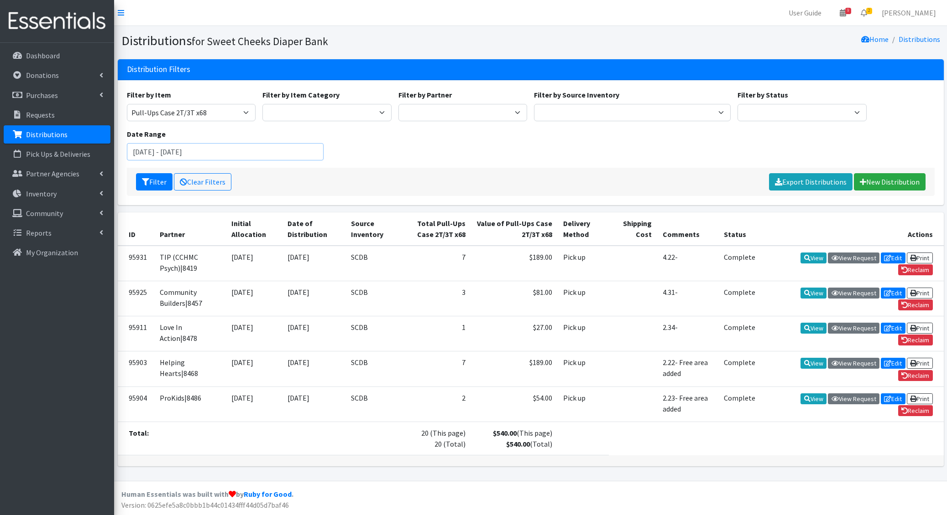
click at [297, 150] on input "[DATE] - [DATE]" at bounding box center [225, 151] width 197 height 17
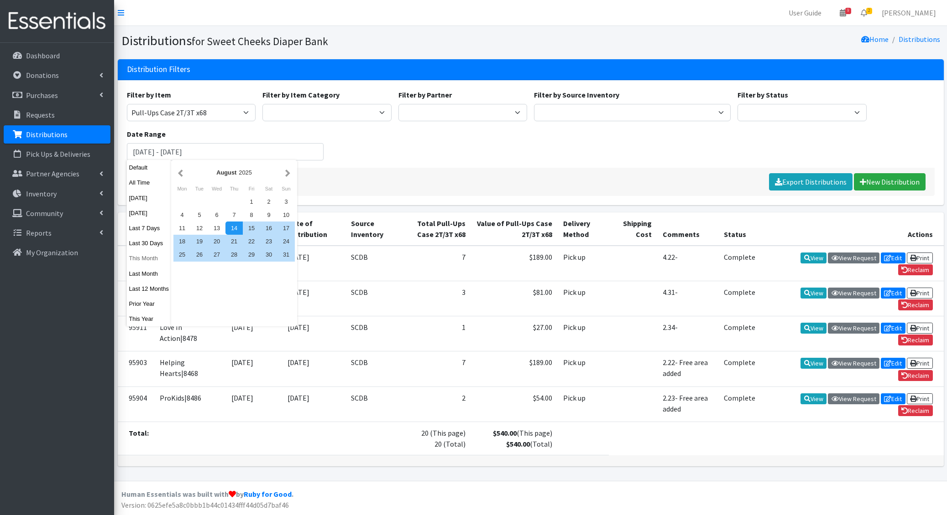
click at [140, 259] on button "This Month" at bounding box center [149, 258] width 45 height 13
type input "[DATE] - [DATE]"
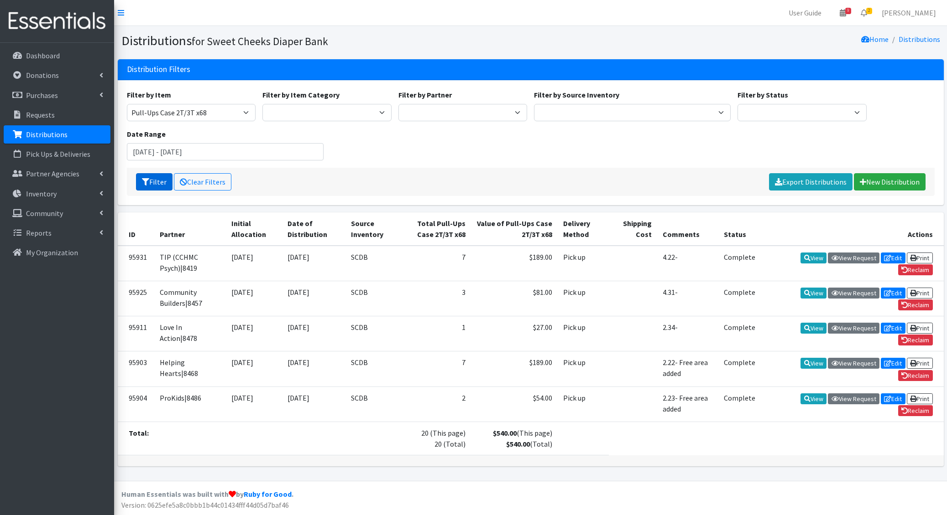
click at [150, 182] on button "Filter" at bounding box center [154, 181] width 36 height 17
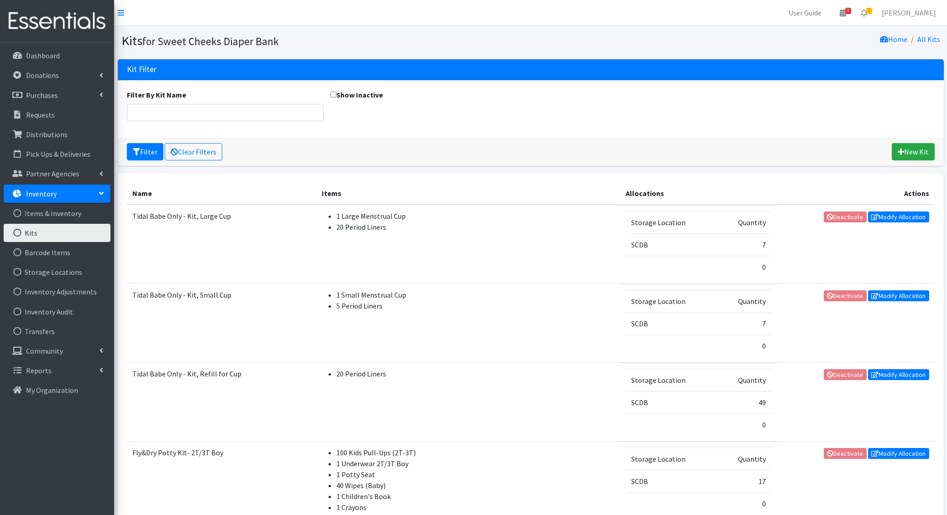
scroll to position [438, 0]
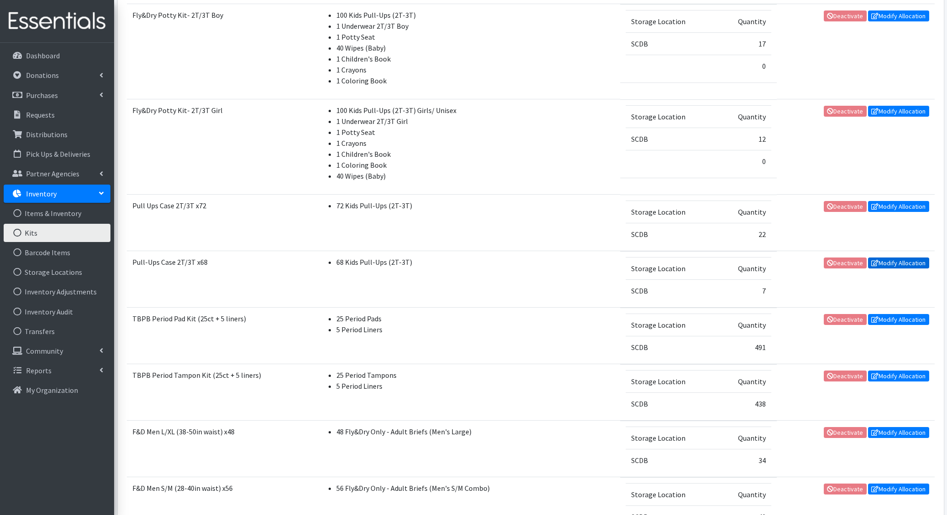
click at [884, 258] on link "Modify Allocation" at bounding box center [898, 263] width 61 height 11
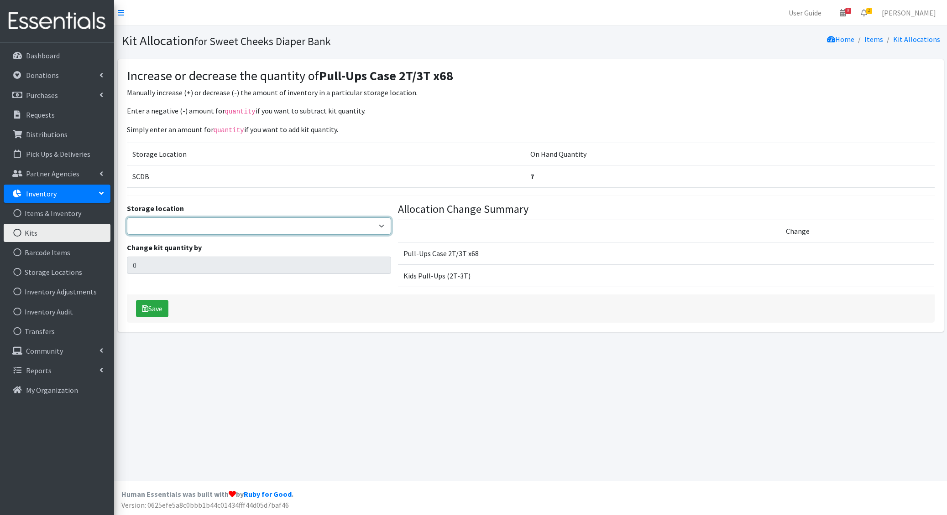
click at [262, 224] on select "SCDB DDDRP Dedicated Inventory" at bounding box center [259, 226] width 265 height 17
select select "12"
click at [127, 218] on select "SCDB DDDRP Dedicated Inventory" at bounding box center [259, 226] width 265 height 17
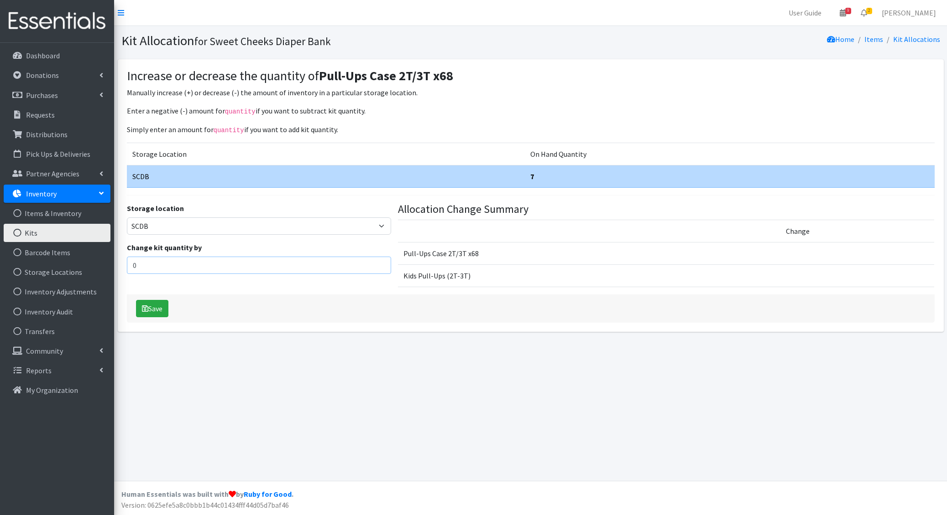
click at [180, 265] on input "0" at bounding box center [259, 265] width 265 height 17
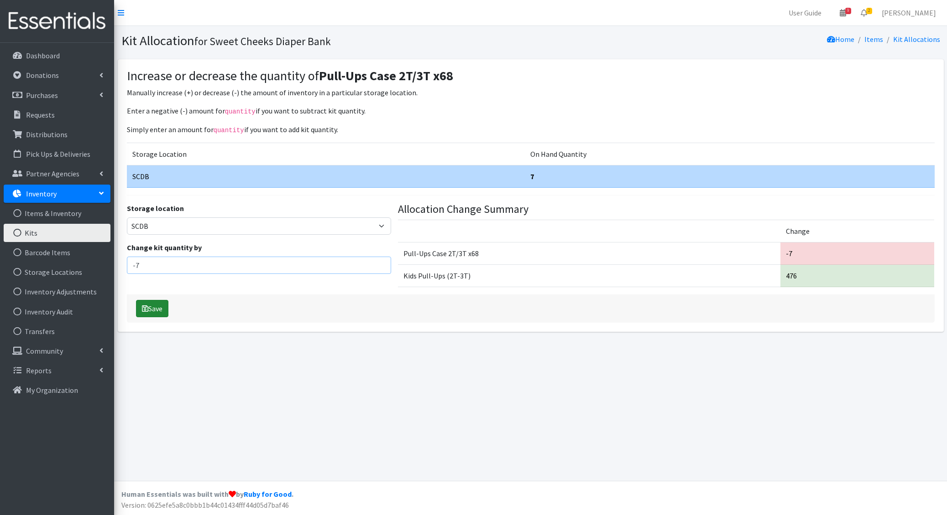
type input "-7"
click at [151, 304] on button "Save" at bounding box center [152, 308] width 32 height 17
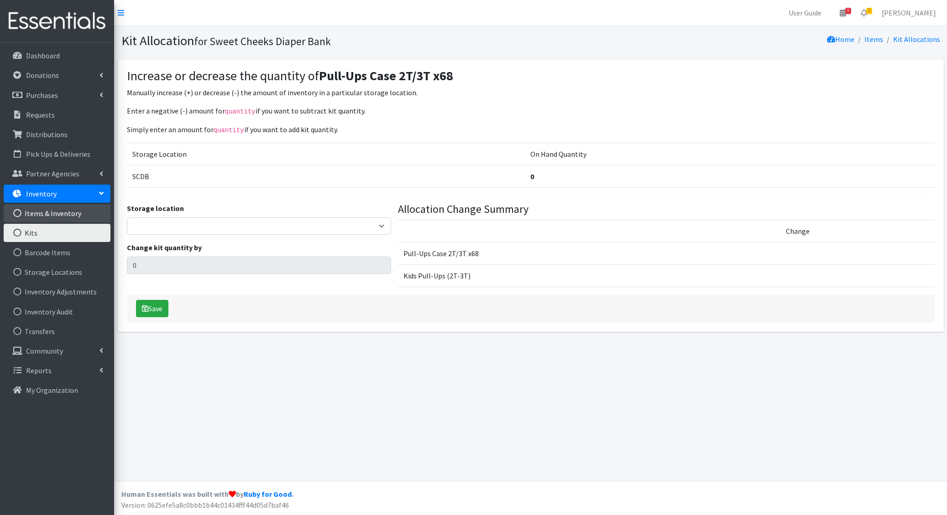
click at [48, 215] on link "Items & Inventory" at bounding box center [57, 213] width 107 height 18
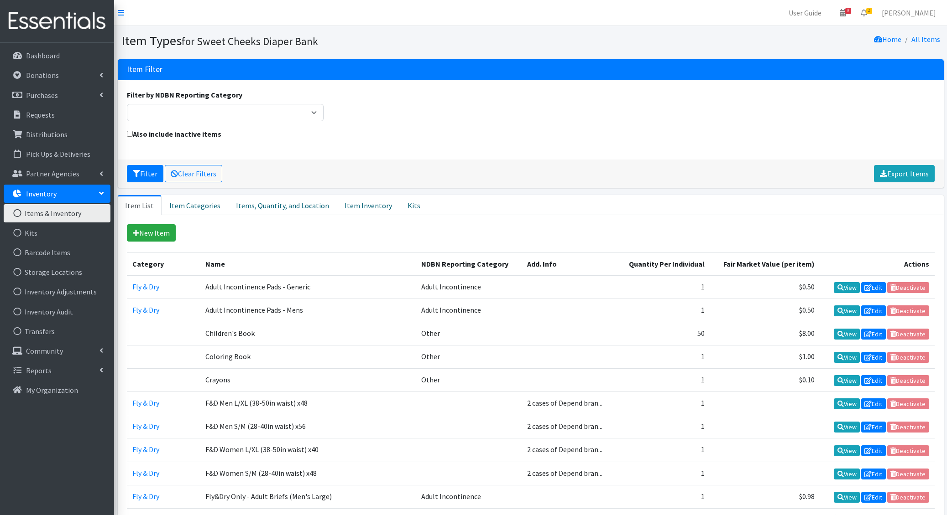
scroll to position [1096, 0]
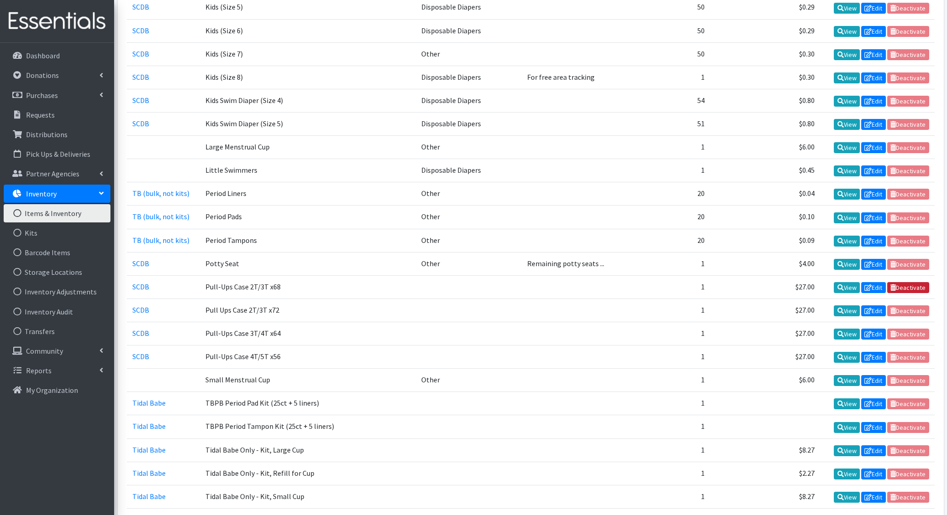
click at [919, 282] on link "Deactivate" at bounding box center [908, 287] width 42 height 11
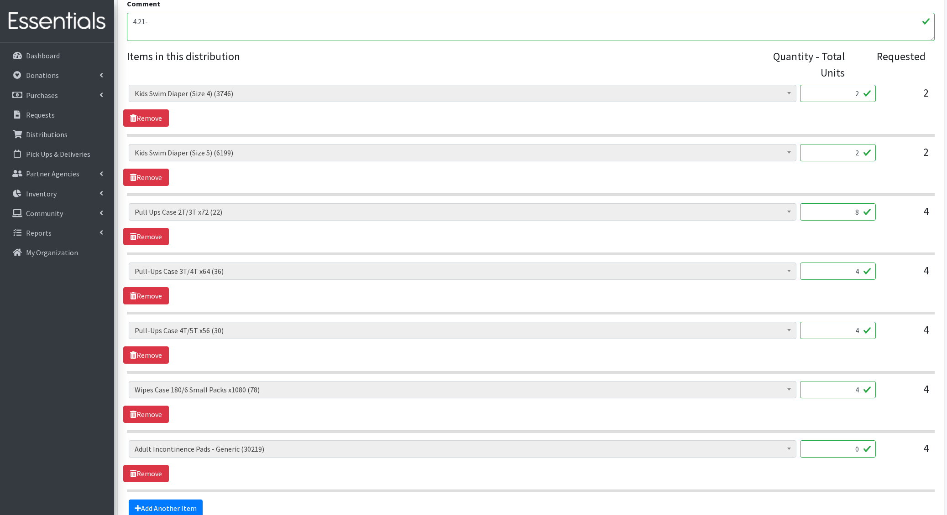
scroll to position [309, 0]
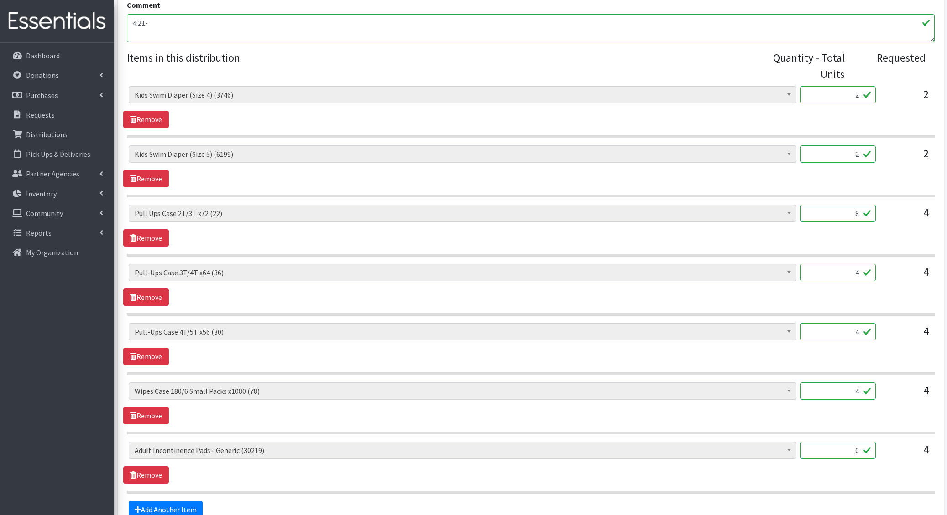
click at [850, 96] on input "2" at bounding box center [838, 94] width 76 height 17
type input "4"
type input "216"
click at [853, 148] on input "2" at bounding box center [838, 154] width 76 height 17
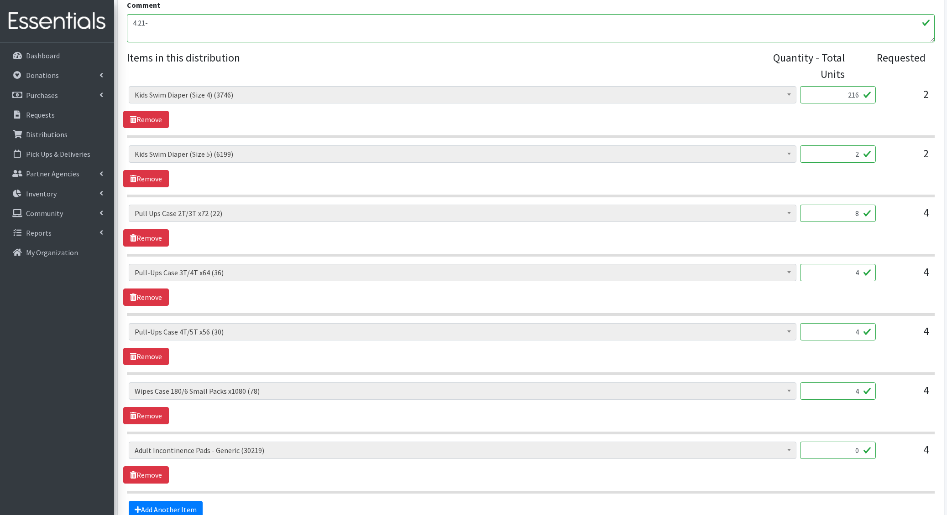
click at [853, 148] on input "2" at bounding box center [838, 154] width 76 height 17
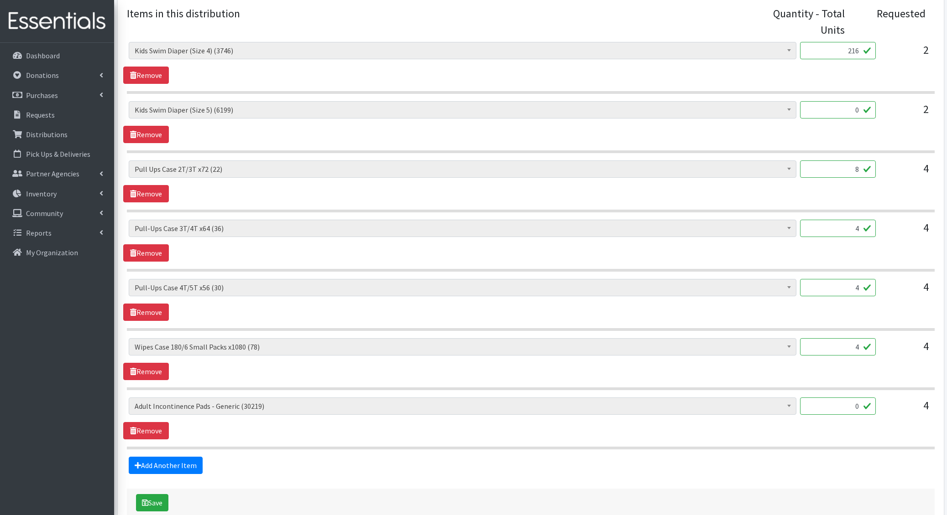
scroll to position [340, 0]
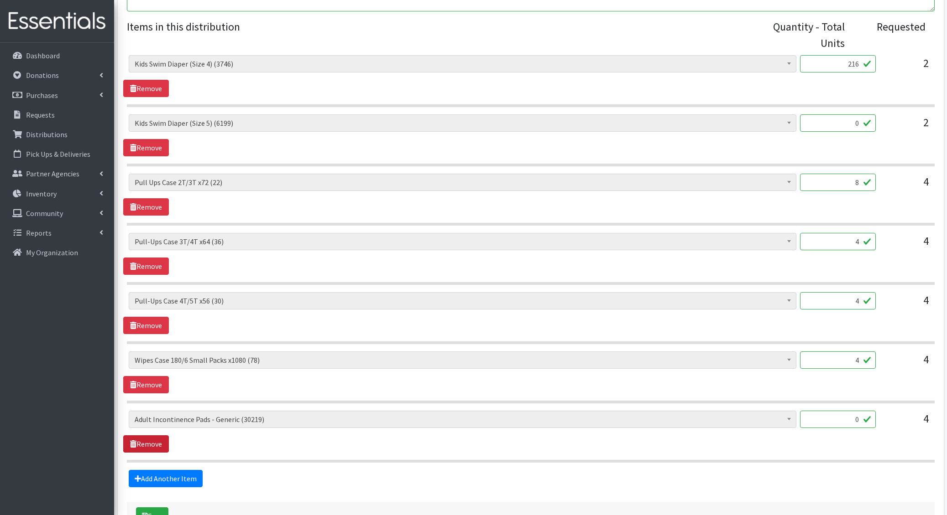
type input "0"
click at [156, 446] on link "Remove" at bounding box center [146, 444] width 46 height 17
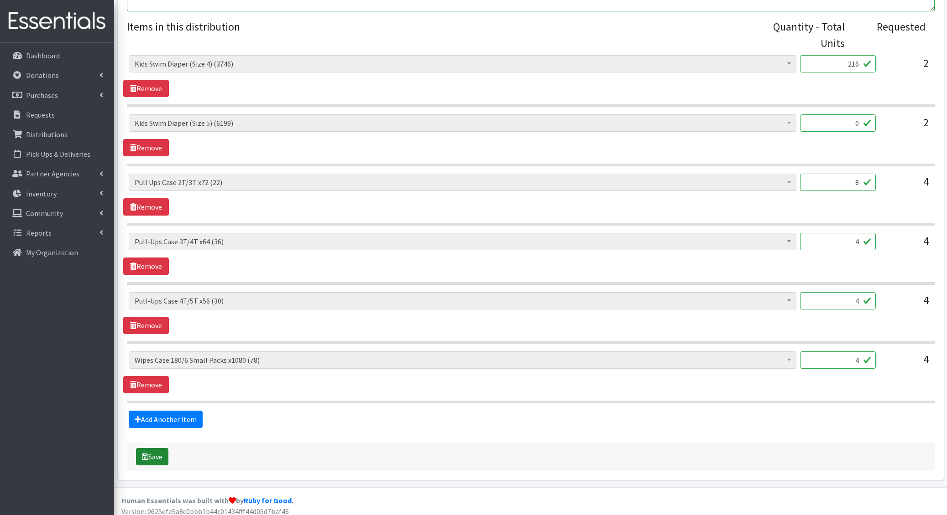
click at [153, 452] on button "Save" at bounding box center [152, 456] width 32 height 17
